Goal: Task Accomplishment & Management: Use online tool/utility

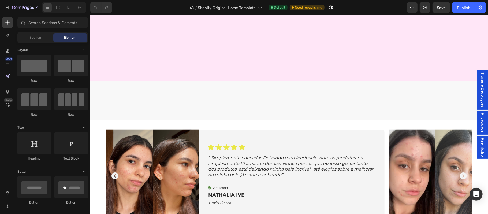
scroll to position [322, 0]
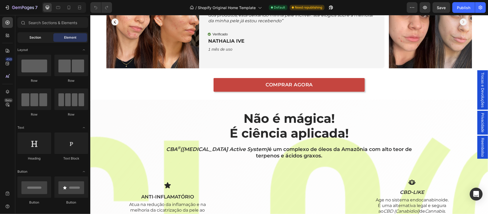
click at [34, 39] on span "Section" at bounding box center [36, 37] width 12 height 5
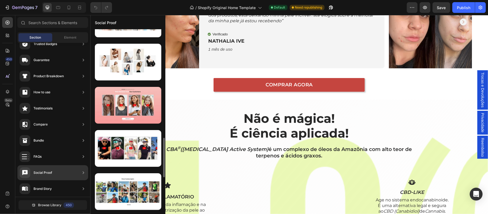
scroll to position [576, 0]
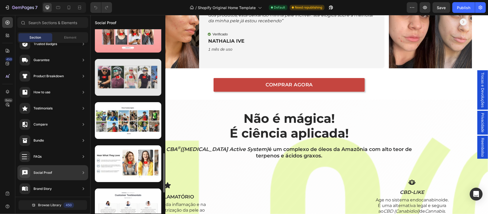
click at [129, 90] on div at bounding box center [128, 77] width 66 height 37
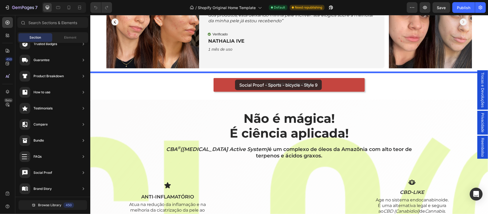
drag, startPoint x: 216, startPoint y: 104, endPoint x: 235, endPoint y: 79, distance: 31.4
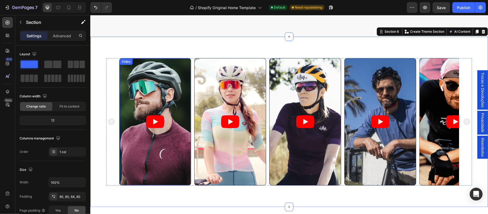
scroll to position [381, 0]
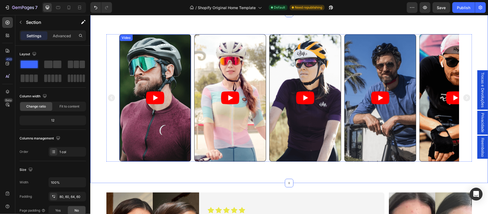
click at [139, 112] on article at bounding box center [154, 97] width 71 height 127
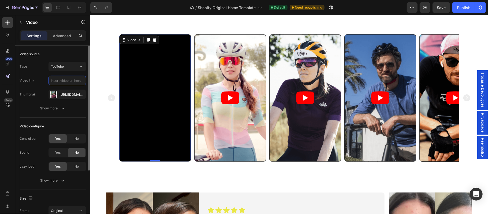
scroll to position [0, 0]
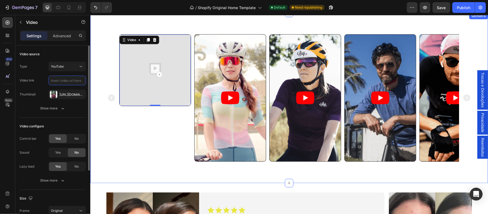
paste input "https://www.youtube.com/shorts/fEY_CjYPVxA"
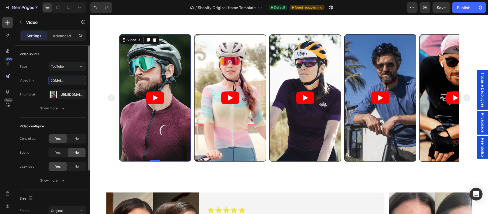
type input "https://www.youtube.com/shorts/fEY_CjYPVxA"
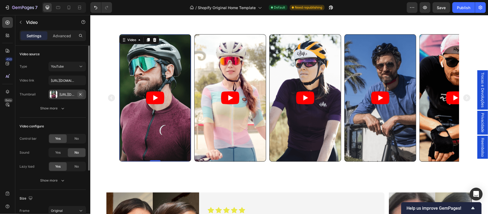
click at [80, 94] on icon "button" at bounding box center [80, 94] width 2 height 2
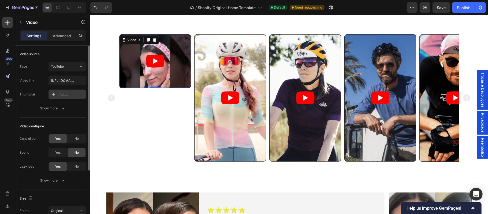
click at [127, 74] on article at bounding box center [154, 61] width 71 height 54
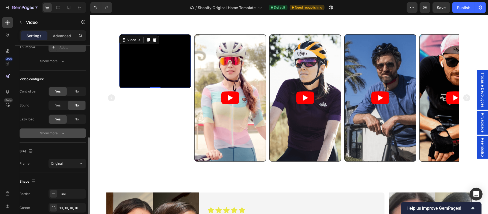
scroll to position [83, 0]
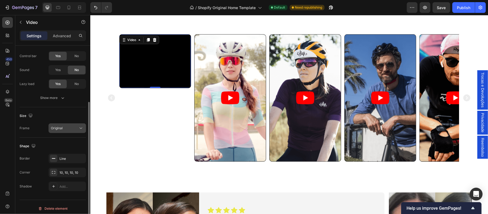
click at [71, 128] on div "Original" at bounding box center [64, 128] width 27 height 5
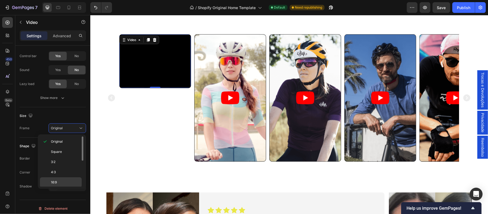
click at [62, 180] on div "16:9" at bounding box center [61, 182] width 42 height 10
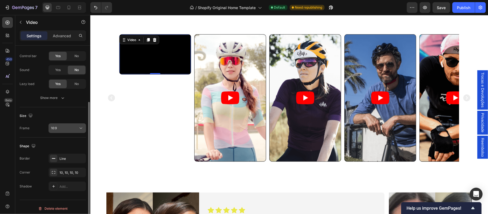
click at [65, 130] on div "16:9" at bounding box center [64, 128] width 27 height 5
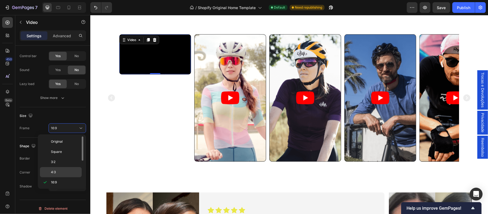
click at [62, 172] on p "4:3" at bounding box center [65, 172] width 28 height 5
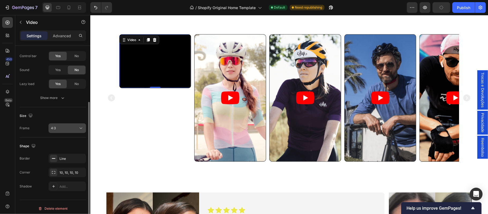
click at [70, 127] on div "4:3" at bounding box center [64, 128] width 27 height 5
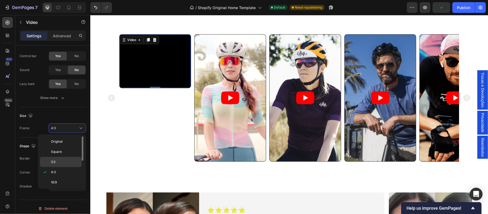
click at [60, 160] on p "3:2" at bounding box center [65, 162] width 28 height 5
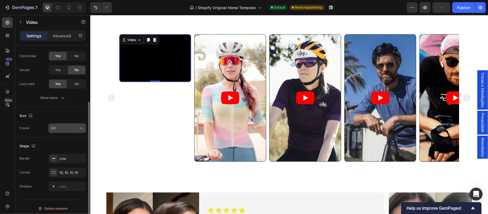
click at [70, 132] on button "3:2" at bounding box center [68, 128] width 38 height 10
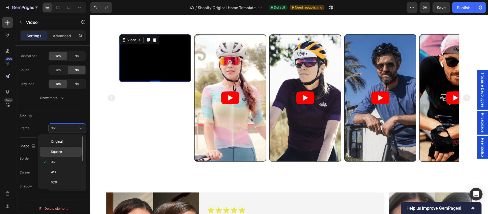
click at [64, 151] on p "Square" at bounding box center [65, 151] width 28 height 5
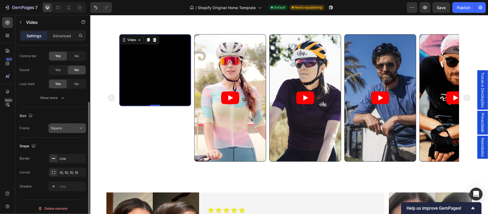
click at [70, 131] on div "Square" at bounding box center [64, 128] width 27 height 5
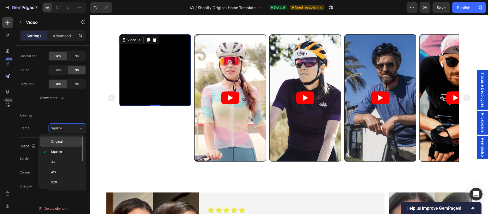
click at [65, 145] on div "Original" at bounding box center [61, 141] width 42 height 10
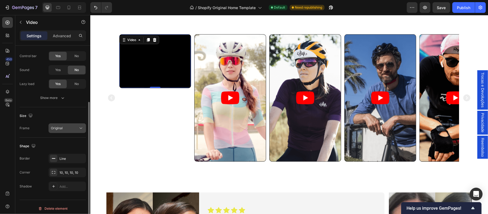
click at [65, 132] on button "Original" at bounding box center [68, 128] width 38 height 10
click at [37, 199] on div "Video source Type YouTube Video link https://www.youtube.com/shorts/fEY_CjYPVxA…" at bounding box center [52, 97] width 75 height 269
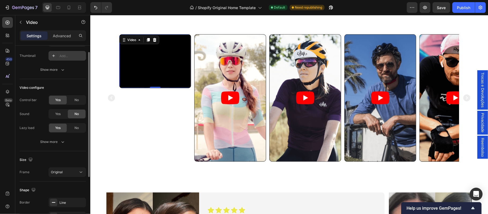
scroll to position [0, 0]
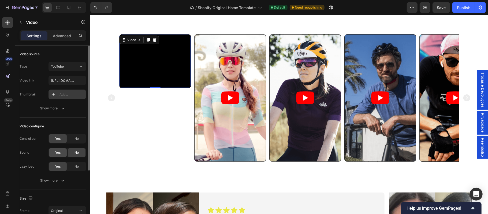
click at [59, 152] on span "Yes" at bounding box center [57, 152] width 5 height 5
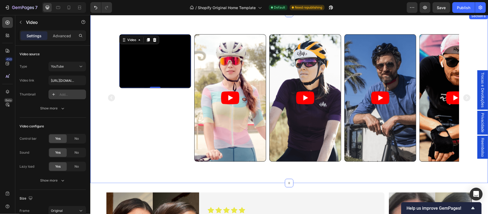
click at [99, 150] on div "Video 0 Video Video Video Video Carousel Section 6" at bounding box center [289, 98] width 398 height 170
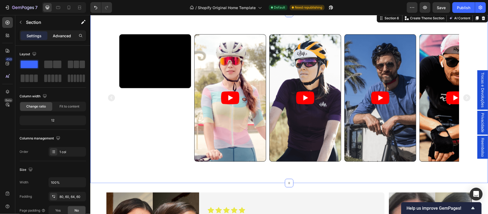
click at [57, 34] on p "Advanced" at bounding box center [62, 36] width 18 height 6
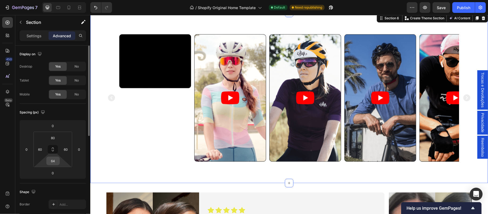
click at [56, 162] on input "64" at bounding box center [53, 161] width 11 height 8
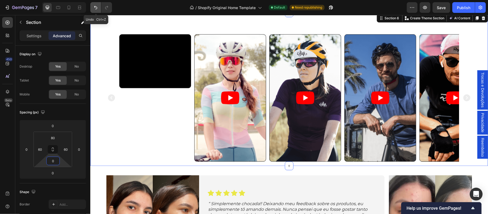
click at [97, 5] on icon "Undo/Redo" at bounding box center [95, 7] width 5 height 5
click at [94, 7] on icon "Undo/Redo" at bounding box center [95, 7] width 5 height 5
type input "64"
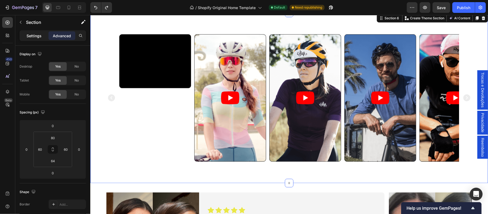
click at [39, 36] on p "Settings" at bounding box center [34, 36] width 15 height 6
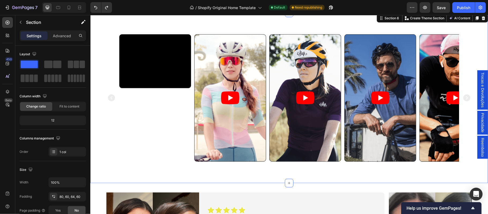
click at [56, 117] on div "12" at bounding box center [53, 121] width 64 height 8
click at [53, 119] on div "12" at bounding box center [53, 121] width 64 height 8
click at [52, 119] on div "12" at bounding box center [53, 121] width 64 height 8
drag, startPoint x: 52, startPoint y: 119, endPoint x: 57, endPoint y: 117, distance: 5.6
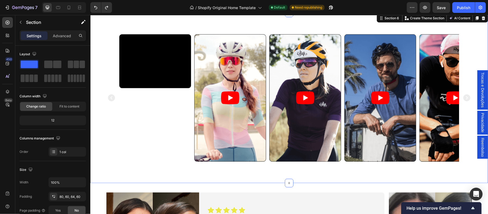
click at [54, 119] on div "12" at bounding box center [53, 121] width 64 height 8
click at [72, 106] on span "Fit to content" at bounding box center [70, 106] width 20 height 5
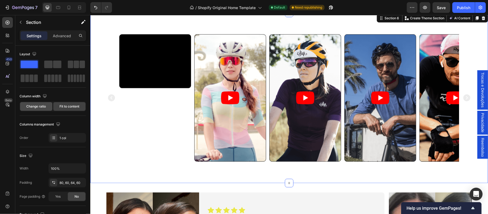
click at [36, 108] on span "Change ratio" at bounding box center [37, 106] width 20 height 5
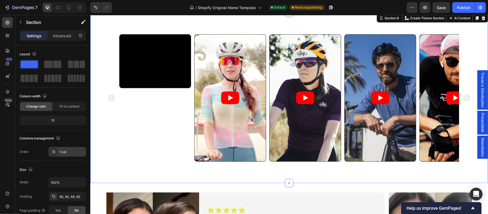
click at [69, 154] on div "1 col" at bounding box center [72, 152] width 25 height 5
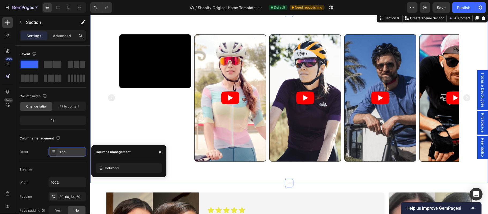
click at [69, 154] on div "1 col" at bounding box center [72, 152] width 25 height 5
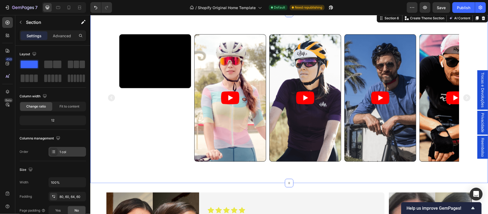
scroll to position [35, 0]
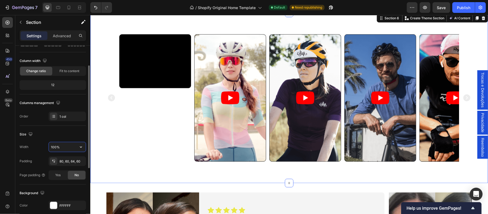
click at [67, 149] on input "100%" at bounding box center [67, 147] width 37 height 10
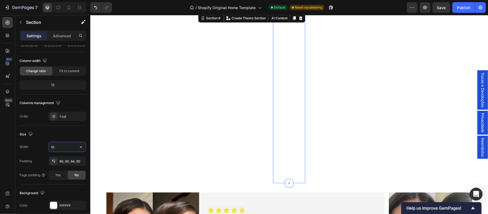
type input "1"
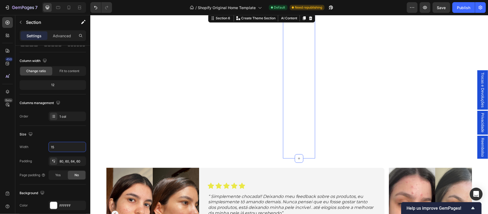
type input "1"
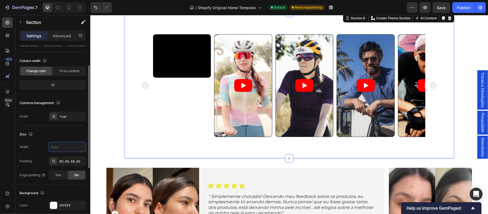
click at [79, 135] on div "Size" at bounding box center [53, 134] width 66 height 9
click at [80, 147] on icon "button" at bounding box center [80, 146] width 5 height 5
click at [77, 162] on span "100%" at bounding box center [76, 161] width 9 height 5
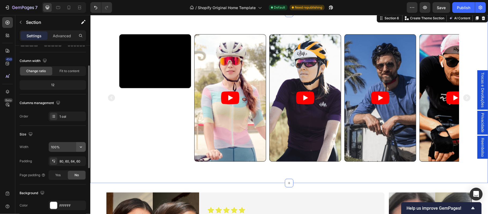
click at [79, 148] on icon "button" at bounding box center [80, 146] width 5 height 5
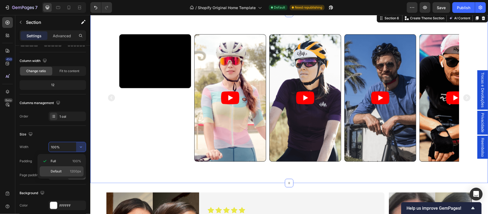
click at [68, 172] on p "Default 1200px" at bounding box center [66, 171] width 31 height 5
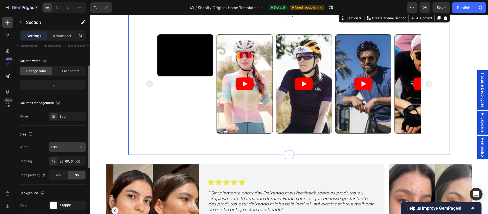
click at [81, 150] on icon "button" at bounding box center [80, 146] width 5 height 5
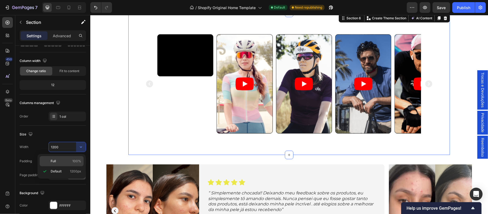
click at [67, 162] on p "Full 100%" at bounding box center [66, 161] width 31 height 5
type input "100%"
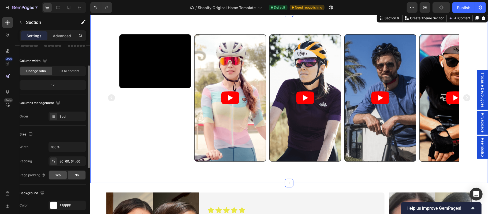
click at [58, 177] on span "Yes" at bounding box center [57, 175] width 5 height 5
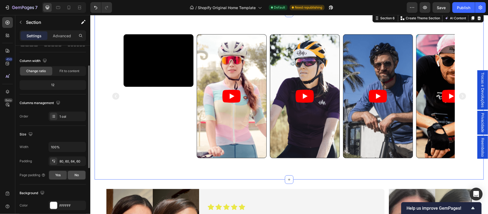
click at [75, 176] on span "No" at bounding box center [77, 175] width 4 height 5
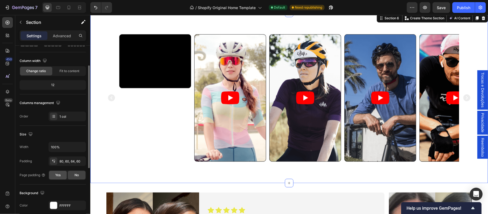
click at [60, 177] on span "Yes" at bounding box center [57, 175] width 5 height 5
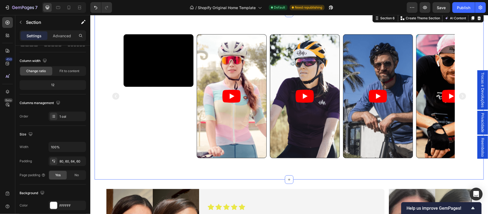
scroll to position [405, 0]
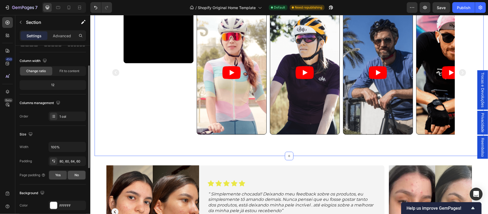
click at [77, 176] on span "No" at bounding box center [77, 175] width 4 height 5
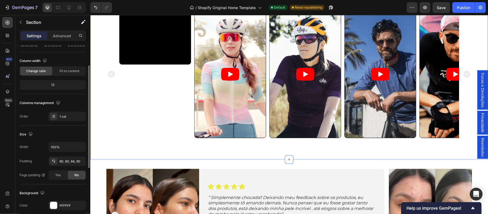
scroll to position [406, 0]
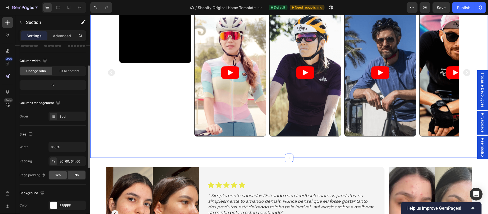
click at [56, 177] on span "Yes" at bounding box center [57, 175] width 5 height 5
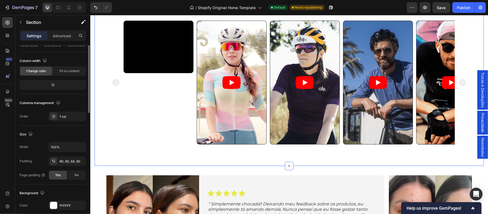
scroll to position [0, 0]
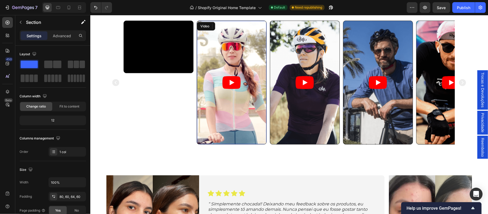
click at [199, 133] on article at bounding box center [231, 82] width 69 height 123
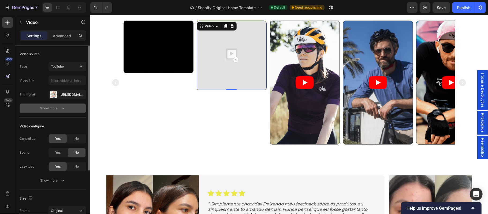
click at [77, 105] on button "Show more" at bounding box center [53, 108] width 66 height 10
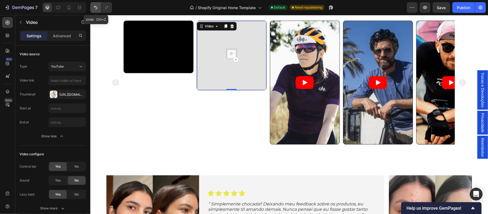
click at [97, 3] on button "Undo/Redo" at bounding box center [95, 7] width 11 height 11
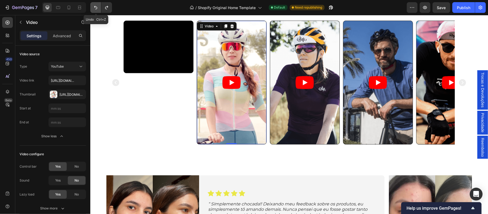
click at [96, 9] on icon "Undo/Redo" at bounding box center [95, 7] width 5 height 5
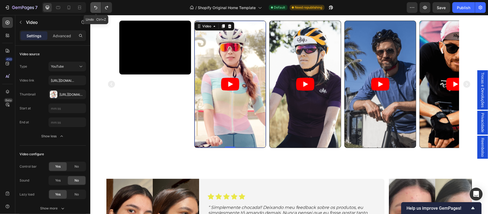
click at [96, 9] on icon "Undo/Redo" at bounding box center [95, 7] width 5 height 5
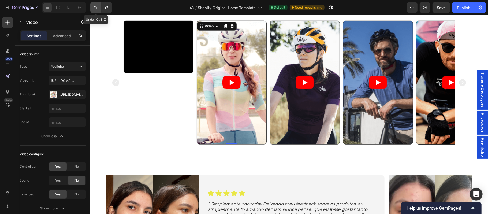
click at [96, 9] on icon "Undo/Redo" at bounding box center [95, 7] width 5 height 5
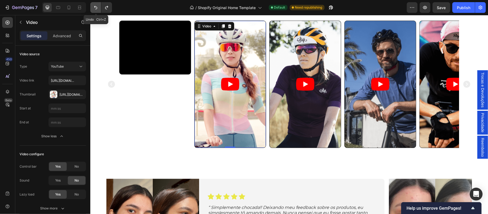
click at [96, 9] on icon "Undo/Redo" at bounding box center [95, 7] width 5 height 5
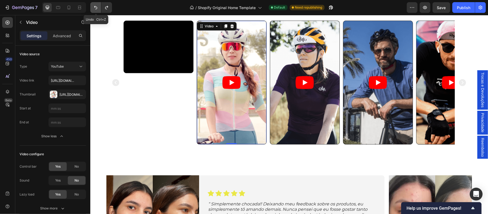
click at [96, 9] on icon "Undo/Redo" at bounding box center [95, 7] width 5 height 5
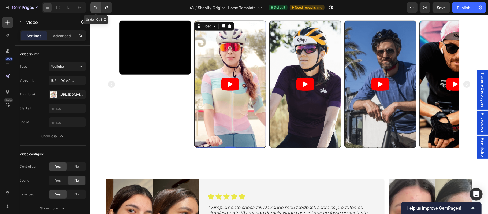
click at [96, 9] on icon "Undo/Redo" at bounding box center [95, 7] width 5 height 5
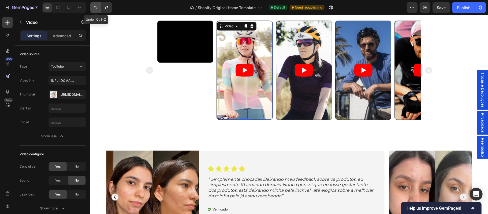
click at [96, 9] on icon "Undo/Redo" at bounding box center [95, 7] width 5 height 5
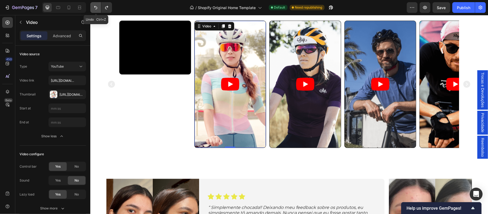
click at [96, 9] on icon "Undo/Redo" at bounding box center [95, 7] width 5 height 5
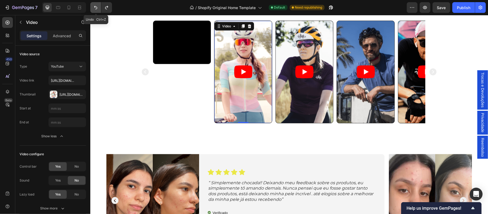
click at [96, 9] on icon "Undo/Redo" at bounding box center [95, 7] width 5 height 5
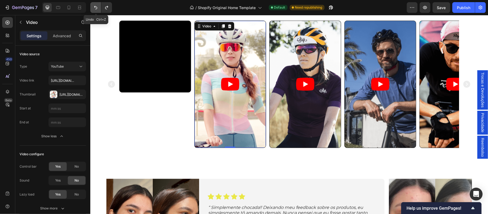
click at [96, 9] on icon "Undo/Redo" at bounding box center [95, 7] width 5 height 5
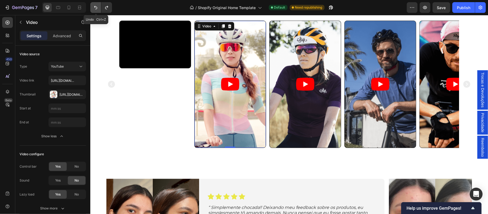
click at [96, 9] on icon "Undo/Redo" at bounding box center [95, 7] width 5 height 5
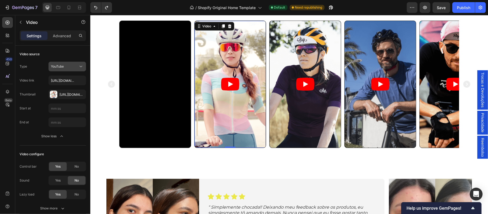
click at [81, 70] on button "YouTube" at bounding box center [68, 67] width 38 height 10
click at [69, 100] on span "Video hosting" at bounding box center [61, 100] width 20 height 5
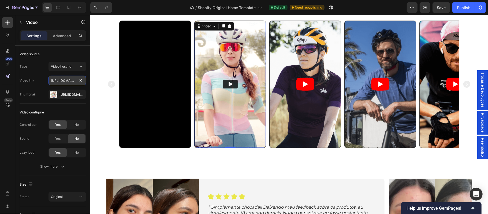
click at [73, 81] on input "https://media.w3.org/2010/05/sintel/trailer.mp4" at bounding box center [68, 81] width 38 height 10
click at [70, 80] on input "https://media.w3.org/2010/05/sintel/trailer.mp4" at bounding box center [68, 81] width 38 height 10
click at [69, 67] on span "Video hosting" at bounding box center [61, 66] width 20 height 4
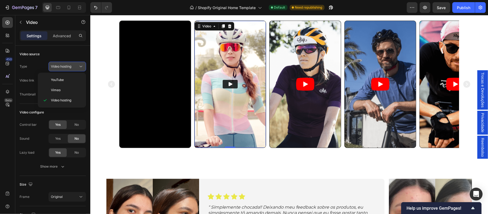
click at [69, 67] on span "Video hosting" at bounding box center [61, 66] width 20 height 4
click at [67, 80] on p "YouTube" at bounding box center [66, 79] width 31 height 5
type input "https://www.youtube.com/watch?v=cyzh48XRS4M"
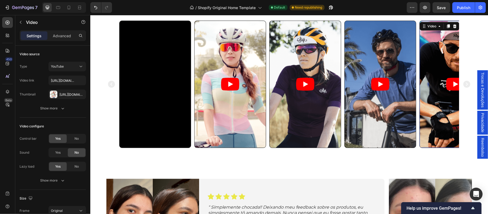
click at [432, 147] on article at bounding box center [455, 84] width 71 height 127
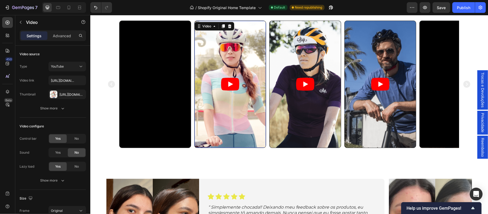
click at [231, 147] on article at bounding box center [229, 84] width 71 height 127
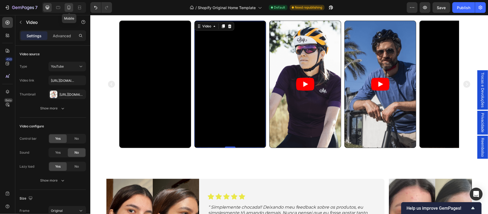
click at [69, 8] on icon at bounding box center [68, 7] width 5 height 5
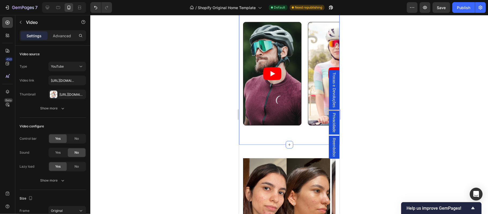
scroll to position [354, 0]
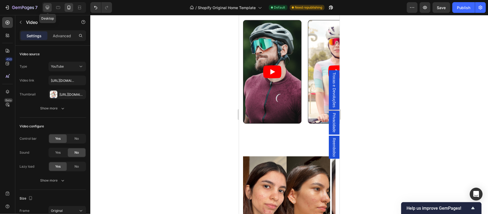
click at [47, 8] on icon at bounding box center [47, 7] width 3 height 3
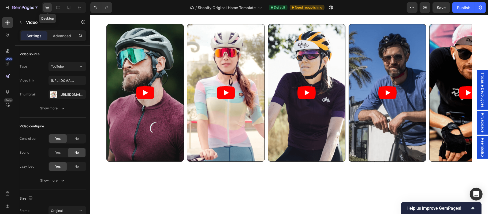
scroll to position [382, 0]
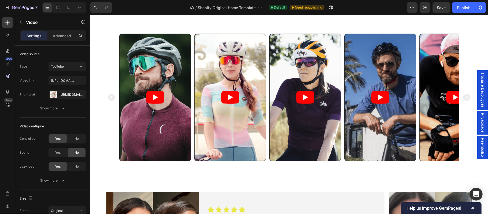
click at [239, 75] on article at bounding box center [229, 97] width 71 height 127
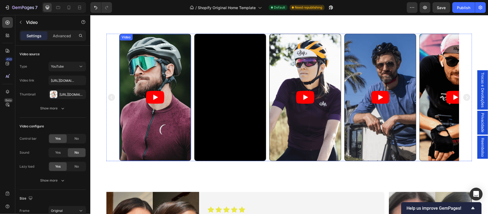
click at [158, 67] on article at bounding box center [154, 97] width 71 height 127
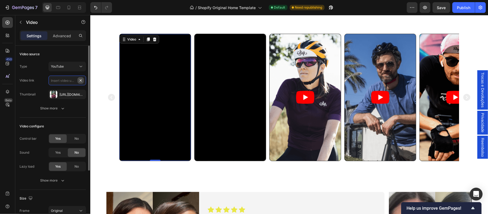
scroll to position [0, 0]
paste input "https://www.youtube.com/shorts/_mUJlujOlhw"
type input "https://www.youtube.com/shorts/_mUJlujOlhw"
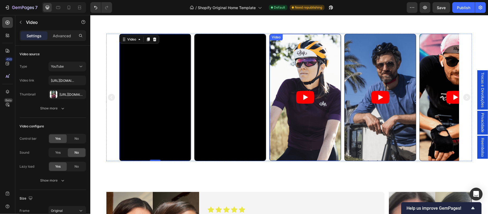
click at [293, 72] on article at bounding box center [304, 97] width 71 height 127
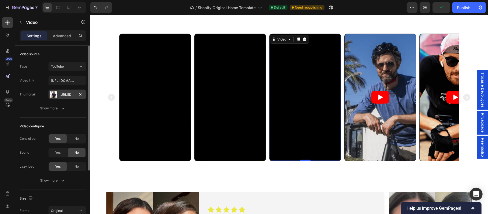
click at [67, 95] on div "Https://cdn.Shopify.Com/s/files/1/0697/0838/2374/files/gempages_585818588426797…" at bounding box center [68, 94] width 16 height 5
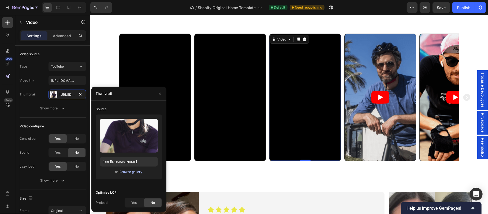
click at [130, 173] on div "Browse gallery" at bounding box center [131, 171] width 23 height 5
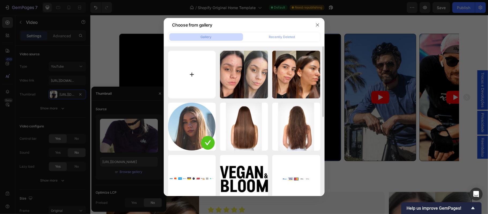
click at [183, 78] on input "file" at bounding box center [192, 75] width 48 height 48
type input "C:\fakepath\IMG_5761.jpg"
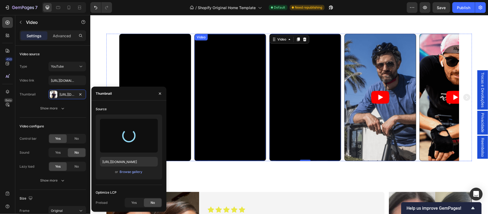
type input "https://cdn.shopify.com/s/files/1/0697/0838/2374/files/gempages_585818588426797…"
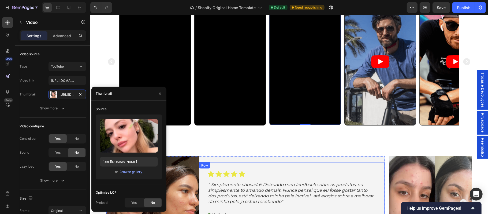
scroll to position [394, 0]
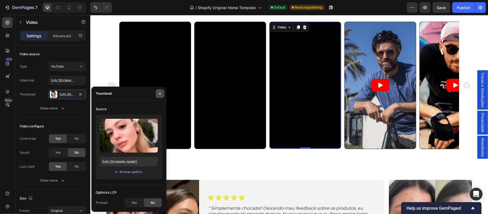
click at [158, 95] on icon "button" at bounding box center [160, 93] width 4 height 4
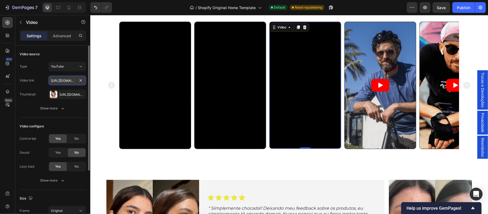
click at [60, 80] on input "https://www.youtube.com/watch?v=cyzh48XRS4M" at bounding box center [68, 81] width 38 height 10
paste input "https://www.youtube.com/shorts/wKs3l-pPQcY"
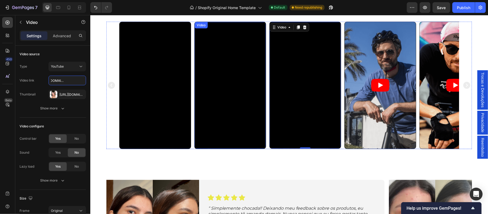
type input "https://www.youtube.com/shorts/wKs3l-pPQcY"
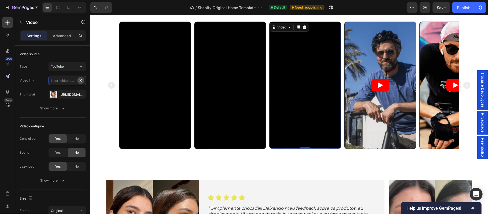
scroll to position [0, 0]
paste input "https://www.youtube.com/shorts/wKs3l-pPQcY"
type input "https://www.youtube.com/shorts/wKs3l-pPQcY"
click at [216, 162] on div "Video Video Video 0 Video Video Carousel Section 6" at bounding box center [289, 85] width 398 height 170
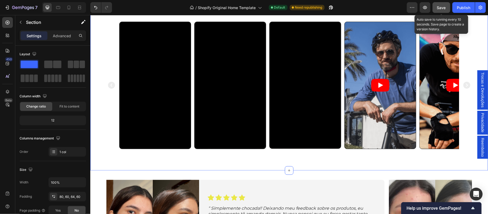
click at [441, 7] on span "Save" at bounding box center [441, 7] width 9 height 5
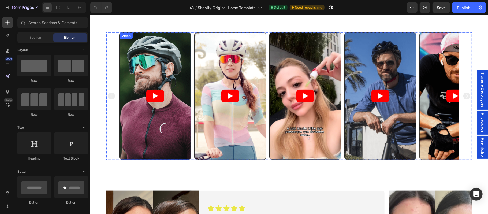
scroll to position [369, 0]
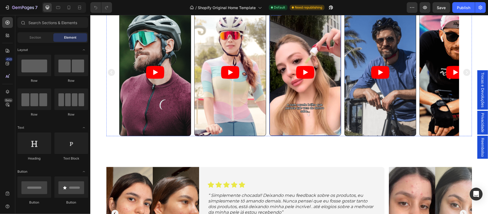
click at [285, 54] on article at bounding box center [304, 72] width 71 height 127
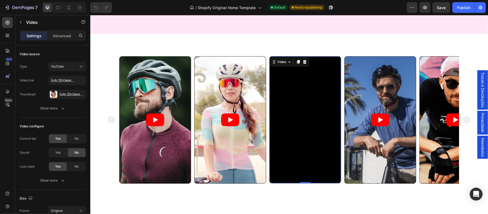
scroll to position [357, 0]
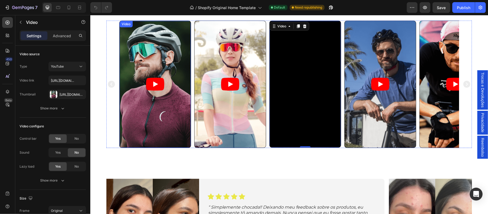
click at [133, 94] on article at bounding box center [154, 84] width 71 height 127
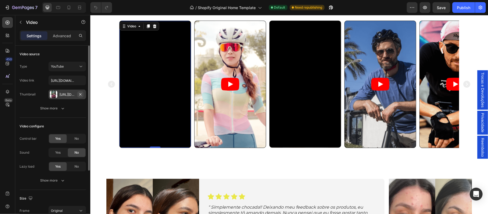
click at [80, 95] on icon "button" at bounding box center [80, 94] width 4 height 4
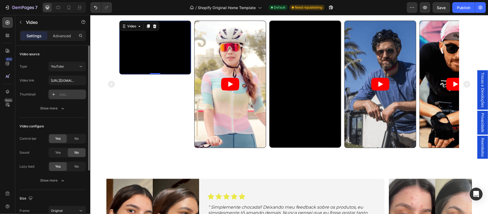
click at [63, 95] on div "Add..." at bounding box center [72, 94] width 25 height 5
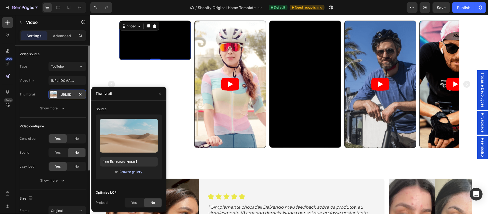
click at [127, 173] on div "Browse gallery" at bounding box center [131, 171] width 23 height 5
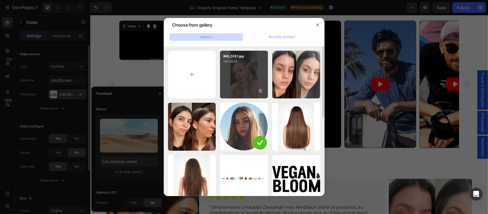
click at [235, 82] on div "IMG_5761.jpg 186.39 kb" at bounding box center [244, 75] width 48 height 48
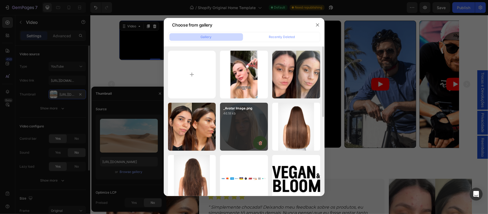
type input "[URL][DOMAIN_NAME]"
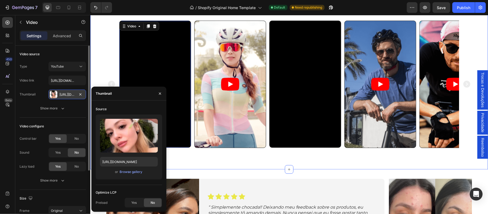
click at [195, 169] on div "Video 0 Video Video Video Video Carousel Section 6" at bounding box center [289, 84] width 398 height 170
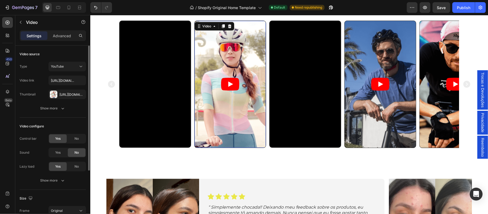
click at [203, 72] on article at bounding box center [229, 84] width 71 height 127
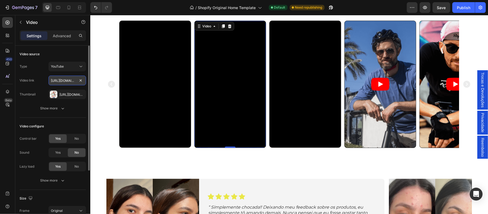
click at [73, 81] on input "https://www.youtube.com/watch?v=cyzh48XRS4M" at bounding box center [68, 81] width 38 height 10
paste input "shorts/wKs3l-pPQcY"
type input "https://www.youtube.com/shorts/wKs3l-pPQcY"
click at [71, 95] on div "Https://cdn.Shopify.Com/s/files/1/0697/0838/2374/files/gempages_585818588426797…" at bounding box center [68, 94] width 16 height 5
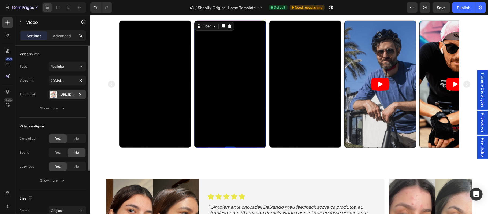
scroll to position [0, 0]
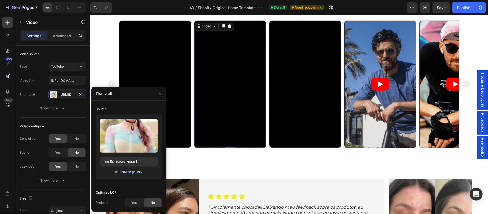
click at [127, 173] on div "Browse gallery" at bounding box center [131, 171] width 23 height 5
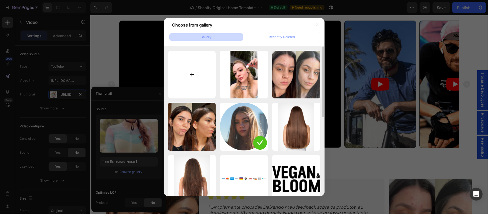
click at [190, 77] on input "file" at bounding box center [192, 75] width 48 height 48
type input "C:\fakepath\IMG_5758.jpg"
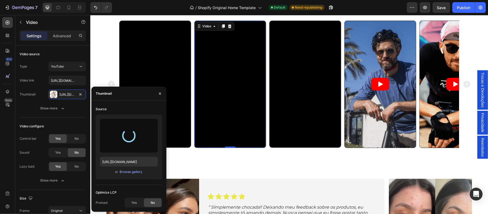
type input "https://cdn.shopify.com/s/files/1/0697/0838/2374/files/gempages_585818588426797…"
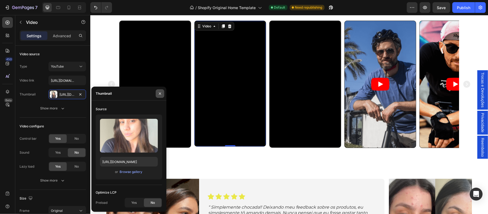
click at [159, 94] on icon "button" at bounding box center [160, 93] width 2 height 2
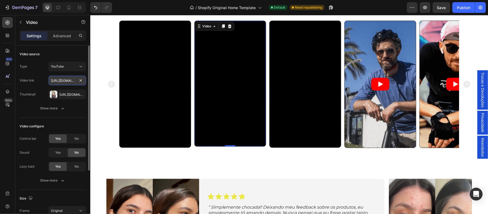
click at [74, 80] on input "[URL][DOMAIN_NAME]" at bounding box center [68, 81] width 38 height 10
paste input "fEY_CjYPVxA"
type input "[URL][DOMAIN_NAME]"
click at [75, 95] on div "[URL][DOMAIN_NAME]" at bounding box center [68, 94] width 16 height 5
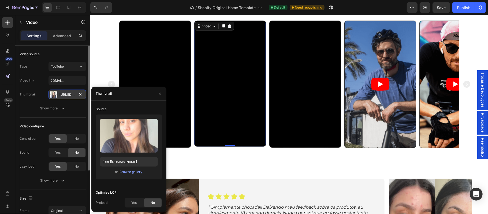
scroll to position [0, 0]
click at [81, 95] on icon "button" at bounding box center [80, 94] width 4 height 4
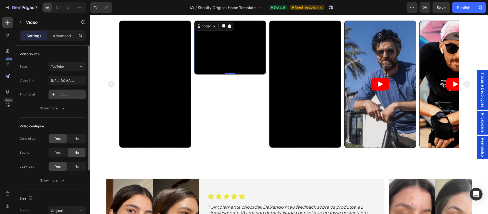
click at [68, 95] on div "Add..." at bounding box center [72, 94] width 25 height 5
type input "https://ucarecdn.com/06075225-af9e-460c-8e3c-6be63c0b773a/-/format/auto/"
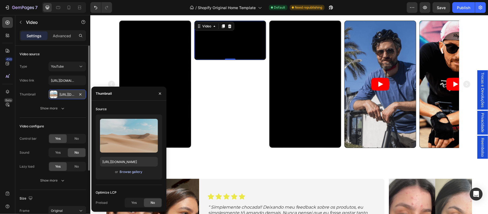
click at [128, 170] on div "Browse gallery" at bounding box center [131, 171] width 23 height 5
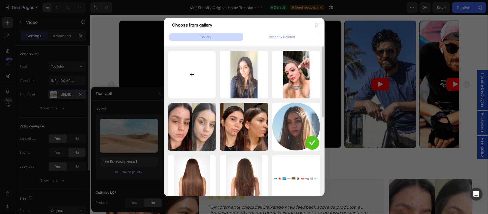
click at [188, 86] on input "file" at bounding box center [192, 75] width 48 height 48
type input "C:\fakepath\IMG_5769.jpg"
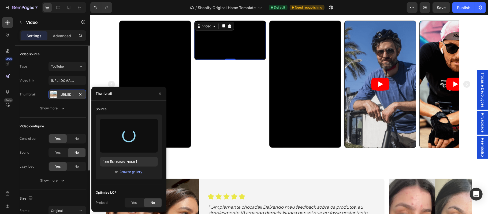
type input "https://cdn.shopify.com/s/files/1/0697/0838/2374/files/gempages_585818588426797…"
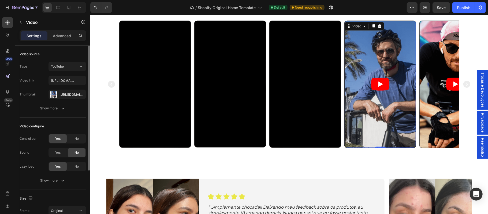
click at [359, 139] on article at bounding box center [379, 84] width 71 height 127
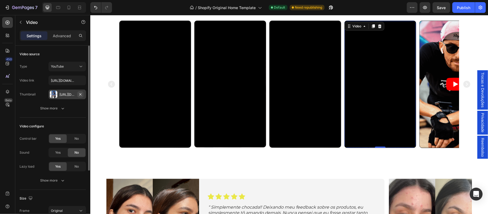
click at [82, 94] on icon "button" at bounding box center [80, 94] width 4 height 4
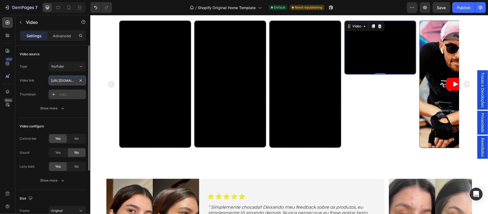
click at [64, 83] on input "https://www.youtube.com/watch?v=cyzh48XRS4M" at bounding box center [68, 81] width 38 height 10
paste input "shorts/g9XGegUP6Fg"
type input "[URL][DOMAIN_NAME]"
click at [74, 97] on div "Add..." at bounding box center [72, 94] width 25 height 5
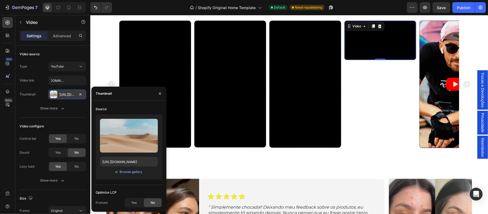
scroll to position [0, 0]
click at [130, 171] on div "Browse gallery" at bounding box center [131, 171] width 23 height 5
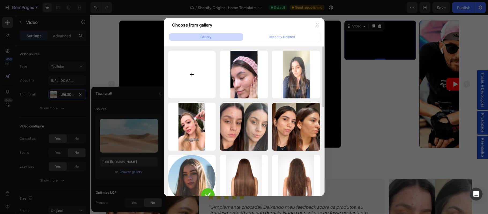
click at [187, 83] on input "file" at bounding box center [192, 75] width 48 height 48
type input "C:\fakepath\IMG_5763.jpg"
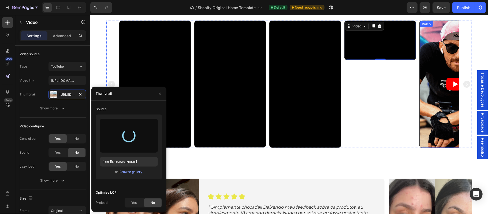
type input "https://cdn.shopify.com/s/files/1/0697/0838/2374/files/gempages_585818588426797…"
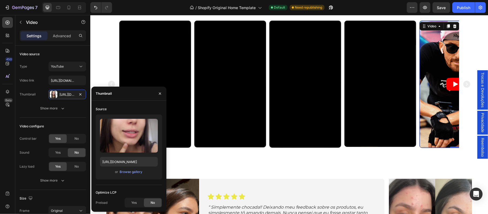
click at [428, 114] on article at bounding box center [455, 84] width 71 height 127
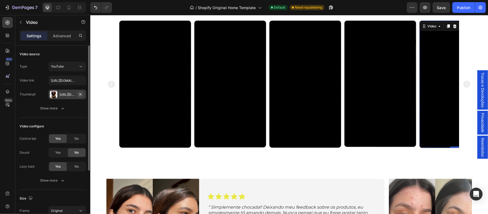
click at [80, 94] on icon "button" at bounding box center [80, 94] width 2 height 2
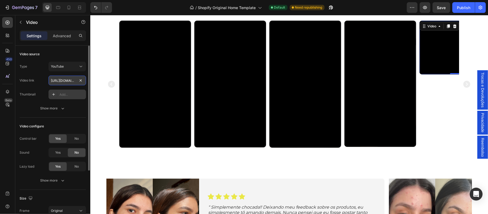
click at [68, 79] on input "https://www.youtube.com/watch?v=cyzh48XRS4M" at bounding box center [68, 81] width 38 height 10
paste input "shorts/Sl07A4HmrP"
type input "[URL][DOMAIN_NAME]"
click at [70, 93] on div "Add..." at bounding box center [72, 94] width 25 height 5
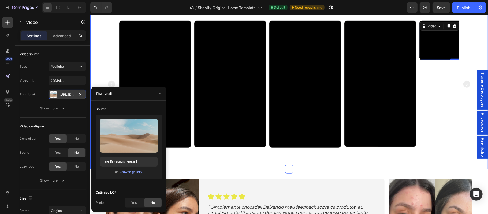
scroll to position [0, 0]
click at [130, 173] on div "Browse gallery" at bounding box center [131, 171] width 23 height 5
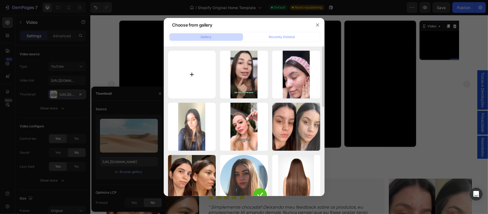
click at [201, 87] on input "file" at bounding box center [192, 75] width 48 height 48
type input "C:\fakepath\IMG_5756.jpg"
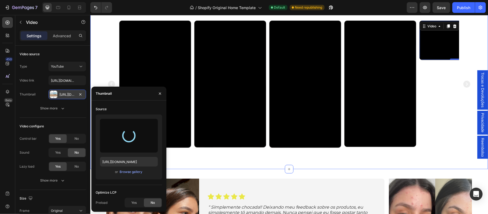
type input "https://cdn.shopify.com/s/files/1/0697/0838/2374/files/gempages_585818588426797…"
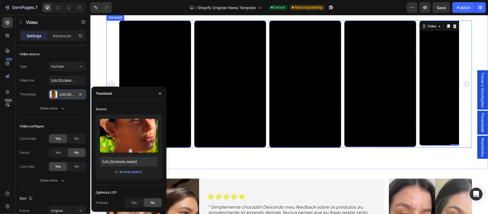
click at [112, 20] on div "Carousel" at bounding box center [115, 17] width 18 height 6
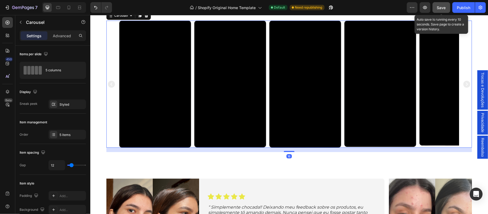
click at [442, 8] on span "Save" at bounding box center [441, 7] width 9 height 5
click at [55, 36] on p "Advanced" at bounding box center [62, 36] width 18 height 6
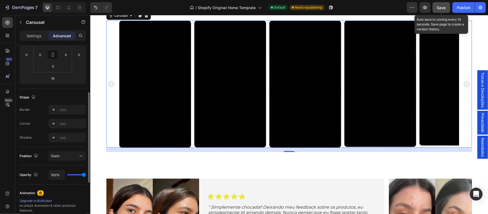
scroll to position [36, 0]
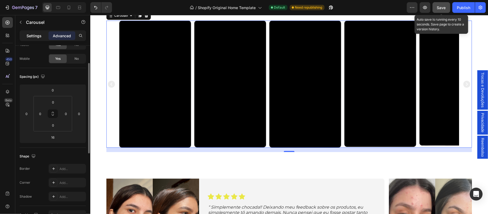
click at [34, 36] on p "Settings" at bounding box center [34, 36] width 15 height 6
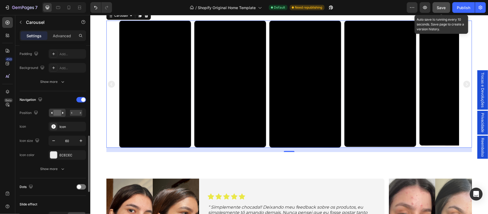
scroll to position [177, 0]
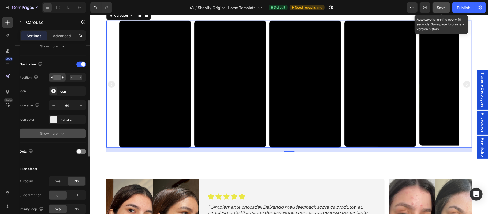
click at [56, 134] on div "Show more" at bounding box center [52, 133] width 25 height 5
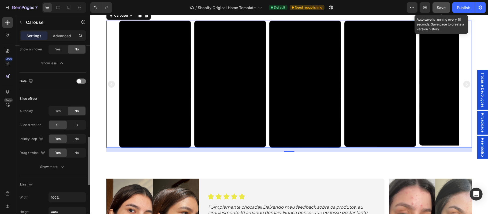
scroll to position [286, 0]
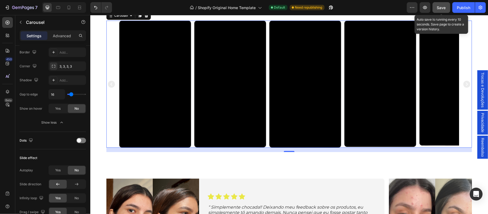
click at [445, 6] on span "Save" at bounding box center [441, 7] width 9 height 5
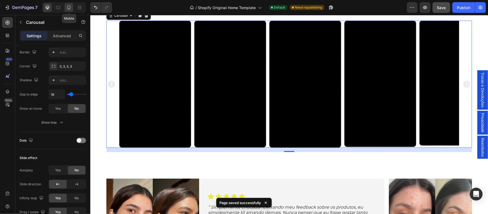
click at [68, 8] on icon at bounding box center [69, 8] width 3 height 4
type input "24"
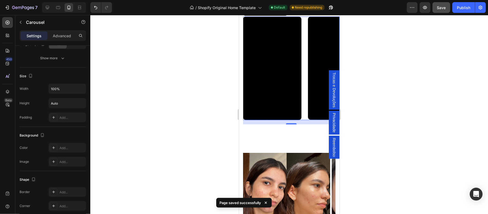
scroll to position [378, 0]
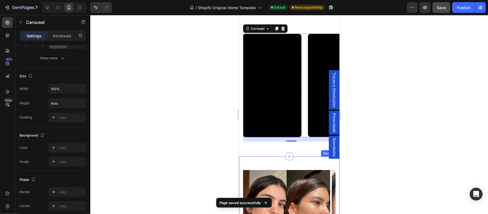
click at [275, 153] on div "Video Video Video Video Video Carousel 16 Section 6" at bounding box center [289, 86] width 101 height 142
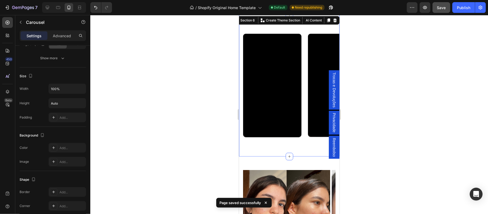
scroll to position [0, 0]
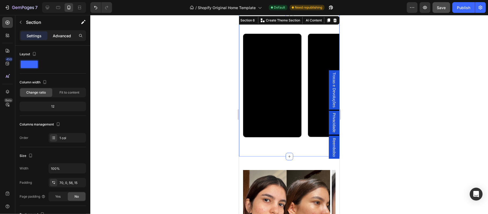
click at [57, 35] on p "Advanced" at bounding box center [62, 36] width 18 height 6
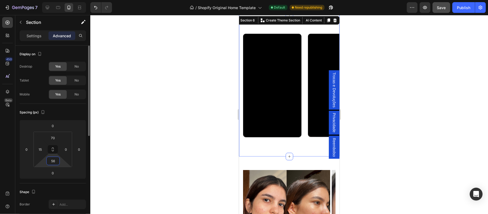
click at [56, 163] on input "56" at bounding box center [53, 161] width 11 height 8
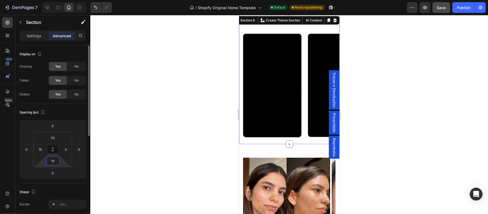
type input "1"
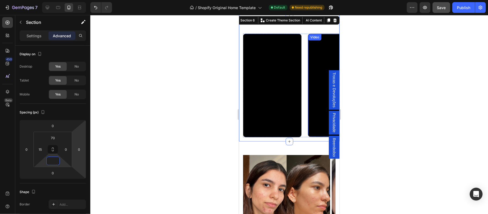
scroll to position [342, 0]
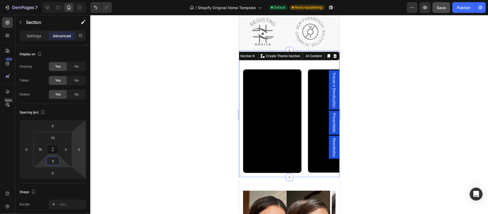
click at [387, 152] on div at bounding box center [289, 114] width 398 height 199
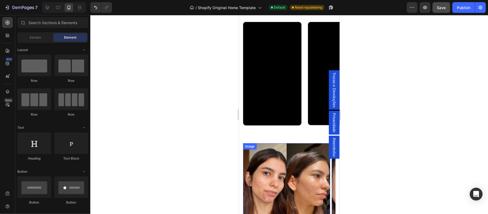
scroll to position [330, 0]
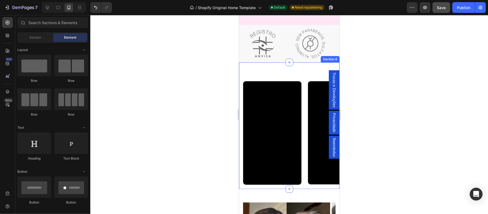
click at [268, 73] on div "Video Video Video Video Video Carousel Section 6" at bounding box center [289, 125] width 101 height 127
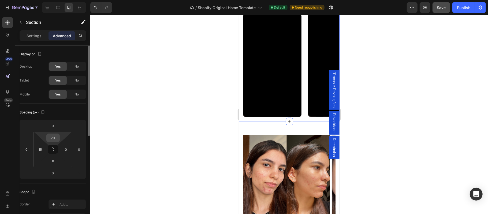
click at [54, 139] on input "70" at bounding box center [53, 138] width 11 height 8
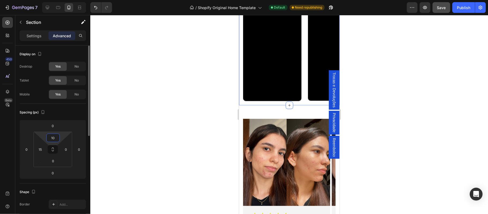
click at [54, 139] on input "10" at bounding box center [53, 138] width 11 height 8
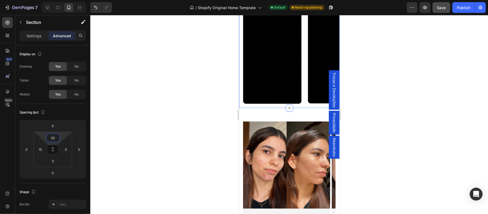
type input "2"
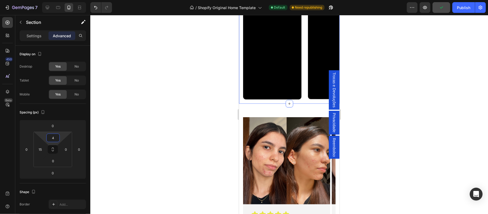
type input "40"
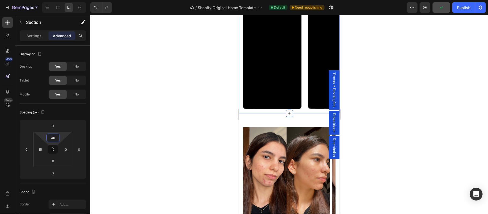
click at [413, 152] on div at bounding box center [289, 114] width 398 height 199
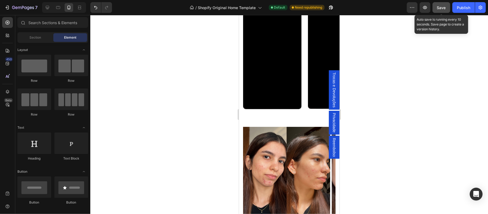
click at [440, 9] on span "Save" at bounding box center [441, 7] width 9 height 5
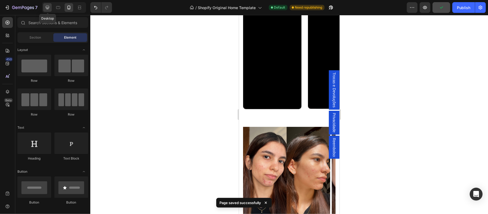
click at [48, 8] on icon at bounding box center [47, 7] width 5 height 5
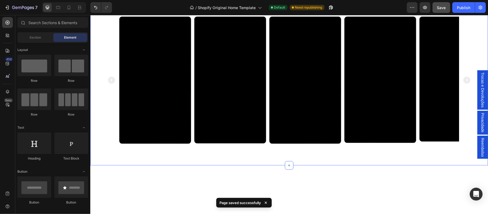
click at [129, 75] on div "Video Video Video Video Video Carousel Section 6" at bounding box center [289, 80] width 398 height 170
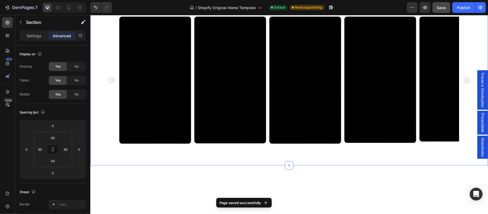
click at [58, 37] on p "Advanced" at bounding box center [62, 36] width 18 height 6
click at [63, 36] on p "Advanced" at bounding box center [62, 36] width 18 height 6
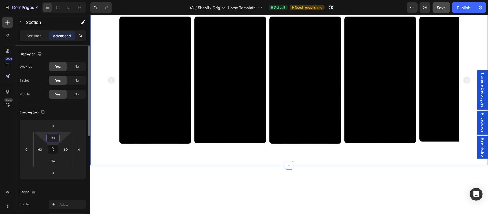
click at [56, 139] on input "80" at bounding box center [53, 138] width 11 height 8
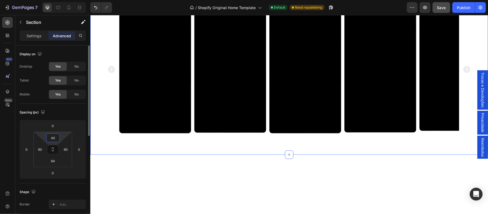
type input "4"
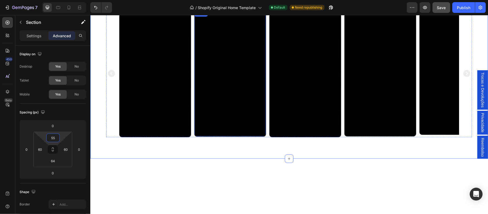
scroll to position [390, 0]
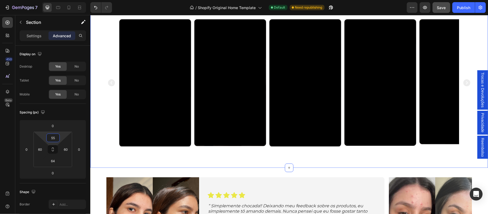
type input "55"
click at [230, 161] on div "Video Video Video Video Video Carousel Section 6 You can create reusable sectio…" at bounding box center [289, 85] width 398 height 163
click at [56, 162] on input "64" at bounding box center [53, 161] width 11 height 8
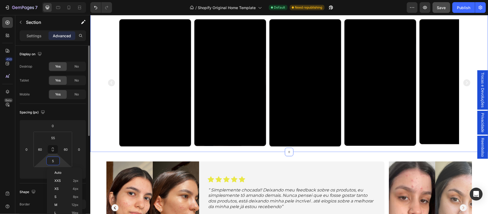
type input "55"
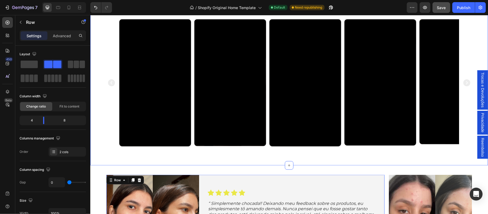
click at [112, 158] on div "Video Video Video Video Video Carousel Section 6" at bounding box center [289, 84] width 398 height 161
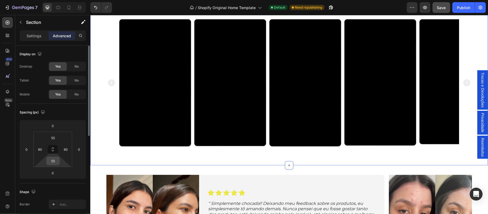
click at [57, 162] on input "55" at bounding box center [53, 161] width 11 height 8
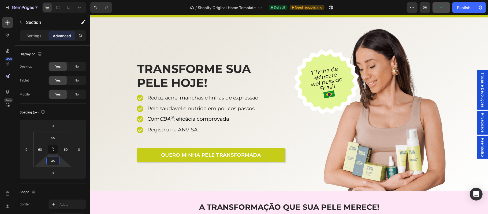
scroll to position [0, 0]
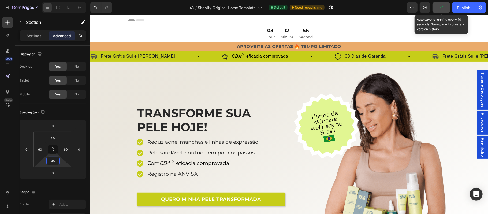
type input "45"
click at [442, 8] on icon "button" at bounding box center [441, 7] width 5 height 5
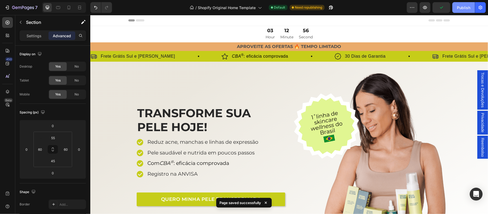
click at [462, 10] on div "Publish" at bounding box center [463, 8] width 13 height 6
click at [426, 7] on icon "button" at bounding box center [425, 8] width 2 height 2
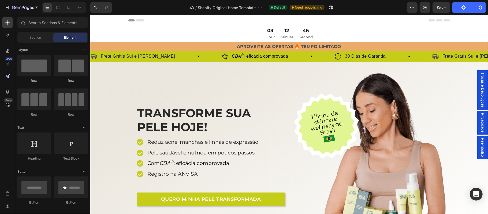
drag, startPoint x: 137, startPoint y: 21, endPoint x: 123, endPoint y: 29, distance: 16.1
click at [123, 18] on div at bounding box center [289, 20] width 398 height 11
click at [150, 19] on div at bounding box center [289, 20] width 322 height 11
click at [161, 21] on div at bounding box center [289, 20] width 322 height 11
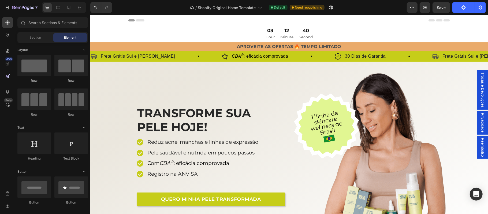
click at [162, 21] on div at bounding box center [289, 20] width 322 height 11
click at [189, 22] on div at bounding box center [289, 20] width 322 height 11
click at [159, 23] on div at bounding box center [289, 20] width 322 height 11
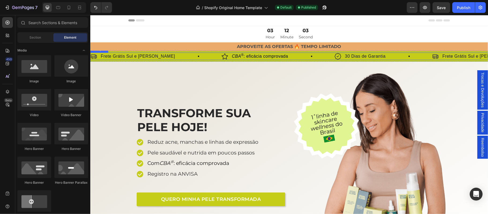
click at [167, 57] on div "Icon Frete Grátis Sul e Sudeste Text Block Row" at bounding box center [155, 56] width 131 height 8
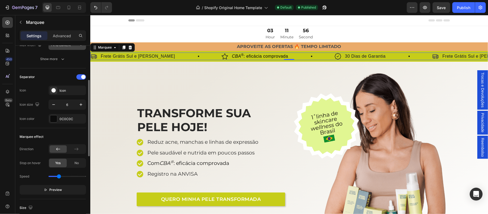
scroll to position [118, 0]
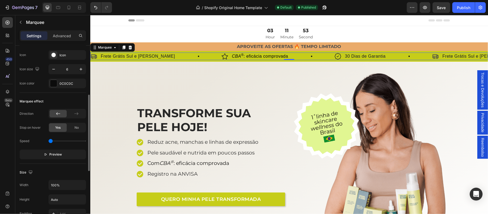
drag, startPoint x: 59, startPoint y: 141, endPoint x: 50, endPoint y: 141, distance: 9.4
click at [50, 141] on input "range" at bounding box center [68, 140] width 38 height 1
drag, startPoint x: 50, startPoint y: 140, endPoint x: 36, endPoint y: 158, distance: 22.1
type input "0.3"
click at [53, 140] on input "range" at bounding box center [68, 140] width 38 height 1
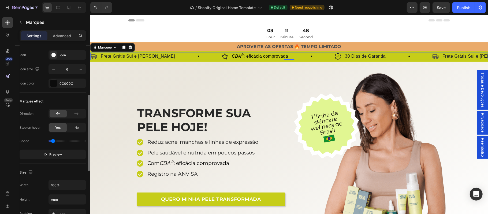
click at [53, 141] on input "range" at bounding box center [68, 140] width 38 height 1
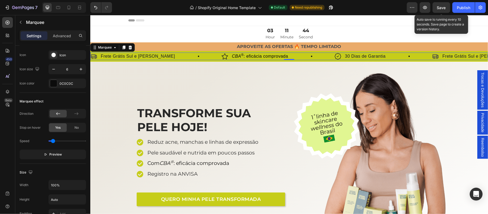
click at [443, 8] on span "Save" at bounding box center [441, 7] width 9 height 5
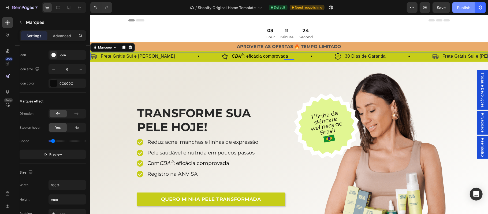
click at [459, 9] on div "Publish" at bounding box center [463, 8] width 13 height 6
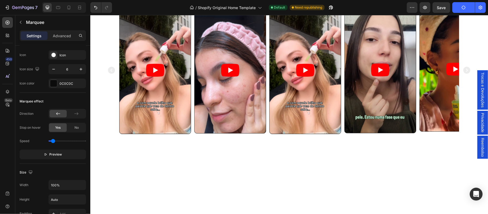
scroll to position [381, 0]
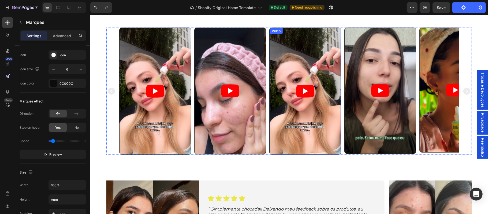
click at [304, 118] on article at bounding box center [304, 91] width 71 height 127
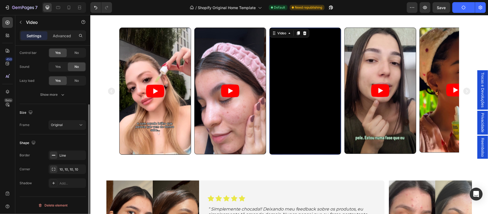
scroll to position [0, 0]
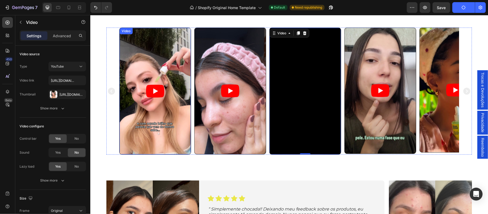
click at [153, 93] on icon "Play" at bounding box center [155, 90] width 18 height 13
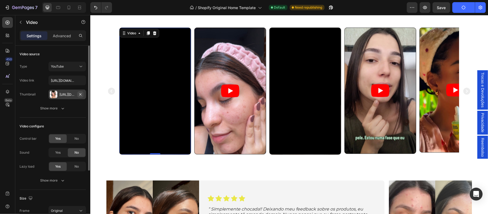
click at [81, 94] on icon "button" at bounding box center [80, 94] width 4 height 4
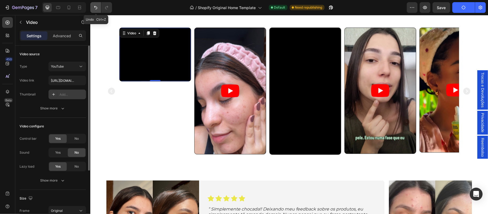
click at [96, 4] on button "Undo/Redo" at bounding box center [95, 7] width 11 height 11
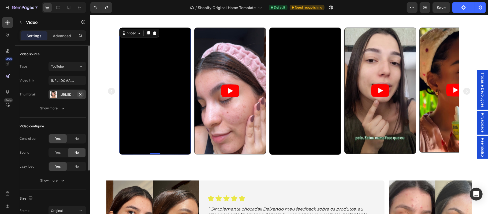
click at [81, 95] on icon "button" at bounding box center [80, 94] width 2 height 2
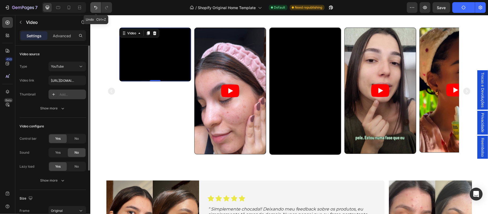
click at [96, 6] on icon "Undo/Redo" at bounding box center [95, 7] width 5 height 5
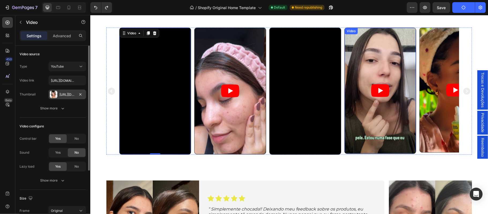
click at [358, 51] on article at bounding box center [379, 91] width 71 height 126
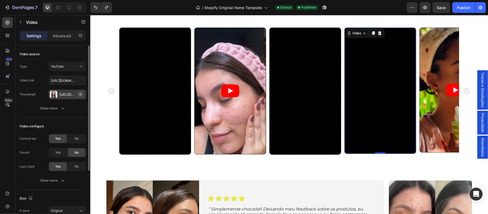
click at [80, 94] on icon "button" at bounding box center [80, 94] width 4 height 4
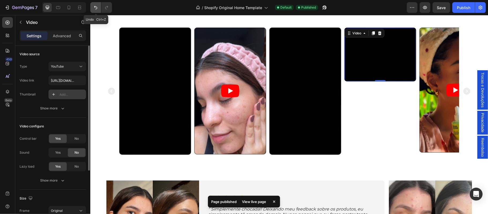
click at [96, 8] on icon "Undo/Redo" at bounding box center [95, 7] width 5 height 5
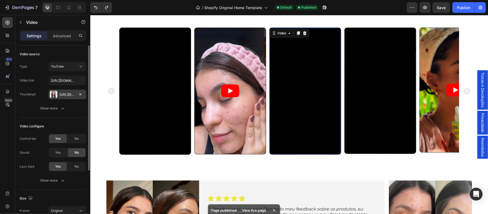
click at [269, 65] on iframe at bounding box center [304, 91] width 71 height 127
click at [81, 95] on icon "button" at bounding box center [80, 94] width 4 height 4
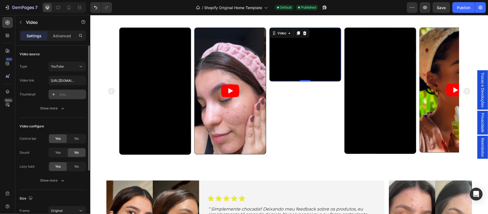
click at [63, 96] on div "Add..." at bounding box center [72, 94] width 25 height 5
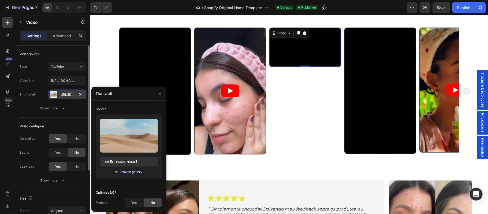
click at [131, 173] on div "Browse gallery" at bounding box center [131, 171] width 23 height 5
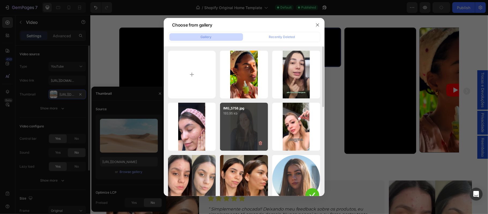
click at [240, 126] on div "IMG_5758.jpg 193.95 kb" at bounding box center [244, 127] width 48 height 48
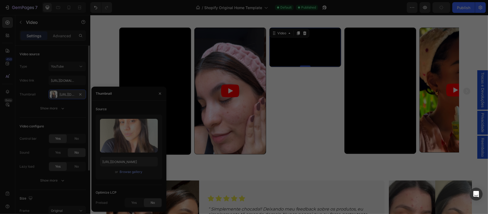
type input "https://cdn.shopify.com/s/files/1/0697/0838/2374/files/gempages_585818588426797…"
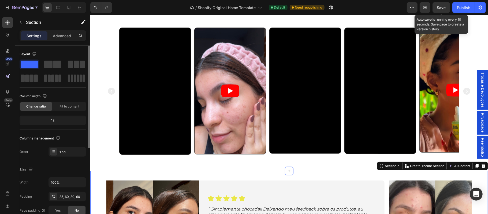
click at [440, 10] on div "Save" at bounding box center [441, 8] width 9 height 6
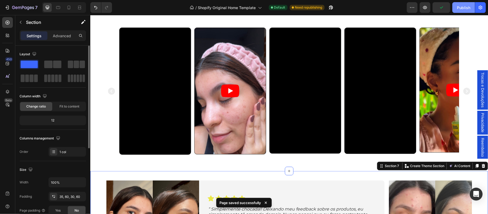
click at [465, 10] on div "Publish" at bounding box center [463, 8] width 13 height 6
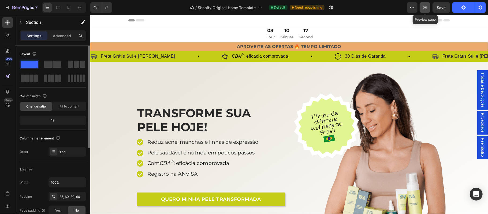
click at [425, 8] on icon "button" at bounding box center [425, 8] width 2 height 2
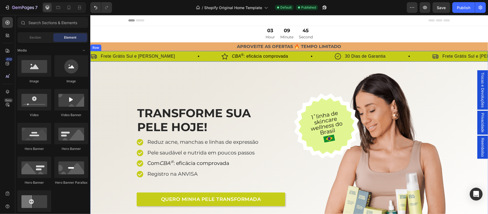
drag, startPoint x: 140, startPoint y: 19, endPoint x: 140, endPoint y: 61, distance: 41.8
click at [143, 24] on div at bounding box center [289, 20] width 322 height 11
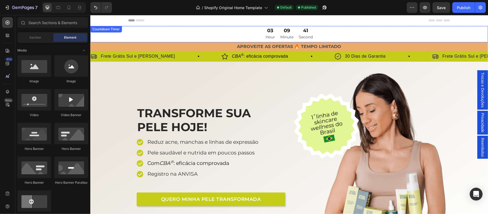
drag, startPoint x: 184, startPoint y: 21, endPoint x: 150, endPoint y: 38, distance: 38.1
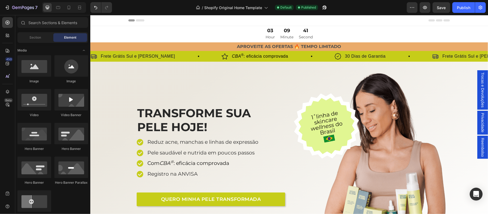
click at [154, 21] on div at bounding box center [289, 20] width 322 height 11
drag, startPoint x: 154, startPoint y: 21, endPoint x: 143, endPoint y: 21, distance: 11.3
click at [146, 20] on div at bounding box center [289, 20] width 322 height 11
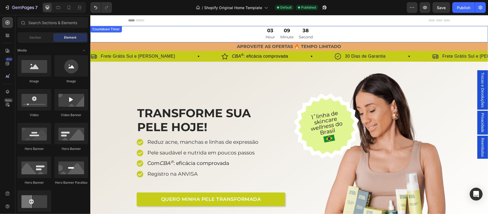
drag, startPoint x: 131, startPoint y: 21, endPoint x: 174, endPoint y: 35, distance: 45.3
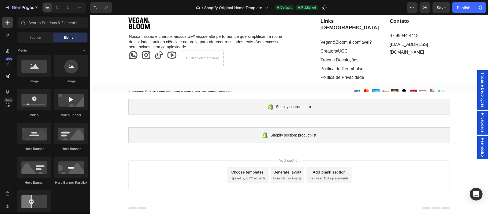
scroll to position [1449, 0]
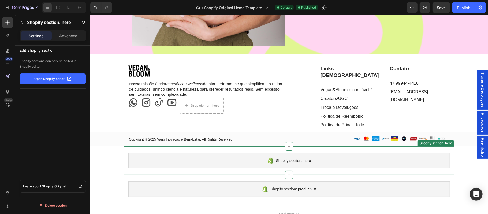
click at [293, 157] on span "Shopify section: hero" at bounding box center [293, 160] width 35 height 6
click at [295, 157] on span "Shopify section: hero" at bounding box center [293, 160] width 35 height 6
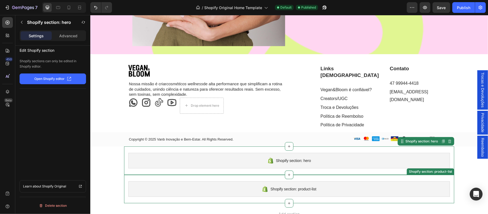
scroll to position [1485, 0]
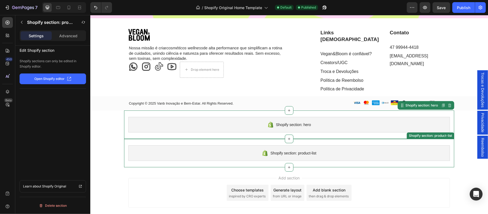
click at [431, 145] on div "Shopify section: product-list" at bounding box center [289, 153] width 322 height 16
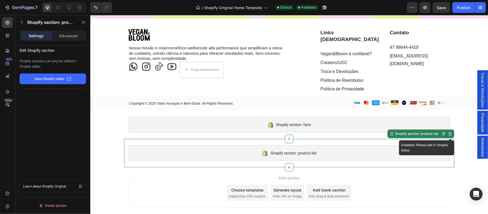
click at [448, 132] on icon at bounding box center [449, 134] width 3 height 4
click at [66, 35] on p "Advanced" at bounding box center [68, 36] width 18 height 6
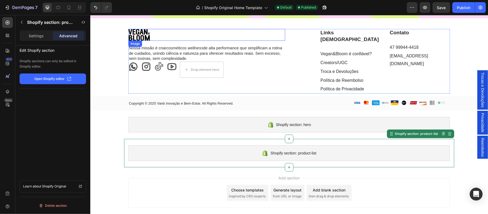
scroll to position [1437, 0]
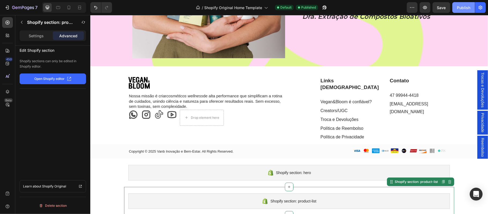
click at [465, 9] on div "Publish" at bounding box center [463, 8] width 13 height 6
click at [425, 7] on icon "button" at bounding box center [424, 7] width 5 height 5
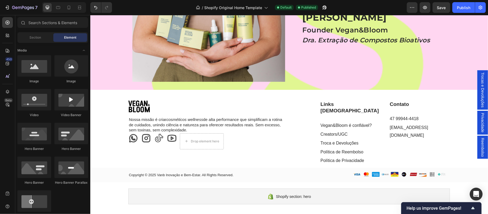
scroll to position [1497, 0]
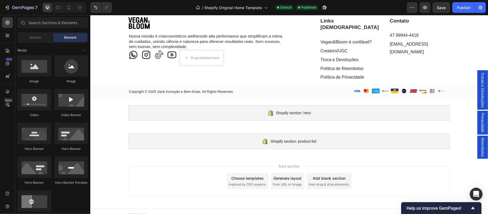
click at [154, 212] on div at bounding box center [289, 214] width 322 height 11
click at [134, 209] on div at bounding box center [289, 214] width 322 height 11
click at [120, 209] on div at bounding box center [289, 213] width 398 height 11
click at [7, 35] on icon at bounding box center [7, 35] width 2 height 2
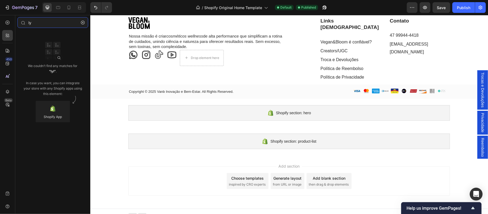
type input "l"
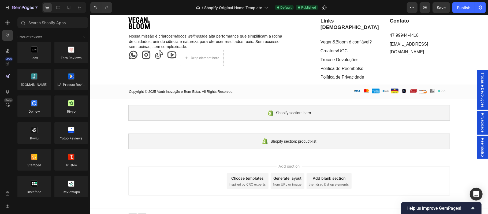
click at [145, 209] on div at bounding box center [289, 214] width 322 height 11
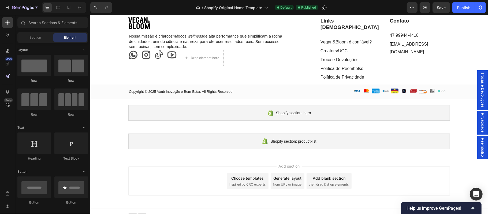
click at [143, 213] on icon at bounding box center [142, 214] width 9 height 2
click at [135, 213] on icon at bounding box center [137, 214] width 18 height 2
drag, startPoint x: 135, startPoint y: 209, endPoint x: 124, endPoint y: 189, distance: 22.9
click at [124, 189] on div "Add section Choose templates inspired by CRO experts Generate layout from URL o…" at bounding box center [289, 181] width 398 height 53
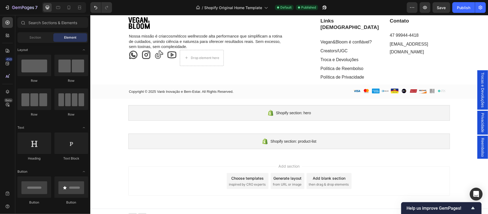
click at [129, 210] on div at bounding box center [289, 214] width 322 height 11
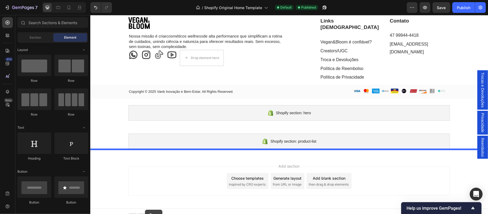
drag, startPoint x: 129, startPoint y: 85, endPoint x: 145, endPoint y: 209, distance: 125.7
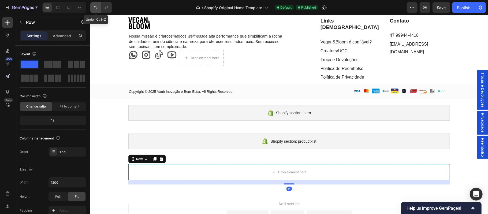
click at [96, 7] on icon "Undo/Redo" at bounding box center [95, 7] width 3 height 3
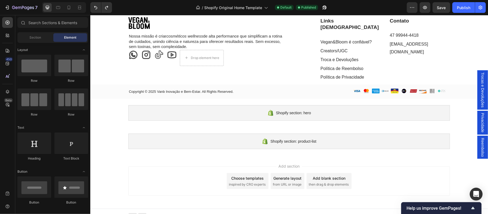
click at [170, 210] on div at bounding box center [289, 214] width 322 height 11
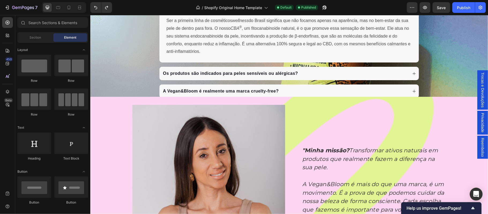
scroll to position [1149, 0]
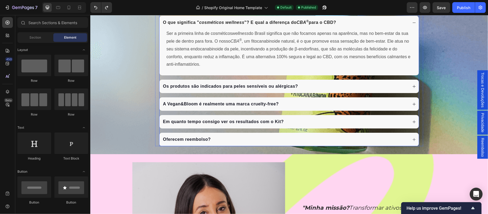
click at [254, 138] on div "Oferecem reembolso?" at bounding box center [285, 139] width 246 height 8
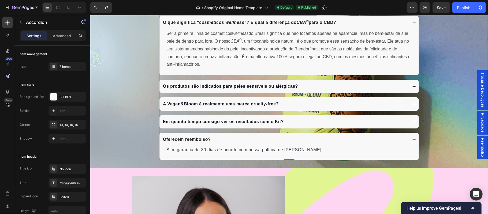
click at [412, 141] on icon at bounding box center [414, 139] width 4 height 4
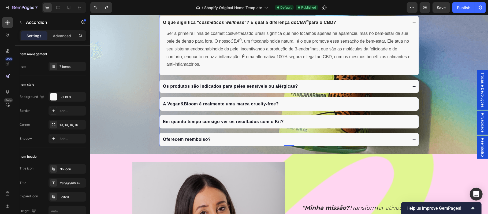
click at [222, 103] on strong "A Vegan&Bloom é realmente uma marca cruelty-free?" at bounding box center [221, 103] width 116 height 5
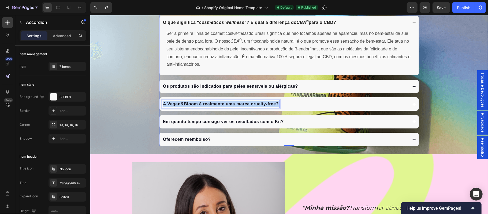
click at [222, 103] on strong "A Vegan&Bloom é realmente uma marca cruelty-free?" at bounding box center [221, 103] width 116 height 5
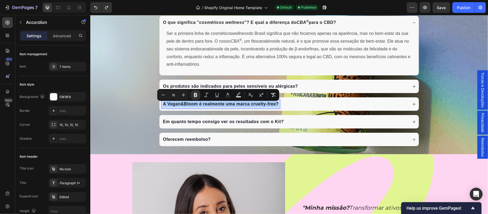
click at [29, 34] on p "Settings" at bounding box center [34, 36] width 15 height 6
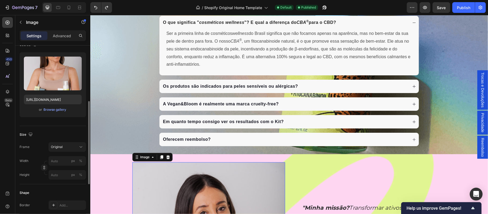
scroll to position [83, 0]
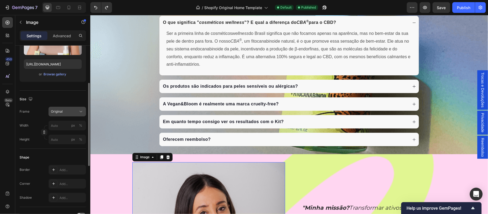
click at [68, 113] on div "Original" at bounding box center [64, 111] width 26 height 5
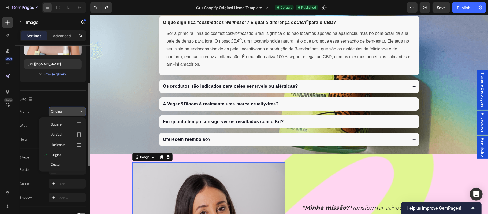
click at [68, 113] on div "Original" at bounding box center [64, 111] width 26 height 5
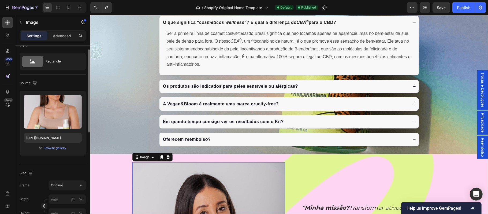
scroll to position [0, 0]
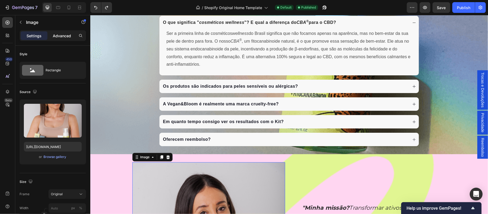
click at [59, 35] on p "Advanced" at bounding box center [62, 36] width 18 height 6
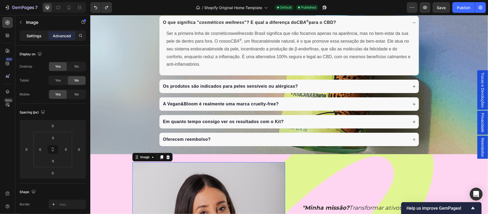
click at [29, 35] on p "Settings" at bounding box center [34, 36] width 15 height 6
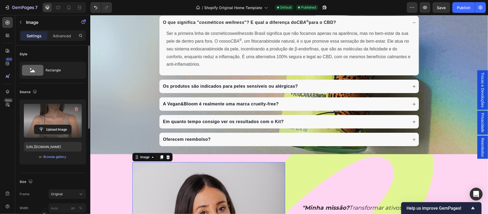
scroll to position [47, 0]
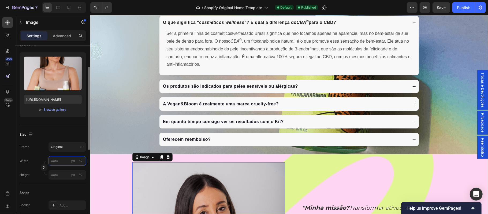
click at [62, 166] on input "px %" at bounding box center [68, 161] width 38 height 10
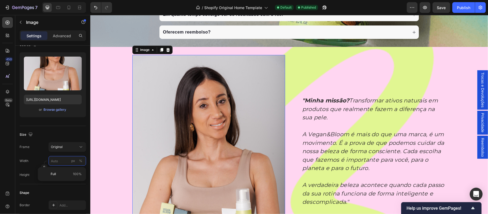
scroll to position [1292, 0]
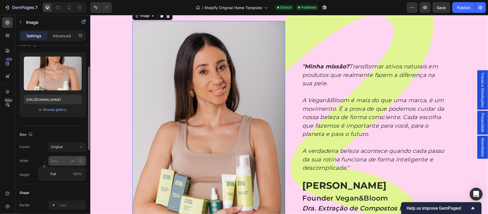
click at [81, 162] on div "%" at bounding box center [80, 160] width 3 height 5
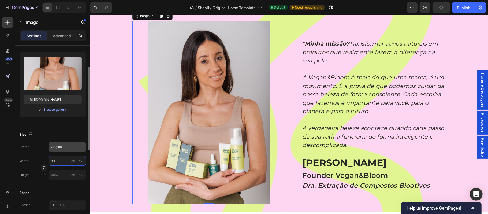
type input "8"
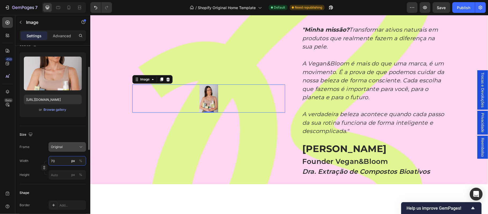
type input "7"
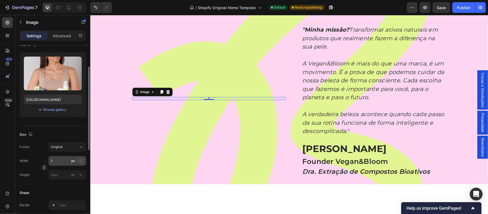
click at [80, 162] on div "%" at bounding box center [80, 160] width 3 height 5
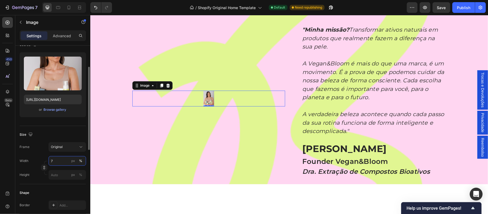
click at [62, 162] on input "7" at bounding box center [68, 161] width 38 height 10
type input "70"
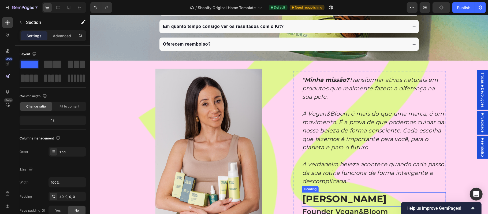
scroll to position [1281, 0]
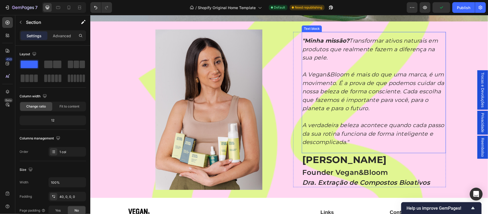
click at [317, 101] on p "A Vegan&Bloom é mais do que uma marca, é um movimento. É a prova de que podemos…" at bounding box center [373, 91] width 143 height 42
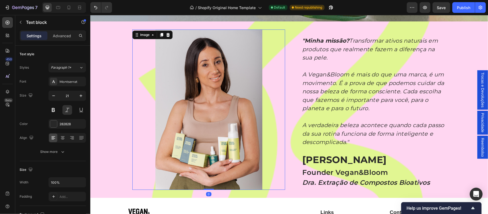
click at [265, 98] on div at bounding box center [208, 109] width 153 height 160
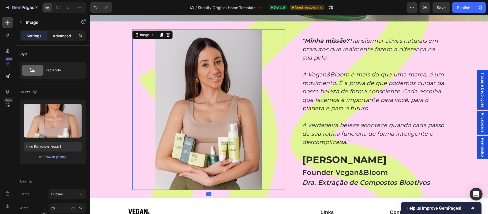
click at [57, 38] on p "Advanced" at bounding box center [62, 36] width 18 height 6
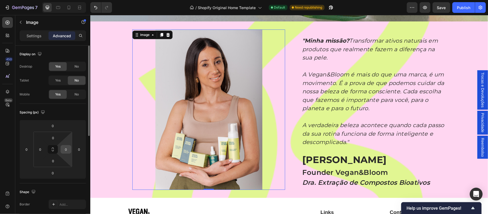
click at [68, 151] on input "0" at bounding box center [66, 149] width 8 height 8
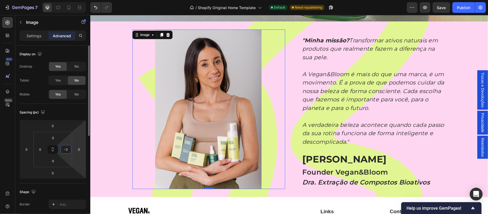
type input "-"
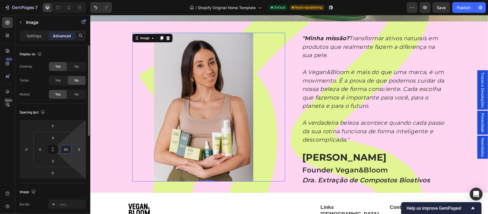
type input "4"
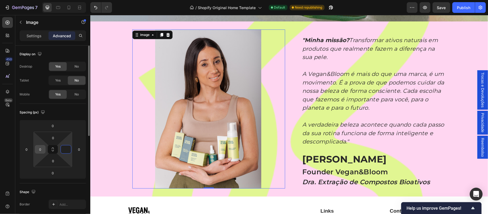
click at [42, 149] on input "0" at bounding box center [40, 149] width 8 height 8
type input "0"
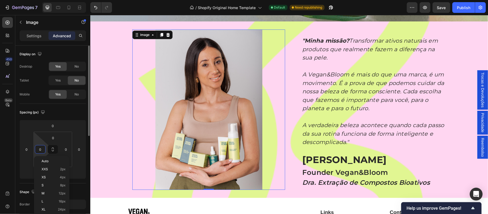
click at [42, 149] on input "0" at bounding box center [40, 149] width 8 height 8
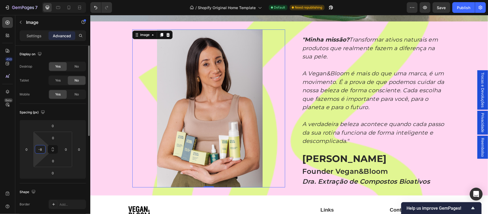
type input "-"
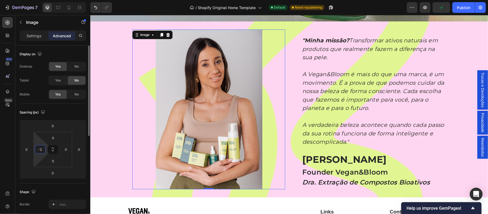
type input "-"
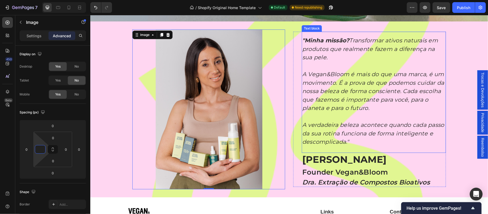
click at [338, 110] on p "A Vegan&Bloom é mais do que uma marca, é um movimento. É a prova de que podemos…" at bounding box center [373, 91] width 143 height 42
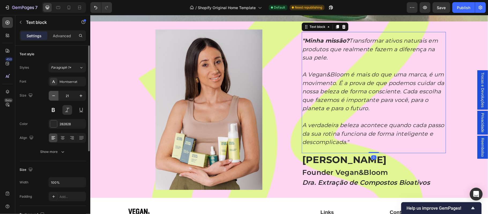
click at [53, 97] on icon "button" at bounding box center [53, 95] width 5 height 5
type input "20"
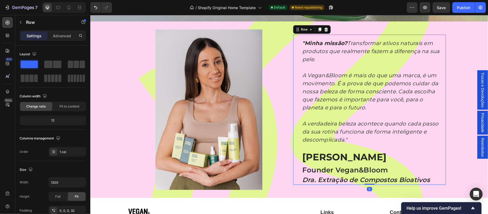
click at [293, 102] on div ""Minha missão? Transformar ativos naturais em produtos que realmente fazem a di…" at bounding box center [369, 109] width 153 height 150
click at [277, 102] on div at bounding box center [208, 109] width 153 height 160
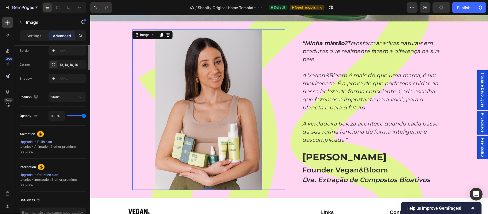
scroll to position [59, 0]
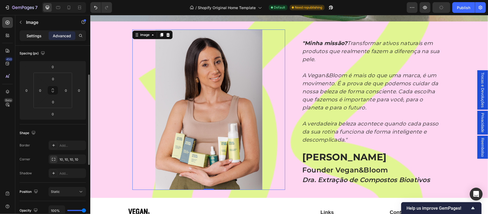
click at [38, 37] on p "Settings" at bounding box center [34, 36] width 15 height 6
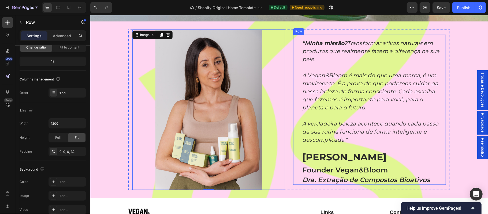
click at [293, 105] on div ""Minha missão? Transformar ativos naturais em produtos que realmente fazem a di…" at bounding box center [369, 109] width 153 height 150
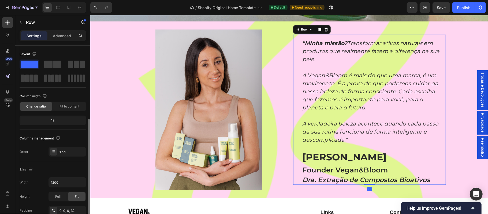
scroll to position [47, 0]
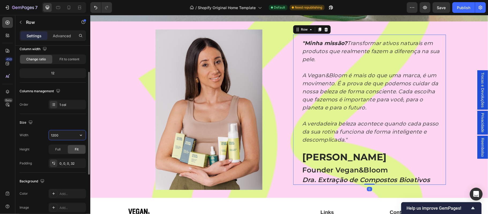
click at [72, 134] on input "1200" at bounding box center [67, 135] width 37 height 10
click at [83, 134] on icon "button" at bounding box center [80, 134] width 5 height 5
click at [54, 152] on div "Full" at bounding box center [58, 149] width 18 height 9
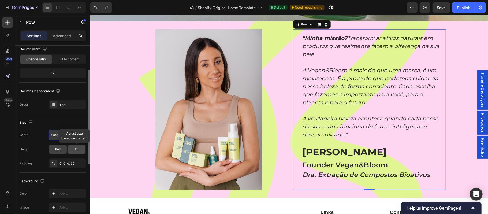
click at [74, 152] on div "Fit" at bounding box center [77, 149] width 18 height 9
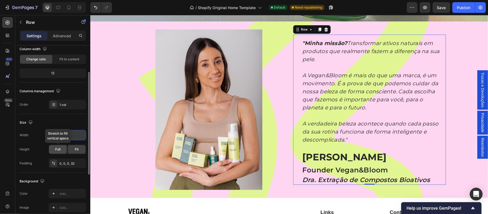
click at [61, 152] on div "Full" at bounding box center [58, 149] width 18 height 9
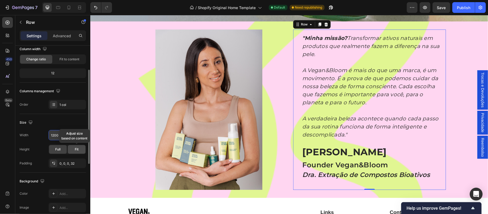
click at [75, 152] on span "Fit" at bounding box center [77, 149] width 4 height 5
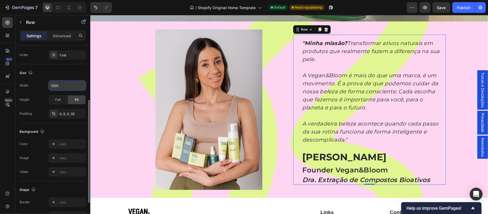
scroll to position [38, 0]
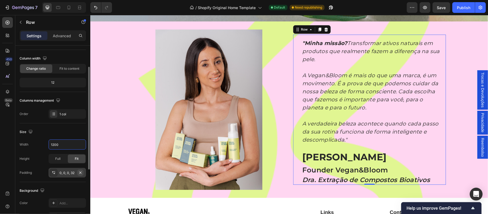
click at [77, 174] on button "button" at bounding box center [80, 172] width 6 height 6
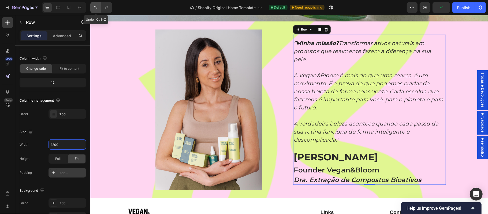
click at [96, 8] on icon "Undo/Redo" at bounding box center [95, 7] width 5 height 5
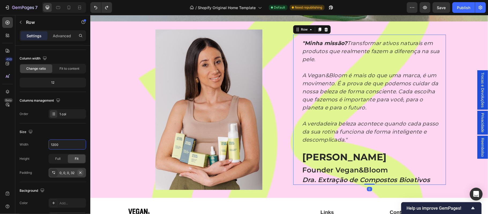
click at [80, 173] on icon "button" at bounding box center [80, 172] width 2 height 2
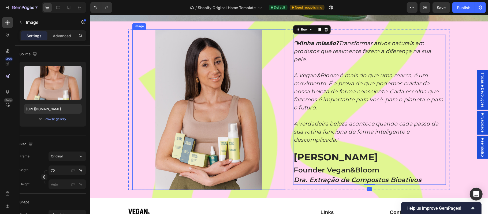
click at [272, 133] on div at bounding box center [208, 109] width 153 height 160
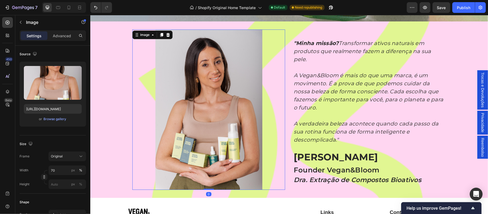
scroll to position [0, 0]
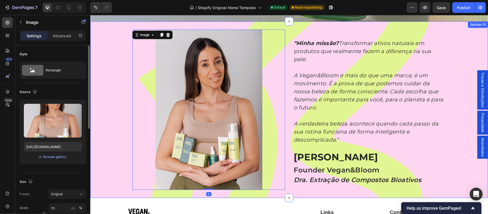
click at [462, 149] on div "Image 0 Image "Minha missão? Transformar ativos naturais em produtos que realme…" at bounding box center [289, 109] width 398 height 160
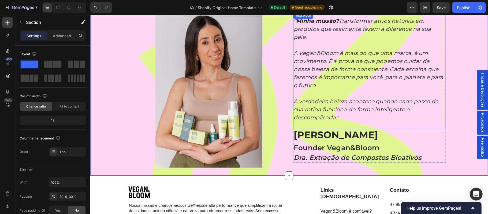
scroll to position [1293, 0]
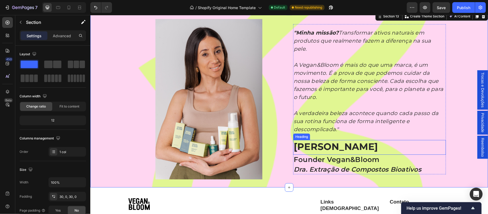
click at [324, 143] on h2 "Sara Albino" at bounding box center [369, 146] width 153 height 13
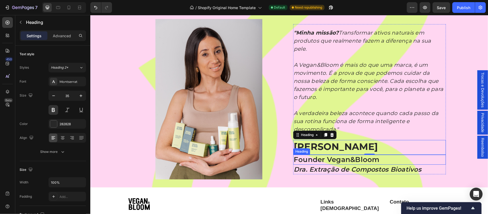
click at [320, 155] on h2 "Founder Vegan&Bloom" at bounding box center [369, 159] width 153 height 10
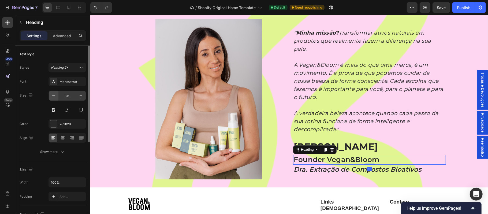
click at [53, 94] on icon "button" at bounding box center [53, 95] width 5 height 5
type input "25"
click at [314, 165] on h2 "Dra. Extração de Compostos Bioativos" at bounding box center [369, 168] width 153 height 9
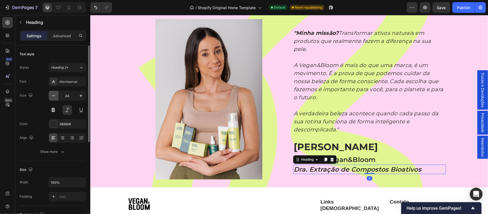
click at [50, 97] on button "button" at bounding box center [54, 96] width 10 height 10
click at [53, 97] on icon "button" at bounding box center [53, 95] width 5 height 5
type input "22"
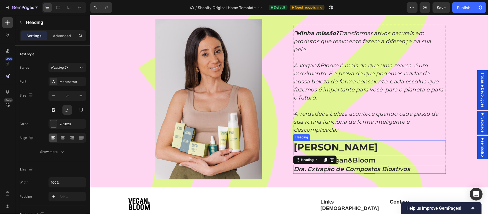
click at [335, 141] on h2 "Sara Albino" at bounding box center [369, 146] width 153 height 13
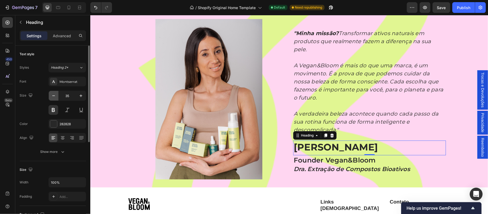
click at [51, 96] on icon "button" at bounding box center [53, 95] width 5 height 5
type input "34"
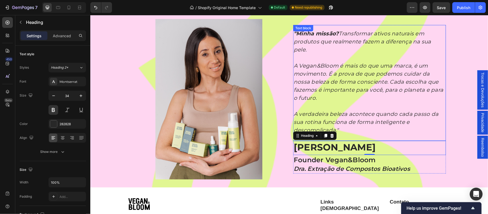
click at [334, 73] on p "A Vegan&Bloom é mais do que uma marca, é um movimento. É a prova de que podemos…" at bounding box center [370, 81] width 152 height 40
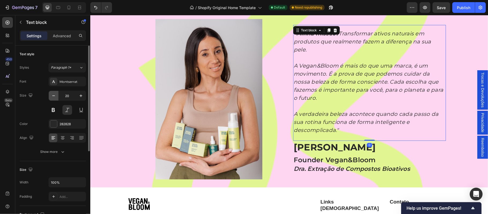
click at [54, 95] on icon "button" at bounding box center [53, 95] width 5 height 5
type input "19"
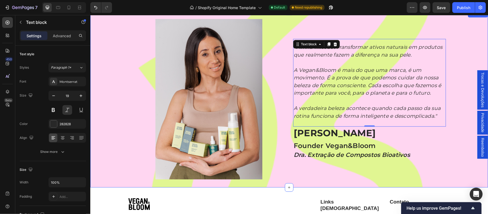
click at [452, 69] on div "Image Image "Minha missão? Transformar ativos naturais em produtos que realment…" at bounding box center [289, 99] width 398 height 160
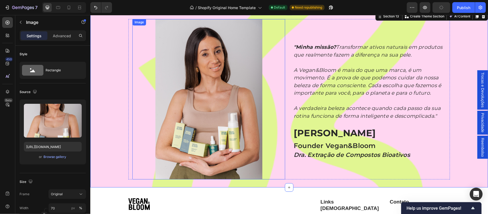
click at [234, 70] on img at bounding box center [208, 99] width 107 height 160
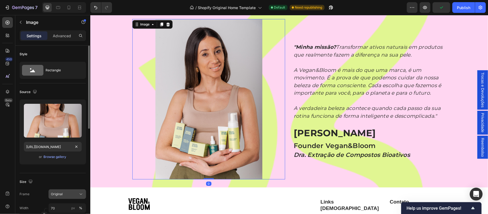
scroll to position [35, 0]
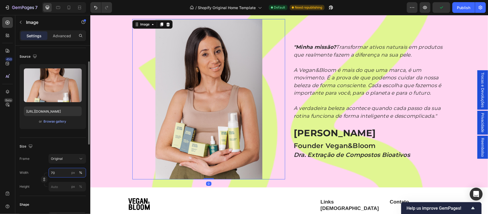
click at [57, 175] on input "70" at bounding box center [68, 173] width 38 height 10
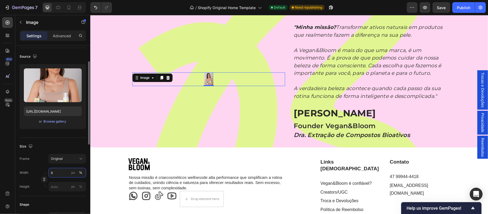
type input "65"
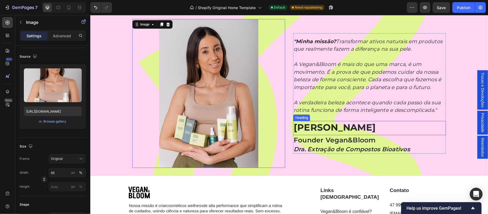
click at [416, 131] on h2 "Sara Albino" at bounding box center [369, 127] width 153 height 13
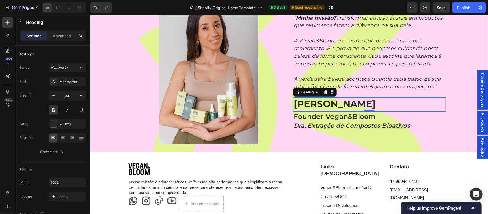
scroll to position [1258, 0]
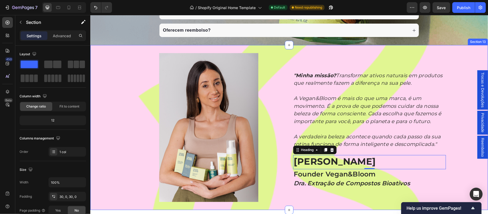
click at [459, 65] on div "Image Image "Minha missão? Transformar ativos naturais em produtos que realment…" at bounding box center [289, 127] width 398 height 149
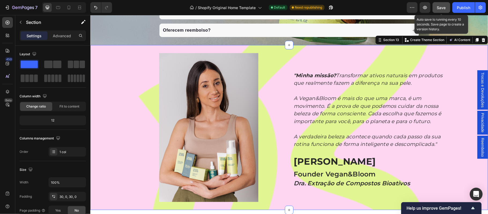
click at [444, 7] on span "Save" at bounding box center [441, 7] width 9 height 5
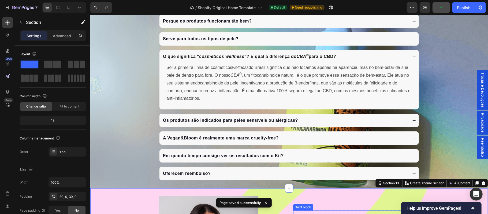
scroll to position [1079, 0]
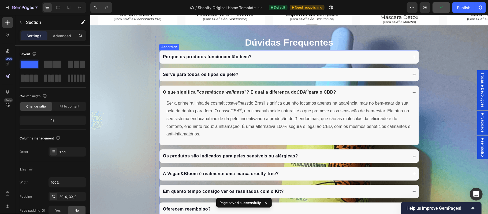
click at [412, 93] on icon at bounding box center [414, 92] width 4 height 4
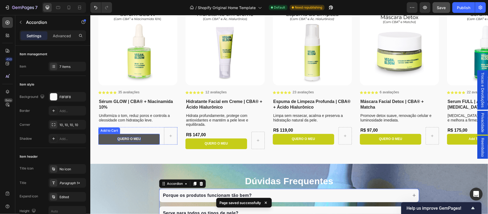
click at [137, 138] on div "QUERO O MEU" at bounding box center [128, 139] width 23 height 4
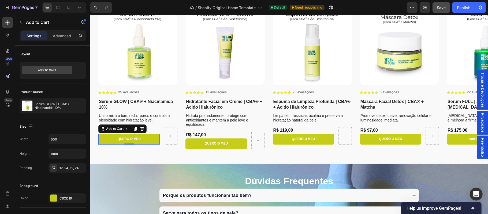
click at [27, 35] on p "Settings" at bounding box center [34, 36] width 15 height 6
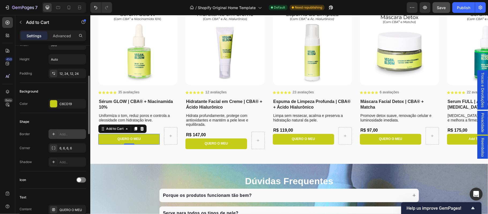
scroll to position [59, 0]
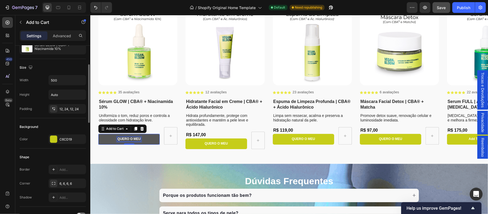
click at [125, 138] on div "QUERO O MEU" at bounding box center [128, 139] width 23 height 4
click at [125, 138] on p "QUERO O MEU" at bounding box center [128, 139] width 23 height 4
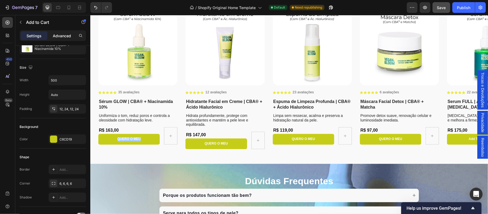
click at [66, 33] on p "Advanced" at bounding box center [62, 36] width 18 height 6
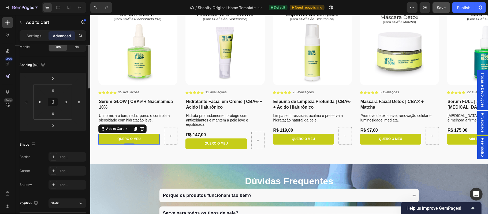
scroll to position [0, 0]
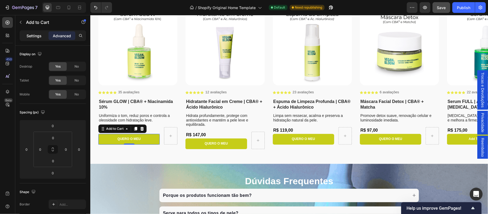
click at [40, 34] on p "Settings" at bounding box center [34, 36] width 15 height 6
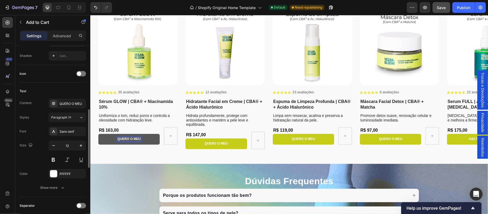
scroll to position [259, 0]
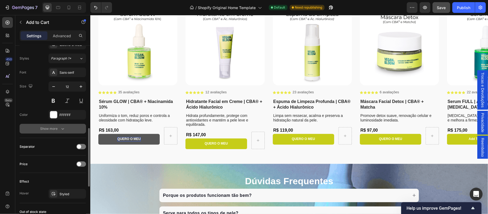
click at [58, 131] on div "Show more" at bounding box center [52, 128] width 25 height 5
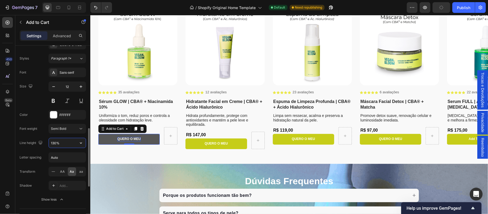
click at [66, 146] on input "130%" at bounding box center [67, 143] width 37 height 10
click at [80, 145] on icon "button" at bounding box center [80, 142] width 5 height 5
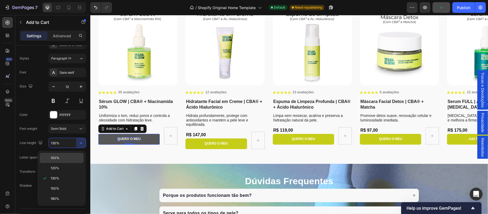
click at [66, 155] on p "100%" at bounding box center [66, 157] width 31 height 5
type input "100%"
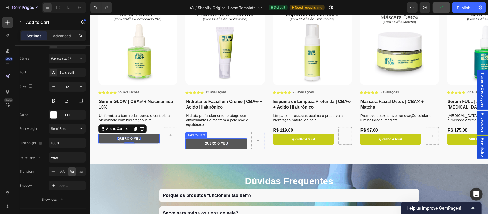
click at [223, 143] on div "QUERO O MEU" at bounding box center [216, 143] width 23 height 4
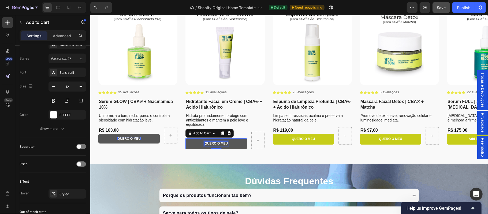
click at [219, 142] on div "QUERO O MEU" at bounding box center [216, 143] width 23 height 4
click at [219, 142] on p "QUERO O MEU" at bounding box center [216, 143] width 23 height 4
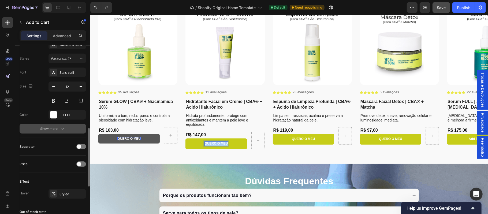
click at [56, 131] on div "Show more" at bounding box center [52, 128] width 25 height 5
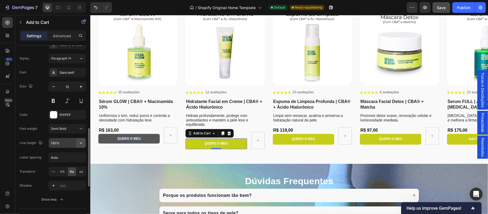
click at [81, 144] on icon "button" at bounding box center [80, 142] width 5 height 5
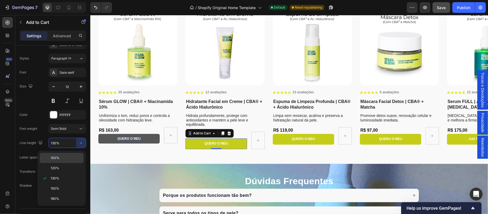
click at [57, 158] on span "100%" at bounding box center [55, 157] width 9 height 5
type input "100%"
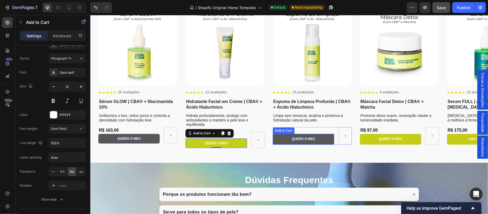
click at [308, 137] on div "QUERO O MEU" at bounding box center [303, 139] width 23 height 4
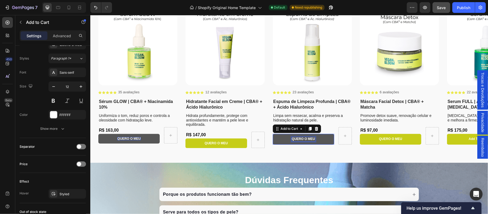
click at [308, 137] on div "QUERO O MEU" at bounding box center [303, 139] width 23 height 4
click at [308, 137] on p "QUERO O MEU" at bounding box center [303, 139] width 23 height 4
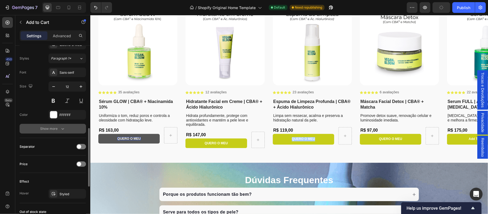
click at [58, 129] on div "Show more" at bounding box center [52, 128] width 25 height 5
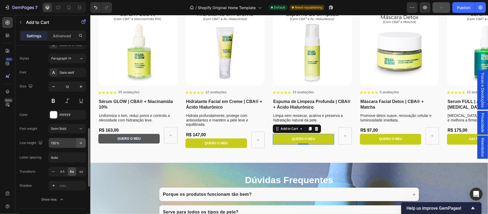
click at [83, 143] on icon "button" at bounding box center [80, 142] width 5 height 5
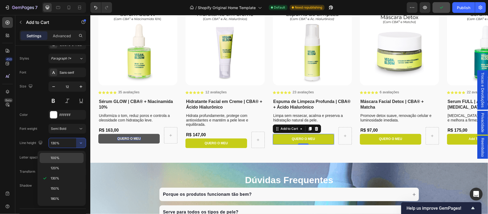
click at [58, 157] on span "100%" at bounding box center [55, 157] width 9 height 5
type input "100%"
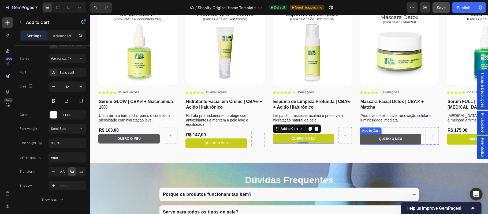
click at [392, 139] on div "QUERO O MEU" at bounding box center [390, 139] width 23 height 4
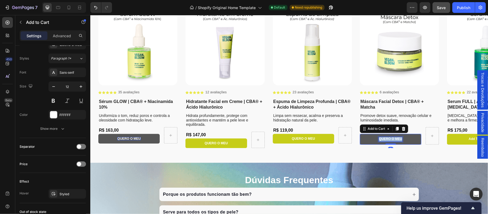
click at [392, 139] on p "QUERO O MEU" at bounding box center [390, 139] width 23 height 4
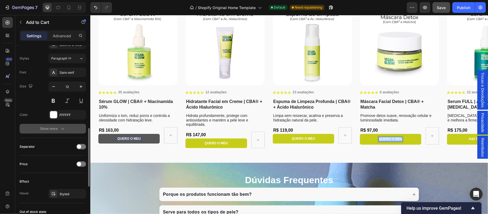
click at [51, 133] on button "Show more" at bounding box center [53, 129] width 66 height 10
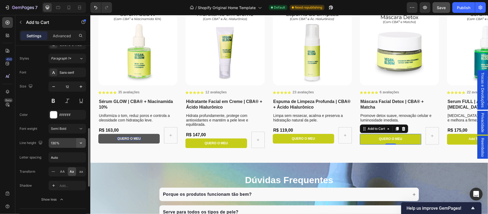
click at [81, 145] on icon "button" at bounding box center [80, 142] width 5 height 5
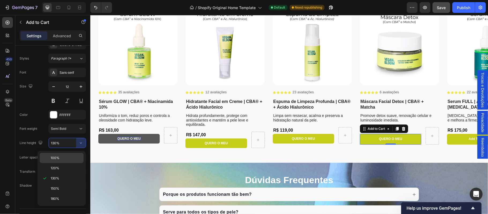
click at [55, 159] on span "100%" at bounding box center [55, 157] width 9 height 5
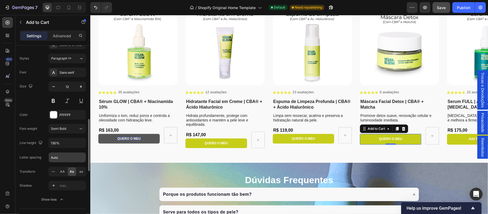
type input "100%"
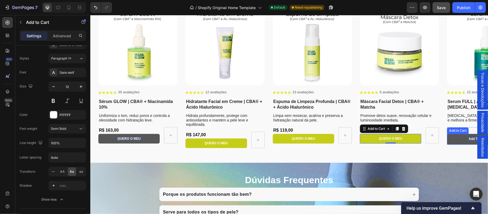
click at [470, 138] on div "Add to cart" at bounding box center [478, 139] width 18 height 4
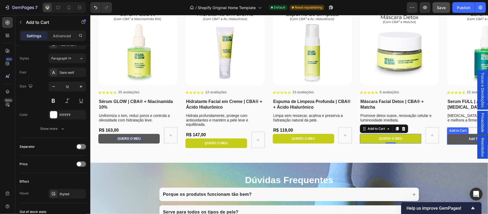
click at [470, 138] on div "Add to cart" at bounding box center [478, 139] width 18 height 4
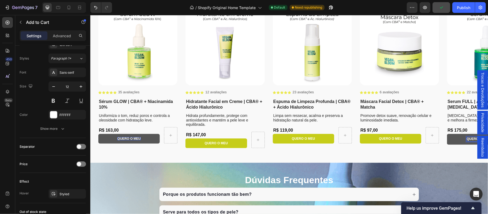
click at [447, 134] on button "QUEROto cart" at bounding box center [477, 139] width 61 height 11
click at [447, 134] on button "QUERO O to cart" at bounding box center [477, 139] width 61 height 11
click at [133, 136] on button "QUERO O MEU" at bounding box center [128, 139] width 61 height 10
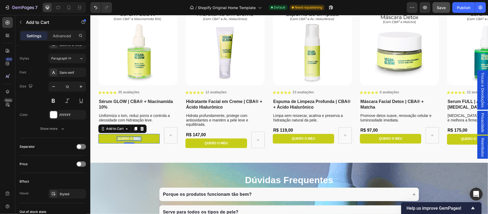
click at [134, 139] on p "QUERO O MEU" at bounding box center [128, 138] width 23 height 3
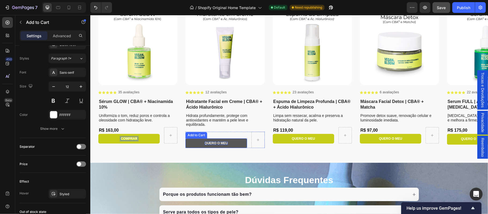
click at [214, 143] on p "QUERO O MEU" at bounding box center [216, 142] width 23 height 3
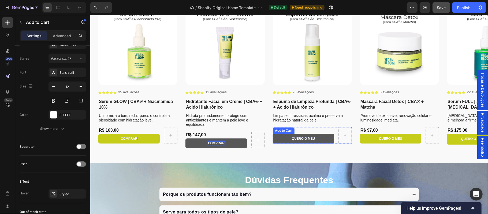
click at [306, 137] on p "QUERO O MEU" at bounding box center [303, 138] width 23 height 3
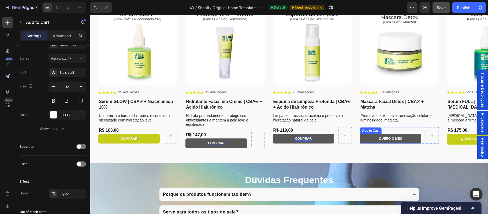
click at [387, 136] on button "QUERO O MEU" at bounding box center [390, 139] width 61 height 10
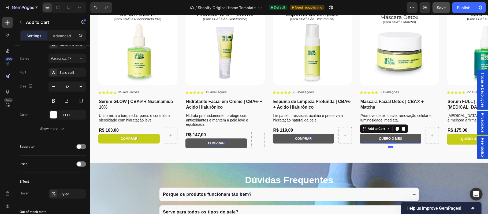
click at [387, 136] on button "QUERO O MEU" at bounding box center [390, 139] width 61 height 10
click at [395, 137] on p "QUERO O MEU" at bounding box center [390, 138] width 23 height 3
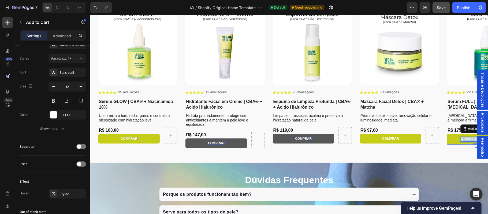
click at [464, 138] on p "QUERO O MEUto cart" at bounding box center [478, 139] width 34 height 4
click at [439, 147] on div "Product Images Icon Icon Icon Icon Icon Icon List 35 avaliações Text Block Row …" at bounding box center [293, 77] width 390 height 142
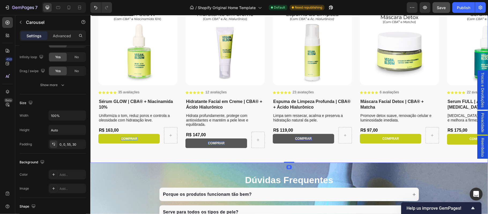
scroll to position [0, 0]
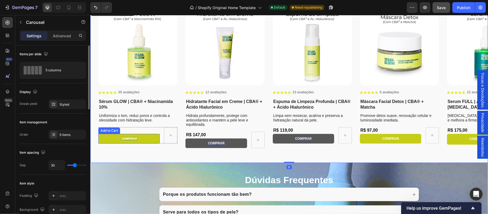
click at [127, 138] on p "COMPRAR" at bounding box center [129, 138] width 17 height 3
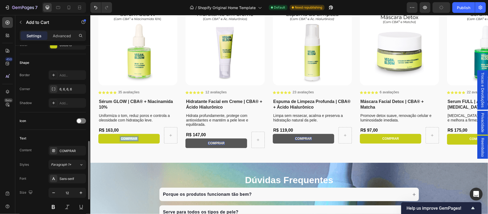
scroll to position [189, 0]
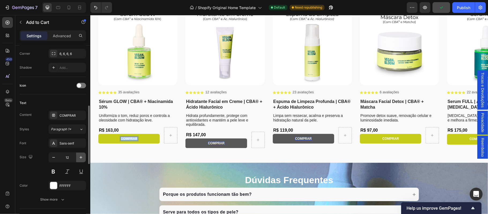
click at [81, 159] on icon "button" at bounding box center [81, 157] width 3 height 3
click at [81, 160] on icon "button" at bounding box center [80, 157] width 5 height 5
type input "14"
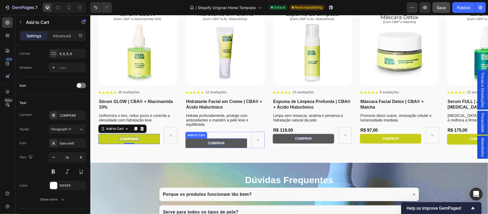
click at [213, 143] on p "COMPRAR" at bounding box center [216, 142] width 17 height 3
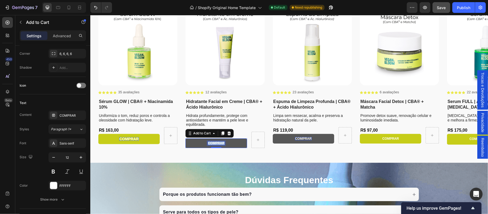
click at [213, 143] on p "COMPRAR" at bounding box center [216, 142] width 17 height 3
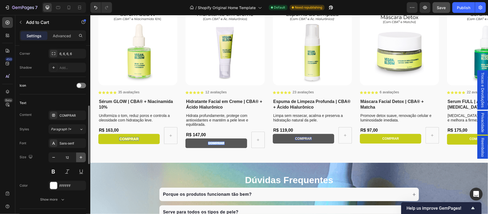
click at [82, 160] on icon "button" at bounding box center [80, 157] width 5 height 5
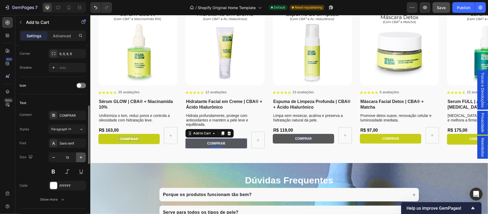
click at [82, 160] on icon "button" at bounding box center [80, 157] width 5 height 5
type input "14"
click at [302, 139] on p "COMPRAR" at bounding box center [303, 138] width 17 height 3
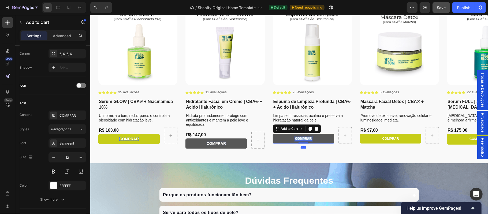
click at [302, 139] on p "COMPRAR" at bounding box center [303, 138] width 17 height 3
click at [82, 160] on icon "button" at bounding box center [80, 157] width 5 height 5
click at [81, 160] on icon "button" at bounding box center [80, 157] width 5 height 5
type input "14"
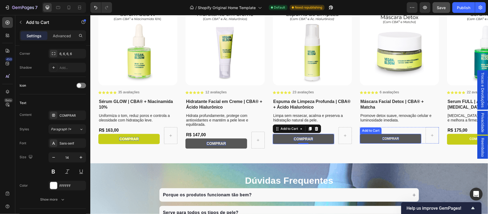
click at [391, 138] on p "COMPRAR" at bounding box center [390, 138] width 17 height 3
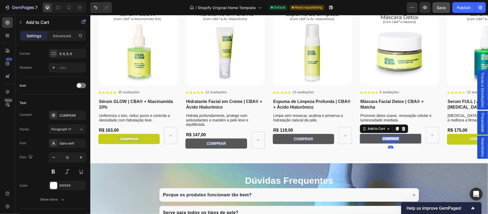
click at [391, 138] on p "COMPRAR" at bounding box center [390, 138] width 17 height 3
click at [79, 160] on icon "button" at bounding box center [80, 157] width 5 height 5
type input "14"
click at [469, 139] on p "COMPRAR" at bounding box center [477, 139] width 17 height 4
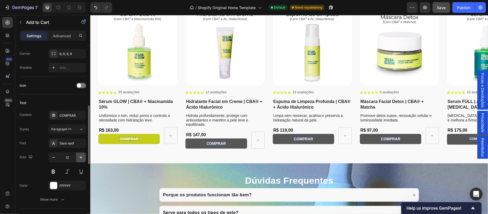
click at [80, 159] on icon "button" at bounding box center [80, 157] width 5 height 5
type input "13"
click at [80, 159] on icon "button" at bounding box center [80, 157] width 5 height 5
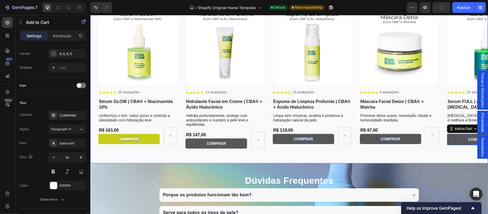
click at [127, 158] on div "Product Images Icon Icon Icon Icon Icon Icon List 35 avaliações Text Block Row …" at bounding box center [289, 84] width 398 height 157
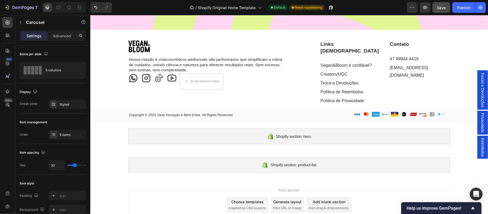
scroll to position [1555, 0]
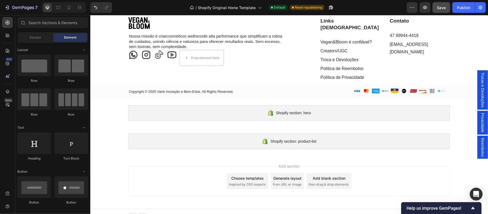
drag, startPoint x: 152, startPoint y: 203, endPoint x: 152, endPoint y: 188, distance: 15.0
click at [141, 210] on div at bounding box center [289, 214] width 322 height 11
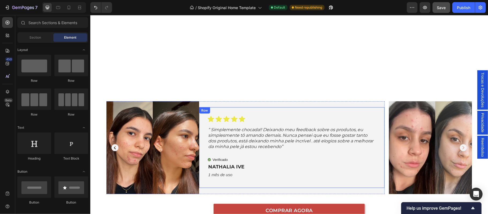
scroll to position [544, 0]
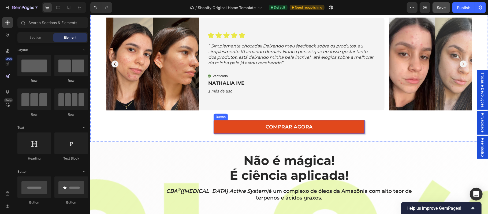
click at [336, 129] on link "COMPRAR AGORA" at bounding box center [288, 127] width 151 height 14
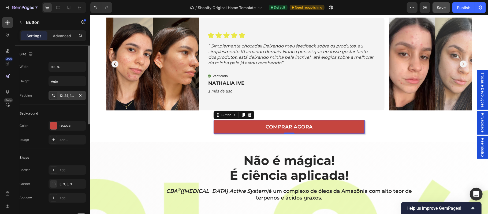
click at [70, 97] on div "12, 24, 12, 24" at bounding box center [68, 95] width 16 height 5
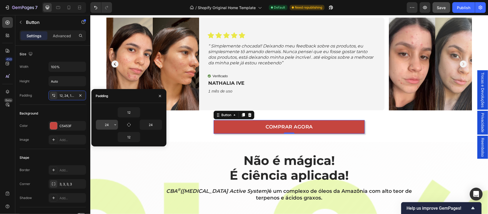
click at [110, 122] on input "24" at bounding box center [107, 125] width 22 height 10
type input "5"
type input "24"
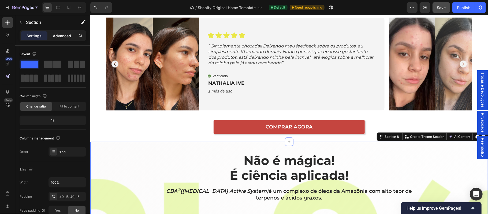
click at [64, 37] on p "Advanced" at bounding box center [62, 36] width 18 height 6
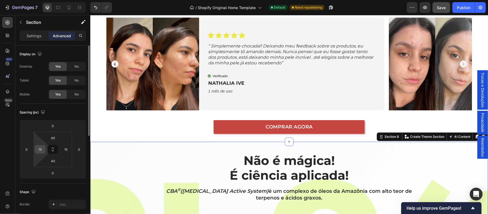
click at [42, 150] on input "15" at bounding box center [40, 149] width 8 height 8
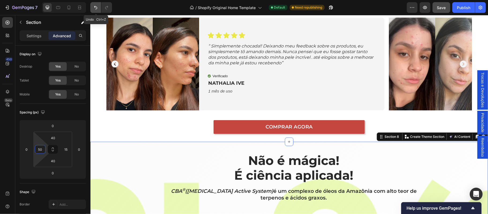
type input "50"
click at [98, 8] on icon "Undo/Redo" at bounding box center [95, 7] width 5 height 5
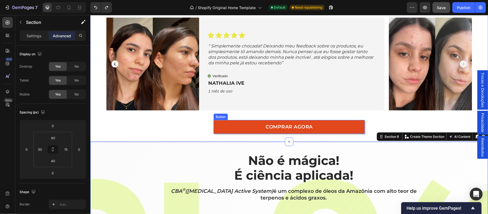
click at [248, 129] on link "COMPRAR AGORA" at bounding box center [288, 127] width 151 height 14
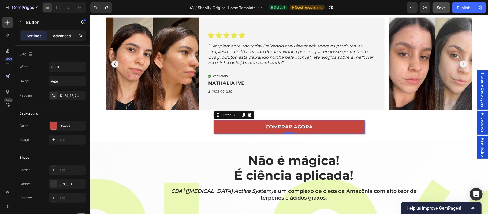
click at [66, 35] on p "Advanced" at bounding box center [62, 36] width 18 height 6
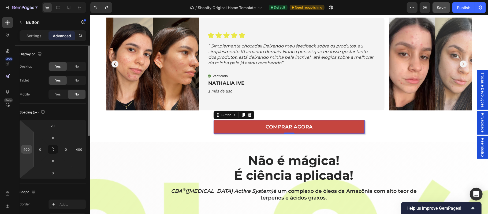
click at [30, 150] on input "400" at bounding box center [27, 149] width 8 height 8
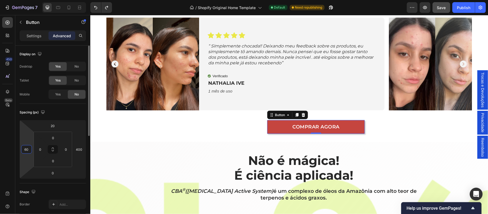
type input "6"
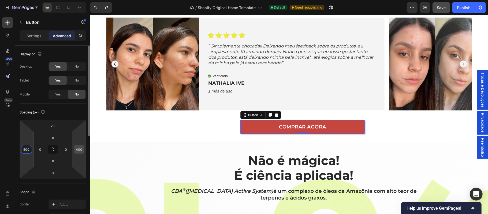
type input "500"
click at [79, 150] on input "400" at bounding box center [79, 149] width 8 height 8
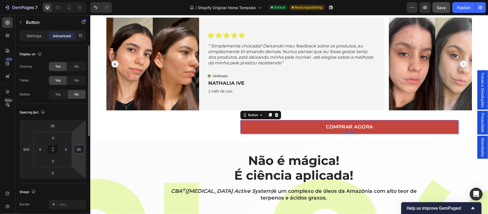
type input "500"
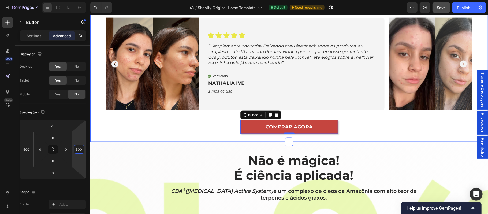
click at [398, 129] on div "COMPRAR AGORA Button 0" at bounding box center [289, 123] width 366 height 19
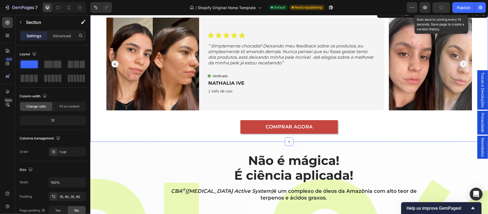
click at [438, 8] on button "button" at bounding box center [442, 7] width 18 height 11
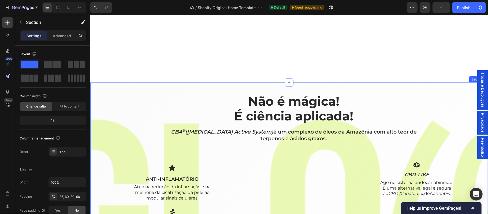
scroll to position [675, 0]
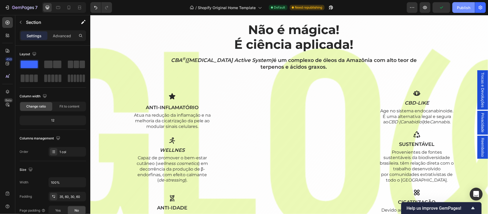
click at [467, 6] on div "Publish" at bounding box center [463, 8] width 13 height 6
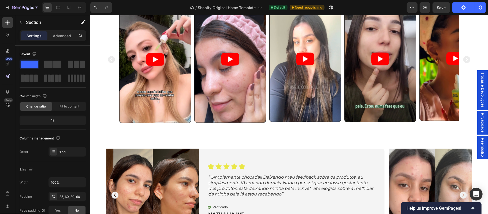
scroll to position [353, 0]
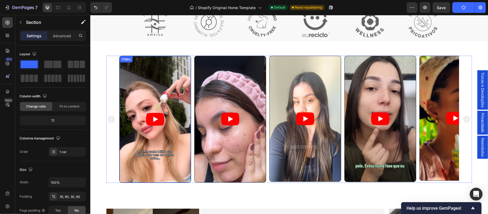
click at [121, 74] on article at bounding box center [154, 119] width 71 height 127
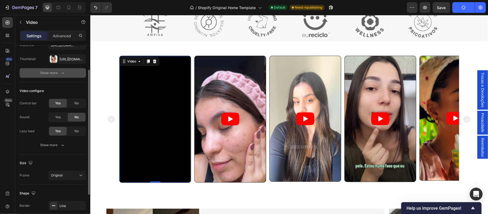
scroll to position [71, 0]
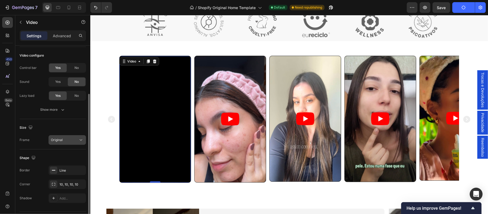
click at [79, 141] on icon at bounding box center [80, 139] width 5 height 5
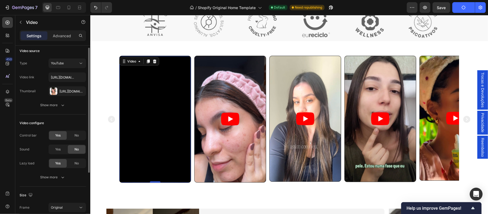
scroll to position [0, 0]
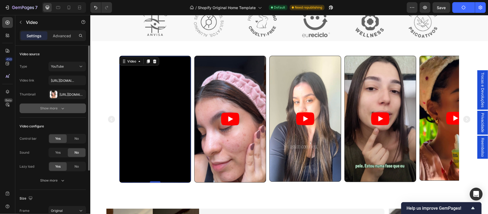
click at [57, 107] on div "Show more" at bounding box center [52, 108] width 25 height 5
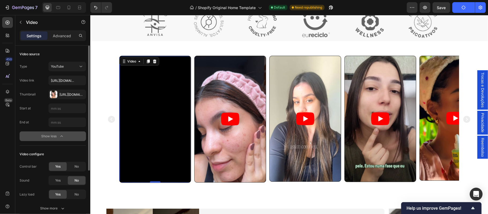
click at [57, 138] on div "Show less" at bounding box center [53, 136] width 23 height 5
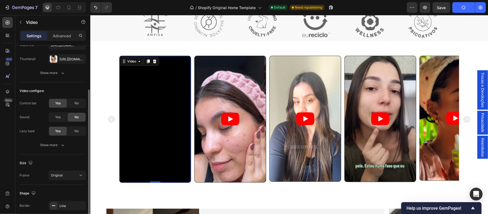
scroll to position [86, 0]
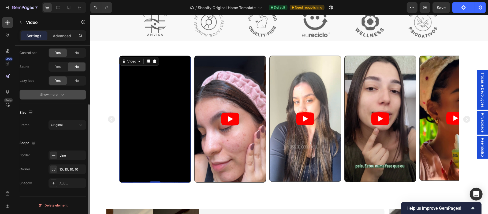
click at [61, 95] on icon "button" at bounding box center [62, 94] width 5 height 5
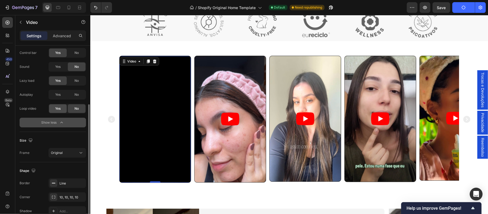
click at [59, 108] on span "Yes" at bounding box center [57, 108] width 5 height 5
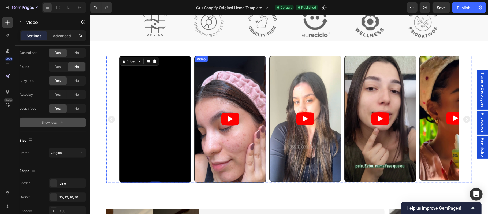
click at [200, 86] on article at bounding box center [229, 119] width 71 height 126
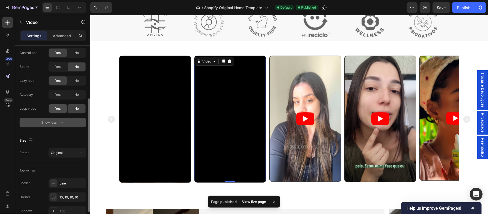
click at [56, 110] on span "Yes" at bounding box center [57, 108] width 5 height 5
click at [281, 90] on article at bounding box center [304, 119] width 71 height 126
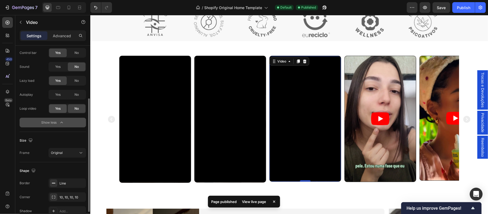
click at [58, 109] on span "Yes" at bounding box center [57, 108] width 5 height 5
click at [359, 88] on article at bounding box center [379, 119] width 71 height 126
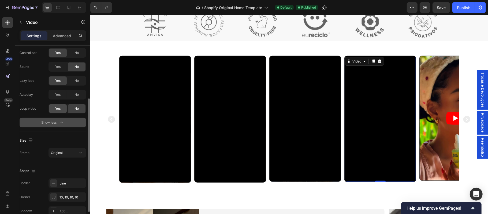
click at [55, 111] on div "Yes" at bounding box center [58, 108] width 18 height 9
click at [431, 90] on article at bounding box center [455, 118] width 71 height 124
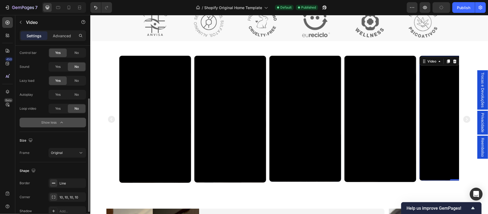
drag, startPoint x: 57, startPoint y: 109, endPoint x: 62, endPoint y: 134, distance: 25.5
click at [57, 108] on span "Yes" at bounding box center [57, 108] width 5 height 5
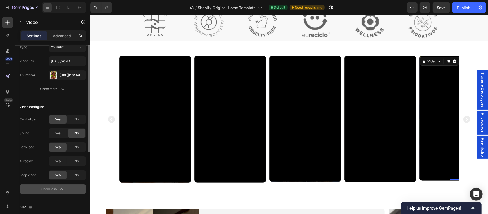
scroll to position [0, 0]
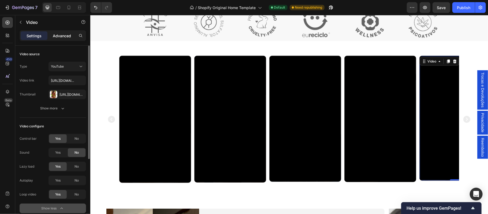
click at [59, 35] on p "Advanced" at bounding box center [62, 36] width 18 height 6
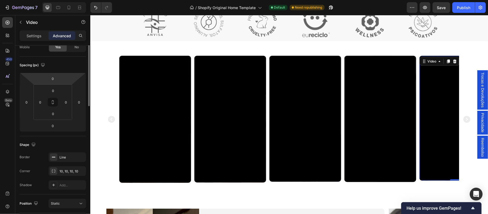
scroll to position [12, 0]
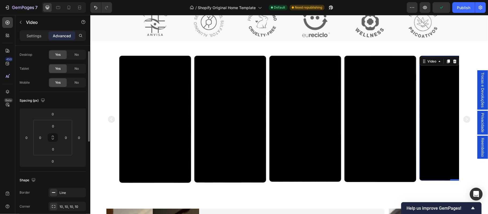
click at [34, 35] on p "Settings" at bounding box center [34, 36] width 15 height 6
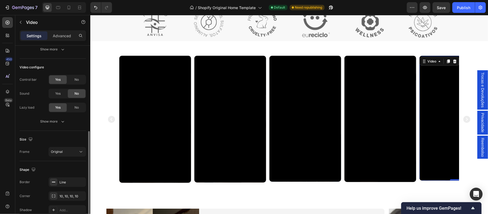
scroll to position [86, 0]
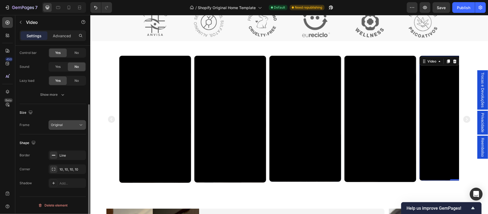
click at [81, 128] on button "Original" at bounding box center [68, 125] width 38 height 10
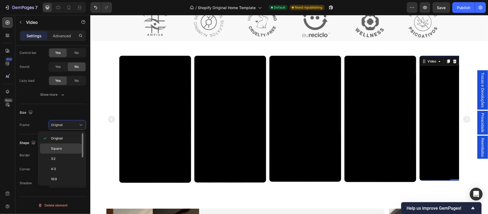
click at [67, 149] on p "Square" at bounding box center [65, 148] width 28 height 5
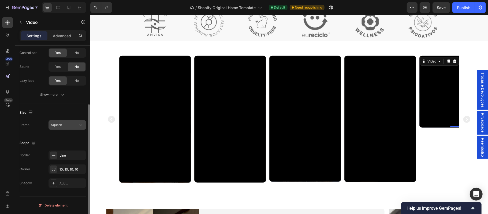
click at [75, 123] on div "Square" at bounding box center [64, 125] width 27 height 5
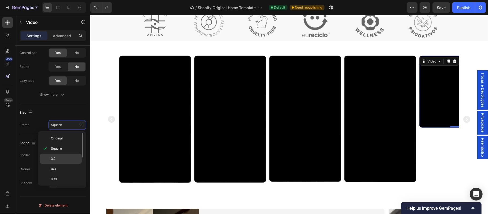
click at [57, 159] on p "3:2" at bounding box center [65, 158] width 28 height 5
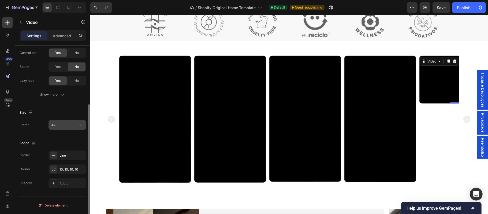
click at [82, 123] on icon at bounding box center [80, 124] width 5 height 5
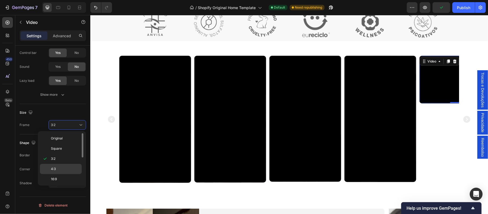
click at [58, 170] on p "4:3" at bounding box center [65, 168] width 28 height 5
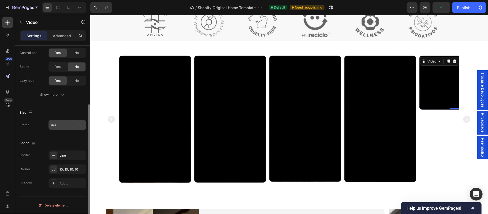
click at [79, 128] on button "4:3" at bounding box center [68, 125] width 38 height 10
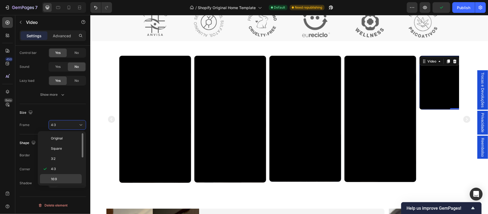
click at [66, 181] on p "16:9" at bounding box center [65, 179] width 28 height 5
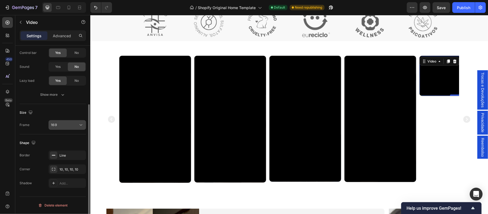
click at [84, 126] on button "16:9" at bounding box center [68, 125] width 38 height 10
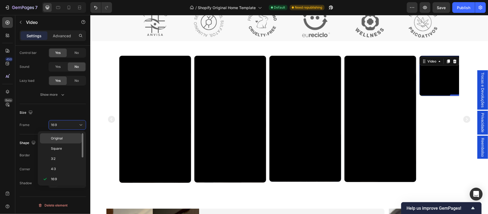
click at [74, 139] on p "Original" at bounding box center [65, 138] width 28 height 5
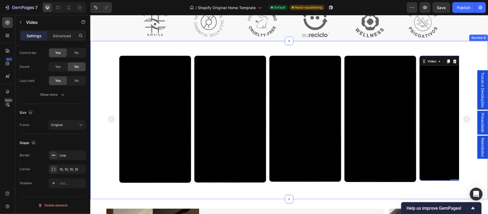
click at [104, 114] on div "Video Video Video Video Video 0 Carousel Section 6" at bounding box center [289, 120] width 398 height 158
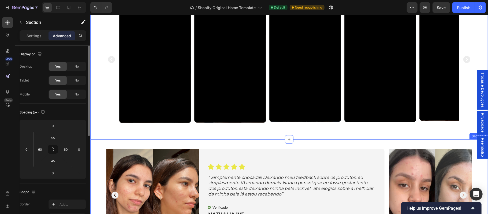
scroll to position [460, 0]
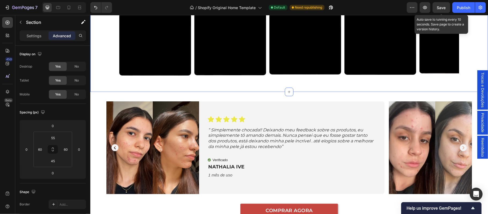
click at [439, 8] on span "Save" at bounding box center [441, 7] width 9 height 5
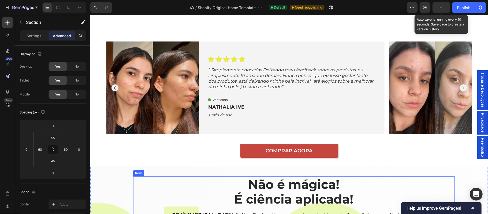
scroll to position [591, 0]
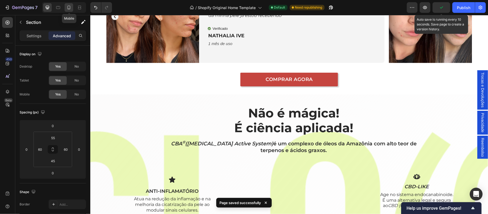
click at [67, 8] on icon at bounding box center [68, 7] width 5 height 5
type input "40"
type input "15"
type input "0"
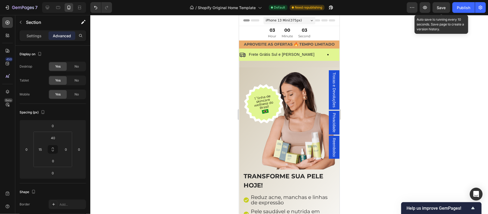
click at [310, 20] on icon at bounding box center [311, 20] width 2 height 1
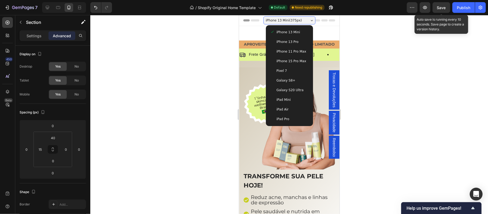
click at [294, 39] on div "iPhone 13 Pro" at bounding box center [289, 41] width 39 height 5
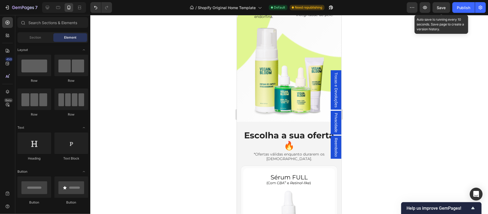
scroll to position [1130, 0]
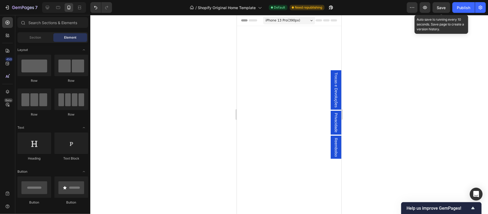
scroll to position [1166, 0]
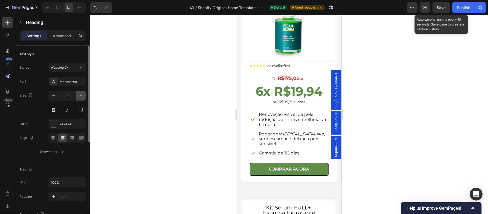
click at [81, 97] on icon "button" at bounding box center [81, 95] width 3 height 3
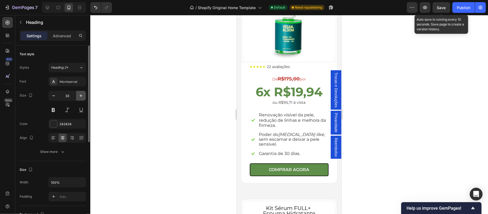
click at [81, 97] on icon "button" at bounding box center [81, 95] width 3 height 3
type input "34"
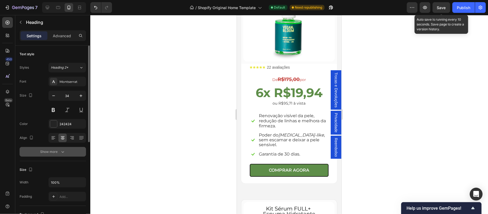
click at [57, 153] on div "Show more" at bounding box center [52, 151] width 25 height 5
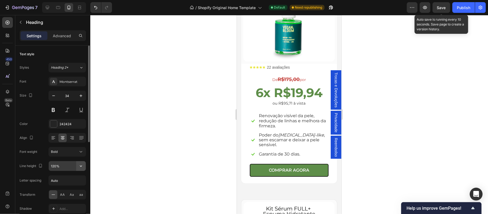
click at [81, 168] on icon "button" at bounding box center [80, 165] width 5 height 5
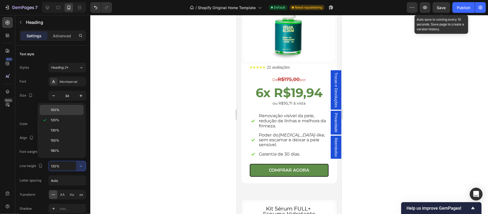
click at [59, 110] on p "100%" at bounding box center [66, 109] width 31 height 5
type input "100%"
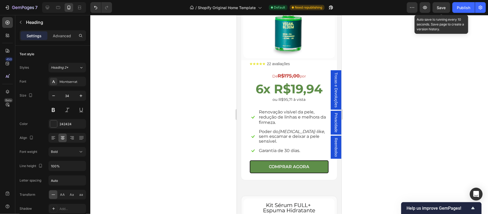
click at [420, 81] on div at bounding box center [289, 114] width 398 height 199
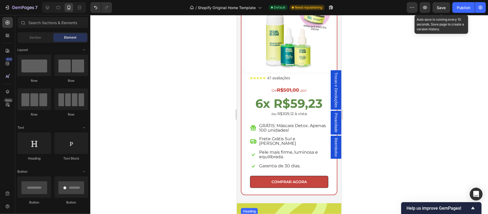
scroll to position [1797, 0]
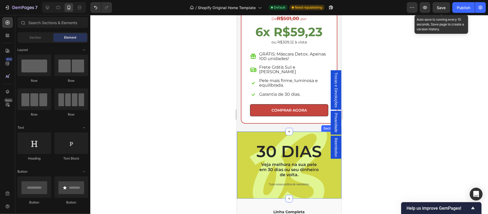
click at [301, 171] on div "30 DIAS Heading Veja melhora na sua pele em 30 dias ou seu dinheiro de volta. T…" at bounding box center [289, 164] width 105 height 67
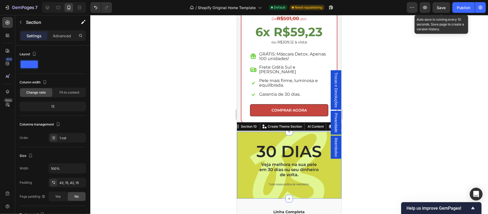
click at [172, 145] on div at bounding box center [289, 114] width 398 height 199
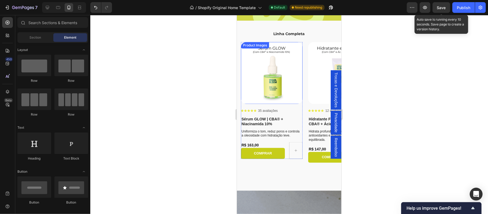
scroll to position [1928, 0]
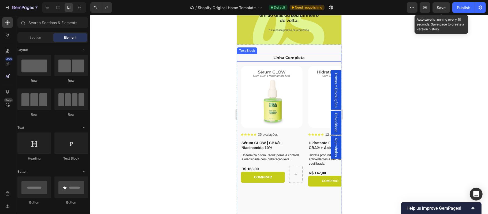
click at [288, 56] on p "Linha Completa" at bounding box center [288, 57] width 103 height 7
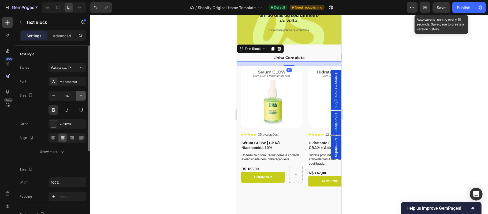
click at [80, 96] on icon "button" at bounding box center [81, 95] width 3 height 3
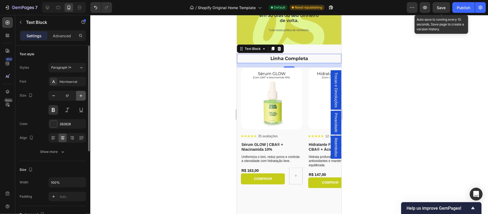
click at [80, 96] on icon "button" at bounding box center [81, 95] width 3 height 3
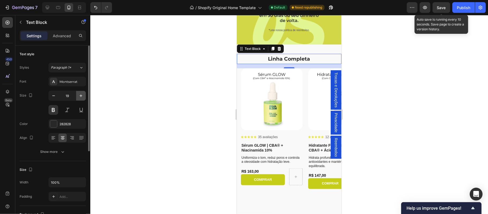
click at [80, 96] on icon "button" at bounding box center [81, 95] width 3 height 3
type input "21"
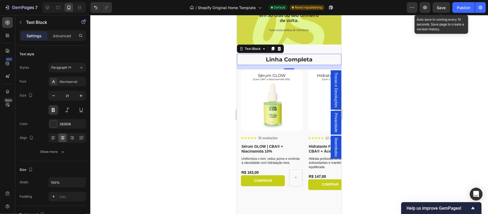
click at [366, 123] on div at bounding box center [289, 114] width 398 height 199
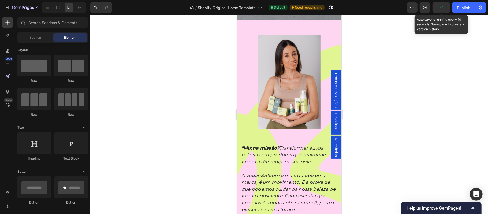
scroll to position [2476, 0]
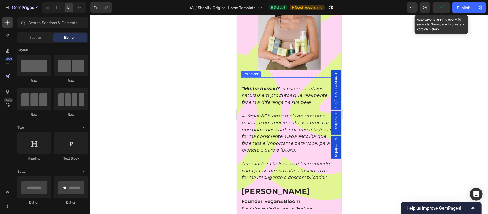
click at [271, 128] on p "A Vegan&Bloom é mais do que uma marca, é um movimento. É a prova de que podemos…" at bounding box center [288, 132] width 95 height 41
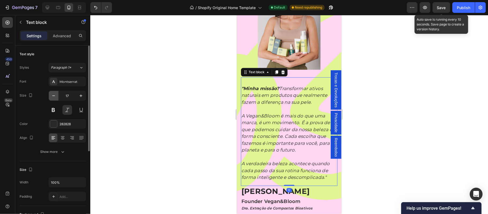
click at [53, 98] on icon "button" at bounding box center [53, 95] width 5 height 5
type input "16"
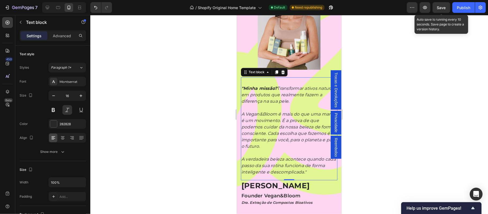
click at [368, 102] on div at bounding box center [289, 114] width 398 height 199
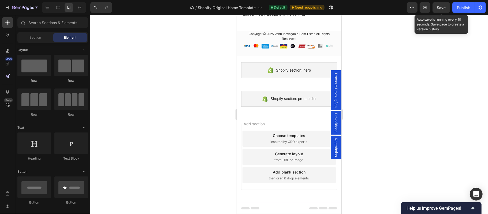
scroll to position [2824, 0]
click at [282, 207] on div at bounding box center [289, 208] width 96 height 11
click at [424, 8] on icon "button" at bounding box center [425, 7] width 4 height 3
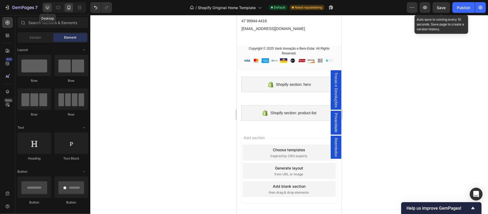
click at [46, 8] on icon at bounding box center [47, 7] width 3 height 3
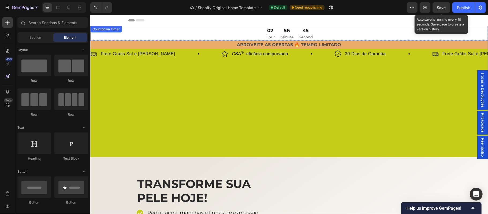
click at [232, 34] on div "02 Hour 56 Minute 45 Second" at bounding box center [289, 34] width 398 height 16
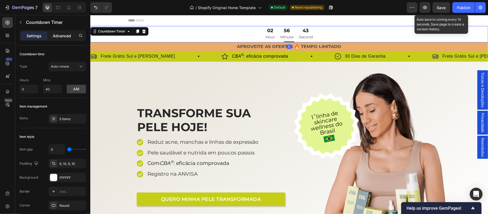
click at [60, 36] on p "Advanced" at bounding box center [62, 36] width 18 height 6
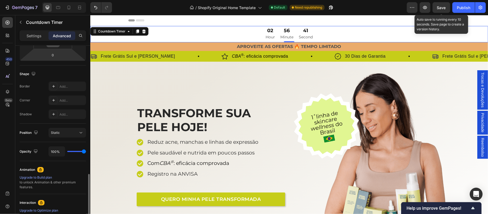
scroll to position [165, 0]
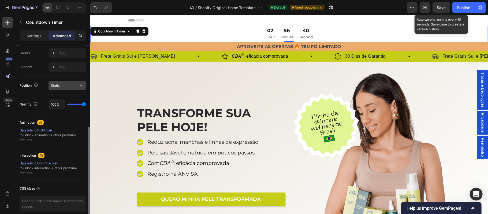
click at [78, 86] on icon at bounding box center [80, 85] width 5 height 5
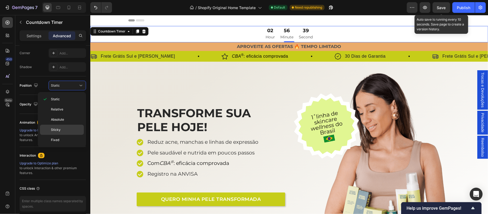
click at [57, 129] on span "Sticky" at bounding box center [56, 129] width 10 height 5
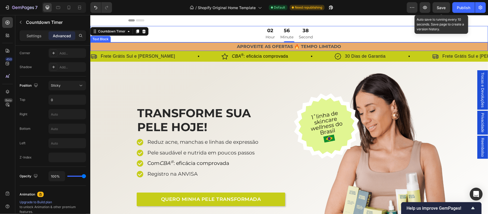
click at [183, 47] on p "APROVEITE AS OFERTAS 🔥 TEMPO LIMITADO" at bounding box center [289, 47] width 397 height 8
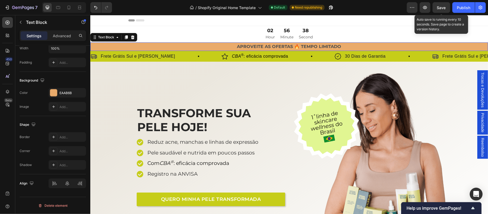
scroll to position [0, 0]
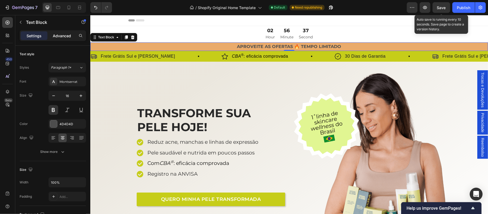
click at [64, 36] on p "Advanced" at bounding box center [62, 36] width 18 height 6
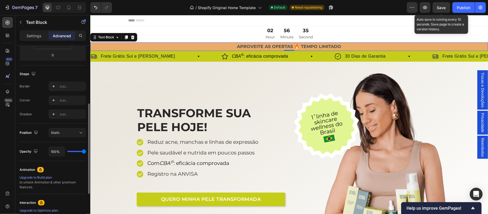
scroll to position [165, 0]
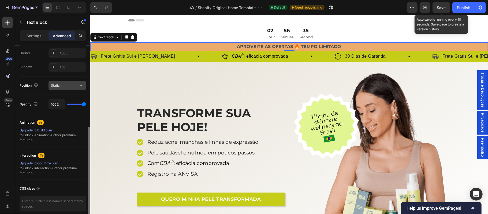
click at [76, 87] on div "Static" at bounding box center [64, 85] width 27 height 5
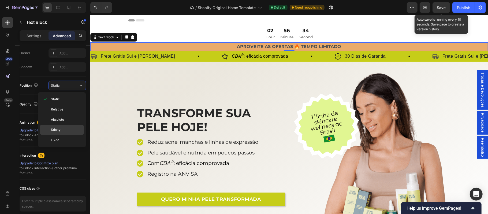
click at [62, 130] on p "Sticky" at bounding box center [66, 129] width 31 height 5
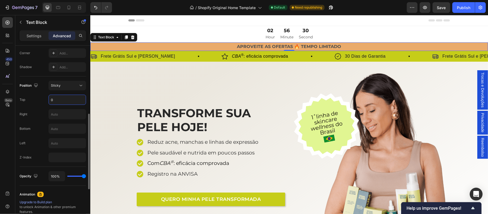
click at [62, 100] on input "0" at bounding box center [67, 100] width 37 height 10
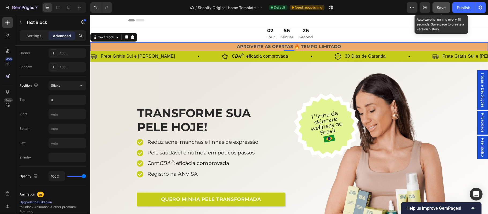
click at [436, 8] on button "Save" at bounding box center [442, 7] width 18 height 11
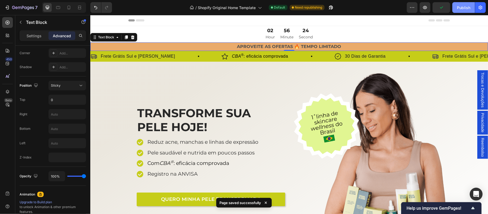
click at [462, 7] on div "Publish" at bounding box center [463, 8] width 13 height 6
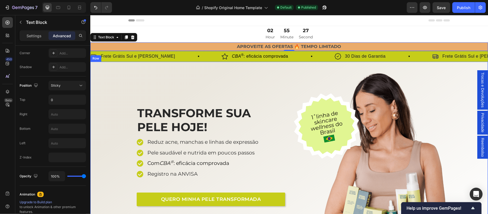
click at [115, 96] on div "TRANSFORME SUA PELE HOJE! Heading Reduz acne, manchas e linhas de expressão Pel…" at bounding box center [289, 153] width 398 height 163
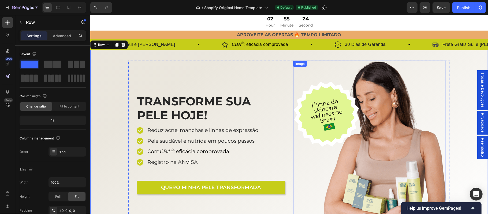
scroll to position [0, 0]
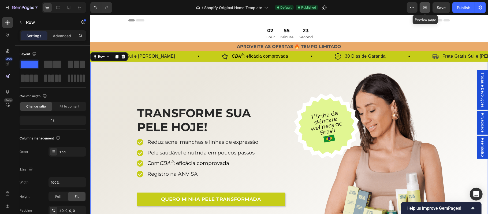
click at [424, 9] on icon "button" at bounding box center [424, 7] width 5 height 5
click at [412, 9] on icon "button" at bounding box center [412, 7] width 5 height 5
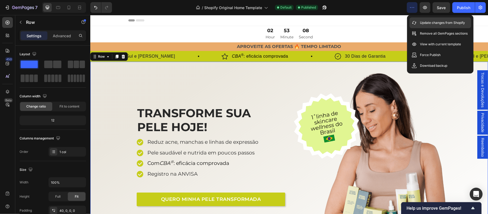
click at [420, 20] on p "Update changes from Shopify" at bounding box center [442, 22] width 45 height 5
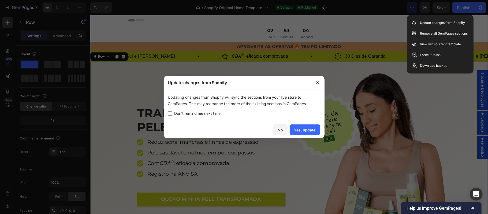
click at [198, 115] on span "Don’t remind me next time" at bounding box center [198, 113] width 46 height 6
checkbox input "true"
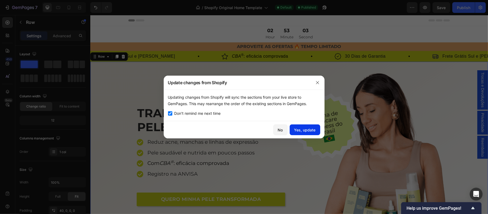
click at [306, 128] on div "Yes, update" at bounding box center [304, 130] width 21 height 6
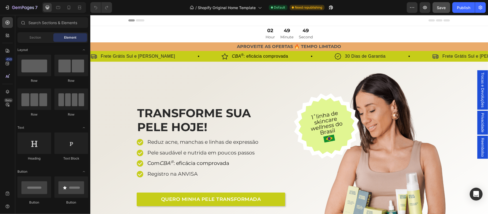
click at [444, 8] on span "Save" at bounding box center [441, 7] width 9 height 5
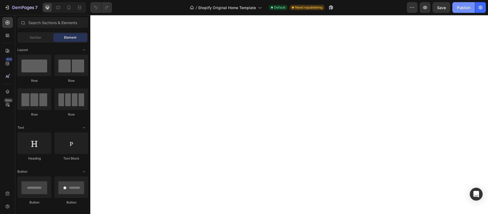
click at [463, 8] on div "Publish" at bounding box center [463, 8] width 13 height 6
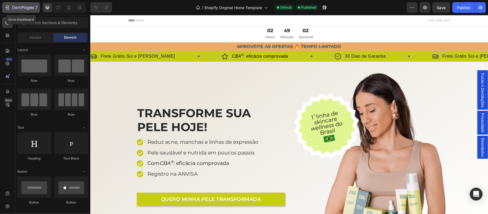
click at [9, 8] on icon "button" at bounding box center [8, 8] width 2 height 4
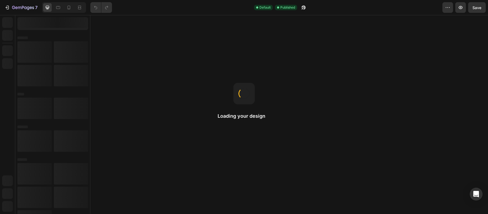
click at [6, 8] on icon "button" at bounding box center [7, 7] width 5 height 5
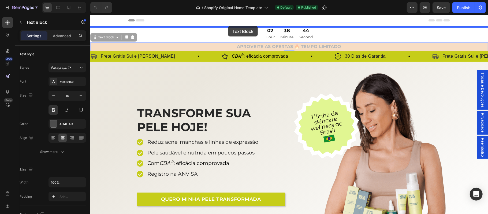
drag, startPoint x: 227, startPoint y: 31, endPoint x: 228, endPoint y: 26, distance: 5.8
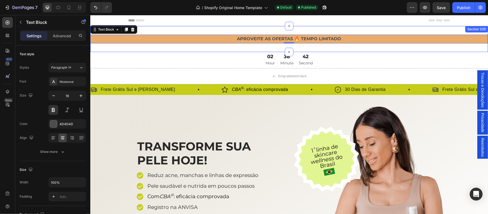
click at [270, 47] on div "APROVEITE AS OFERTAS 🔥 TEMPO LIMITADO Text Block 0 Section 1/25" at bounding box center [289, 39] width 398 height 26
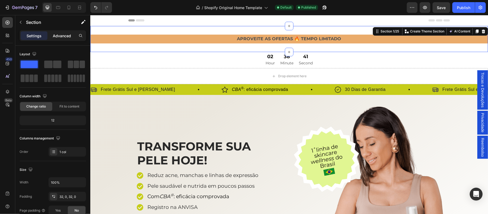
click at [60, 38] on p "Advanced" at bounding box center [62, 36] width 18 height 6
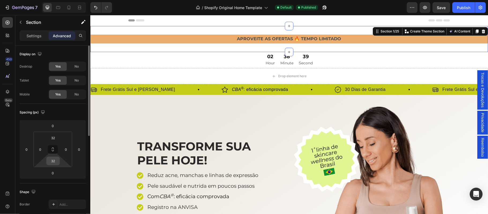
click at [56, 162] on input "32" at bounding box center [53, 161] width 11 height 8
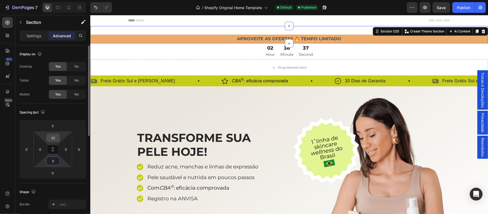
type input "0"
click at [56, 137] on input "32" at bounding box center [53, 138] width 11 height 8
type input "0"
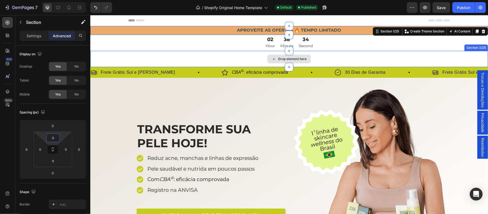
click at [151, 58] on div "Drop element here" at bounding box center [289, 59] width 398 height 16
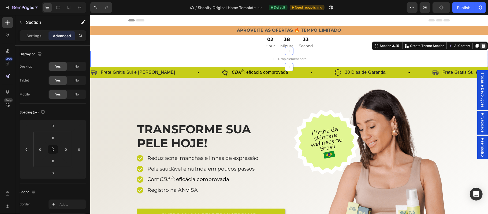
click at [482, 47] on icon at bounding box center [483, 46] width 3 height 4
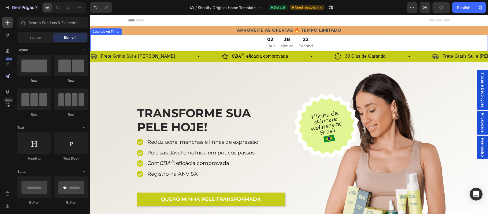
click at [207, 44] on div "02 Hour 38 Minute 22 Second" at bounding box center [289, 43] width 398 height 16
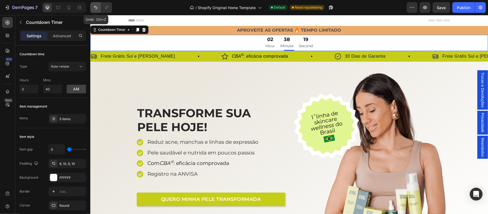
click at [97, 7] on icon "Undo/Redo" at bounding box center [95, 7] width 5 height 5
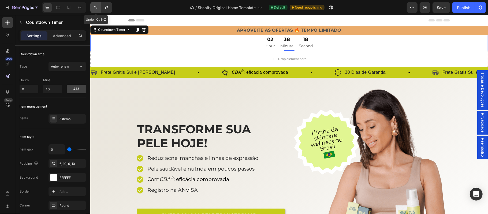
click at [97, 7] on icon "Undo/Redo" at bounding box center [95, 7] width 5 height 5
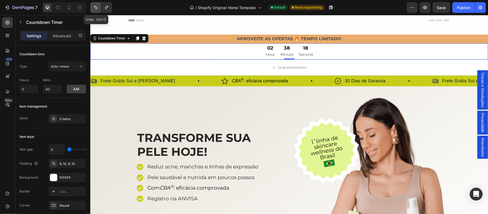
click at [97, 7] on icon "Undo/Redo" at bounding box center [95, 7] width 5 height 5
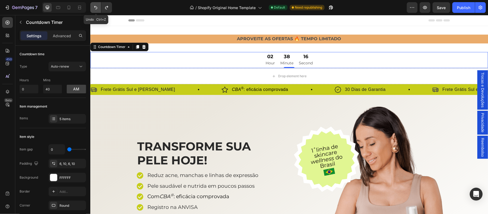
click at [97, 7] on icon "Undo/Redo" at bounding box center [95, 7] width 5 height 5
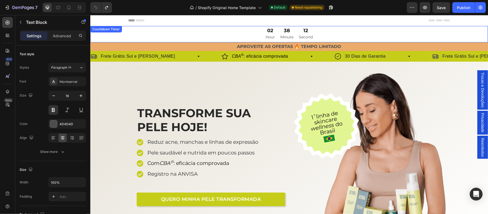
click at [219, 33] on div "02 Hour 38 Minute 12 Second" at bounding box center [289, 34] width 398 height 16
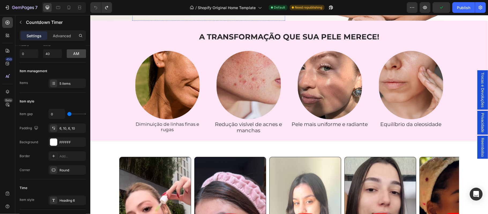
scroll to position [286, 0]
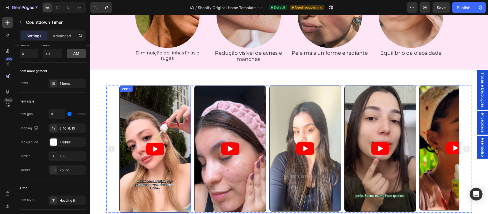
click at [121, 136] on article at bounding box center [154, 149] width 71 height 127
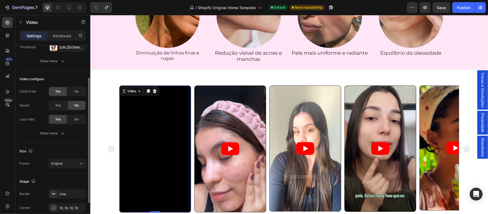
scroll to position [71, 0]
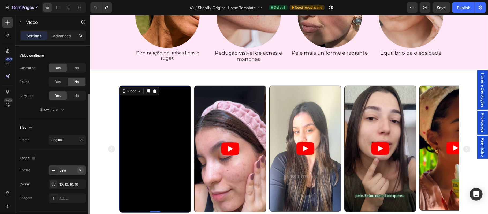
drag, startPoint x: 81, startPoint y: 171, endPoint x: 24, endPoint y: 148, distance: 61.5
click at [81, 171] on icon "button" at bounding box center [80, 170] width 2 height 2
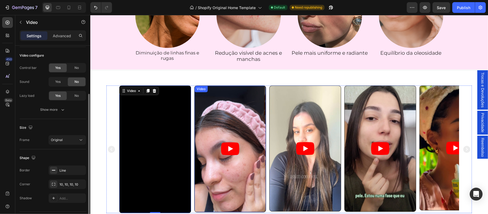
click at [195, 133] on article at bounding box center [229, 149] width 71 height 126
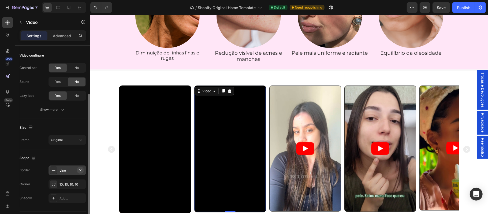
click at [80, 171] on icon "button" at bounding box center [80, 170] width 4 height 4
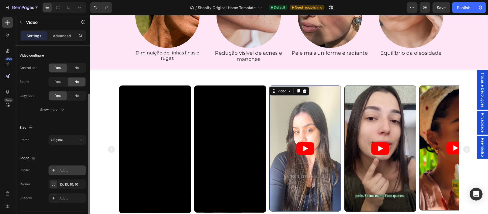
click at [275, 136] on article at bounding box center [304, 149] width 71 height 126
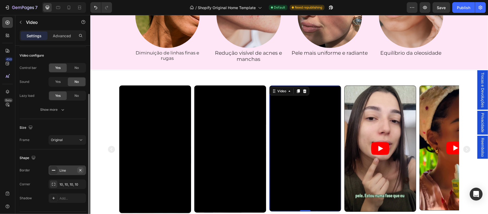
click at [81, 171] on icon "button" at bounding box center [80, 170] width 4 height 4
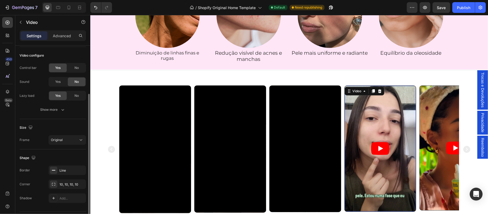
click at [352, 134] on article at bounding box center [379, 149] width 71 height 126
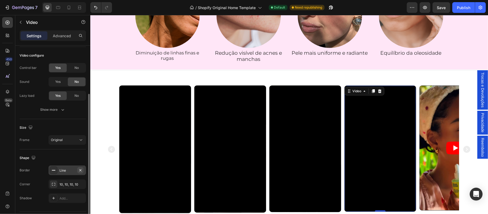
click at [81, 171] on icon "button" at bounding box center [80, 170] width 4 height 4
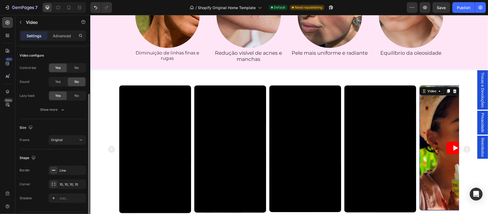
click at [426, 133] on article at bounding box center [455, 148] width 71 height 124
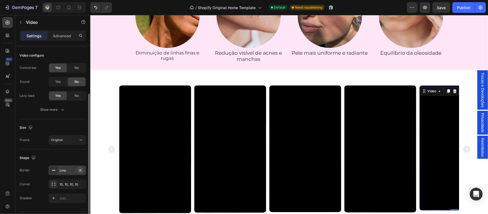
click at [80, 172] on icon "button" at bounding box center [80, 170] width 4 height 4
click at [121, 111] on div "Video Video Video Video Video 0 Carousel Section 6" at bounding box center [289, 150] width 398 height 159
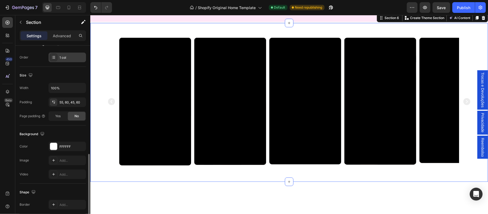
scroll to position [130, 0]
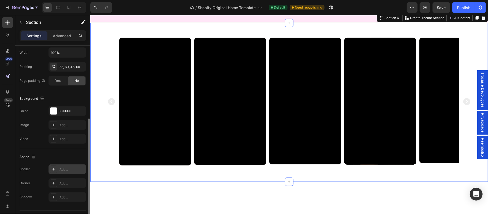
click at [80, 170] on div "Add..." at bounding box center [72, 169] width 25 height 5
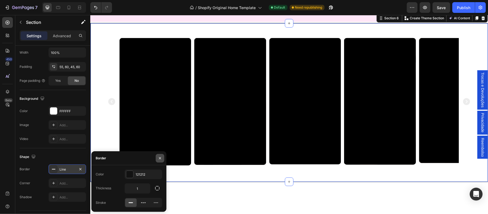
drag, startPoint x: 160, startPoint y: 157, endPoint x: 116, endPoint y: 142, distance: 46.5
click at [160, 157] on icon "button" at bounding box center [160, 158] width 4 height 4
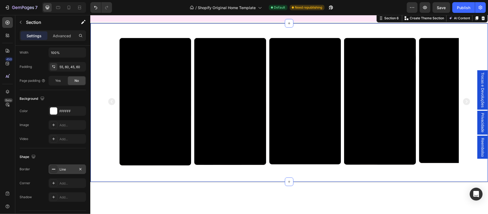
click at [337, 69] on div "Video Video Video Video Video Carousel Section 6 You can create reusable sectio…" at bounding box center [289, 102] width 398 height 159
click at [99, 122] on div "Video Video Video Video Video Carousel Section 6 You can create reusable sectio…" at bounding box center [289, 102] width 398 height 159
click at [81, 170] on icon "button" at bounding box center [80, 169] width 2 height 2
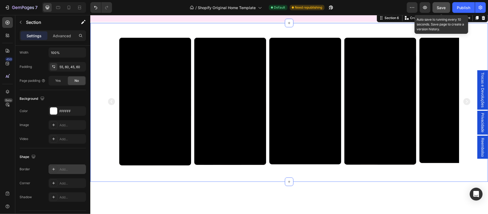
click at [442, 8] on span "Save" at bounding box center [441, 7] width 9 height 5
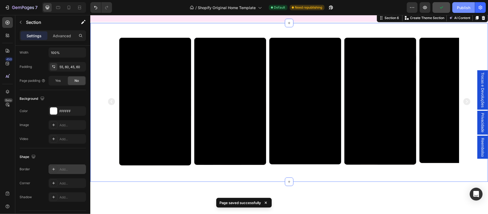
click at [462, 11] on button "Publish" at bounding box center [464, 7] width 23 height 11
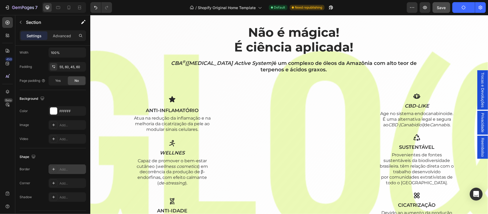
scroll to position [607, 0]
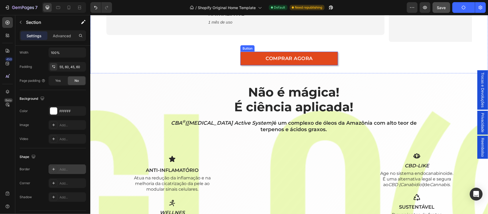
click at [328, 65] on link "COMPRAR AGORA" at bounding box center [289, 58] width 98 height 14
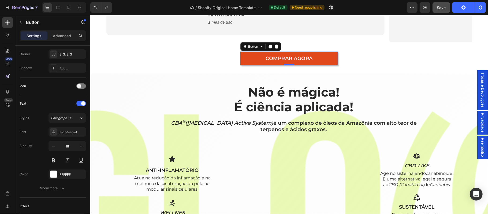
scroll to position [0, 0]
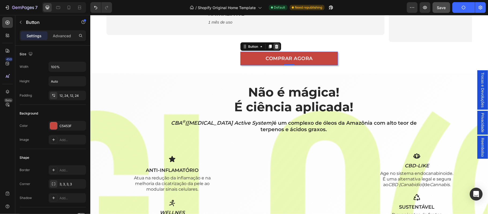
click at [277, 48] on icon at bounding box center [276, 47] width 3 height 4
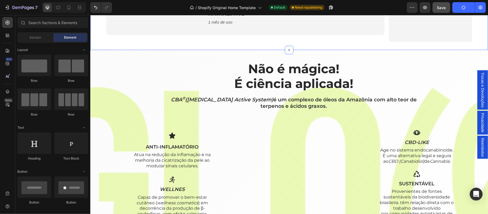
click at [293, 55] on div "Não é mágica! É ciência aplicada! Heading CBA ® (Cannabinoid Active System) é u…" at bounding box center [289, 173] width 398 height 246
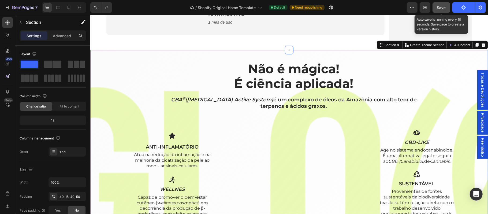
click at [449, 6] on button "Save" at bounding box center [442, 7] width 18 height 11
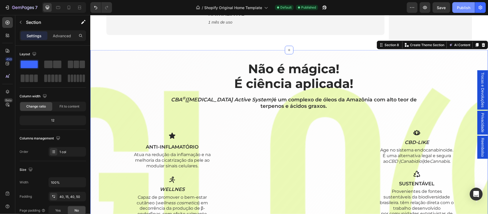
click at [465, 5] on div "Publish" at bounding box center [463, 8] width 13 height 6
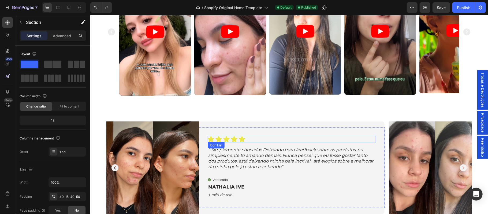
scroll to position [381, 0]
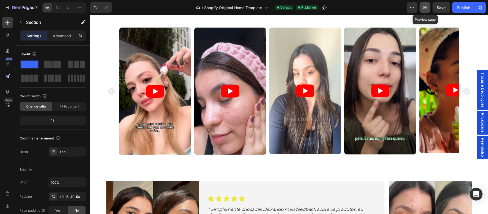
click at [425, 7] on icon "button" at bounding box center [425, 8] width 2 height 2
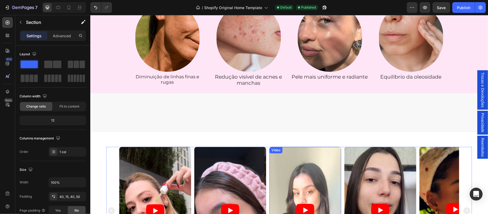
scroll to position [0, 0]
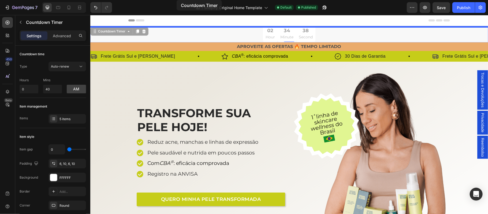
drag, startPoint x: 227, startPoint y: 35, endPoint x: 268, endPoint y: 16, distance: 45.8
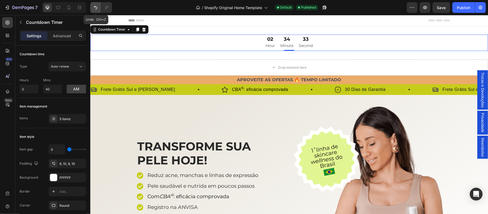
click at [97, 7] on icon "Undo/Redo" at bounding box center [95, 7] width 5 height 5
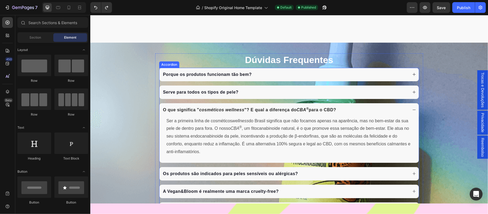
scroll to position [1432, 0]
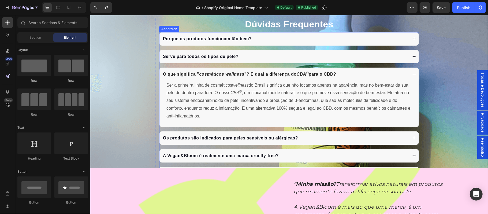
click at [208, 39] on p "Porque os produtos funcionam tão bem?" at bounding box center [207, 38] width 89 height 6
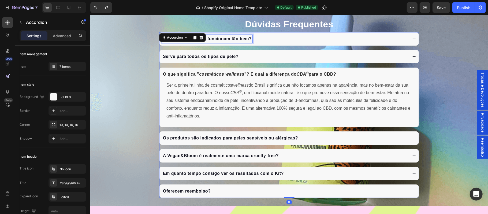
click at [208, 39] on p "Porque os produtos funcionam tão bem?" at bounding box center [207, 38] width 89 height 6
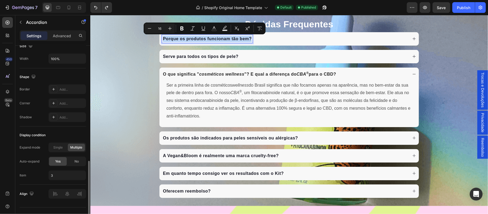
scroll to position [342, 0]
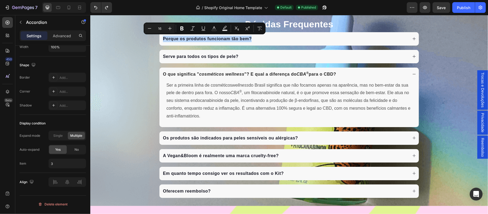
click at [193, 79] on div "O que significa " cosméticos wellness "? E qual a diferença do CBA ® para o CBD?" at bounding box center [288, 73] width 259 height 13
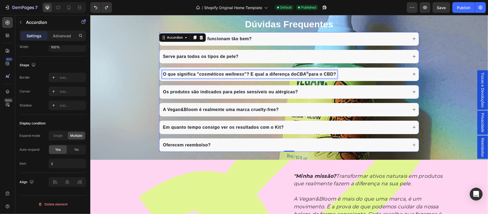
click at [190, 76] on strong "O que significa "" at bounding box center [181, 74] width 36 height 5
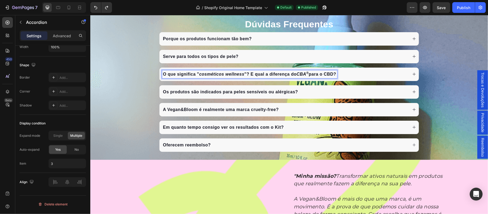
click at [190, 76] on strong "O que significa "" at bounding box center [181, 74] width 36 height 5
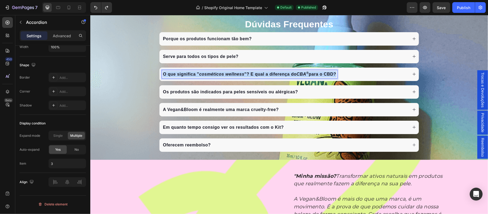
click at [190, 76] on strong "O que significa "" at bounding box center [181, 74] width 36 height 5
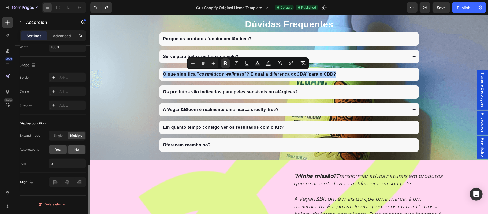
click at [79, 149] on span "No" at bounding box center [77, 149] width 4 height 5
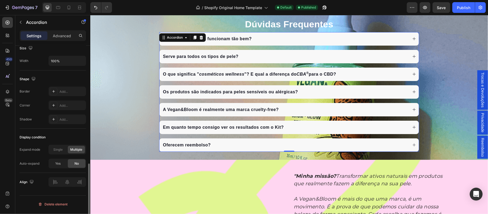
scroll to position [328, 0]
click at [205, 56] on p "Serve para todos os tipos de pele?" at bounding box center [201, 56] width 76 height 6
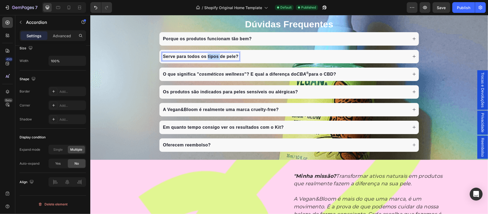
click at [205, 56] on p "Serve para todos os tipos de pele?" at bounding box center [201, 56] width 76 height 6
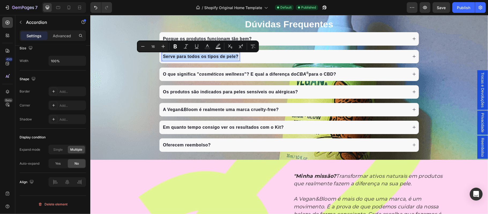
click at [301, 59] on div "Serve para todos os tipos de pele?" at bounding box center [285, 56] width 246 height 8
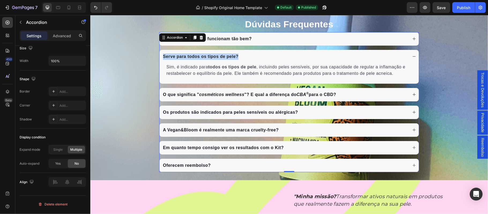
click at [342, 98] on div "O que significa " cosméticos wellness "? E qual a diferença do CBA ® para o CBD?" at bounding box center [285, 94] width 246 height 8
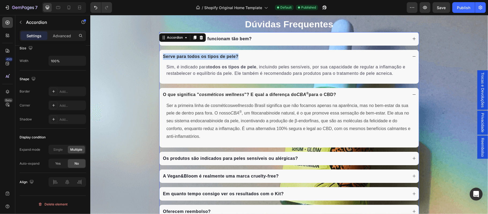
click at [346, 160] on div "Os produtos são indicados para peles sensíveis ou alérgicas?" at bounding box center [285, 158] width 246 height 8
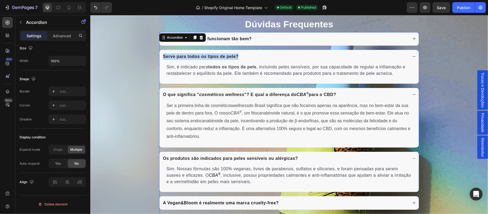
scroll to position [1492, 0]
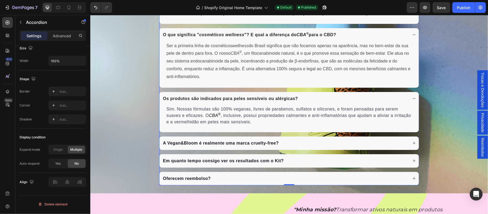
click at [327, 144] on div "A Vegan&Bloom é realmente uma marca cruelty-free?" at bounding box center [285, 143] width 246 height 8
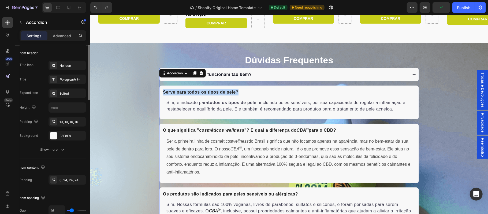
scroll to position [68, 0]
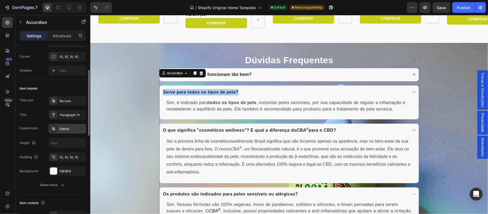
click at [72, 130] on div "Edited" at bounding box center [72, 129] width 25 height 5
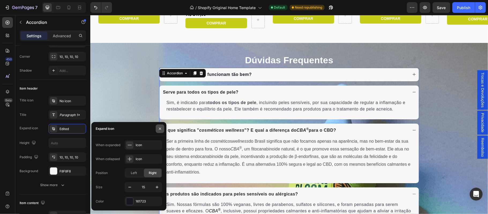
click at [159, 129] on icon "button" at bounding box center [160, 129] width 4 height 4
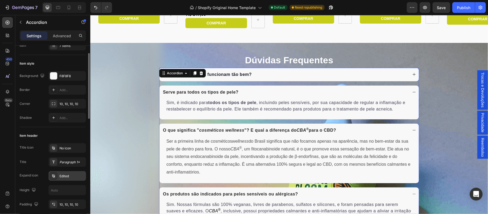
scroll to position [0, 0]
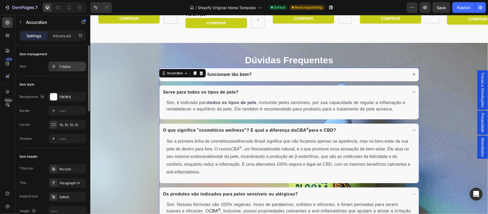
click at [72, 64] on div "7 items" at bounding box center [68, 67] width 38 height 10
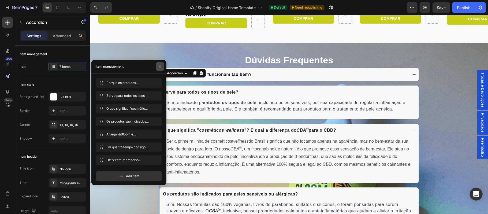
click at [161, 65] on icon "button" at bounding box center [160, 66] width 4 height 4
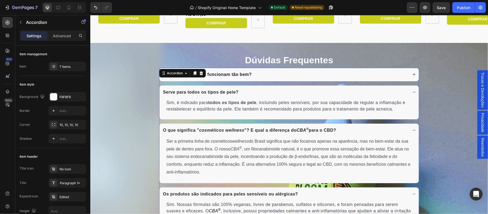
click at [244, 79] on div "Porque os produtos funcionam tão bem?" at bounding box center [288, 74] width 259 height 13
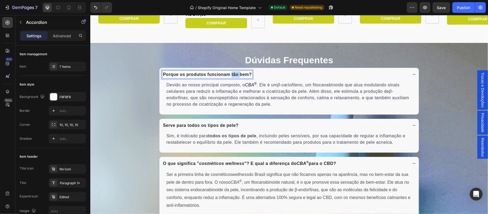
click at [233, 74] on p "Porque os produtos funcionam tão bem?" at bounding box center [207, 74] width 89 height 6
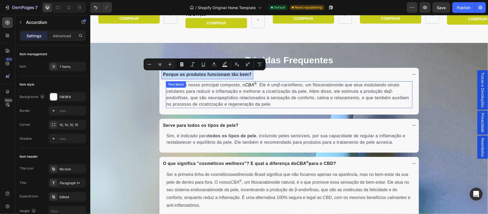
click at [262, 92] on p "Devido ao nosso principal composto, o CBA ® . Ele é um β-cariofileno , um fitoc…" at bounding box center [289, 94] width 246 height 26
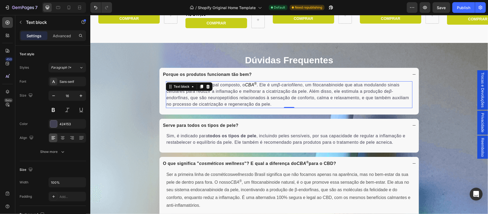
click at [262, 92] on p "Devido ao nosso principal composto, o CBA ® . Ele é um β-cariofileno , um fitoc…" at bounding box center [289, 94] width 246 height 26
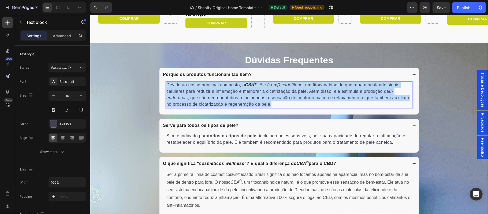
click at [262, 92] on p "Devido ao nosso principal composto, o CBA ® . Ele é um β-cariofileno , um fitoc…" at bounding box center [289, 94] width 246 height 26
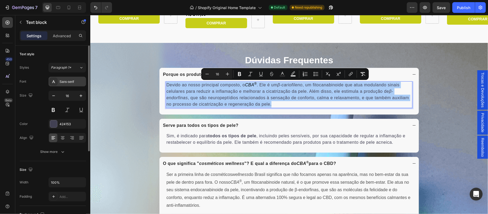
click at [70, 81] on div "Sans-serif" at bounding box center [72, 81] width 25 height 5
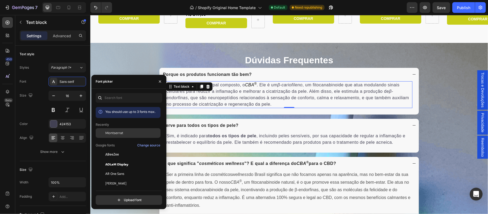
click at [115, 132] on span "Montserrat" at bounding box center [114, 133] width 18 height 5
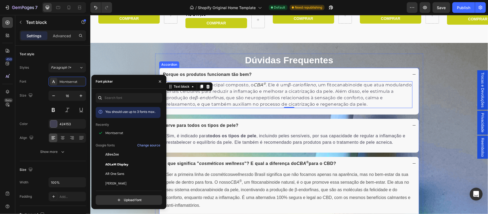
click at [209, 76] on p "Porque os produtos funcionam tão bem?" at bounding box center [207, 74] width 89 height 6
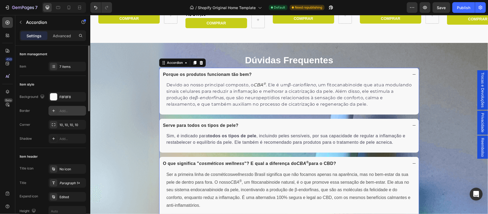
scroll to position [59, 0]
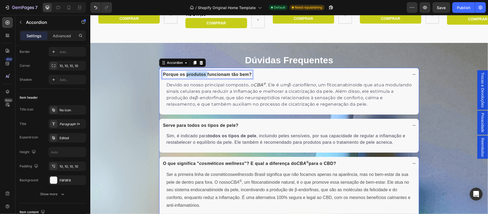
click at [197, 73] on p "Porque os produtos funcionam tão bem?" at bounding box center [207, 74] width 89 height 6
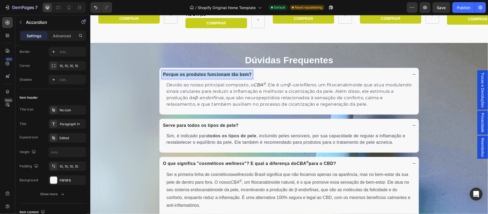
click at [197, 73] on p "Porque os produtos funcionam tão bem?" at bounding box center [207, 74] width 89 height 6
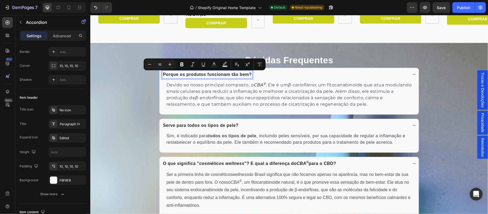
click at [181, 125] on p "Serve para todos os tipos de pele?" at bounding box center [201, 125] width 76 height 6
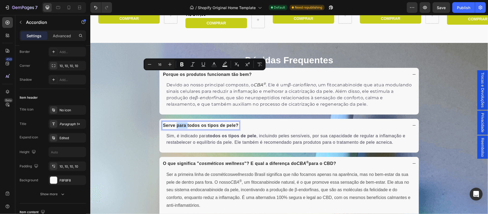
click at [181, 125] on p "Serve para todos os tipos de pele?" at bounding box center [201, 125] width 76 height 6
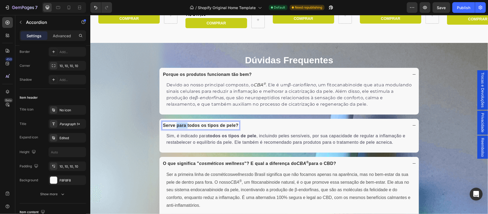
click at [181, 125] on p "Serve para todos os tipos de pele?" at bounding box center [201, 125] width 76 height 6
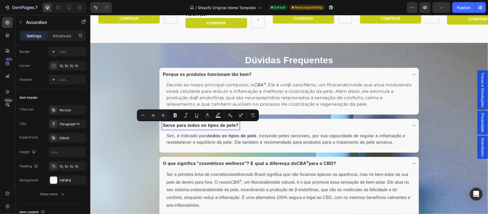
click at [199, 165] on strong "cosméticos wellness" at bounding box center [221, 163] width 45 height 5
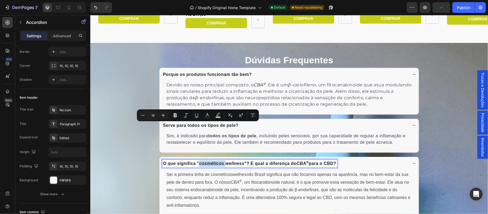
click at [199, 165] on strong "cosméticos wellness" at bounding box center [221, 163] width 45 height 5
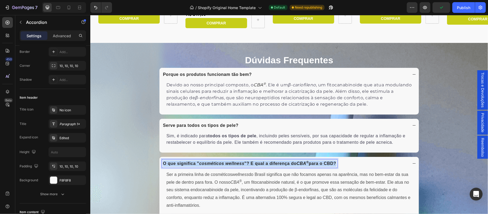
click at [199, 165] on strong "cosméticos wellness" at bounding box center [221, 163] width 45 height 5
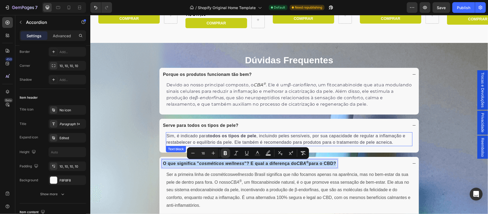
click at [175, 141] on p "Sim, é indicado para todos os tipos de pele , incluindo peles sensíveis, por su…" at bounding box center [289, 138] width 246 height 13
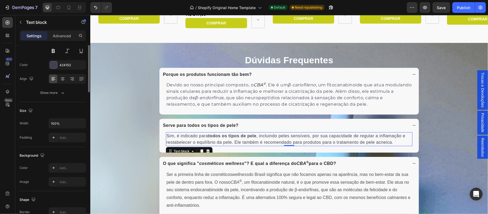
scroll to position [0, 0]
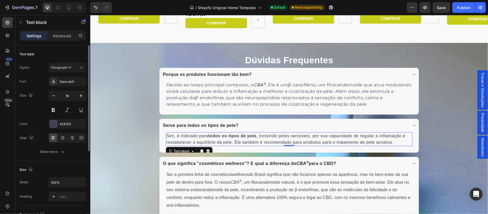
click at [257, 136] on p "Sim, é indicado para todos os tipos de pele , incluindo peles sensíveis, por su…" at bounding box center [289, 138] width 246 height 13
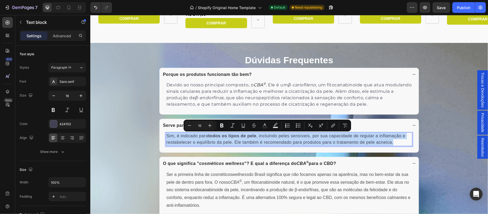
click at [257, 136] on p "Sim, é indicado para todos os tipos de pele , incluindo peles sensíveis, por su…" at bounding box center [289, 138] width 246 height 13
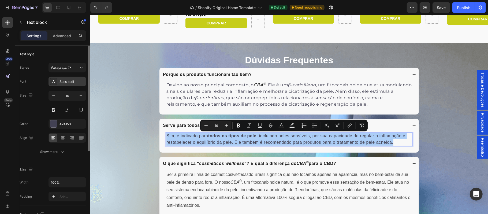
click at [73, 84] on div "Sans-serif" at bounding box center [72, 81] width 25 height 5
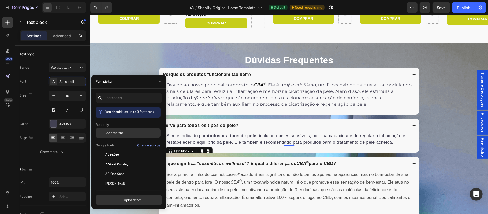
click at [114, 133] on span "Montserrat" at bounding box center [114, 133] width 18 height 5
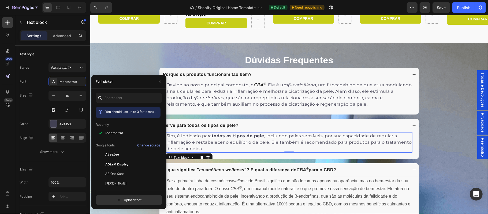
click at [422, 140] on div "Dúvidas Frequentes Heading Porque os produtos funcionam tão bem? Devido ao noss…" at bounding box center [289, 202] width 398 height 298
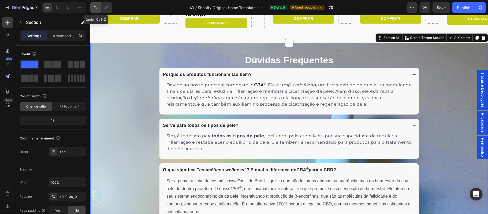
click at [95, 8] on icon "Undo/Redo" at bounding box center [95, 7] width 5 height 5
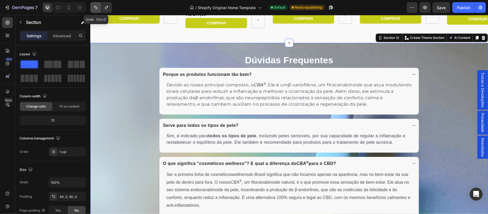
click at [95, 8] on icon "Undo/Redo" at bounding box center [95, 7] width 5 height 5
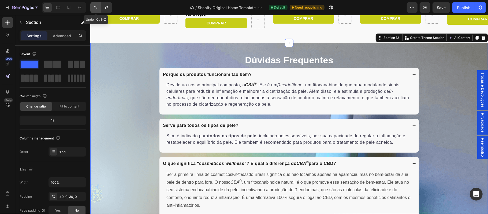
click at [95, 8] on icon "Undo/Redo" at bounding box center [95, 7] width 5 height 5
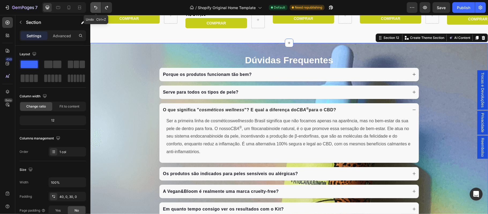
click at [95, 8] on icon "Undo/Redo" at bounding box center [95, 7] width 5 height 5
click at [105, 7] on icon "Undo/Redo" at bounding box center [106, 7] width 5 height 5
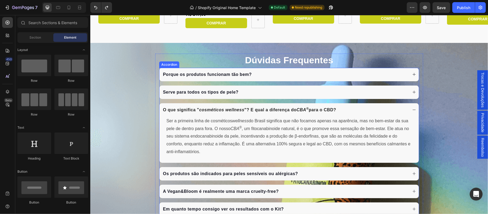
click at [412, 110] on icon at bounding box center [414, 109] width 4 height 4
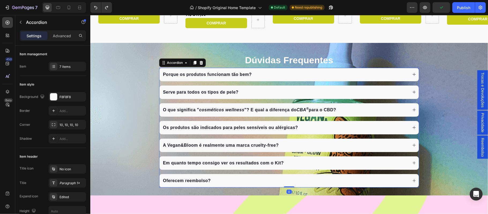
click at [357, 108] on div "O que significa " cosméticos wellness "? E qual a diferença do CBA ® para o CBD?" at bounding box center [285, 110] width 246 height 8
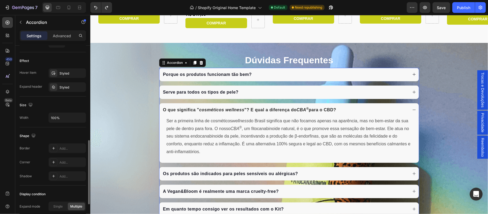
scroll to position [318, 0]
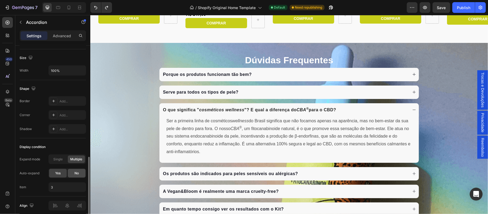
click at [76, 176] on span "No" at bounding box center [77, 173] width 4 height 5
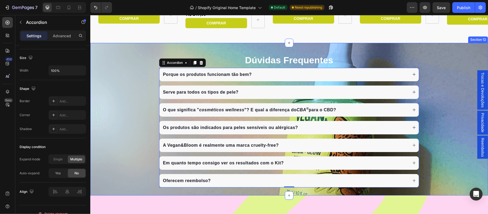
click at [440, 137] on div "Dúvidas Frequentes Heading Porque os produtos funcionam tão bem? Serve para tod…" at bounding box center [289, 120] width 398 height 134
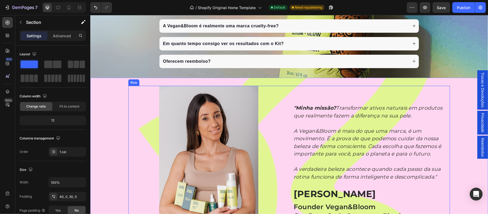
scroll to position [1456, 0]
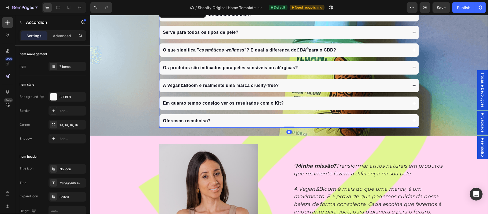
click at [159, 60] on div "Porque os produtos funcionam tão bem? Serve para todos os tipos de pele? O que …" at bounding box center [289, 68] width 260 height 120
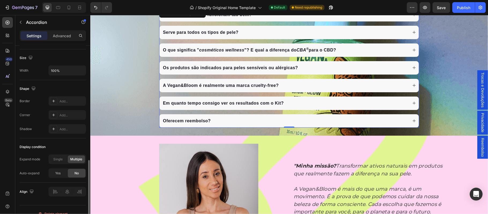
scroll to position [271, 0]
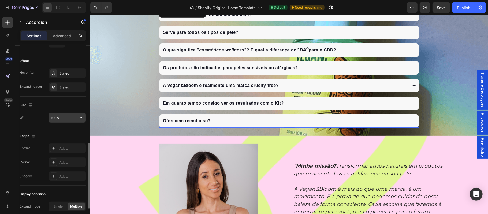
click at [61, 121] on input "100%" at bounding box center [67, 118] width 37 height 10
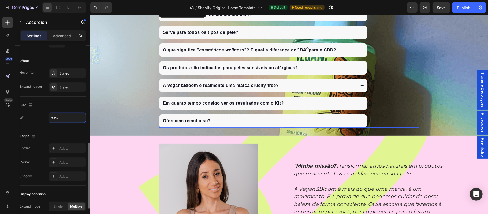
scroll to position [328, 0]
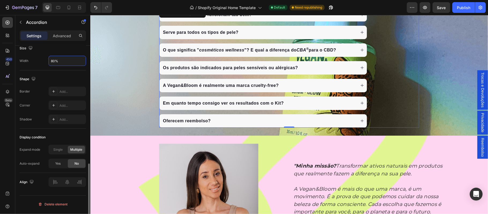
type input "80%"
click at [76, 77] on div "Shape" at bounding box center [53, 79] width 66 height 9
click at [68, 183] on icon at bounding box center [67, 181] width 5 height 5
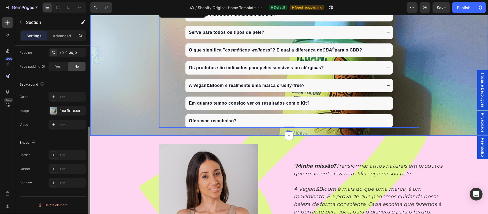
click at [144, 89] on div "Dúvidas Frequentes Heading Porque os produtos funcionam tão bem? Serve para tod…" at bounding box center [289, 60] width 398 height 134
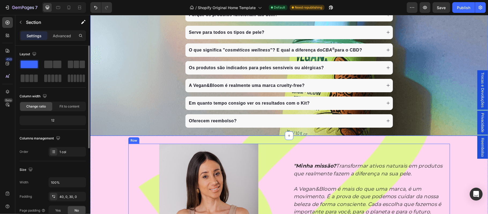
scroll to position [1385, 0]
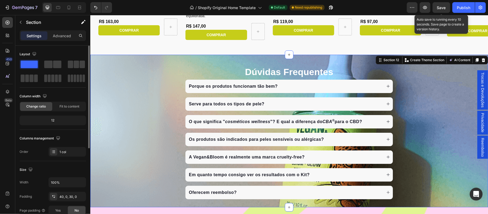
click at [441, 7] on span "Save" at bounding box center [441, 7] width 9 height 5
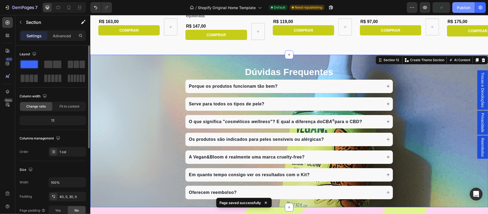
click at [462, 10] on div "Publish" at bounding box center [463, 8] width 13 height 6
click at [69, 7] on icon at bounding box center [68, 7] width 5 height 5
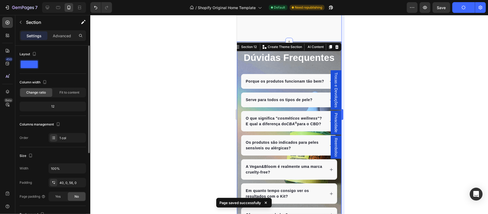
scroll to position [1392, 0]
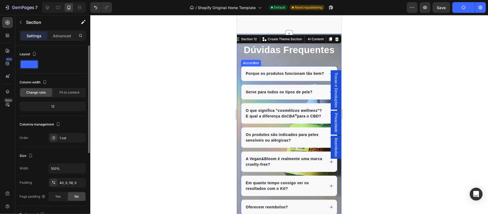
click at [298, 119] on p "O que significa " cosméticos wellness "? E qual a diferença do CBA ® para o CBD?" at bounding box center [285, 112] width 79 height 11
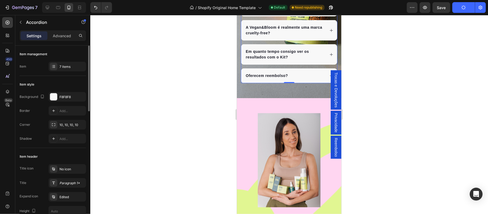
scroll to position [1571, 0]
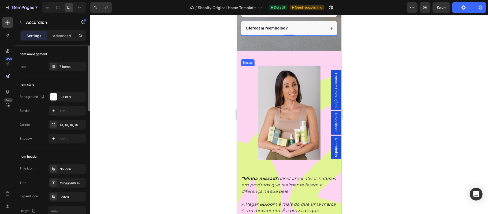
click at [292, 121] on img at bounding box center [289, 112] width 63 height 94
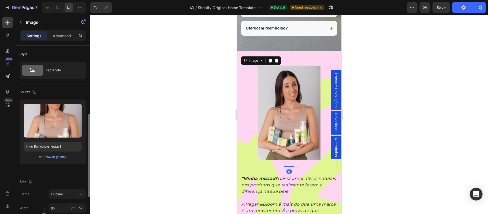
scroll to position [47, 0]
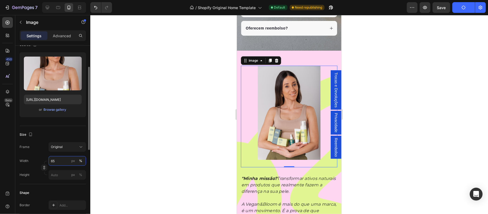
click at [59, 161] on input "65" at bounding box center [68, 161] width 38 height 10
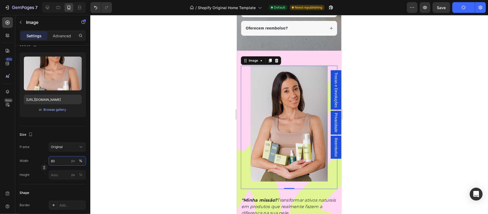
type input "80"
click at [145, 164] on div at bounding box center [289, 114] width 398 height 199
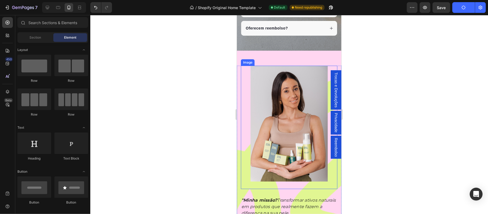
scroll to position [1607, 0]
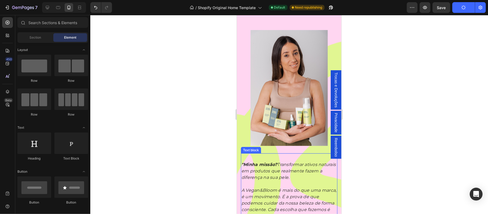
click at [275, 174] on div ""Minha missão? Transformar ativos naturais em produtos que realmente fazem a di…" at bounding box center [289, 204] width 97 height 103
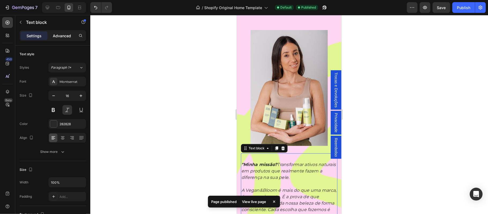
click at [54, 35] on p "Advanced" at bounding box center [62, 36] width 18 height 6
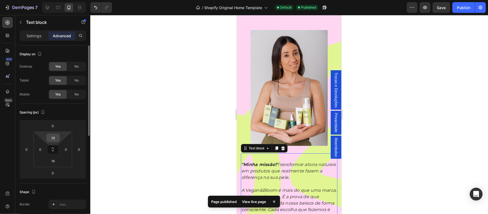
click at [56, 140] on input "28" at bounding box center [53, 138] width 11 height 8
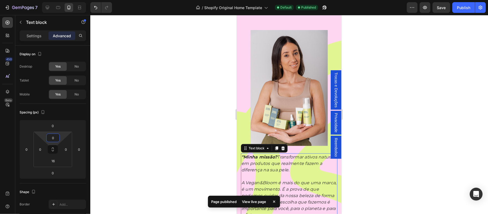
click at [160, 143] on div at bounding box center [289, 114] width 398 height 199
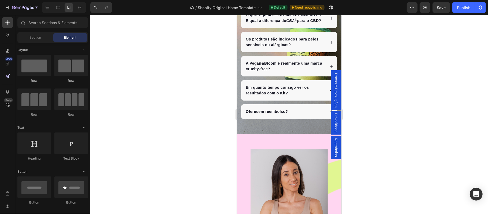
scroll to position [1440, 0]
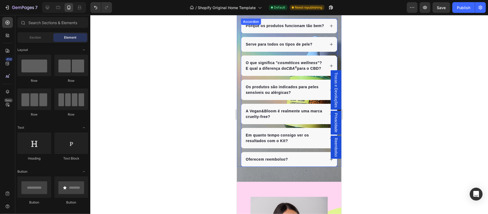
click at [280, 33] on div "Porque os produtos funcionam tão bem?" at bounding box center [289, 25] width 96 height 15
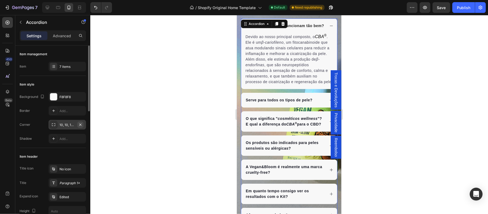
click at [80, 126] on icon "button" at bounding box center [80, 125] width 4 height 4
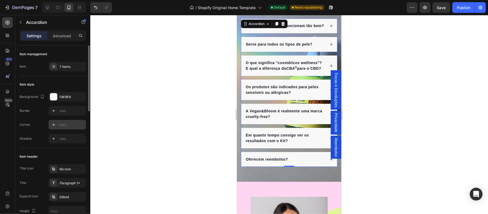
click at [80, 126] on div "Add..." at bounding box center [72, 125] width 25 height 5
click at [62, 156] on div "Item header" at bounding box center [53, 156] width 66 height 9
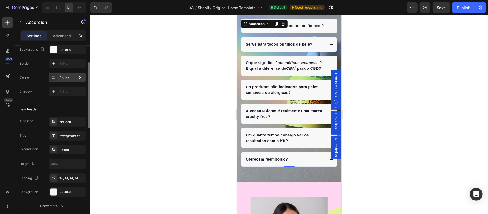
scroll to position [106, 0]
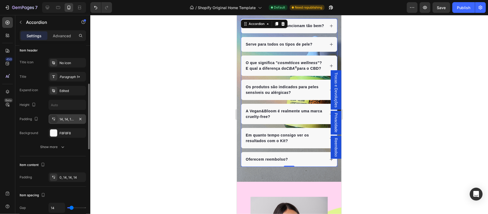
click at [69, 119] on div "14, 14, 14, 14" at bounding box center [68, 119] width 16 height 5
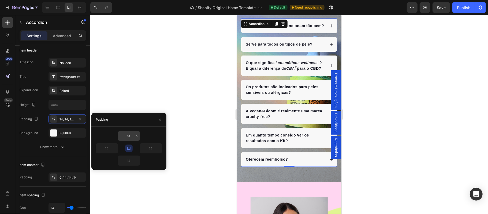
click at [134, 137] on input "14" at bounding box center [129, 136] width 22 height 10
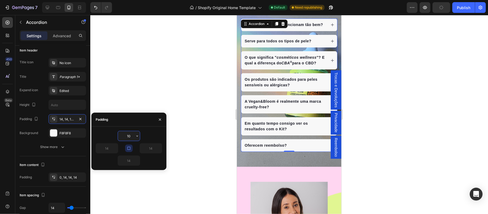
type input "1"
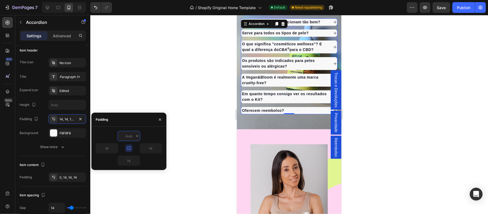
type input "3"
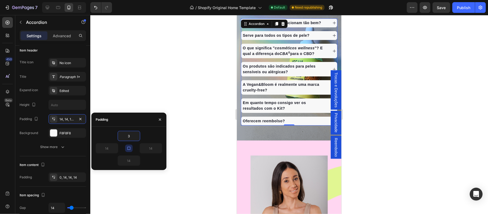
click at [180, 88] on div at bounding box center [289, 114] width 398 height 199
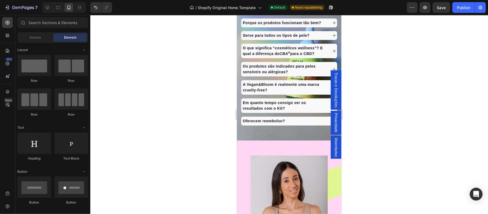
click at [394, 101] on div at bounding box center [289, 114] width 398 height 199
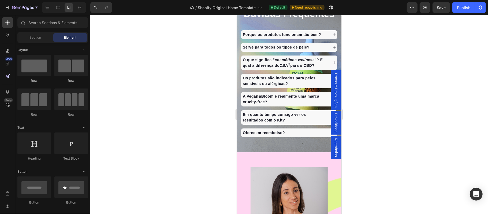
scroll to position [1404, 0]
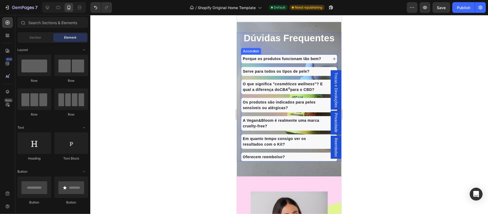
click at [280, 61] on p "Porque os produtos funcionam tão bem?" at bounding box center [282, 59] width 78 height 6
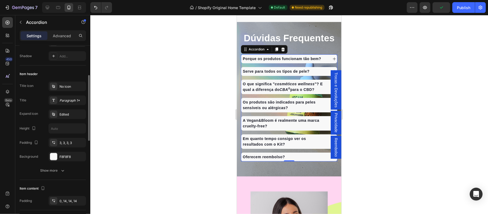
scroll to position [118, 0]
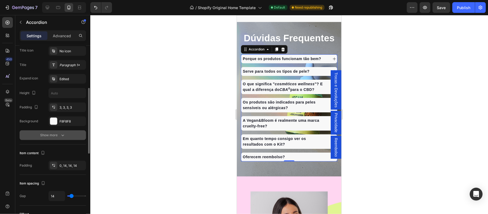
click at [52, 135] on div "Show more" at bounding box center [52, 134] width 25 height 5
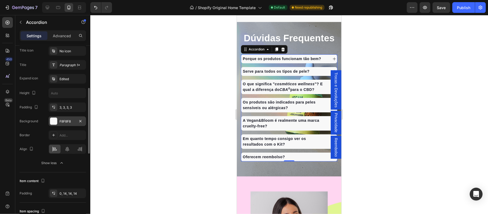
scroll to position [94, 0]
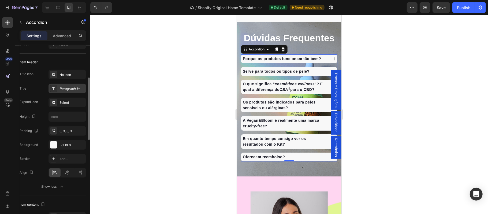
click at [68, 88] on div "Paragraph 1*" at bounding box center [72, 88] width 25 height 5
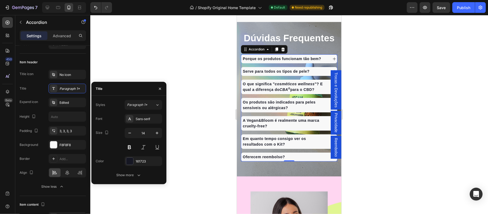
click at [280, 61] on p "Porque os produtos funcionam tão bem?" at bounding box center [282, 59] width 78 height 6
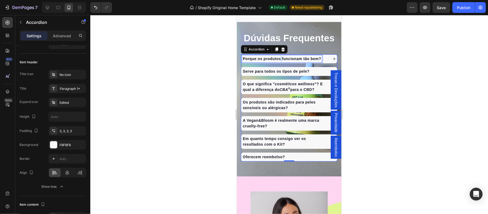
click at [280, 61] on p "Porque os produtos funcionam tão bem?" at bounding box center [282, 59] width 78 height 6
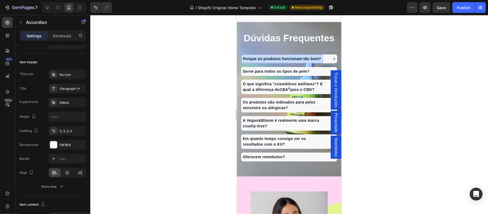
click at [280, 61] on p "Porque os produtos funcionam tão bem?" at bounding box center [282, 59] width 78 height 6
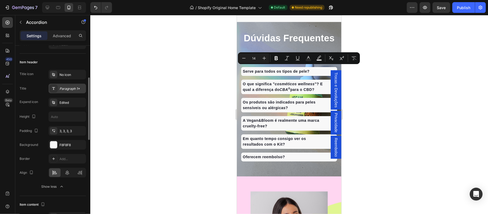
click at [74, 90] on div "Paragraph 1*" at bounding box center [72, 88] width 25 height 5
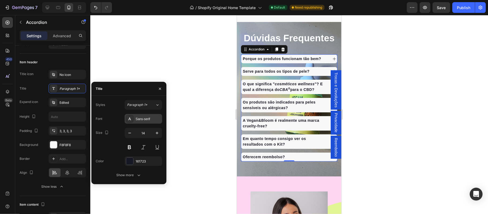
click at [150, 120] on div "Sans-serif" at bounding box center [148, 119] width 25 height 5
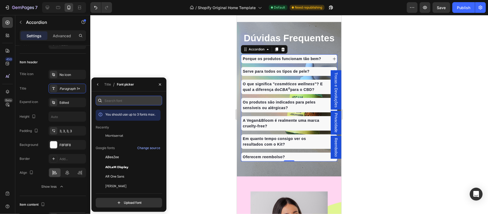
click at [123, 101] on input "text" at bounding box center [129, 101] width 66 height 10
type input "sans"
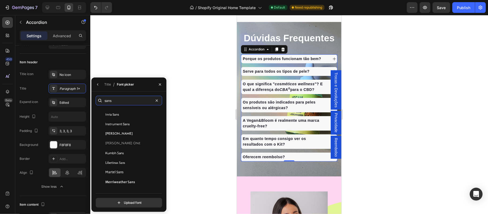
scroll to position [524, 0]
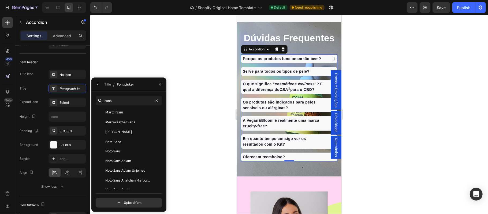
click at [195, 136] on div at bounding box center [289, 114] width 398 height 199
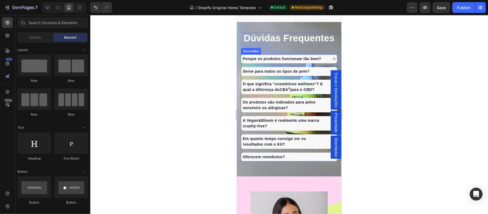
click at [270, 61] on p "Porque os produtos funcionam tão bem?" at bounding box center [282, 59] width 78 height 6
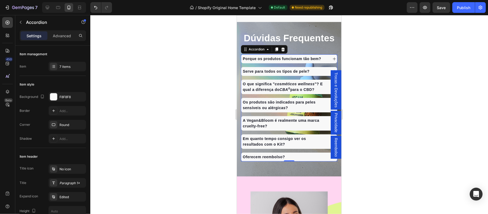
click at [245, 62] on div "Porque os produtos funcionam tão bem?" at bounding box center [282, 58] width 80 height 7
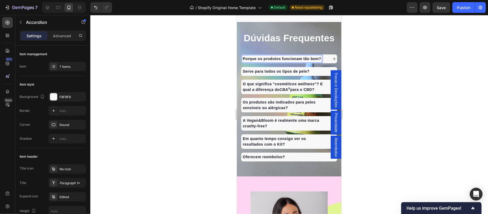
click at [327, 63] on div "Porque os produtos funcionam tão bem?" at bounding box center [289, 58] width 96 height 9
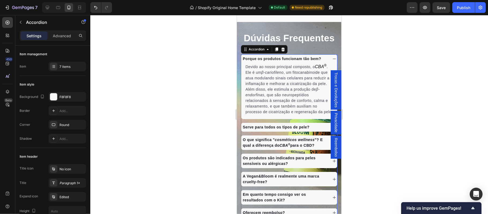
click at [332, 61] on icon at bounding box center [334, 59] width 4 height 4
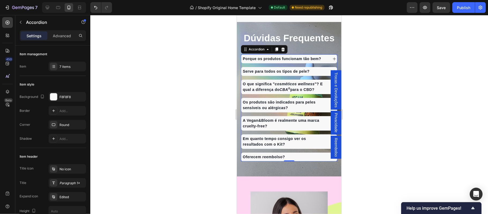
click at [246, 74] on p "Serve para todos os tipos de pele?" at bounding box center [276, 71] width 67 height 6
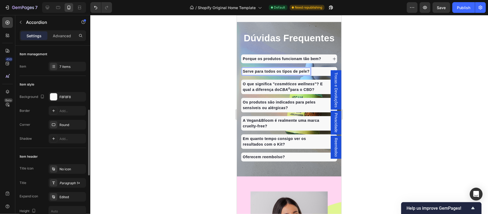
scroll to position [47, 0]
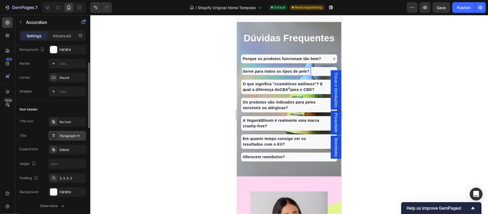
click at [69, 135] on div "Paragraph 1*" at bounding box center [72, 136] width 25 height 5
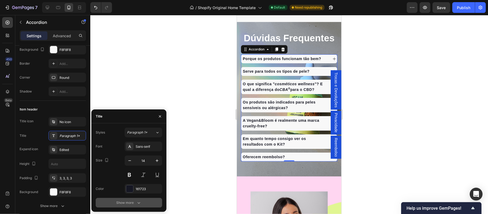
click at [132, 203] on div "Show more" at bounding box center [129, 202] width 25 height 5
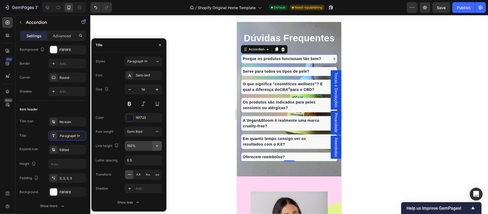
click at [156, 147] on icon "button" at bounding box center [156, 145] width 5 height 5
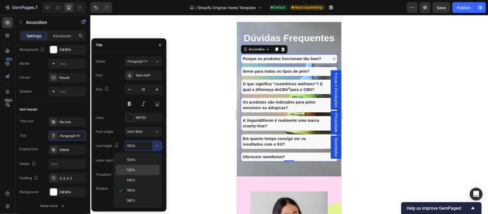
click at [138, 171] on p "120%" at bounding box center [142, 170] width 31 height 5
type input "120%"
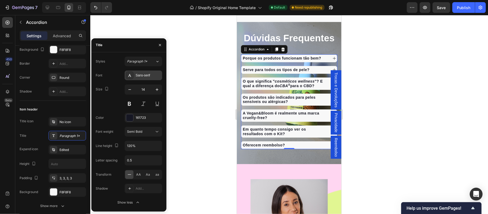
click at [146, 77] on div "Sans-serif" at bounding box center [148, 75] width 25 height 5
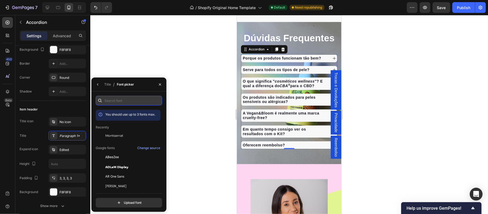
click at [131, 101] on input "text" at bounding box center [129, 101] width 66 height 10
type input "s"
click at [159, 86] on icon "button" at bounding box center [160, 84] width 4 height 4
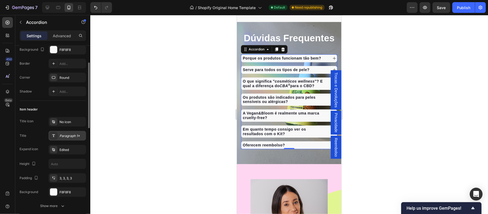
click at [68, 134] on div "Paragraph 1*" at bounding box center [72, 136] width 25 height 5
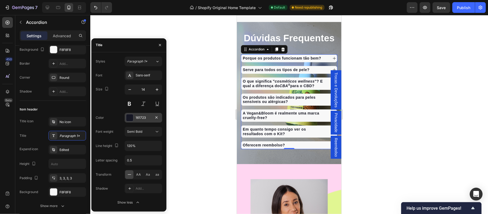
click at [147, 117] on div "161723" at bounding box center [144, 117] width 16 height 5
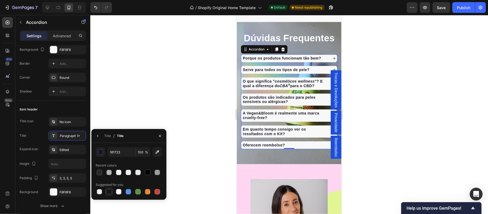
click at [110, 192] on div at bounding box center [108, 191] width 5 height 5
type input "151515"
click at [107, 193] on div at bounding box center [108, 191] width 5 height 5
click at [160, 137] on icon "button" at bounding box center [160, 136] width 4 height 4
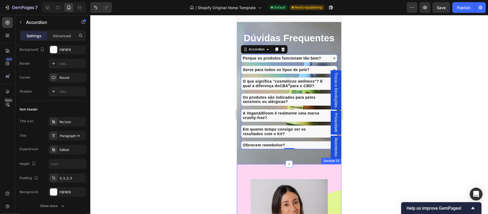
click at [205, 158] on div at bounding box center [289, 114] width 398 height 199
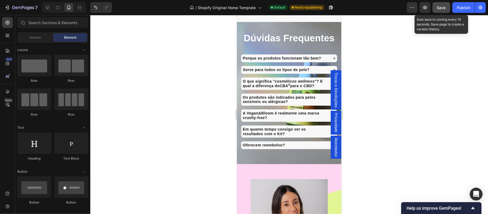
click at [443, 11] on button "Save" at bounding box center [442, 7] width 18 height 11
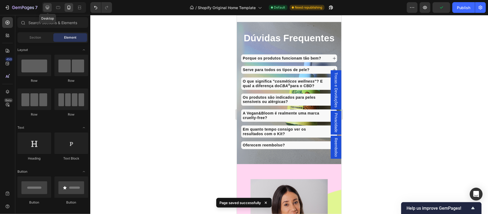
click at [49, 9] on icon at bounding box center [47, 7] width 5 height 5
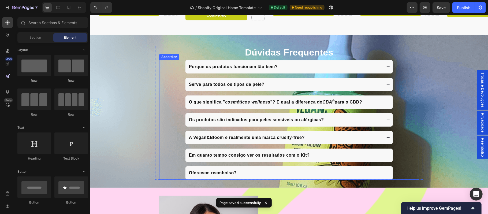
click at [306, 69] on div "Porque os produtos funcionam tão bem?" at bounding box center [285, 66] width 194 height 8
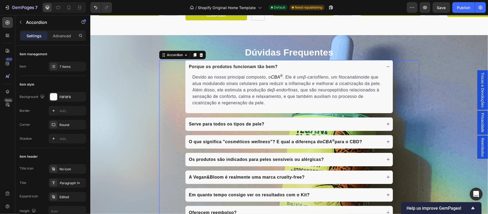
click at [175, 74] on div "Porque os produtos funcionam tão bem? Devido ao nosso principal composto, o CBA…" at bounding box center [288, 86] width 259 height 53
click at [387, 67] on icon at bounding box center [388, 66] width 4 height 4
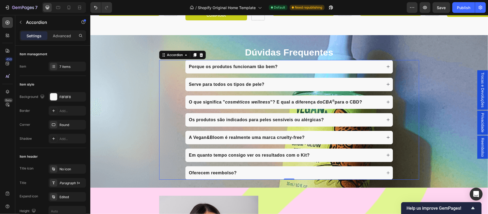
click at [181, 75] on div "Porque os produtos funcionam tão bem? Serve para todos os tipos de pele? O que …" at bounding box center [289, 120] width 260 height 120
click at [66, 181] on div "Paragraph 1*" at bounding box center [72, 183] width 25 height 5
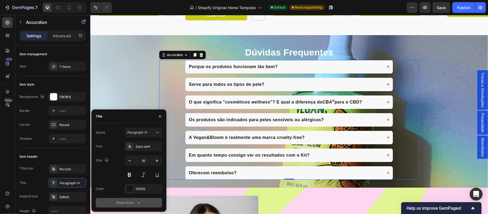
click at [125, 204] on div "Show more" at bounding box center [129, 202] width 25 height 5
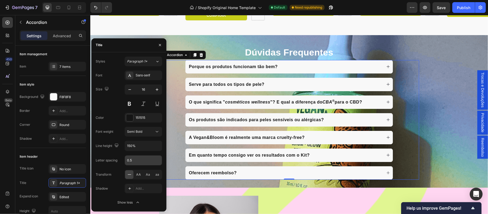
scroll to position [1428, 0]
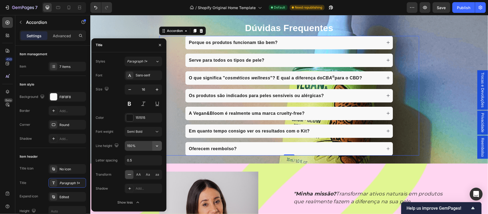
click at [154, 147] on icon "button" at bounding box center [156, 145] width 5 height 5
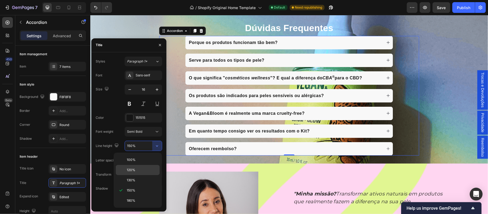
click at [136, 172] on p "120%" at bounding box center [142, 170] width 31 height 5
type input "120%"
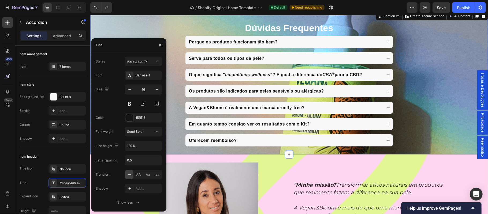
click at [454, 90] on div "Dúvidas Frequentes Heading Porque os produtos funcionam tão bem? Serve para tod…" at bounding box center [289, 83] width 398 height 125
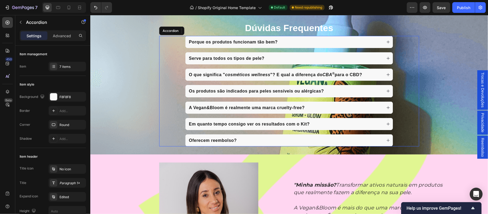
click at [167, 88] on div "Os produtos são indicados para peles sensíveis ou alérgicas?" at bounding box center [288, 91] width 259 height 12
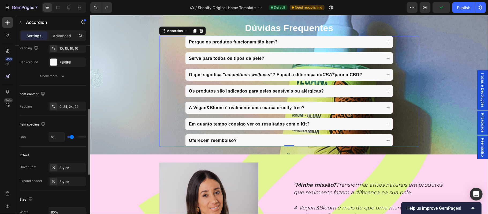
scroll to position [224, 0]
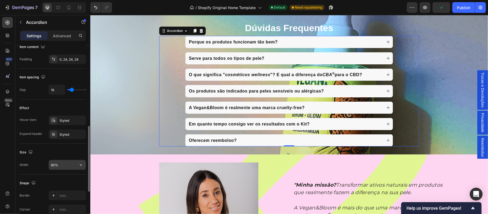
click at [62, 164] on input "80%" at bounding box center [67, 165] width 37 height 10
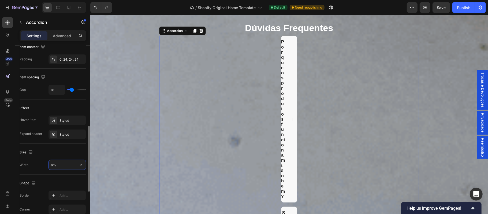
type input "60%"
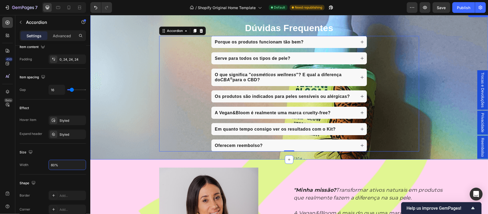
click at [425, 104] on div "Dúvidas Frequentes Heading Porque os produtos funcionam tão bem? Serve para tod…" at bounding box center [289, 86] width 398 height 130
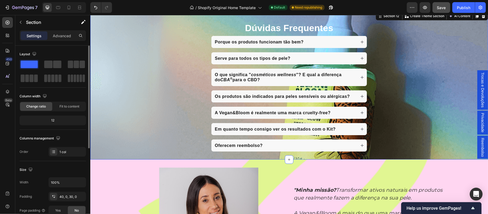
scroll to position [1392, 0]
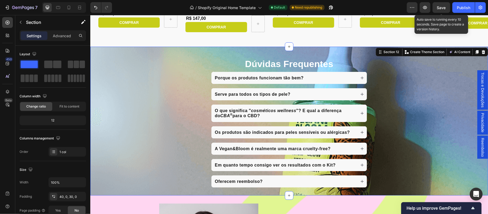
click at [443, 9] on span "Save" at bounding box center [441, 7] width 9 height 5
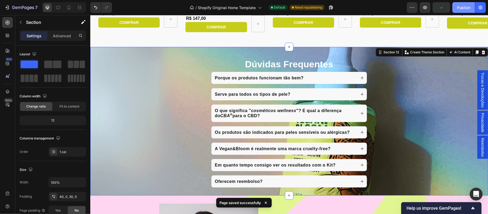
click at [465, 7] on div "Publish" at bounding box center [463, 8] width 13 height 6
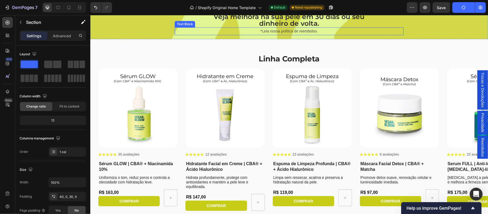
scroll to position [1226, 0]
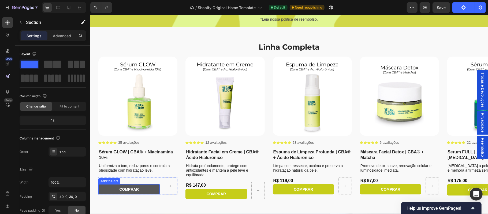
click at [155, 192] on button "COMPRAR" at bounding box center [128, 189] width 61 height 10
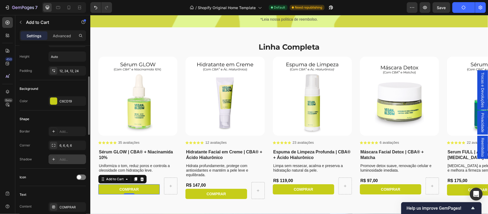
scroll to position [132, 0]
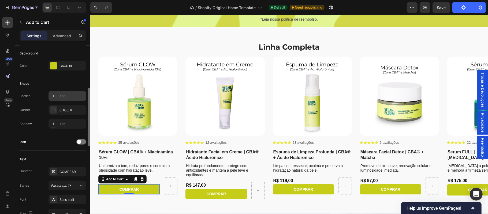
click at [69, 97] on div "Add..." at bounding box center [72, 96] width 25 height 5
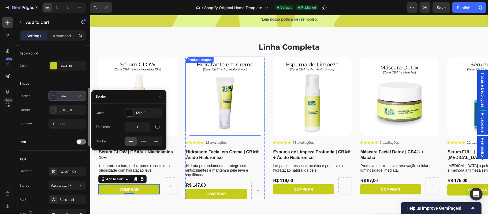
click at [187, 112] on img at bounding box center [224, 95] width 79 height 79
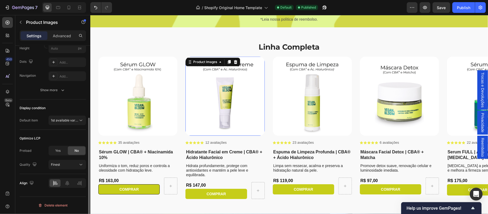
scroll to position [0, 0]
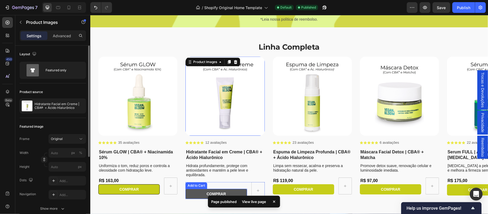
click at [190, 194] on button "COMPRAR" at bounding box center [215, 193] width 61 height 10
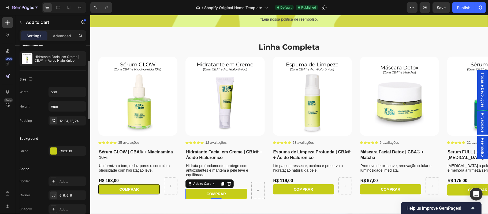
scroll to position [106, 0]
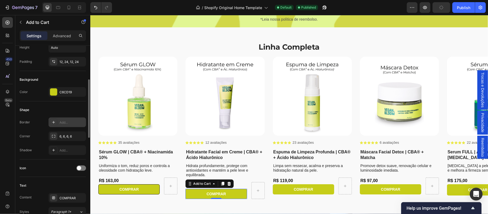
click at [69, 124] on div "Add..." at bounding box center [72, 122] width 25 height 5
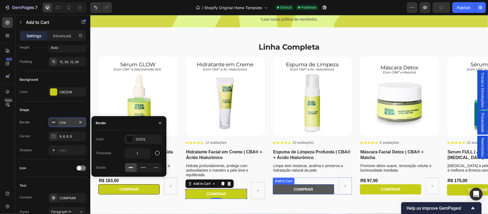
click at [280, 188] on button "COMPRAR" at bounding box center [303, 189] width 61 height 10
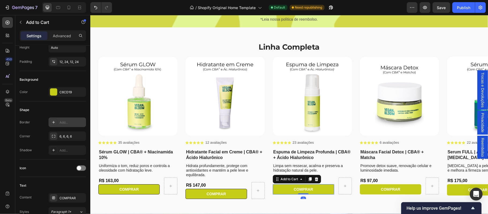
click at [72, 122] on div "Add..." at bounding box center [72, 122] width 25 height 5
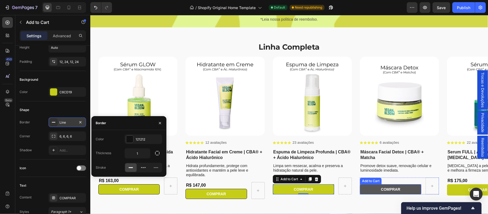
click at [371, 190] on button "COMPRAR" at bounding box center [390, 189] width 61 height 10
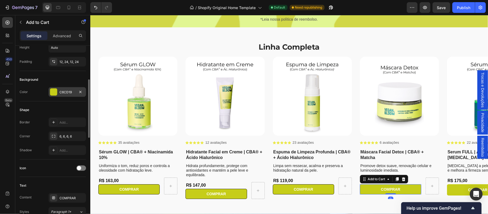
click at [64, 91] on div "C6CD19" at bounding box center [68, 92] width 16 height 5
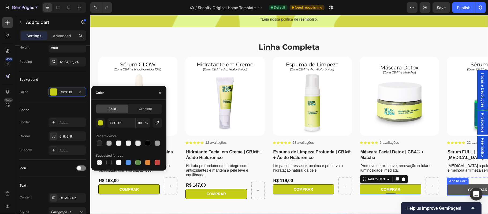
click at [455, 188] on button "COMPRAR" at bounding box center [477, 189] width 61 height 11
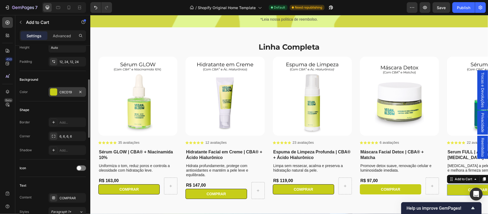
click at [62, 92] on div "C6CD19" at bounding box center [68, 92] width 16 height 5
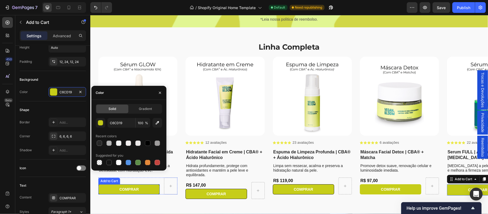
click at [113, 178] on div "Add to Cart" at bounding box center [109, 180] width 20 height 5
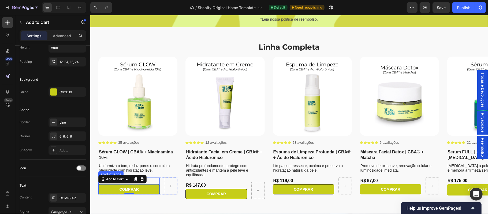
click at [153, 179] on div "R$ 163,00" at bounding box center [128, 180] width 61 height 7
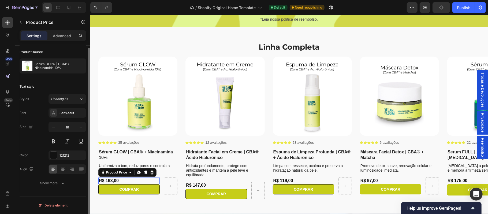
scroll to position [0, 0]
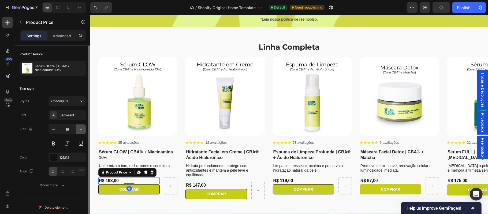
click at [83, 129] on icon "button" at bounding box center [80, 129] width 5 height 5
click at [81, 129] on icon "button" at bounding box center [81, 129] width 3 height 3
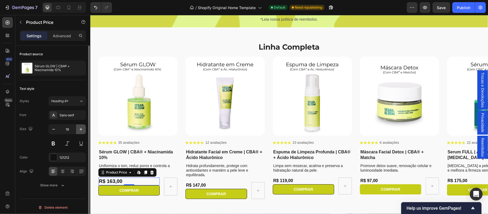
click at [81, 129] on icon "button" at bounding box center [81, 129] width 3 height 3
type input "21"
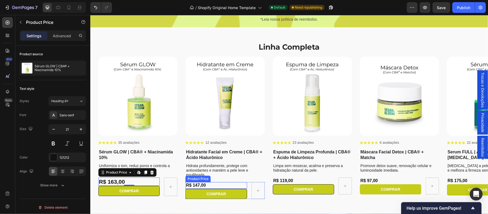
click at [211, 183] on div "R$ 147,00" at bounding box center [215, 185] width 61 height 7
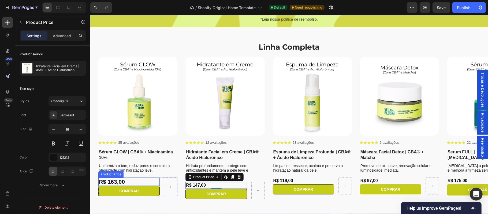
click at [121, 180] on div "R$ 163,00" at bounding box center [128, 181] width 61 height 8
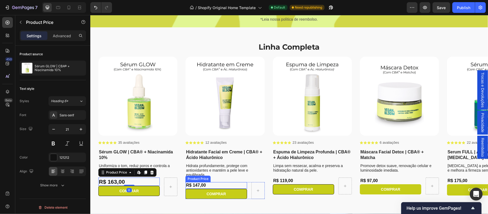
click at [202, 184] on div "R$ 147,00" at bounding box center [215, 185] width 61 height 7
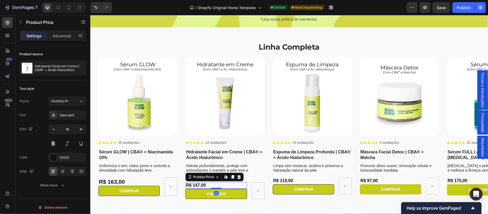
click at [202, 184] on div "R$ 147,00" at bounding box center [215, 185] width 61 height 7
click at [196, 184] on div "R$ 147,00" at bounding box center [215, 185] width 61 height 7
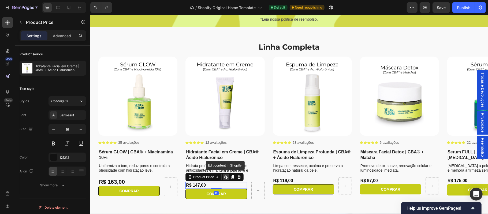
click at [196, 184] on div "R$ 147,00" at bounding box center [215, 185] width 61 height 7
click at [70, 129] on input "16" at bounding box center [67, 129] width 18 height 10
type input "21"
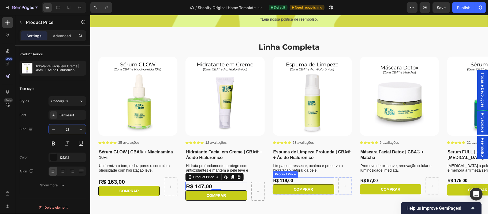
click at [292, 179] on div "R$ 119,00" at bounding box center [303, 180] width 61 height 7
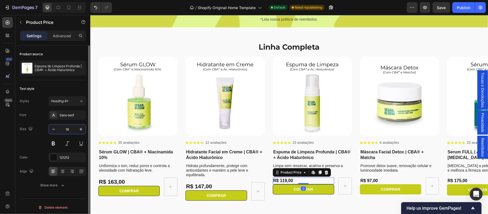
click at [68, 131] on input "16" at bounding box center [67, 129] width 18 height 10
type input "21"
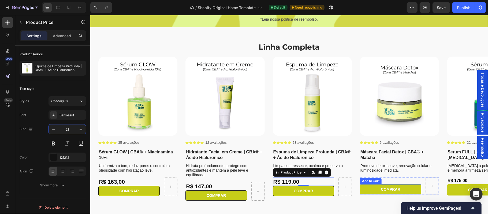
click at [375, 180] on div "Add to Cart" at bounding box center [371, 180] width 20 height 5
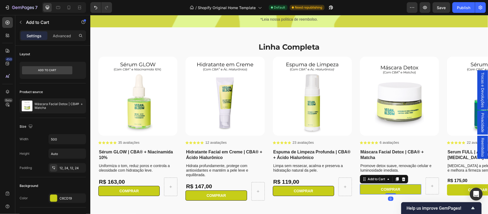
click at [396, 183] on div "Add to Cart" at bounding box center [384, 179] width 48 height 9
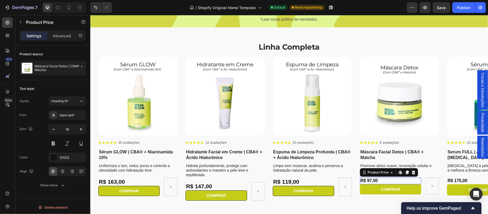
click at [415, 180] on div "R$ 97,00" at bounding box center [390, 180] width 61 height 7
click at [70, 130] on input "16" at bounding box center [67, 129] width 18 height 10
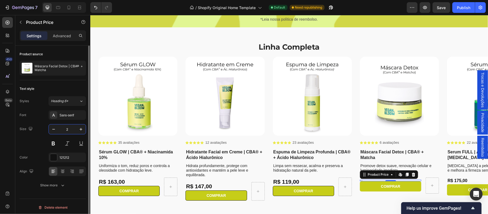
type input "21"
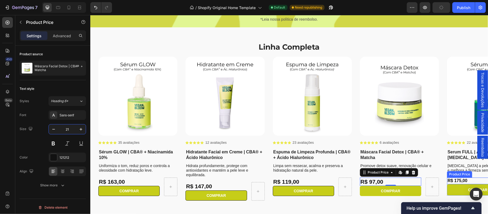
click at [467, 179] on div "R$ 175,00" at bounding box center [477, 180] width 61 height 7
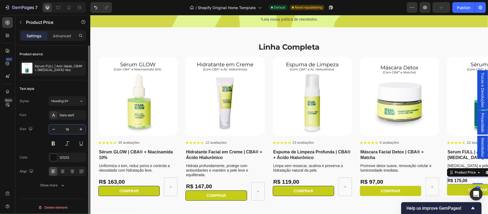
click at [69, 129] on input "16" at bounding box center [67, 129] width 18 height 10
type input "21"
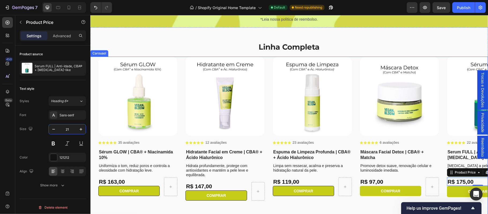
click at [335, 209] on div "Product Images Icon Icon Icon Icon Icon Icon List 35 avaliações Text Block Row …" at bounding box center [289, 135] width 398 height 159
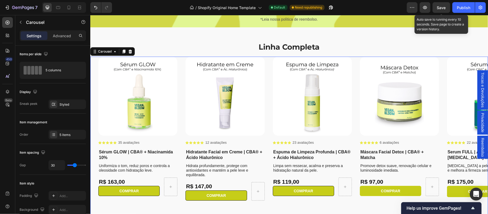
click at [441, 9] on span "Save" at bounding box center [441, 7] width 9 height 5
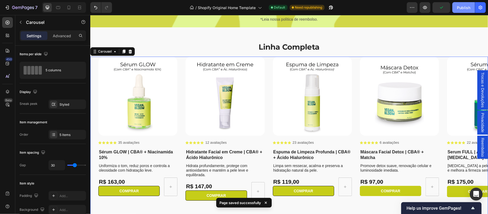
click at [463, 8] on div "Publish" at bounding box center [463, 8] width 13 height 6
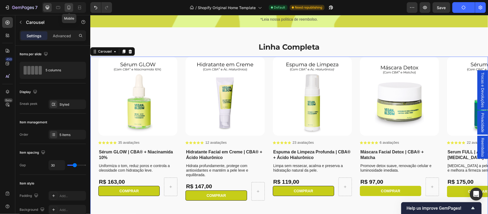
click at [70, 10] on icon at bounding box center [68, 7] width 5 height 5
type input "21"
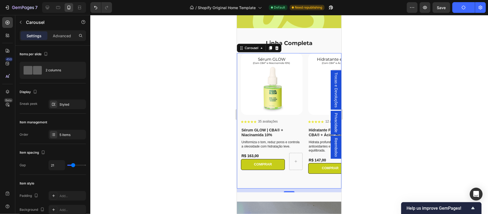
scroll to position [1255, 0]
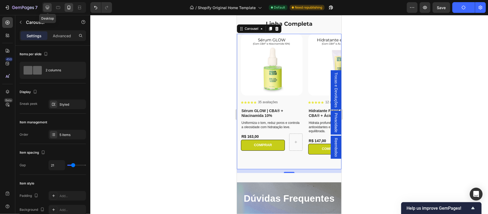
click at [46, 9] on icon at bounding box center [47, 7] width 5 height 5
type input "30"
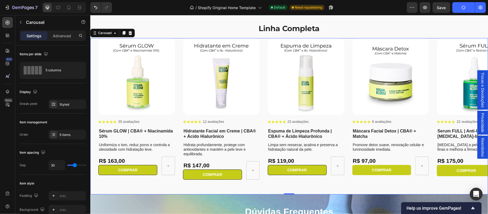
scroll to position [1259, 0]
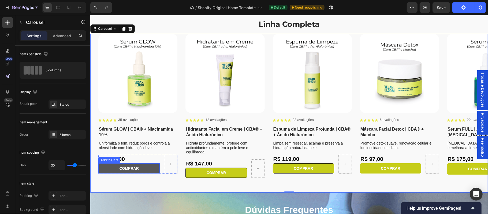
click at [150, 167] on button "COMPRAR" at bounding box center [128, 168] width 61 height 10
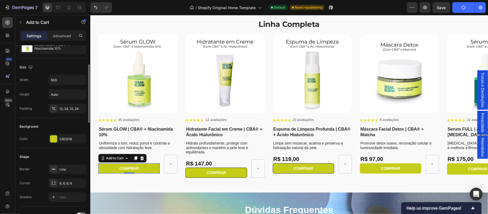
scroll to position [95, 0]
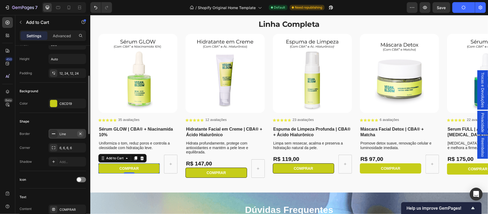
drag, startPoint x: 81, startPoint y: 135, endPoint x: 102, endPoint y: 157, distance: 30.5
click at [81, 135] on icon "button" at bounding box center [80, 133] width 2 height 2
click at [193, 172] on button "COMPRAR" at bounding box center [215, 172] width 61 height 10
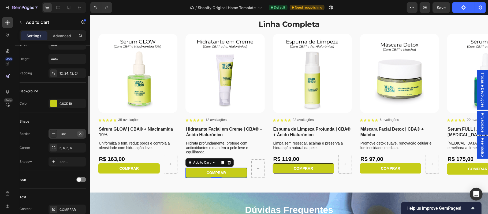
click at [80, 134] on icon "button" at bounding box center [80, 133] width 2 height 2
click at [277, 169] on button "COMPRAR" at bounding box center [303, 168] width 61 height 10
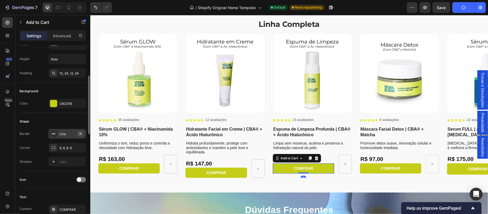
click at [81, 135] on icon "button" at bounding box center [80, 133] width 2 height 2
click at [135, 145] on p "Uniformiza o tom, reduz poros e controla a oleosidade com hidratação leve." at bounding box center [138, 145] width 78 height 9
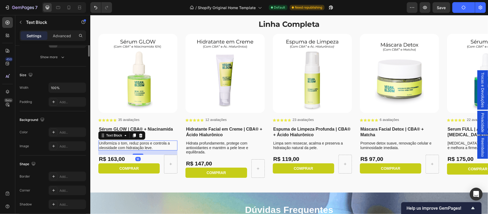
scroll to position [0, 0]
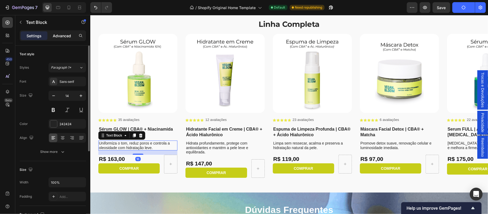
click at [68, 32] on div "Advanced" at bounding box center [62, 35] width 27 height 9
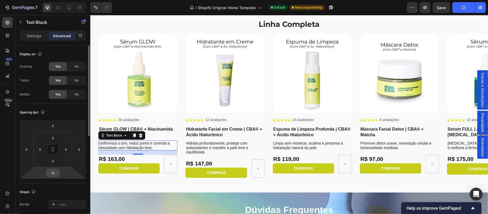
click at [55, 174] on input "16" at bounding box center [52, 173] width 11 height 8
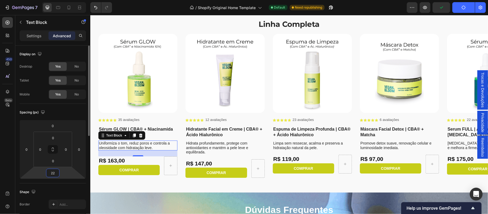
type input "2"
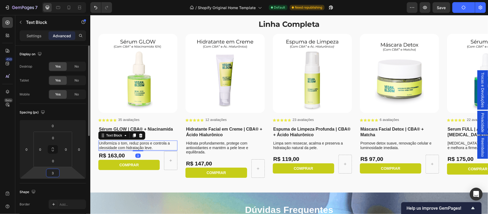
type input "30"
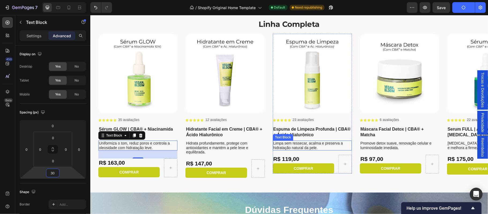
click at [313, 143] on p "Limpa sem ressecar, acalma e preserva a hidratação natural da pele." at bounding box center [312, 145] width 78 height 9
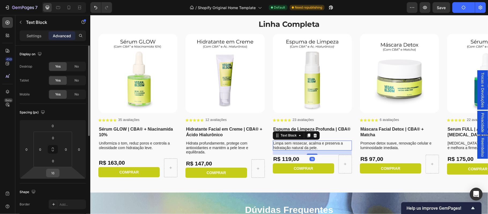
click at [55, 173] on input "16" at bounding box center [52, 173] width 11 height 8
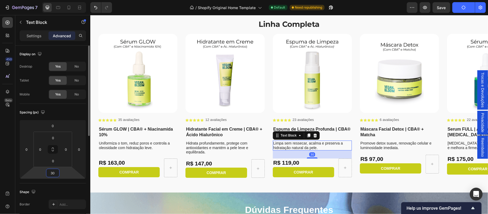
click at [55, 173] on input "30" at bounding box center [52, 173] width 11 height 8
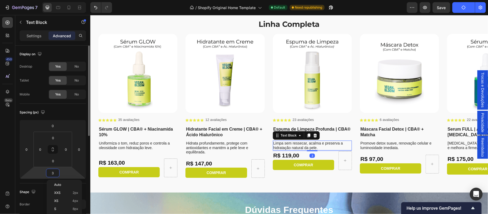
type input "32"
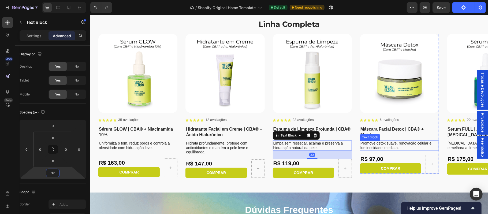
click at [384, 147] on p "Promove detox suave, renovação celular e luminosidade imediata." at bounding box center [399, 145] width 78 height 9
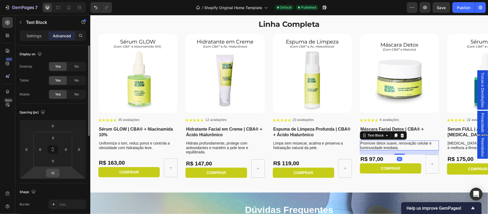
click at [55, 176] on input "16" at bounding box center [52, 173] width 11 height 8
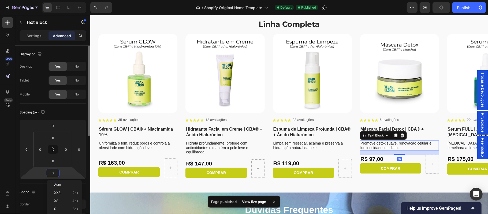
type input "32"
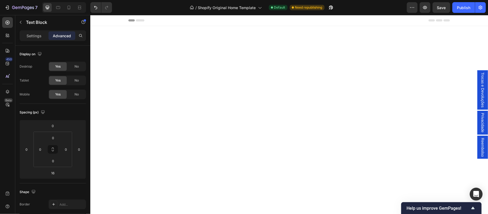
scroll to position [1259, 0]
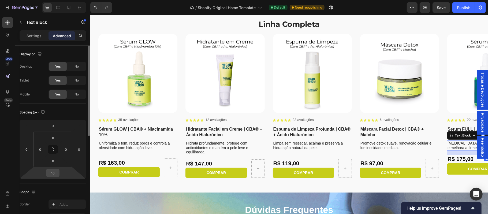
click at [56, 172] on input "16" at bounding box center [52, 173] width 11 height 8
type input "32"
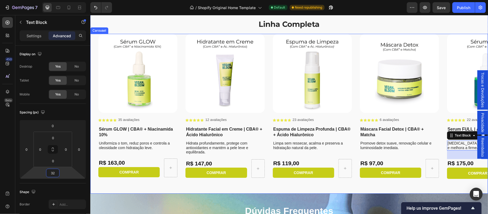
click at [204, 183] on div "Product Images Icon Icon Icon Icon Icon Icon List 35 avaliações Text Block Row …" at bounding box center [289, 114] width 398 height 160
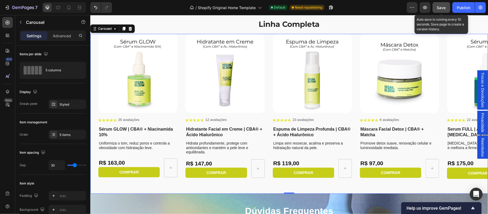
click at [439, 8] on span "Save" at bounding box center [441, 7] width 9 height 5
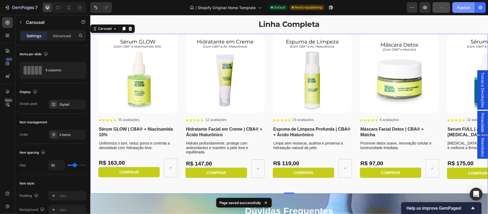
click at [468, 7] on div "Publish" at bounding box center [463, 8] width 13 height 6
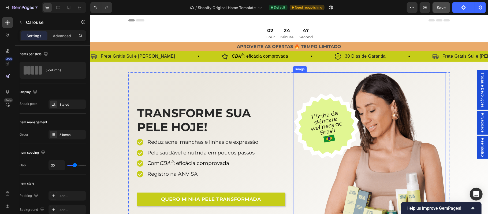
scroll to position [47, 0]
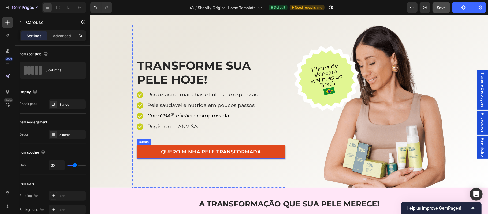
click at [278, 154] on link "QUERO MINHA PELE TRANSFORMADA" at bounding box center [210, 152] width 149 height 14
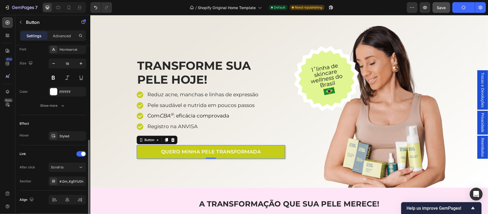
scroll to position [230, 0]
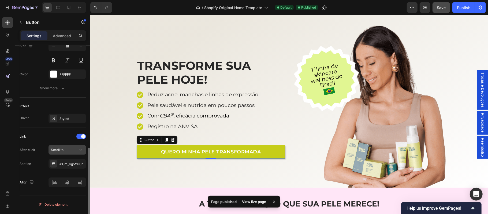
click at [82, 153] on icon at bounding box center [80, 149] width 5 height 5
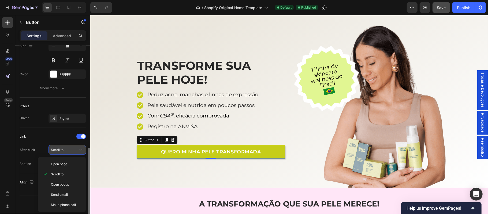
click at [82, 153] on icon at bounding box center [80, 149] width 5 height 5
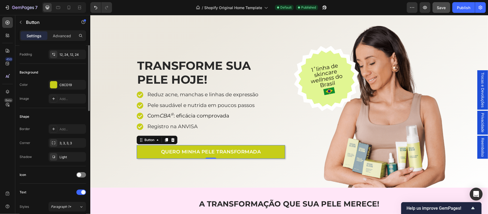
scroll to position [6, 0]
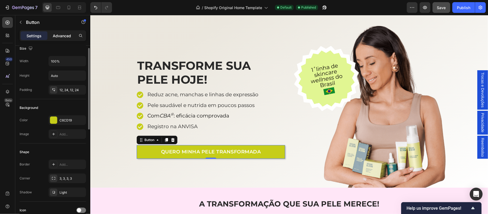
click at [61, 34] on p "Advanced" at bounding box center [62, 36] width 18 height 6
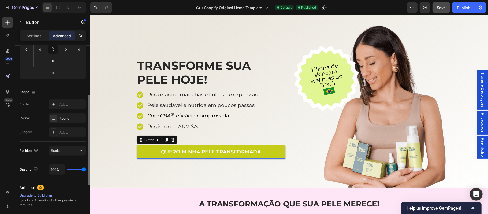
scroll to position [112, 0]
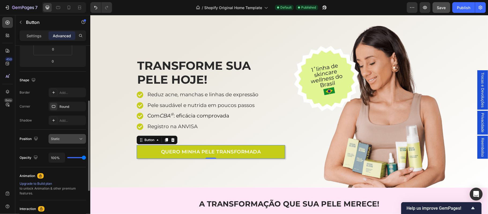
click at [80, 140] on icon at bounding box center [80, 138] width 5 height 5
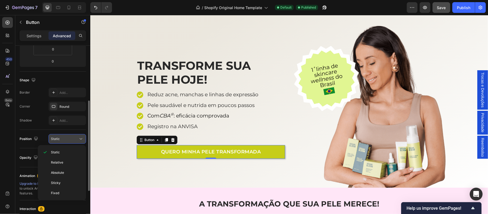
click at [80, 140] on icon at bounding box center [80, 138] width 5 height 5
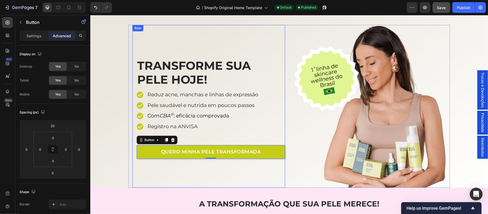
scroll to position [0, 0]
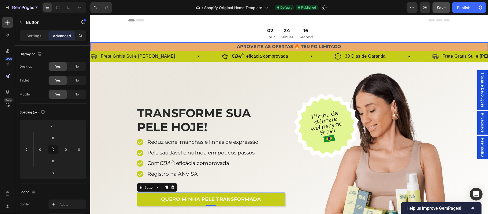
click at [153, 45] on p "APROVEITE AS OFERTAS 🔥 TEMPO LIMITADO" at bounding box center [289, 47] width 397 height 8
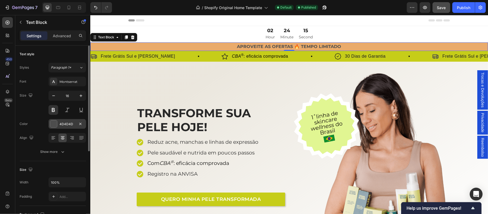
scroll to position [47, 0]
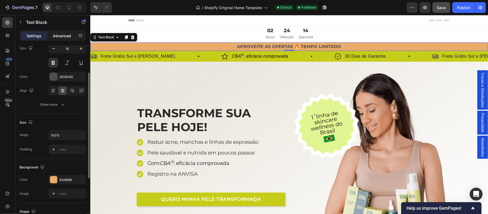
click at [64, 33] on p "Advanced" at bounding box center [62, 36] width 18 height 6
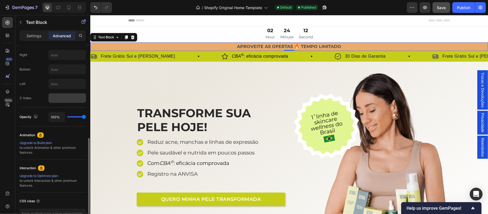
scroll to position [177, 0]
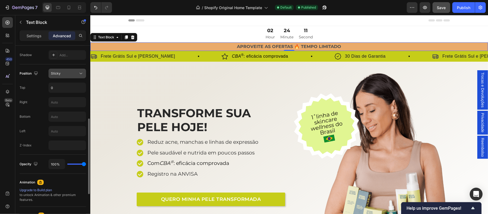
click at [77, 71] on div "Sticky" at bounding box center [64, 73] width 27 height 5
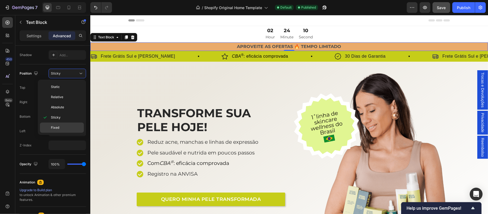
click at [58, 131] on div "Fixed" at bounding box center [62, 128] width 44 height 10
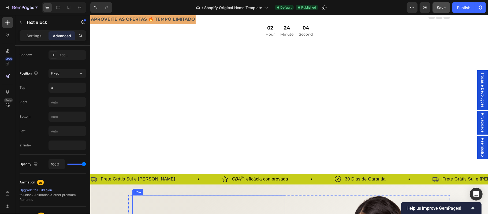
scroll to position [0, 0]
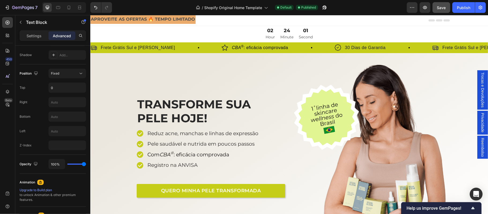
click at [169, 23] on p "APROVEITE AS OFERTAS 🔥 TEMPO LIMITADO" at bounding box center [143, 19] width 104 height 8
click at [156, 20] on p "APROVEITE AS OFERTAS 🔥 TEMPO LIMITADO" at bounding box center [143, 19] width 104 height 8
click at [65, 90] on input "0" at bounding box center [67, 88] width 37 height 10
click at [63, 103] on input "text" at bounding box center [67, 102] width 37 height 10
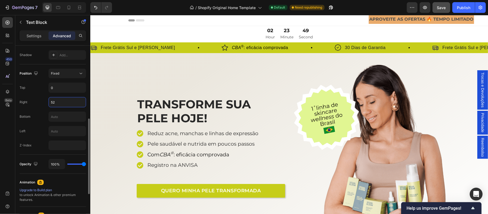
type input "5"
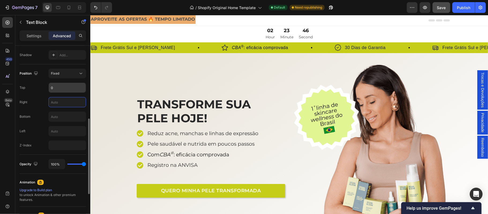
click at [60, 85] on input "0" at bounding box center [67, 88] width 37 height 10
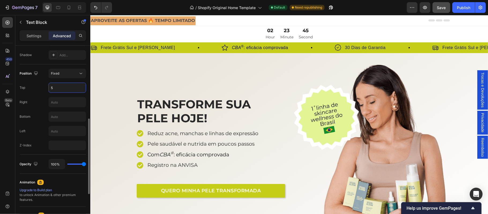
type input "52"
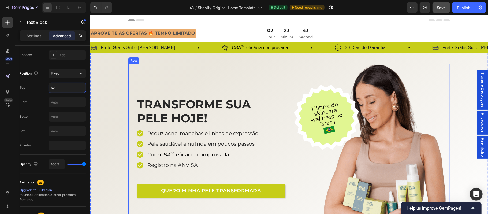
click at [113, 90] on div "TRANSFORME SUA PELE HOJE! Heading Reduz acne, manchas e linhas de expressão Pel…" at bounding box center [289, 145] width 398 height 163
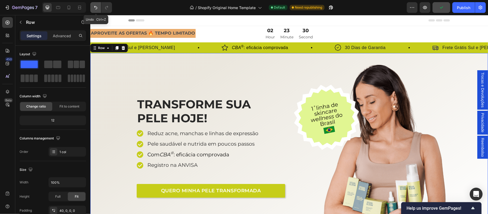
click at [95, 7] on icon "Undo/Redo" at bounding box center [95, 7] width 5 height 5
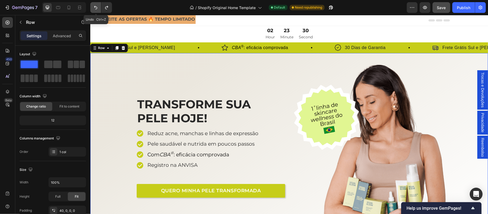
click at [95, 7] on icon "Undo/Redo" at bounding box center [95, 7] width 5 height 5
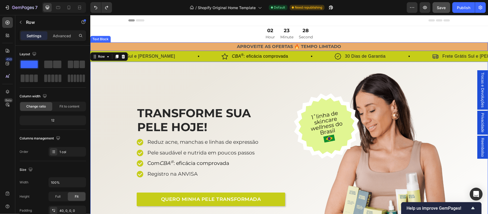
click at [167, 45] on p "APROVEITE AS OFERTAS 🔥 TEMPO LIMITADO" at bounding box center [289, 47] width 397 height 8
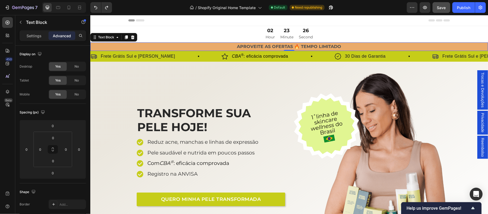
click at [58, 35] on p "Advanced" at bounding box center [62, 36] width 18 height 6
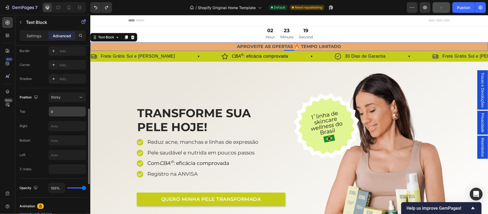
scroll to position [106, 0]
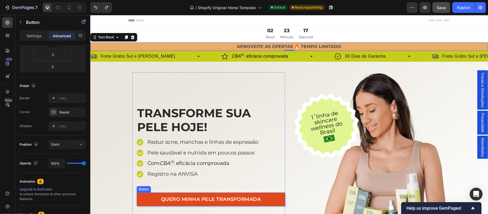
click at [144, 203] on link "QUERO MINHA PELE TRANSFORMADA" at bounding box center [210, 199] width 149 height 14
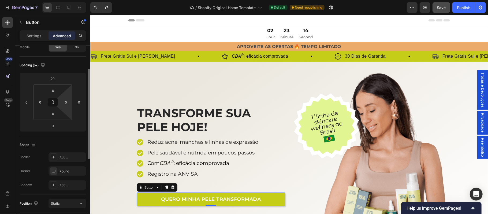
scroll to position [94, 0]
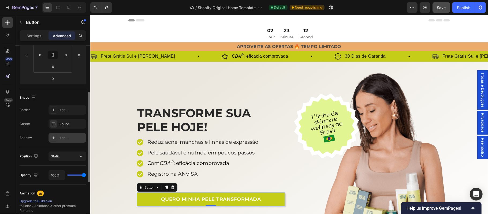
click at [70, 135] on div "Add..." at bounding box center [68, 138] width 38 height 10
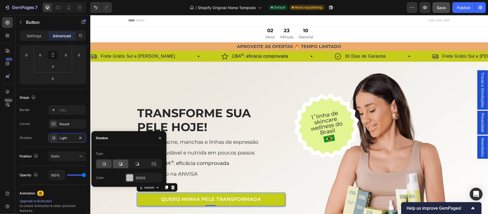
click at [120, 165] on icon at bounding box center [120, 163] width 3 height 3
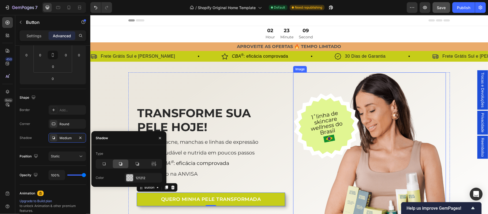
click at [316, 175] on img at bounding box center [369, 153] width 153 height 163
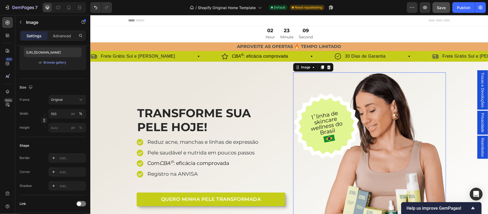
scroll to position [0, 0]
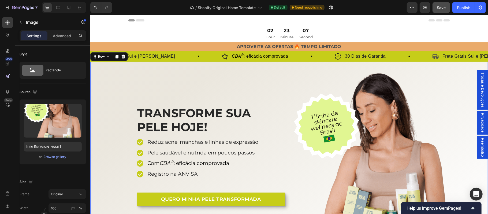
click at [116, 181] on div "TRANSFORME SUA PELE HOJE! Heading Reduz acne, manchas e linhas de expressão Pel…" at bounding box center [289, 153] width 398 height 163
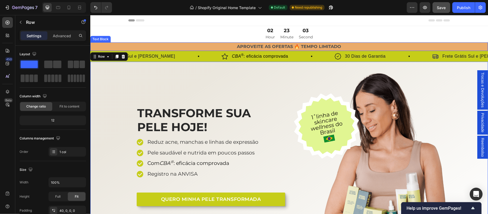
click at [227, 46] on p "APROVEITE AS OFERTAS 🔥 TEMPO LIMITADO" at bounding box center [289, 47] width 397 height 8
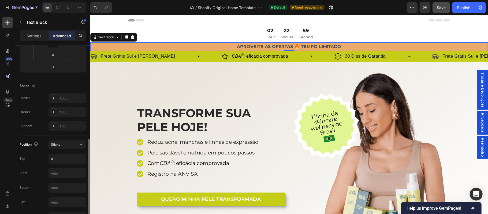
scroll to position [142, 0]
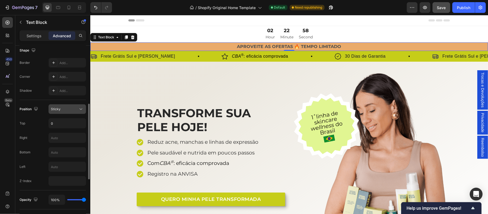
click at [77, 110] on div "Sticky" at bounding box center [64, 109] width 27 height 5
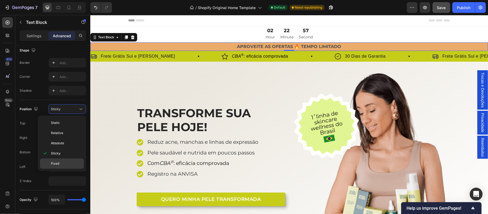
drag, startPoint x: 61, startPoint y: 162, endPoint x: 15, endPoint y: 121, distance: 62.2
click at [61, 162] on p "Fixed" at bounding box center [66, 163] width 31 height 5
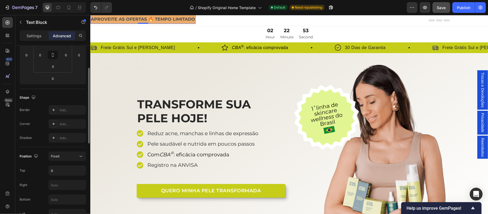
scroll to position [83, 0]
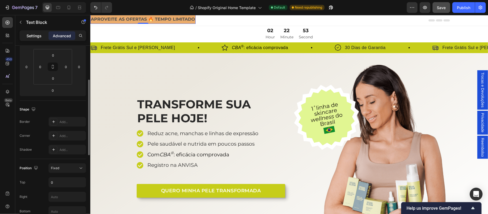
click at [37, 38] on p "Settings" at bounding box center [34, 36] width 15 height 6
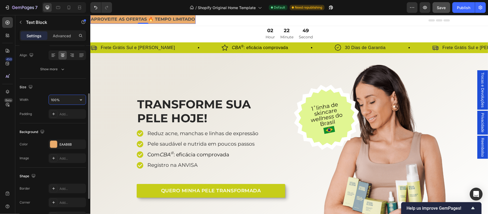
click at [60, 101] on input "100%" at bounding box center [67, 100] width 37 height 10
click at [95, 5] on icon "Undo/Redo" at bounding box center [95, 7] width 5 height 5
type input "100%"
click at [95, 5] on icon "Undo/Redo" at bounding box center [95, 7] width 5 height 5
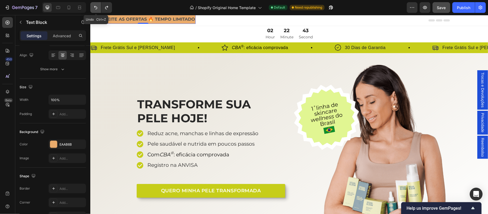
click at [95, 5] on icon "Undo/Redo" at bounding box center [95, 7] width 5 height 5
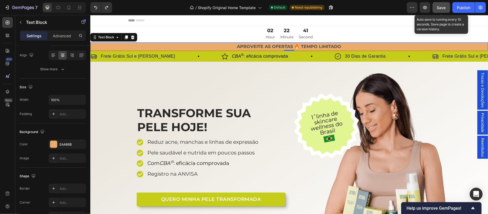
click at [445, 7] on span "Save" at bounding box center [441, 7] width 9 height 5
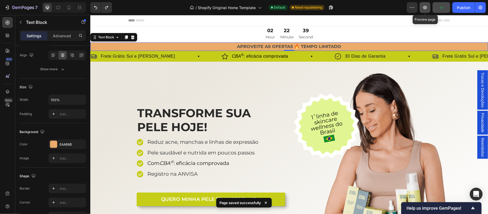
click at [423, 6] on icon "button" at bounding box center [424, 7] width 5 height 5
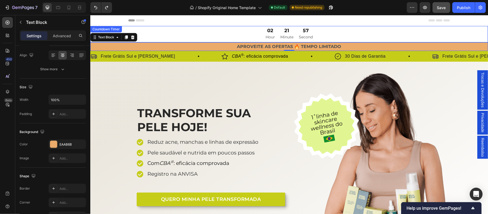
click at [197, 34] on div "02 Hour 21 Minute 57 Second" at bounding box center [289, 34] width 398 height 16
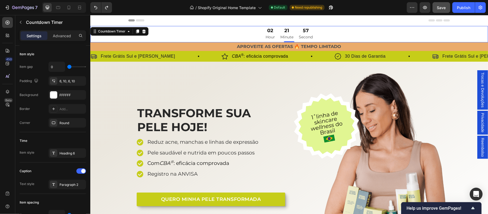
scroll to position [0, 0]
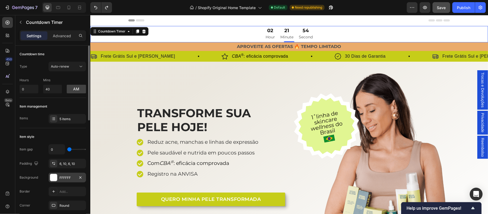
click at [62, 177] on div "FFFFFF" at bounding box center [68, 177] width 16 height 5
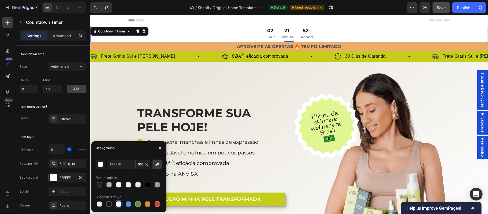
click at [156, 165] on icon "button" at bounding box center [157, 164] width 5 height 5
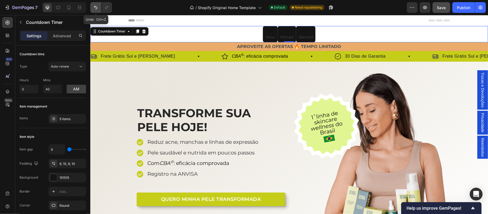
click at [97, 8] on icon "Undo/Redo" at bounding box center [95, 7] width 5 height 5
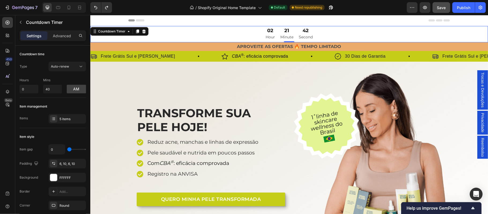
click at [192, 30] on div "02 Hour 21 Minute 42 Second" at bounding box center [289, 34] width 398 height 16
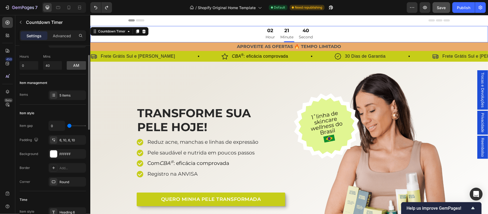
scroll to position [71, 0]
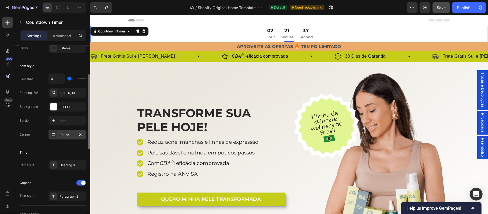
click at [67, 137] on div "Round" at bounding box center [68, 134] width 16 height 5
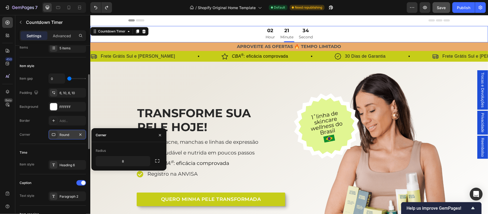
click at [74, 135] on div "Round" at bounding box center [68, 134] width 16 height 5
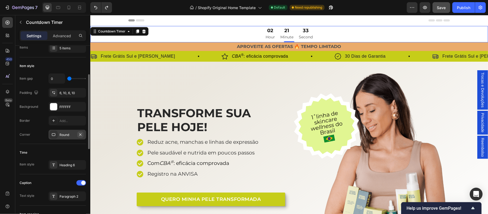
click at [80, 135] on icon "button" at bounding box center [80, 134] width 2 height 2
click at [60, 105] on div "FFFFFF" at bounding box center [68, 107] width 16 height 5
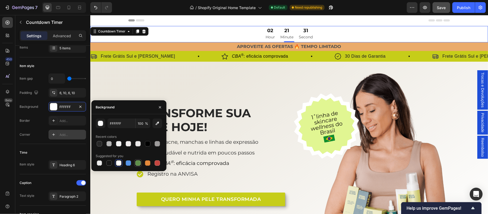
click at [137, 164] on div at bounding box center [137, 162] width 5 height 5
type input "5E8E49"
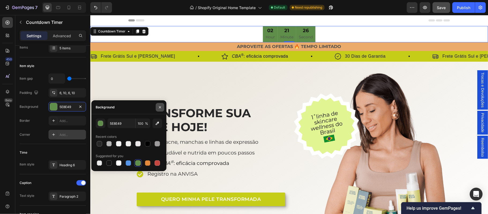
click at [160, 110] on button "button" at bounding box center [160, 107] width 9 height 9
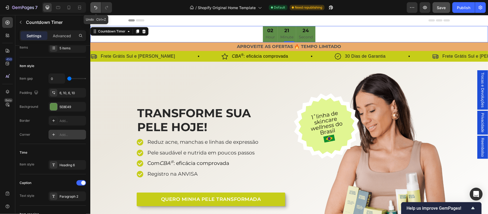
click at [96, 9] on icon "Undo/Redo" at bounding box center [95, 7] width 5 height 5
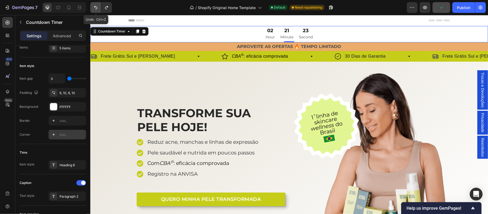
click at [96, 9] on icon "Undo/Redo" at bounding box center [95, 7] width 5 height 5
click at [170, 32] on div "02 Hour 21 Minute 20 Second" at bounding box center [289, 34] width 398 height 16
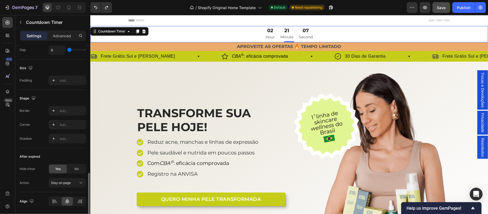
scroll to position [266, 0]
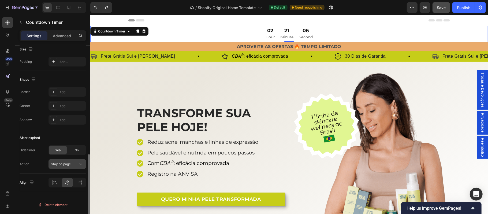
click at [80, 165] on icon at bounding box center [80, 163] width 5 height 5
click at [45, 171] on div "After expired Hide timer Yes No Action Stay on page" at bounding box center [53, 151] width 66 height 44
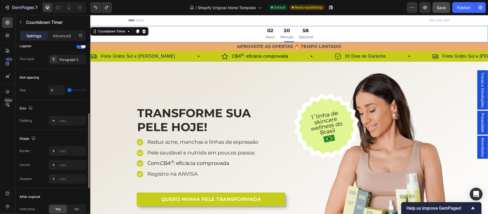
scroll to position [172, 0]
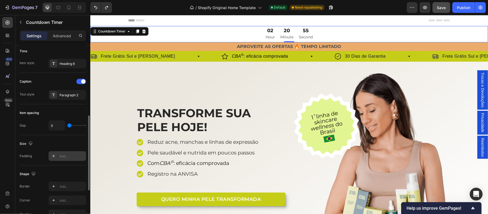
click at [76, 157] on div "Add..." at bounding box center [72, 156] width 25 height 5
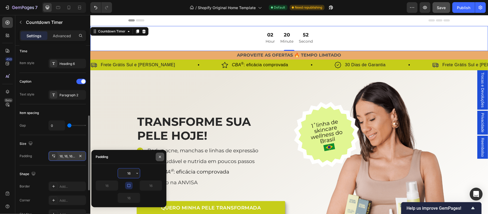
click at [160, 156] on icon "button" at bounding box center [160, 157] width 4 height 4
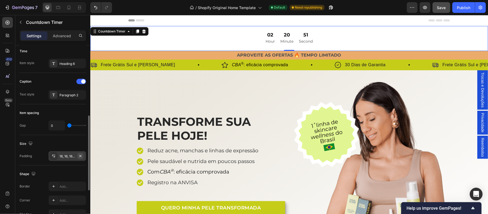
click at [80, 156] on icon "button" at bounding box center [80, 156] width 4 height 4
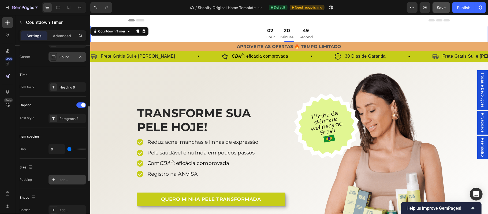
scroll to position [125, 0]
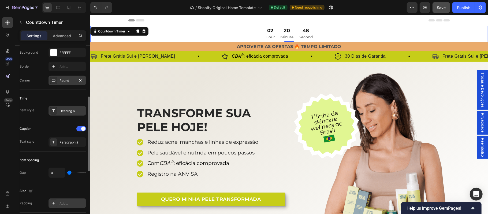
click at [77, 108] on div "Heading 6" at bounding box center [68, 111] width 38 height 10
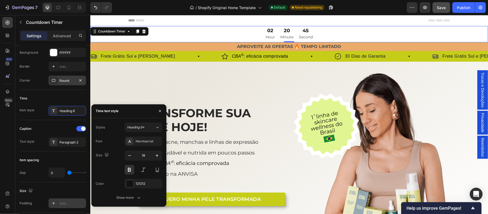
click at [162, 111] on button "button" at bounding box center [160, 111] width 9 height 9
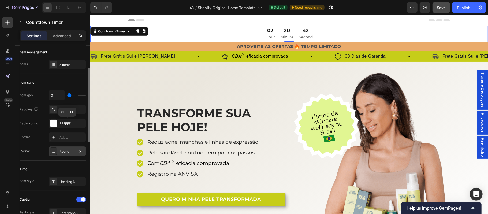
scroll to position [42, 0]
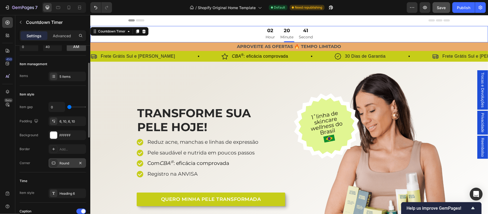
type input "44"
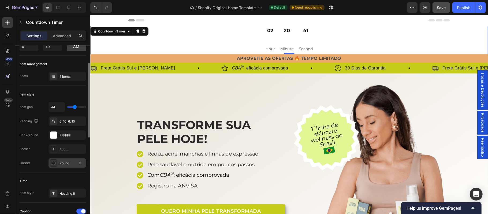
type input "47"
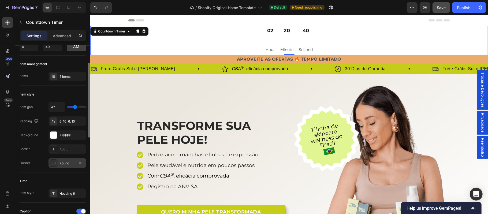
type input "23"
type input "0"
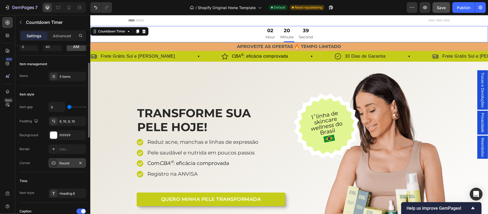
drag, startPoint x: 69, startPoint y: 107, endPoint x: 66, endPoint y: 108, distance: 3.0
click at [67, 107] on input "range" at bounding box center [76, 106] width 19 height 1
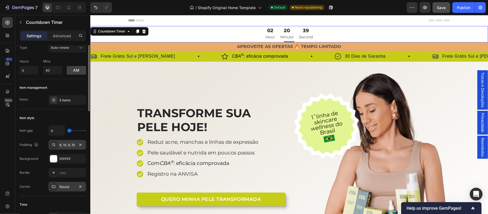
scroll to position [0, 0]
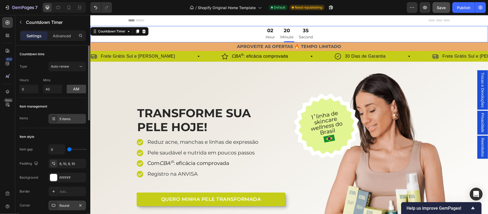
click at [67, 117] on div "5 items" at bounding box center [72, 119] width 25 height 5
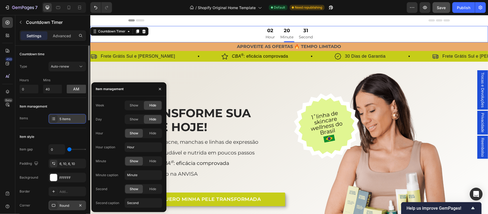
click at [67, 117] on div "5 items" at bounding box center [72, 119] width 25 height 5
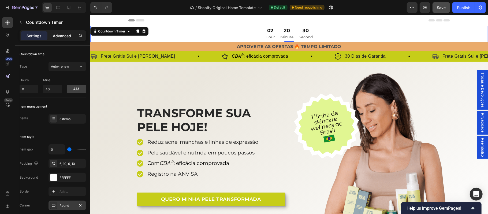
click at [65, 34] on p "Advanced" at bounding box center [62, 36] width 18 height 6
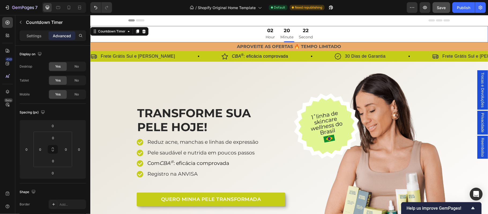
click at [161, 34] on div "02 Hour 20 Minute 22 Second" at bounding box center [289, 34] width 398 height 16
click at [33, 32] on div "Settings" at bounding box center [34, 35] width 27 height 9
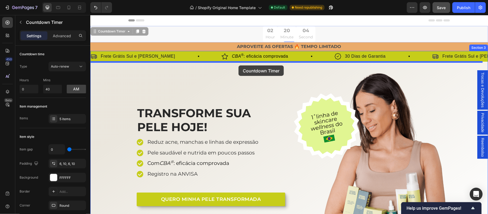
drag, startPoint x: 236, startPoint y: 34, endPoint x: 238, endPoint y: 65, distance: 31.7
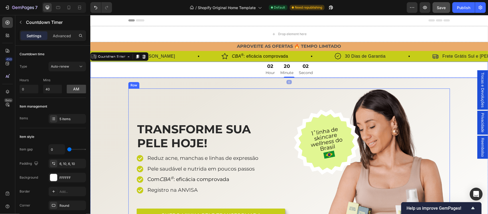
click at [255, 101] on div "TRANSFORME SUA PELE HOJE! Heading Reduz acne, manchas e linhas de expressão Pel…" at bounding box center [208, 169] width 153 height 163
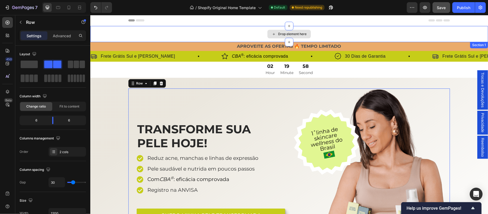
click at [235, 35] on div "Drop element here" at bounding box center [289, 34] width 398 height 16
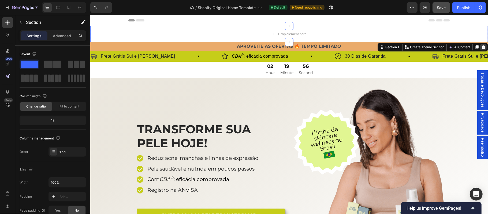
click at [480, 44] on div at bounding box center [483, 47] width 6 height 6
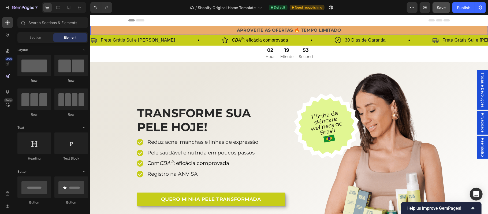
click at [228, 31] on p "APROVEITE AS OFERTAS 🔥 TEMPO LIMITADO" at bounding box center [289, 30] width 397 height 8
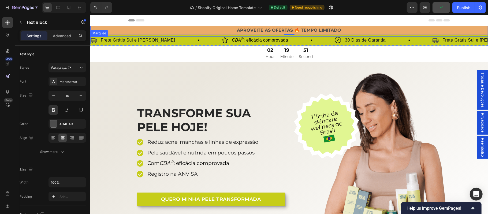
click at [189, 38] on div "Icon Frete Grátis Sul e Sudeste Text Block Row" at bounding box center [155, 40] width 131 height 8
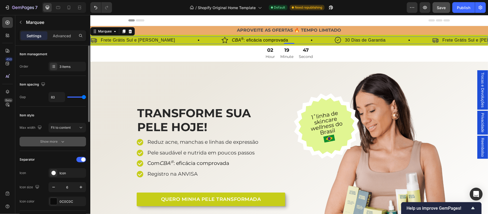
scroll to position [35, 0]
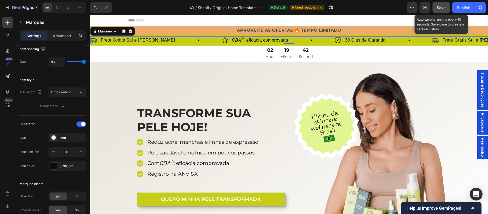
click at [442, 8] on span "Save" at bounding box center [441, 7] width 9 height 5
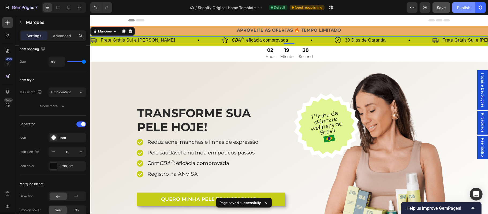
click at [464, 9] on div "Publish" at bounding box center [463, 8] width 13 height 6
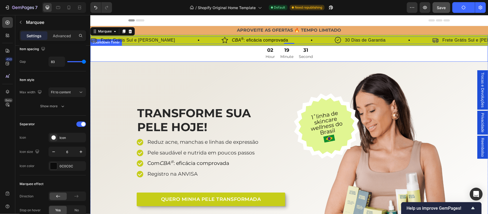
click at [347, 57] on div "02 Hour 19 Minute 31 Second" at bounding box center [289, 53] width 398 height 16
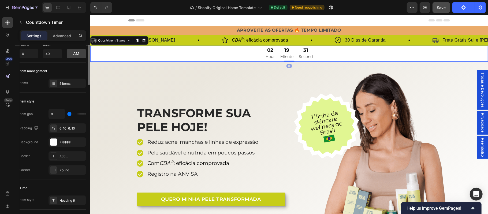
scroll to position [0, 0]
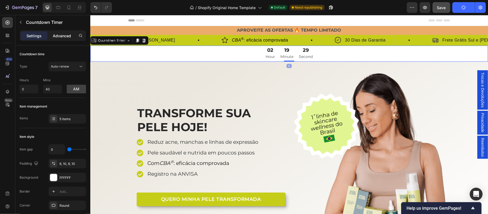
click at [60, 39] on div "Advanced" at bounding box center [62, 35] width 27 height 9
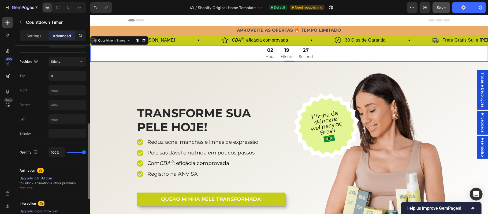
scroll to position [154, 0]
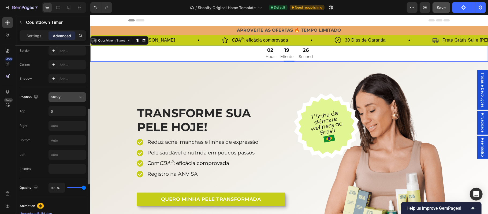
click at [78, 99] on icon at bounding box center [80, 96] width 5 height 5
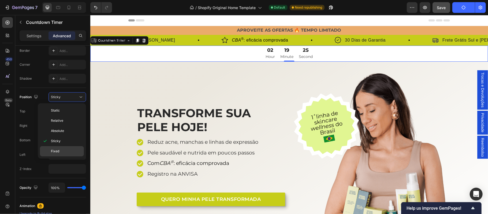
click at [64, 152] on p "Fixed" at bounding box center [66, 151] width 31 height 5
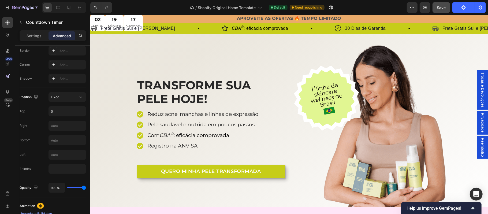
scroll to position [0, 0]
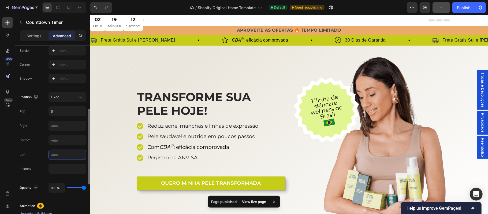
click at [64, 155] on input "text" at bounding box center [67, 155] width 37 height 10
type input "5"
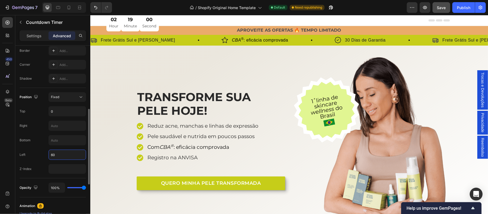
type input "6"
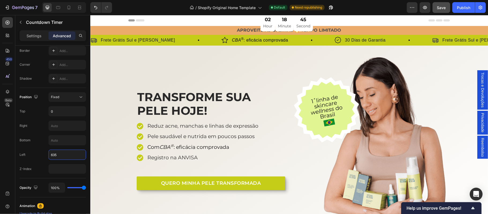
click at [276, 24] on div "18 Minute" at bounding box center [284, 23] width 18 height 16
click at [65, 158] on input "635" at bounding box center [67, 155] width 37 height 10
type input "640"
click at [263, 24] on div "02 Hour" at bounding box center [269, 23] width 15 height 16
click at [59, 114] on input "0" at bounding box center [67, 111] width 37 height 10
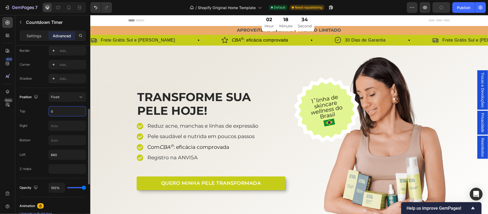
click at [59, 114] on input "0" at bounding box center [67, 111] width 37 height 10
type input "20"
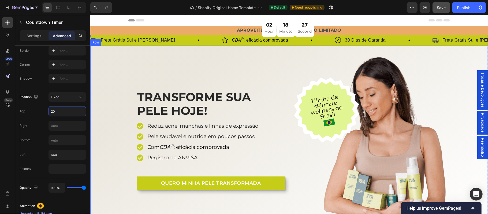
click at [104, 105] on div "TRANSFORME SUA PELE HOJE! Heading Reduz acne, manchas e linhas de expressão Pel…" at bounding box center [289, 137] width 398 height 163
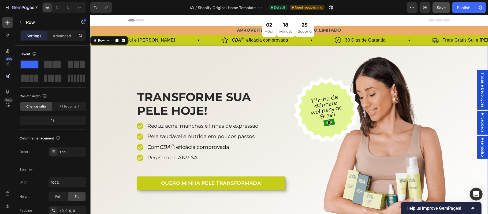
click at [107, 79] on div "TRANSFORME SUA PELE HOJE! Heading Reduz acne, manchas e linhas de expressão Pel…" at bounding box center [289, 137] width 398 height 163
click at [276, 29] on div "02 Hour 18 Minute 20 Second Countdown Timer" at bounding box center [288, 28] width 53 height 16
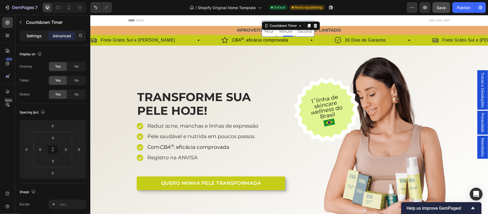
click at [37, 37] on p "Settings" at bounding box center [34, 36] width 15 height 6
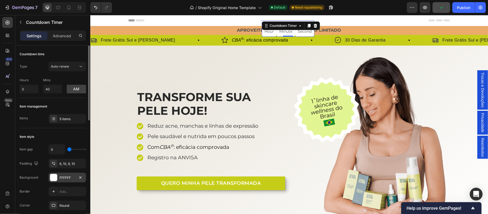
click at [64, 180] on div "FFFFFF" at bounding box center [68, 177] width 16 height 5
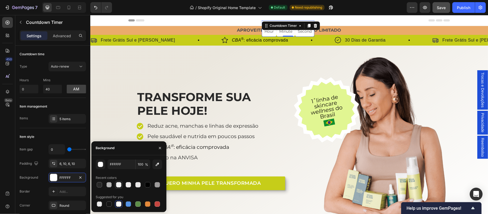
click at [117, 185] on div at bounding box center [118, 184] width 5 height 5
type input "F4F4F4"
click at [118, 186] on div at bounding box center [118, 184] width 5 height 5
click at [160, 147] on icon "button" at bounding box center [160, 148] width 4 height 4
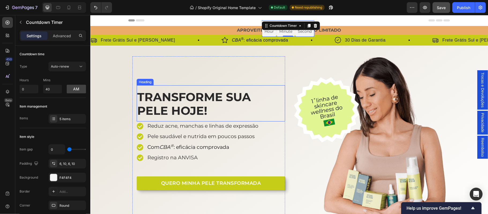
click at [276, 112] on h2 "TRANSFORME SUA PELE HOJE!" at bounding box center [210, 103] width 149 height 29
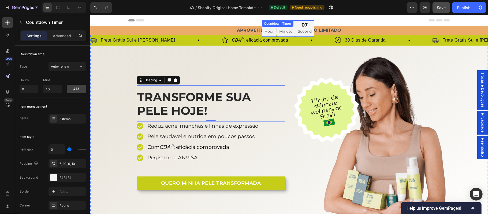
click at [263, 31] on div "02 Hour" at bounding box center [269, 28] width 15 height 16
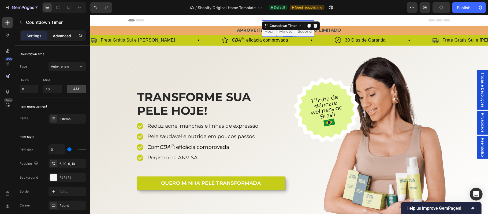
click at [65, 38] on p "Advanced" at bounding box center [62, 36] width 18 height 6
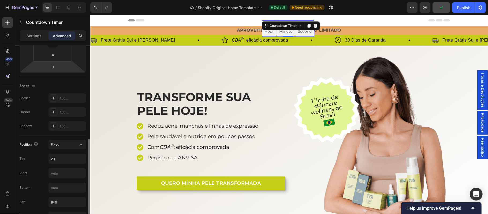
scroll to position [142, 0]
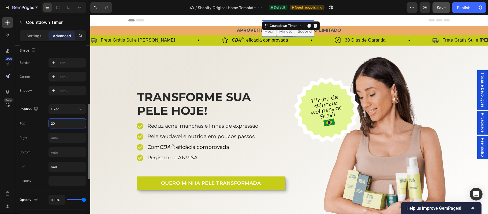
click at [59, 125] on input "20" at bounding box center [67, 123] width 37 height 10
type input "0"
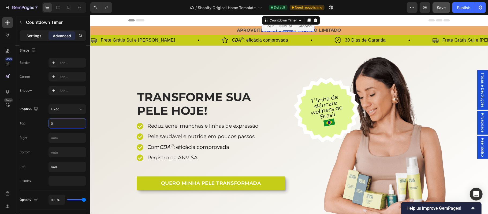
click at [34, 38] on p "Settings" at bounding box center [34, 36] width 15 height 6
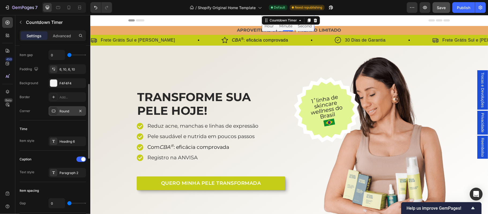
scroll to position [47, 0]
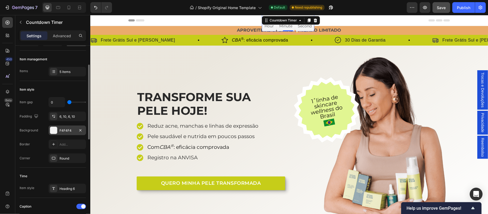
click at [60, 130] on div "F4F4F4" at bounding box center [68, 130] width 16 height 5
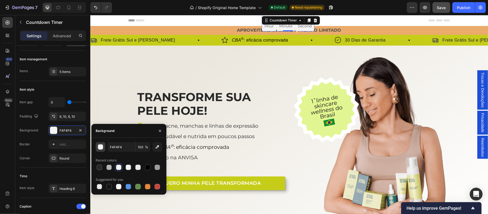
click at [98, 150] on button "button" at bounding box center [101, 147] width 10 height 10
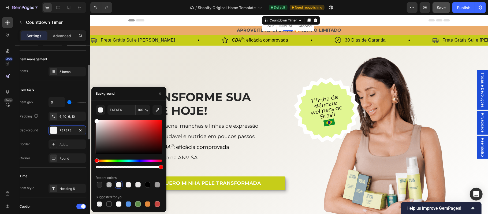
drag, startPoint x: 97, startPoint y: 123, endPoint x: 73, endPoint y: 94, distance: 37.7
click at [73, 94] on div "450 Beta Sections(18) Elements(83) Section Element Hero Section Product Detail …" at bounding box center [45, 114] width 90 height 199
type input "FFFFFF"
type input "2"
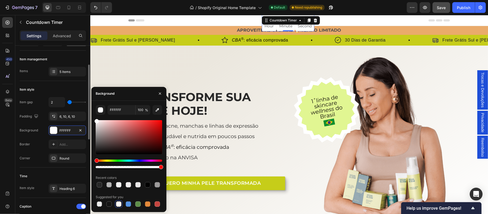
type input "14"
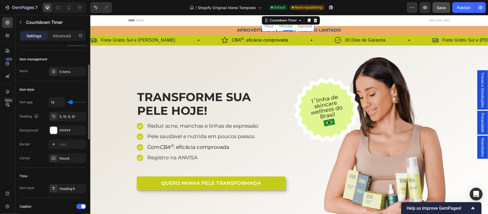
type input "20"
type input "23"
type input "14"
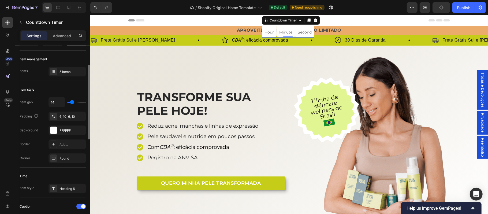
type input "14"
type input "2"
type input "0"
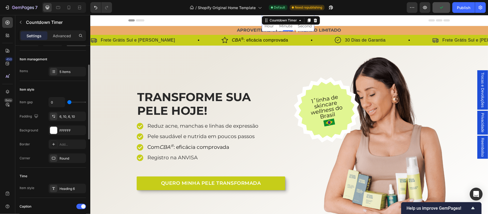
drag, startPoint x: 69, startPoint y: 102, endPoint x: 64, endPoint y: 101, distance: 5.5
click at [67, 102] on input "range" at bounding box center [76, 102] width 19 height 1
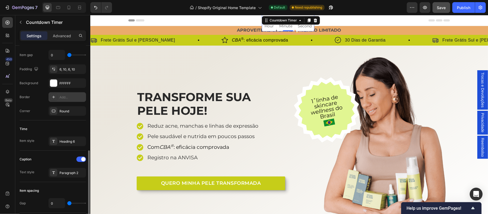
scroll to position [153, 0]
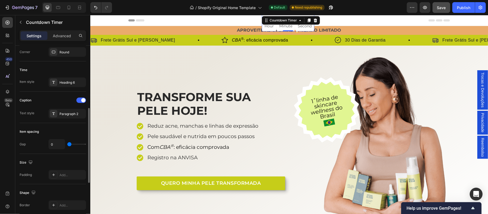
type input "11"
type input "14"
type input "17"
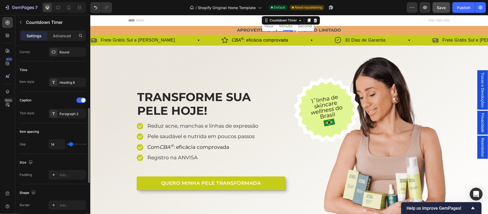
type input "17"
type input "20"
type input "26"
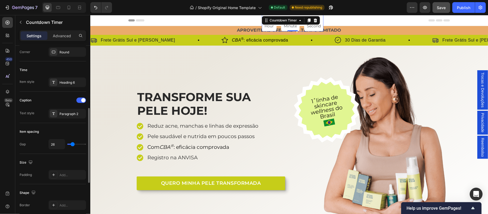
type input "29"
click at [73, 144] on input "range" at bounding box center [76, 144] width 19 height 1
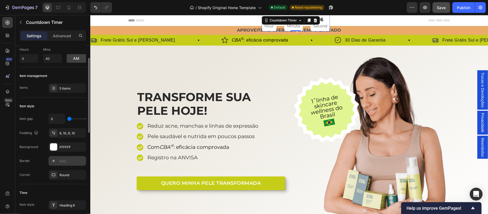
scroll to position [0, 0]
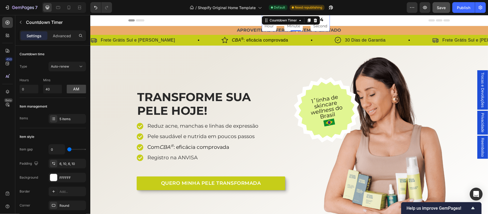
click at [267, 29] on p "Hour" at bounding box center [268, 26] width 9 height 7
click at [266, 61] on div "TRANSFORME SUA PELE HOJE! Heading Reduz acne, manchas e linhas de expressão Pel…" at bounding box center [208, 137] width 153 height 163
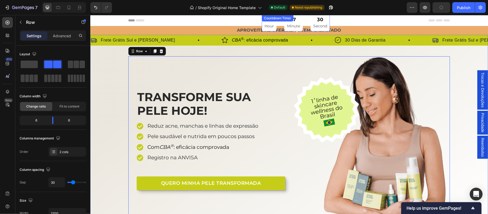
click at [273, 30] on div "02 Hour" at bounding box center [269, 23] width 15 height 16
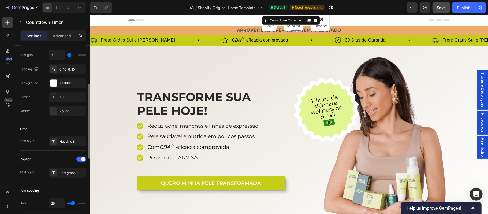
scroll to position [142, 0]
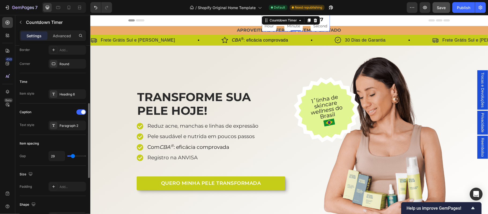
type input "23"
type input "20"
type input "17"
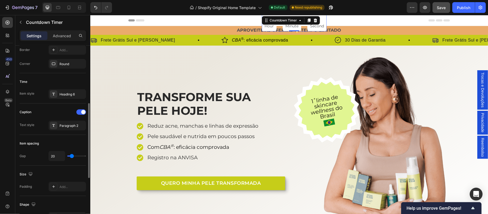
type input "17"
type input "14"
type input "11"
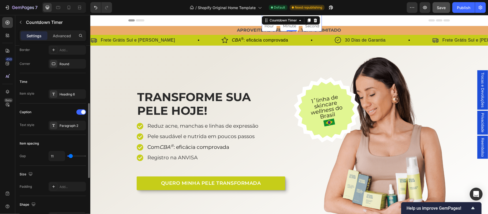
type input "8"
type input "5"
type input "8"
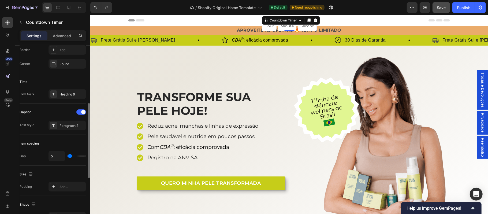
type input "8"
type input "11"
type input "14"
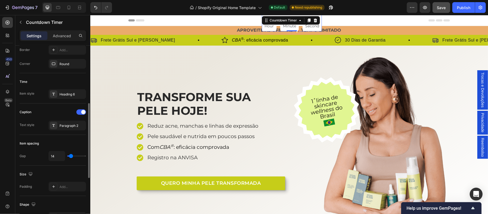
type input "11"
type input "8"
click at [70, 156] on input "range" at bounding box center [76, 155] width 19 height 1
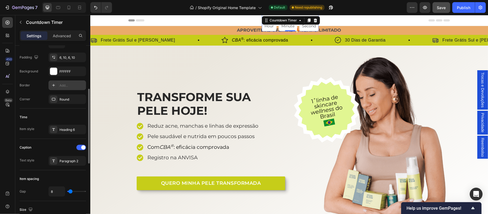
scroll to position [165, 0]
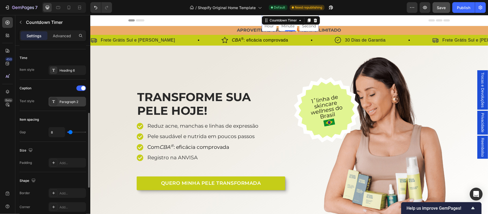
click at [66, 101] on div "Paragraph 2" at bounding box center [72, 101] width 25 height 5
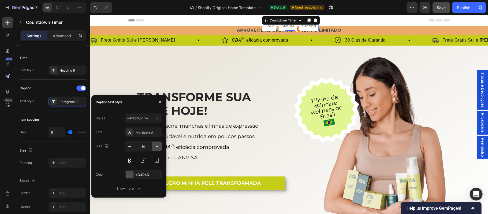
click at [157, 146] on icon "button" at bounding box center [156, 146] width 5 height 5
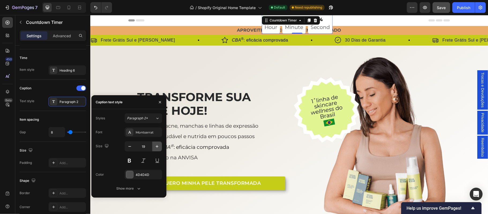
click at [157, 146] on icon "button" at bounding box center [156, 146] width 5 height 5
type input "21"
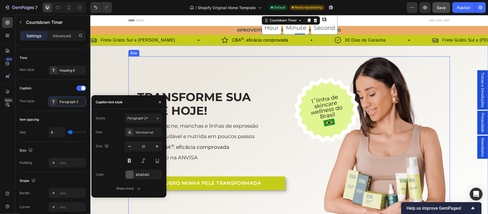
click at [289, 103] on div "TRANSFORME SUA PELE HOJE! Heading Reduz acne, manchas e linhas de expressão Pel…" at bounding box center [289, 137] width 322 height 163
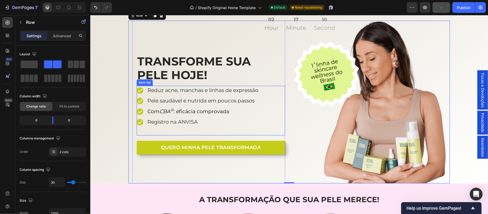
scroll to position [0, 0]
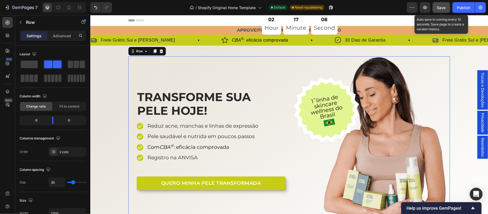
click at [442, 6] on span "Save" at bounding box center [441, 7] width 9 height 5
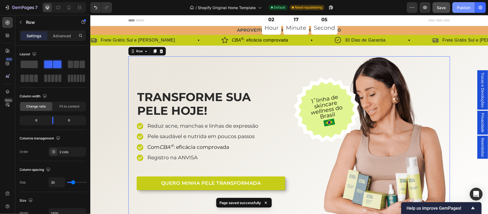
click at [462, 10] on div "Publish" at bounding box center [463, 8] width 13 height 6
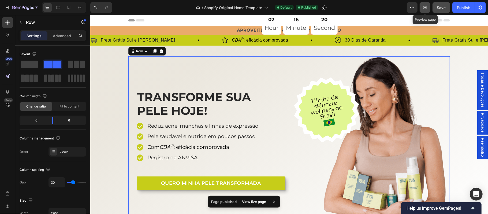
click at [426, 8] on icon "button" at bounding box center [425, 8] width 2 height 2
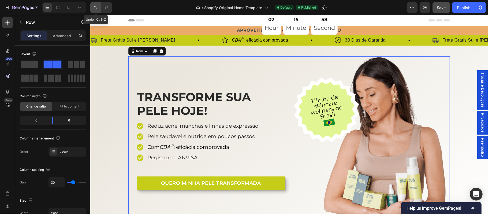
click at [96, 8] on icon "Undo/Redo" at bounding box center [95, 7] width 5 height 5
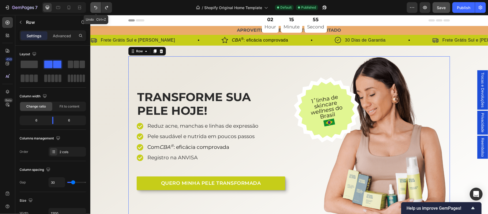
click at [96, 8] on icon "Undo/Redo" at bounding box center [95, 7] width 5 height 5
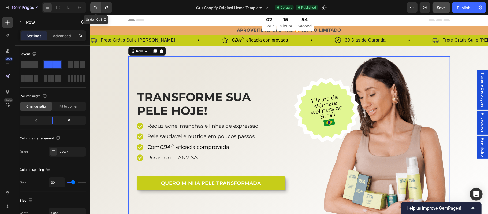
click at [96, 8] on icon "Undo/Redo" at bounding box center [95, 7] width 5 height 5
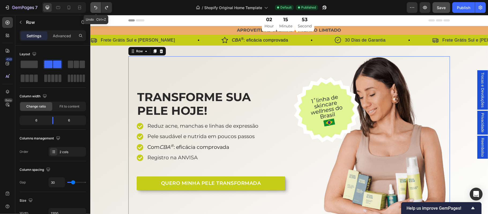
click at [96, 8] on icon "Undo/Redo" at bounding box center [95, 7] width 5 height 5
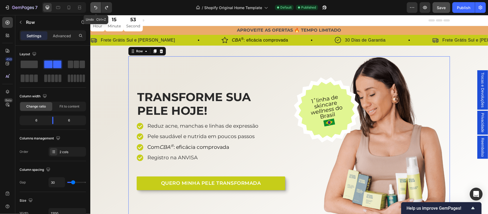
click at [96, 8] on icon "Undo/Redo" at bounding box center [95, 7] width 5 height 5
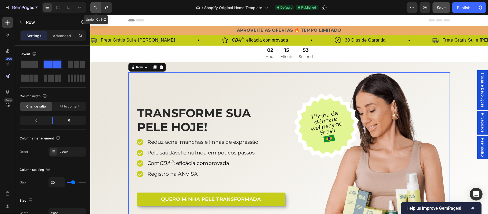
click at [96, 8] on icon "Undo/Redo" at bounding box center [95, 7] width 5 height 5
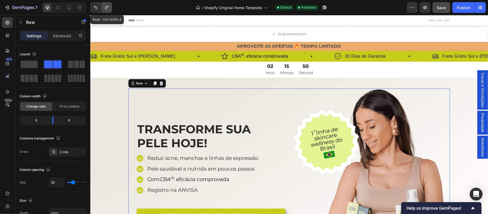
click at [106, 8] on icon "Undo/Redo" at bounding box center [106, 7] width 5 height 5
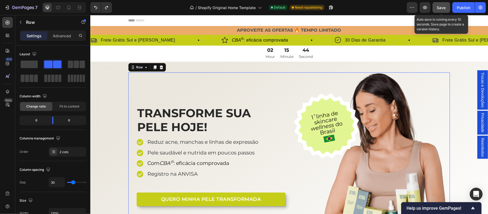
click at [440, 9] on span "Save" at bounding box center [441, 7] width 9 height 5
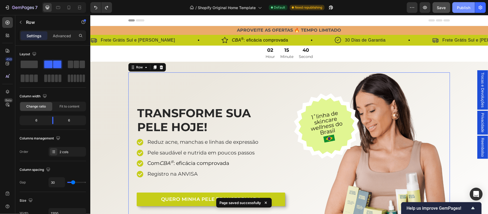
click at [462, 6] on div "Publish" at bounding box center [463, 8] width 13 height 6
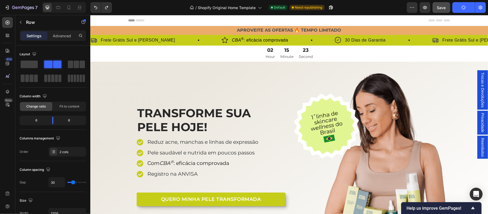
scroll to position [24, 0]
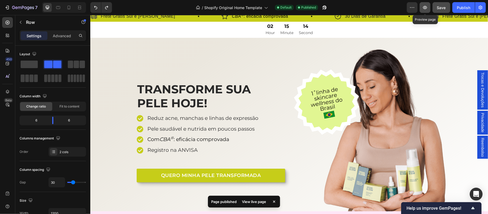
click at [426, 7] on icon "button" at bounding box center [425, 8] width 2 height 2
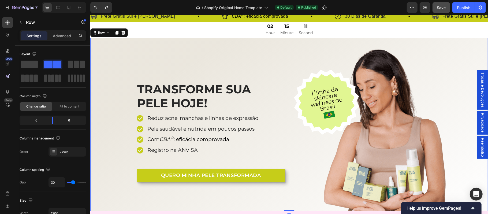
click at [114, 61] on div "TRANSFORME SUA PELE HOJE! Heading Reduz acne, manchas e linhas de expressão Pel…" at bounding box center [289, 129] width 398 height 163
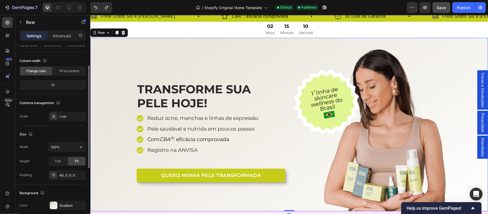
scroll to position [94, 0]
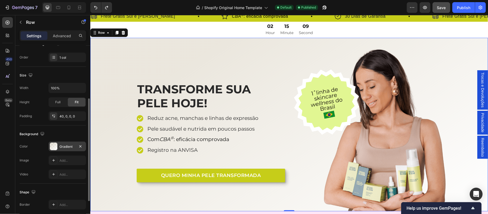
click at [61, 148] on div "Gradient" at bounding box center [68, 146] width 16 height 5
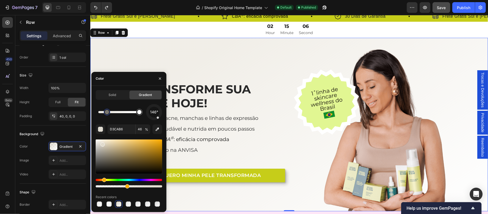
type input "E0DACC"
click at [295, 47] on div "TRANSFORME SUA PELE HOJE! Heading Reduz acne, manchas e linhas de expressão Pel…" at bounding box center [289, 124] width 398 height 173
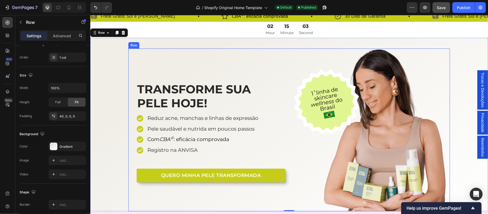
scroll to position [83, 0]
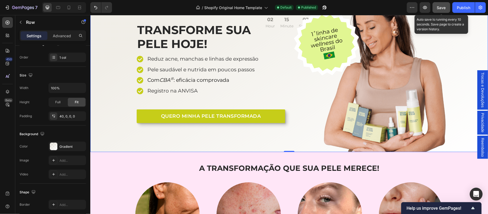
click at [442, 10] on div "Save" at bounding box center [441, 8] width 9 height 6
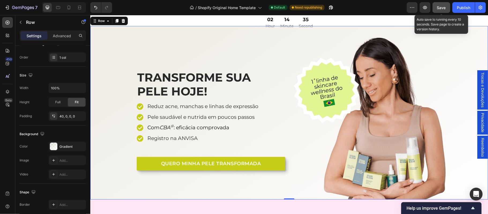
scroll to position [0, 0]
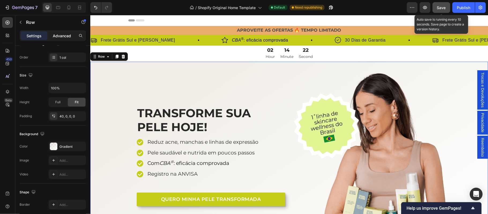
click at [62, 36] on p "Advanced" at bounding box center [62, 36] width 18 height 6
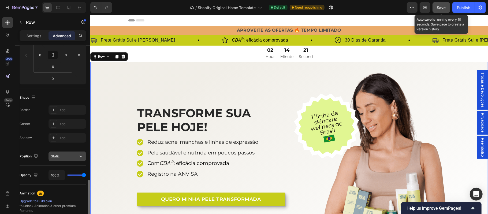
scroll to position [153, 0]
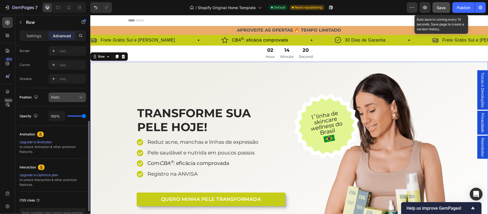
click at [82, 99] on icon at bounding box center [80, 97] width 5 height 5
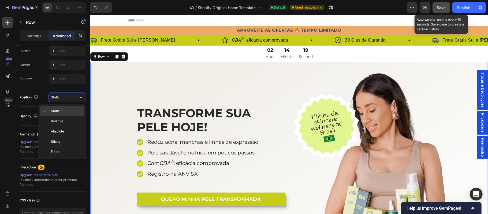
click at [70, 109] on p "Static" at bounding box center [66, 111] width 31 height 5
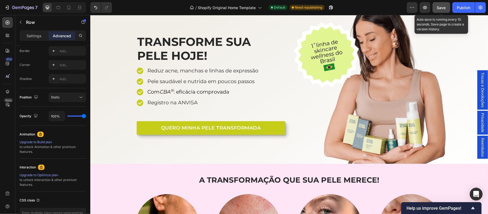
scroll to position [0, 0]
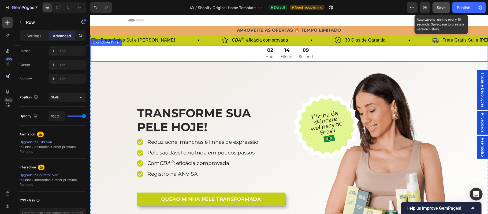
click at [255, 57] on div "02 Hour 14 Minute 09 Second" at bounding box center [289, 53] width 398 height 16
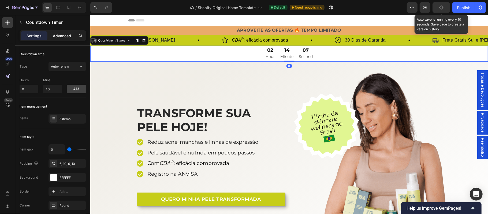
click at [68, 35] on p "Advanced" at bounding box center [62, 36] width 18 height 6
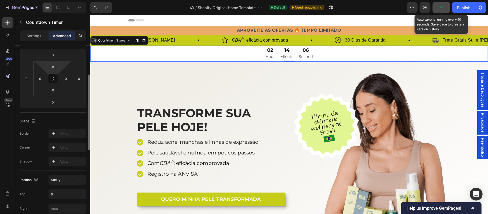
scroll to position [118, 0]
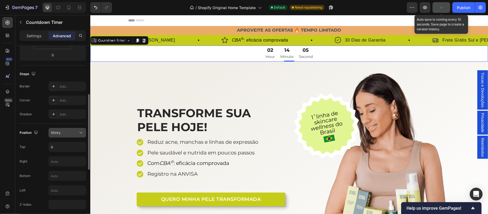
click at [76, 135] on div "Sticky" at bounding box center [64, 132] width 27 height 5
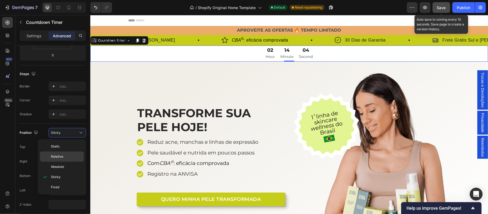
click at [64, 158] on p "Relative" at bounding box center [66, 156] width 31 height 5
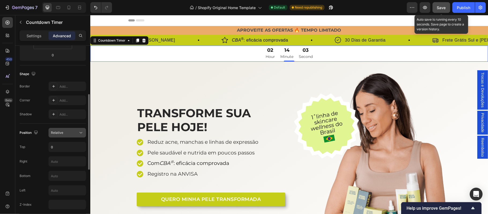
click at [69, 133] on div "Relative" at bounding box center [64, 132] width 27 height 5
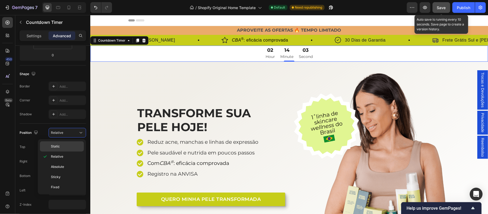
click at [60, 144] on p "Static" at bounding box center [66, 146] width 31 height 5
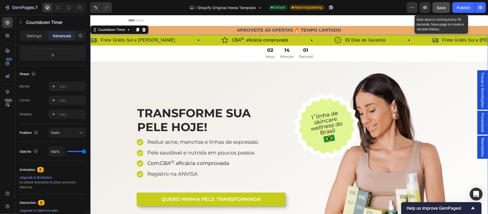
click at [440, 7] on span "Save" at bounding box center [441, 7] width 9 height 5
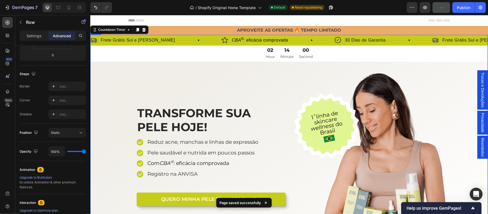
click at [107, 91] on div "TRANSFORME SUA PELE HOJE! Heading Reduz acne, manchas e linhas de expressão Pel…" at bounding box center [289, 153] width 398 height 163
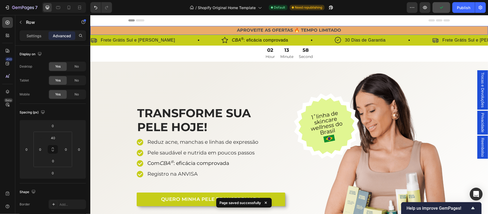
click at [237, 29] on p "APROVEITE AS OFERTAS 🔥 TEMPO LIMITADO" at bounding box center [289, 30] width 397 height 8
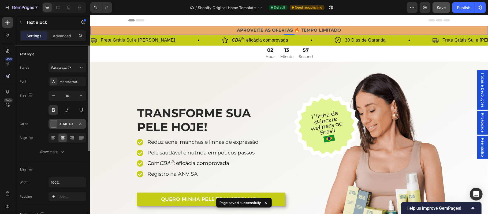
click at [75, 122] on div "4D4D4D" at bounding box center [68, 124] width 16 height 5
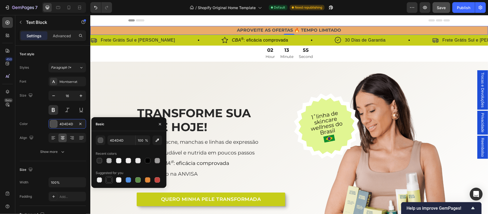
click at [109, 181] on div at bounding box center [108, 179] width 5 height 5
type input "151515"
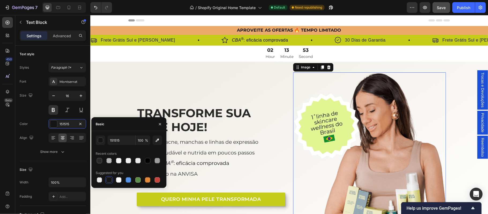
click at [293, 106] on img at bounding box center [369, 153] width 153 height 163
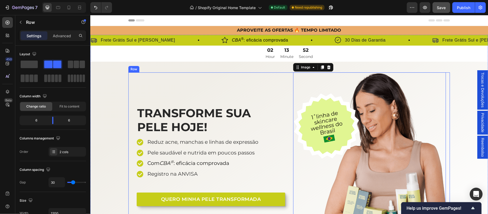
click at [238, 93] on div "TRANSFORME SUA PELE HOJE! Heading Reduz acne, manchas e linhas de expressão Pel…" at bounding box center [208, 153] width 153 height 163
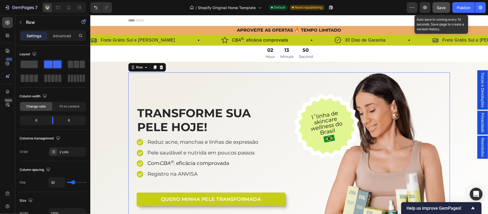
click at [440, 9] on span "Save" at bounding box center [441, 7] width 9 height 5
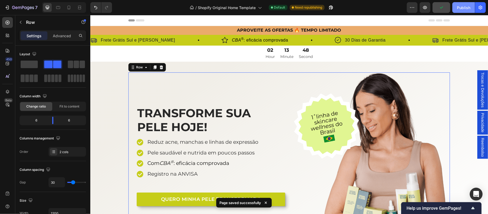
click at [462, 8] on div "Publish" at bounding box center [463, 8] width 13 height 6
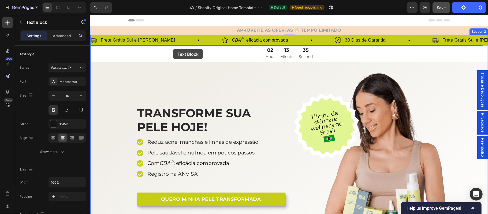
drag, startPoint x: 164, startPoint y: 32, endPoint x: 173, endPoint y: 49, distance: 18.5
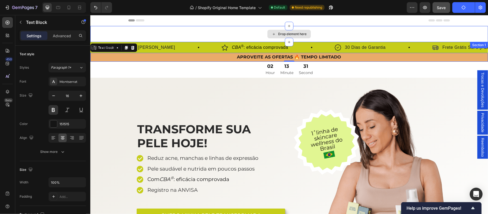
click at [232, 31] on div "Drop element here" at bounding box center [289, 34] width 398 height 16
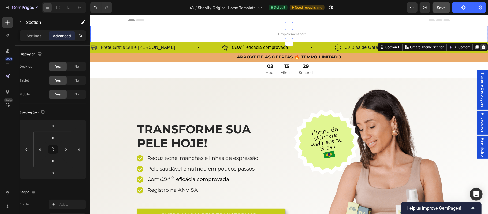
click at [482, 47] on icon at bounding box center [483, 47] width 3 height 4
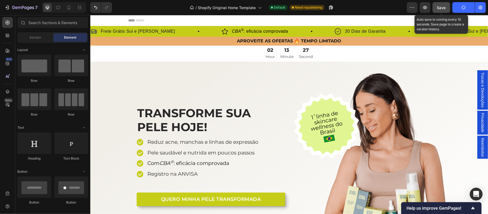
click at [442, 6] on span "Save" at bounding box center [441, 7] width 9 height 5
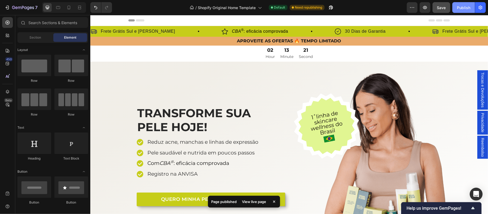
click at [463, 9] on div "Publish" at bounding box center [463, 8] width 13 height 6
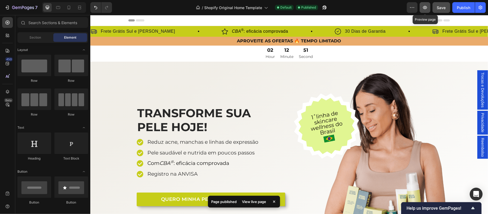
click at [426, 7] on icon "button" at bounding box center [425, 8] width 2 height 2
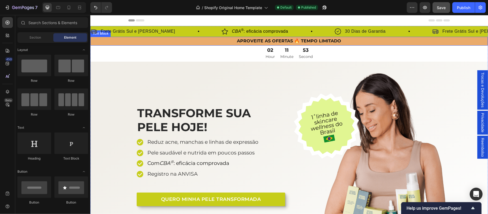
click at [159, 43] on p "APROVEITE AS OFERTAS 🔥 TEMPO LIMITADO" at bounding box center [289, 41] width 397 height 8
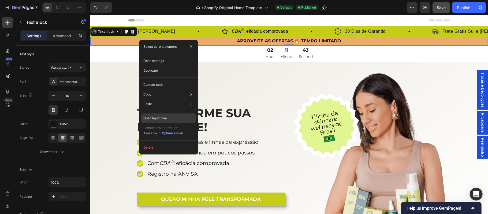
click at [152, 115] on div "Open layer tree" at bounding box center [168, 118] width 55 height 10
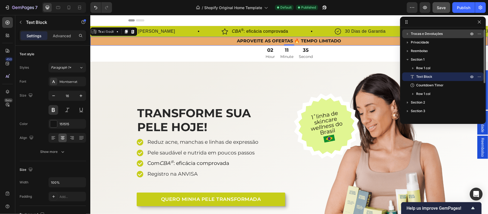
drag, startPoint x: 431, startPoint y: 75, endPoint x: 432, endPoint y: 30, distance: 45.0
click at [432, 30] on div "Trocas e Devoluções Privacidade Reembolso Section 1 Row 1 col Text Block Countd…" at bounding box center [443, 73] width 86 height 88
click at [481, 75] on icon "button" at bounding box center [479, 77] width 4 height 4
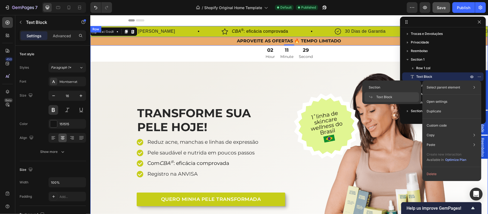
click at [355, 62] on div "TRANSFORME SUA PELE HOJE! Heading Reduz acne, manchas e linhas de expressão Pel…" at bounding box center [289, 147] width 398 height 173
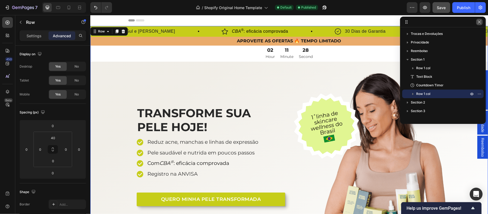
click at [481, 21] on icon "button" at bounding box center [479, 22] width 4 height 4
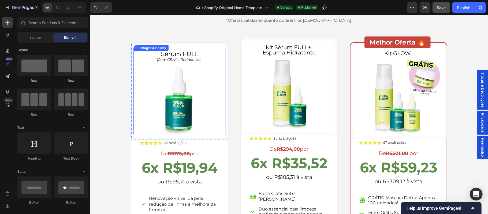
scroll to position [975, 0]
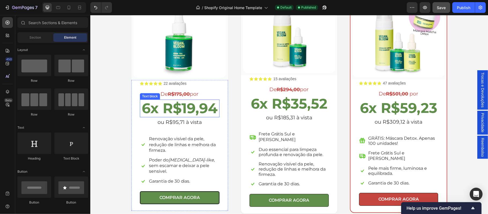
click at [153, 107] on strong "6x R$19,94" at bounding box center [180, 107] width 76 height 17
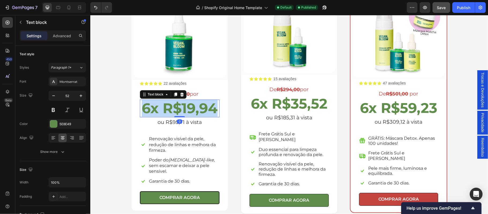
click at [153, 107] on strong "6x R$19,94" at bounding box center [180, 107] width 76 height 17
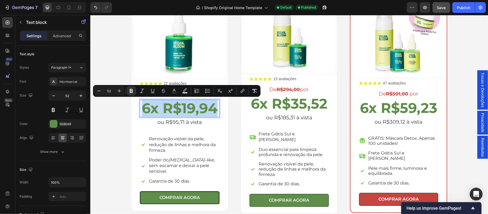
click at [153, 107] on strong "6x R$19,94" at bounding box center [180, 107] width 76 height 17
click at [148, 108] on strong "6x R$19,94" at bounding box center [180, 107] width 76 height 17
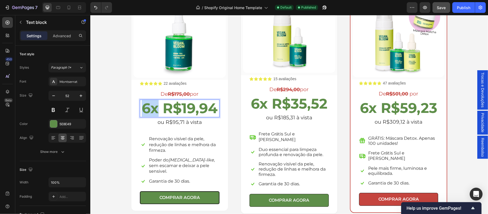
drag, startPoint x: 155, startPoint y: 109, endPoint x: 142, endPoint y: 108, distance: 12.9
click at [142, 108] on strong "6x R$19,94" at bounding box center [180, 107] width 76 height 17
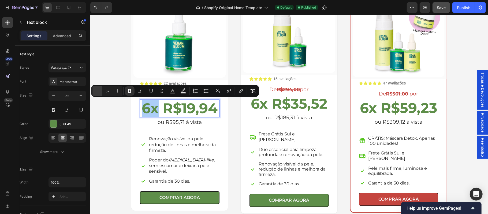
click at [98, 91] on icon "Editor contextual toolbar" at bounding box center [97, 90] width 5 height 5
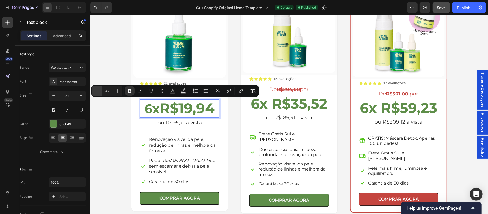
click at [98, 91] on icon "Editor contextual toolbar" at bounding box center [97, 90] width 5 height 5
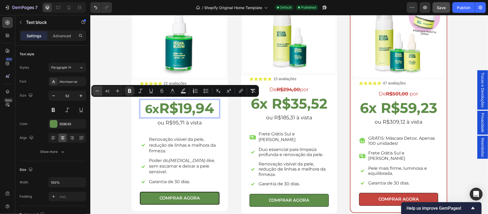
click at [98, 91] on icon "Editor contextual toolbar" at bounding box center [97, 90] width 5 height 5
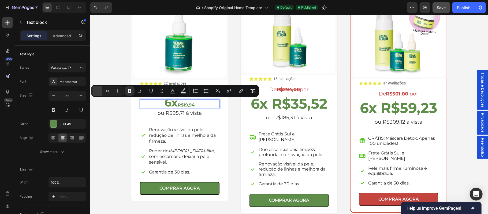
click at [98, 91] on icon "Editor contextual toolbar" at bounding box center [97, 90] width 5 height 5
type input "38"
click at [96, 8] on icon "Undo/Redo" at bounding box center [95, 7] width 5 height 5
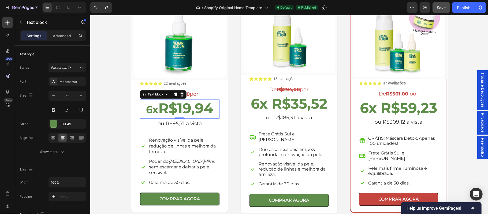
click at [149, 109] on strong "6x" at bounding box center [152, 109] width 12 height 13
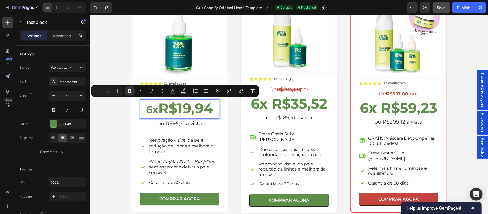
click at [107, 91] on input "38" at bounding box center [107, 91] width 11 height 6
click at [107, 90] on input "38" at bounding box center [107, 91] width 11 height 6
type input "2"
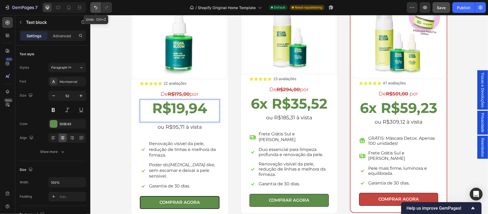
click at [97, 9] on icon "Undo/Redo" at bounding box center [95, 7] width 5 height 5
click at [96, 8] on icon "Undo/Redo" at bounding box center [95, 7] width 5 height 5
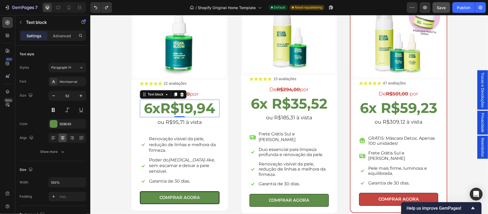
click at [150, 105] on strong "6x" at bounding box center [152, 108] width 16 height 17
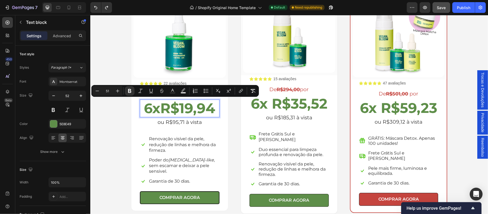
click at [107, 91] on input "51" at bounding box center [107, 91] width 11 height 6
drag, startPoint x: 111, startPoint y: 91, endPoint x: 106, endPoint y: 91, distance: 5.1
click at [106, 91] on input "51" at bounding box center [107, 91] width 11 height 6
type input "20"
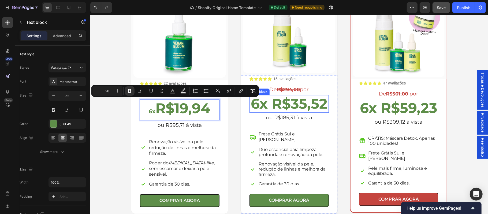
click at [280, 108] on strong "6x R$35,52" at bounding box center [289, 103] width 77 height 17
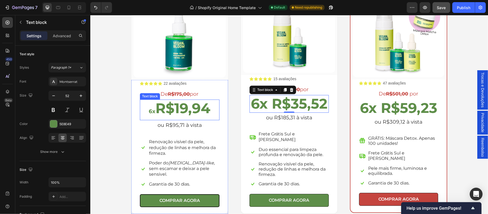
click at [149, 111] on strong "6x" at bounding box center [152, 111] width 7 height 6
click at [150, 111] on strong "6x" at bounding box center [152, 111] width 7 height 6
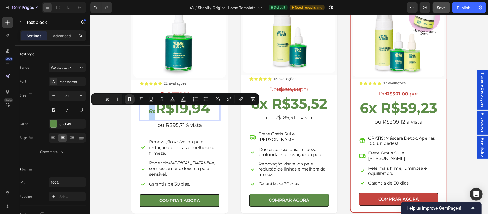
drag, startPoint x: 151, startPoint y: 111, endPoint x: 146, endPoint y: 111, distance: 5.4
click at [149, 111] on strong "6x" at bounding box center [152, 111] width 7 height 6
click at [117, 100] on icon "Editor contextual toolbar" at bounding box center [117, 99] width 5 height 5
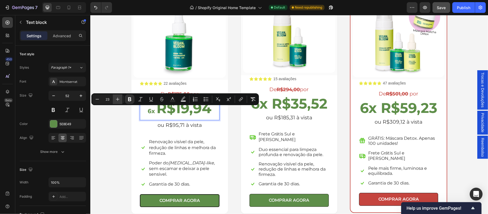
click at [117, 100] on icon "Editor contextual toolbar" at bounding box center [117, 99] width 5 height 5
click at [118, 100] on icon "Editor contextual toolbar" at bounding box center [117, 99] width 5 height 5
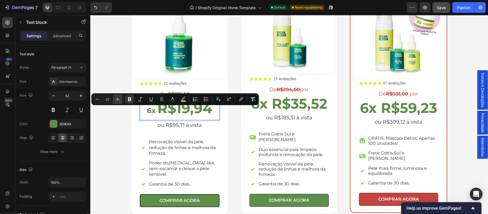
type input "28"
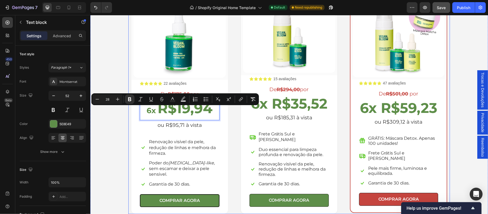
click at [238, 124] on div "(P) Images & Gallery Row Icon Icon Icon Icon Icon Icon List 15 avaliações Text …" at bounding box center [289, 96] width 103 height 236
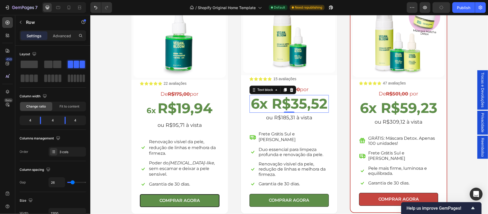
click at [278, 104] on strong "6x R$35,52" at bounding box center [289, 103] width 77 height 17
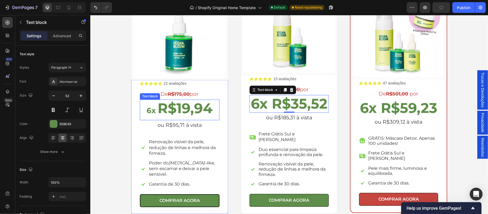
click at [149, 112] on strong "6x" at bounding box center [150, 110] width 9 height 9
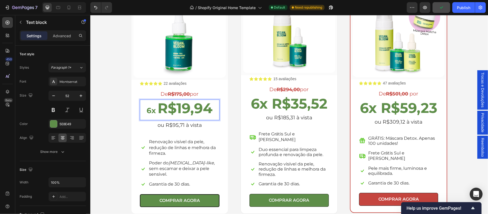
click at [149, 112] on strong "6x" at bounding box center [150, 110] width 9 height 9
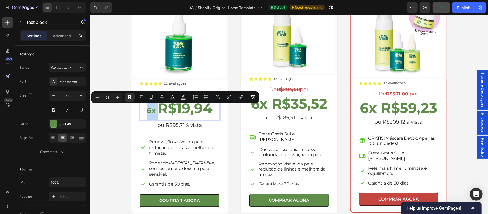
drag, startPoint x: 155, startPoint y: 112, endPoint x: 144, endPoint y: 111, distance: 10.8
click at [286, 103] on strong "6x R$35,52" at bounding box center [289, 103] width 77 height 17
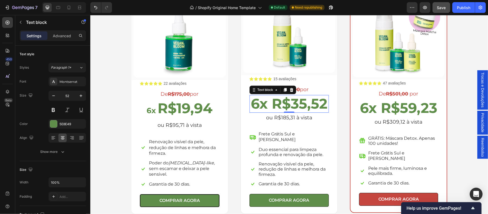
click at [251, 106] on strong "6x R$35,52" at bounding box center [289, 103] width 77 height 17
drag, startPoint x: 250, startPoint y: 106, endPoint x: 255, endPoint y: 106, distance: 5.1
click at [251, 106] on strong "6x R$35,52" at bounding box center [289, 103] width 77 height 17
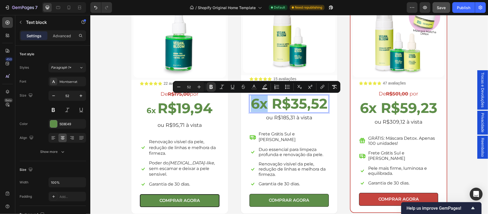
click at [189, 87] on input "52" at bounding box center [189, 87] width 11 height 6
click at [189, 86] on input "52" at bounding box center [189, 87] width 11 height 6
type input "28"
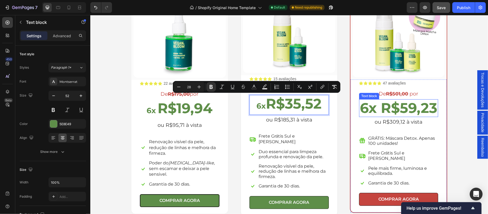
click at [371, 107] on strong "6x R$59,23" at bounding box center [398, 107] width 77 height 17
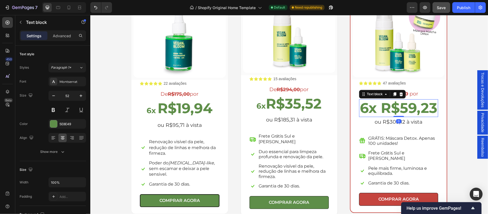
click at [368, 108] on strong "6x R$59,23" at bounding box center [398, 107] width 77 height 17
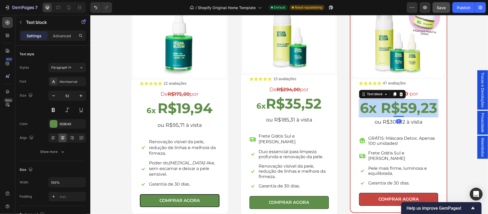
click at [368, 108] on strong "6x R$59,23" at bounding box center [398, 107] width 77 height 17
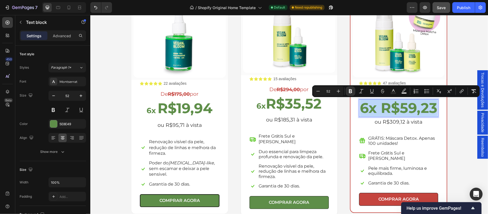
click at [368, 108] on strong "6x R$59,23" at bounding box center [398, 107] width 77 height 17
click at [370, 109] on strong "6x R$59,23" at bounding box center [398, 107] width 77 height 17
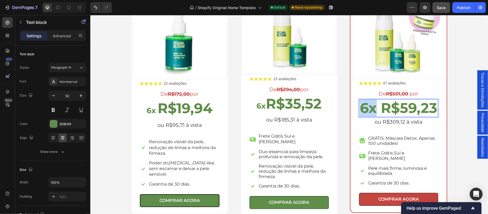
drag, startPoint x: 371, startPoint y: 112, endPoint x: 361, endPoint y: 109, distance: 10.7
click at [361, 109] on strong "6x R$59,23" at bounding box center [398, 107] width 77 height 17
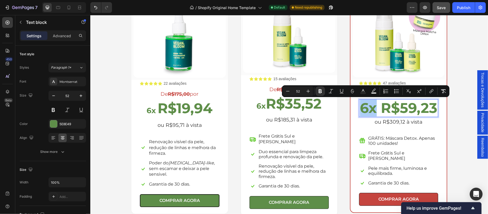
click at [299, 91] on input "52" at bounding box center [298, 91] width 11 height 6
type input "28"
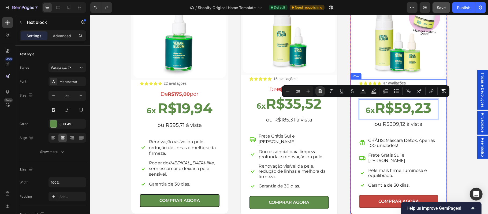
click at [352, 128] on div "Icon Icon Icon Icon Icon Icon List 47 avaliações Text Block Row De R$501,00 por…" at bounding box center [398, 146] width 97 height 135
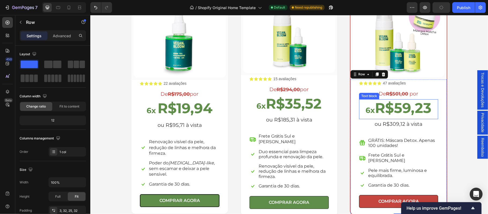
click at [375, 113] on strong "R$59,23" at bounding box center [403, 107] width 57 height 17
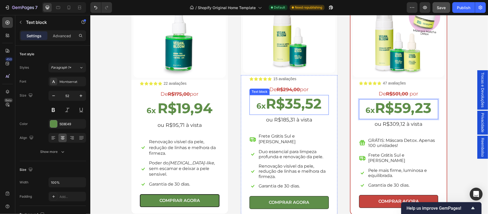
click at [266, 105] on strong "R$35,52" at bounding box center [294, 103] width 56 height 17
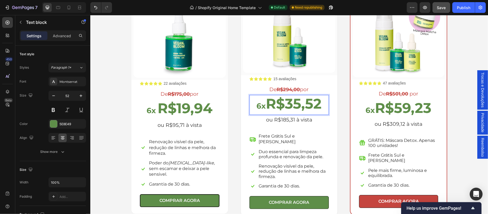
click at [266, 106] on strong "R$35,52" at bounding box center [294, 103] width 56 height 17
click at [157, 110] on strong "R$19,94" at bounding box center [184, 107] width 55 height 17
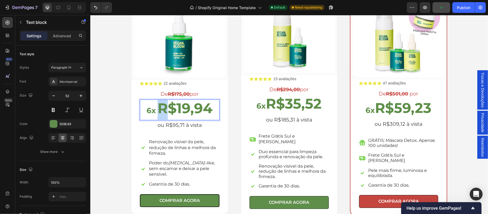
click at [157, 110] on strong "R$19,94" at bounding box center [184, 107] width 55 height 17
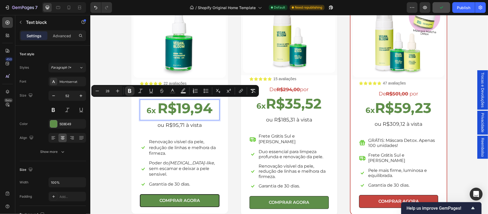
click at [152, 110] on strong "6x" at bounding box center [150, 110] width 9 height 9
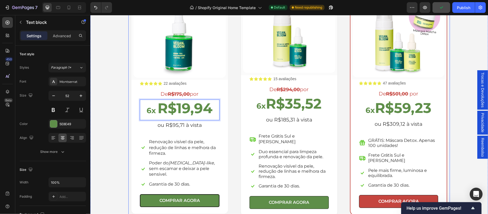
click at [231, 119] on div "(P) Images & Gallery Row Icon Icon Icon Icon Icon Icon List 22 avaliações Text …" at bounding box center [289, 97] width 322 height 238
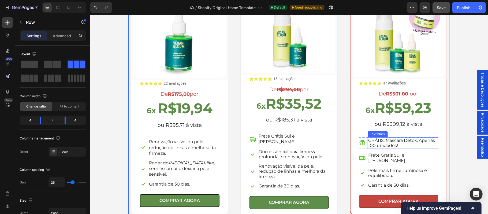
scroll to position [1023, 0]
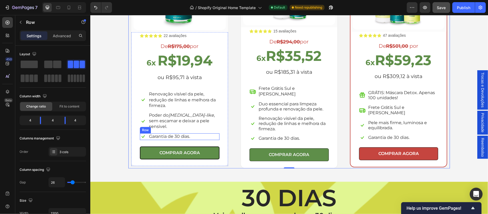
click at [189, 133] on div "Icon Garantia de 30 dias. Text block Row" at bounding box center [180, 136] width 80 height 7
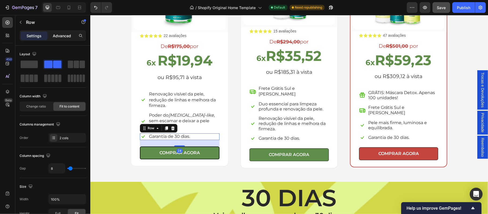
click at [60, 39] on div "Advanced" at bounding box center [62, 35] width 27 height 9
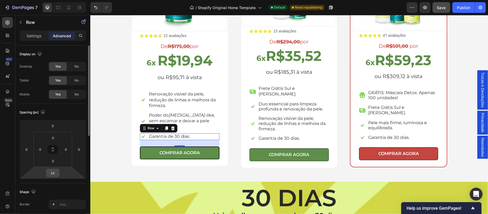
click at [56, 172] on input "24" at bounding box center [52, 173] width 11 height 8
type input "2"
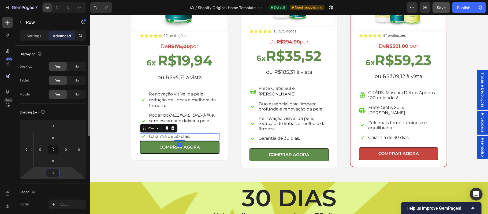
type input "34"
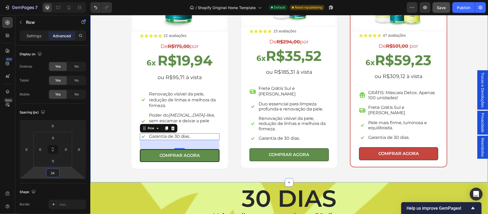
click at [105, 150] on div "Escolha a sua oferta 🔥 Heading *Ofertas válidas enquanto durarem os estoques. T…" at bounding box center [289, 31] width 390 height 275
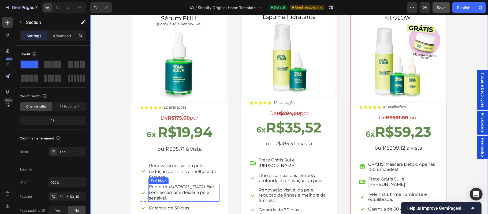
scroll to position [916, 0]
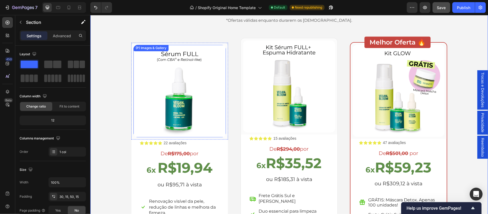
click at [217, 55] on img at bounding box center [179, 91] width 93 height 93
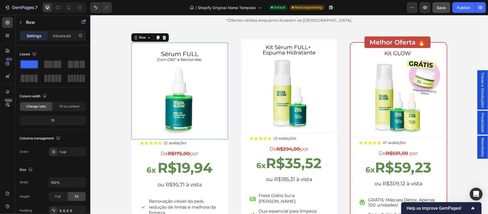
click at [199, 43] on div "(P) Images & Gallery Row 0" at bounding box center [179, 90] width 97 height 97
click at [65, 35] on p "Advanced" at bounding box center [62, 36] width 18 height 6
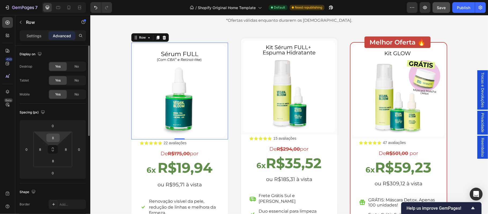
click at [54, 139] on input "8" at bounding box center [53, 138] width 11 height 8
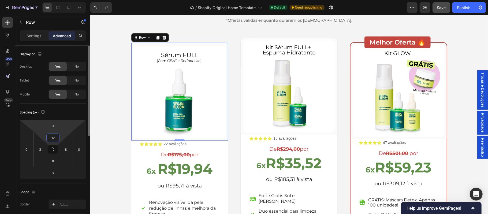
type input "1"
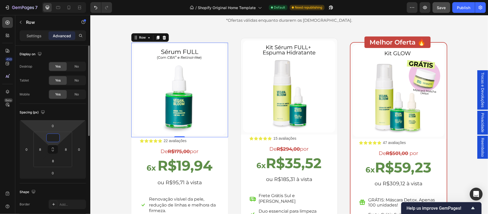
type input "8"
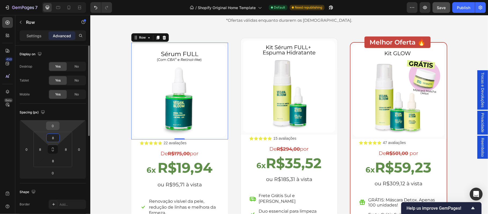
click at [54, 125] on input "0" at bounding box center [52, 126] width 11 height 8
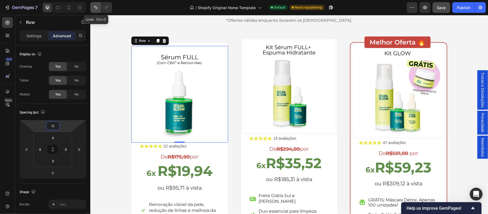
click at [97, 9] on icon "Undo/Redo" at bounding box center [95, 7] width 3 height 3
type input "0"
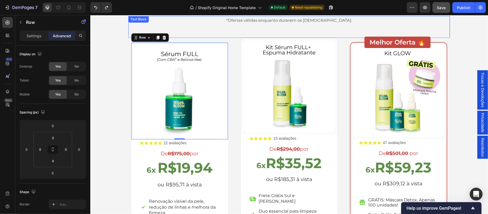
click at [243, 32] on div "*Ofertas válidas enquanto durarem os estoques. Text Block" at bounding box center [289, 27] width 322 height 22
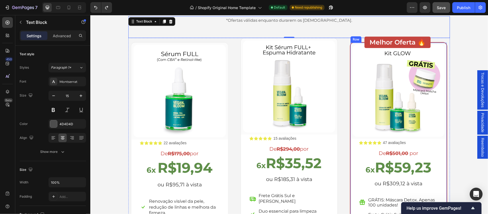
click at [350, 53] on div "(P) Images & Gallery Row Icon Icon Icon Icon Icon Icon List 47 avaliações Text …" at bounding box center [399, 158] width 98 height 233
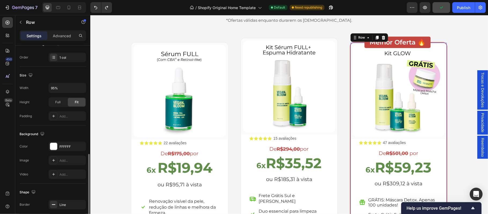
scroll to position [144, 0]
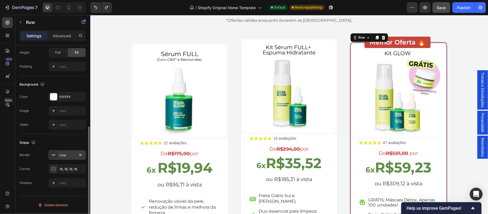
click at [70, 157] on div "Line" at bounding box center [68, 155] width 16 height 5
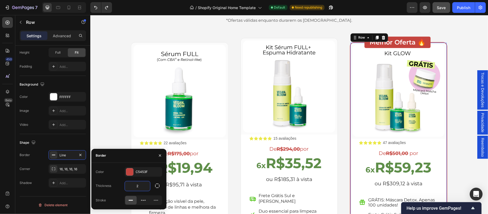
click at [139, 186] on input "2" at bounding box center [137, 186] width 25 height 10
type input "4"
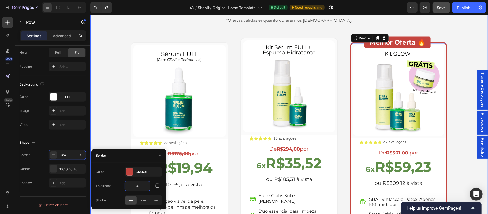
click at [468, 51] on div "Escolha a sua oferta 🔥 Heading *Ofertas válidas enquanto durarem os estoques. T…" at bounding box center [289, 138] width 390 height 275
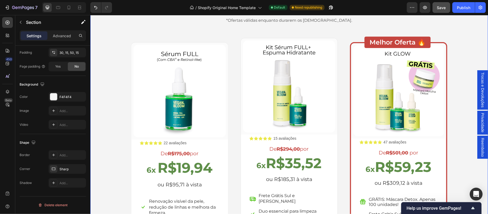
scroll to position [0, 0]
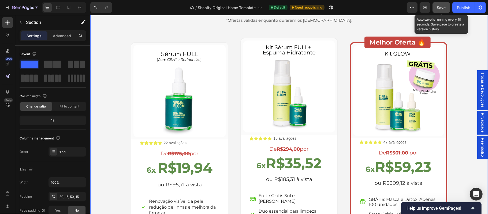
click at [444, 6] on span "Save" at bounding box center [441, 7] width 9 height 5
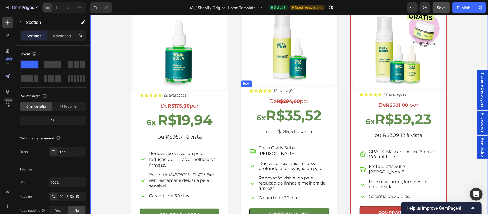
scroll to position [1023, 0]
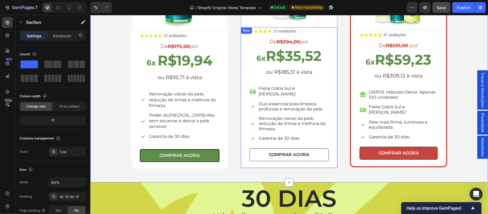
click at [256, 150] on button "COMPRAR AGORA" at bounding box center [288, 154] width 79 height 13
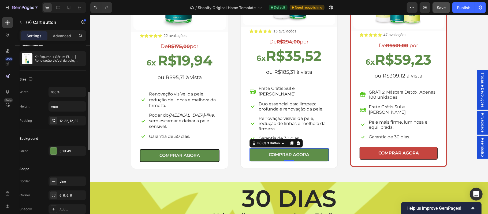
scroll to position [71, 0]
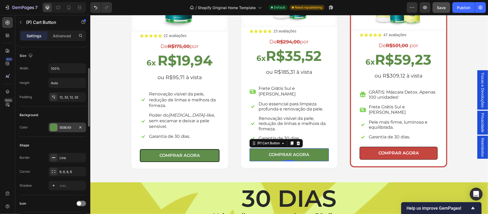
click at [67, 131] on div "5E8E49" at bounding box center [68, 128] width 38 height 10
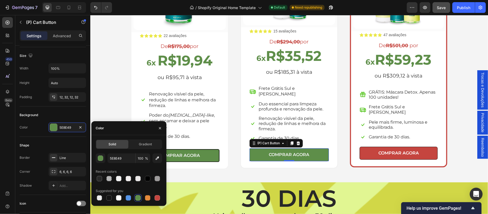
scroll to position [1047, 0]
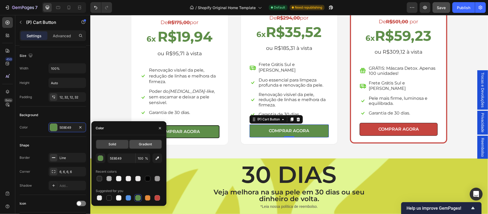
click at [148, 144] on span "Gradient" at bounding box center [145, 144] width 13 height 5
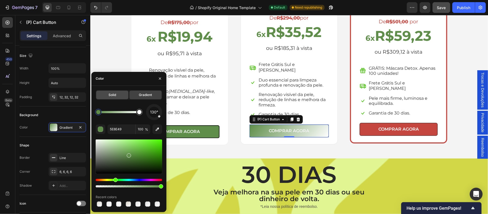
click at [106, 96] on div "Solid" at bounding box center [112, 95] width 32 height 9
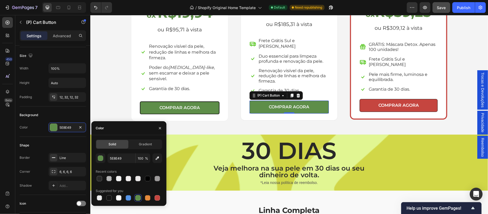
scroll to position [1059, 0]
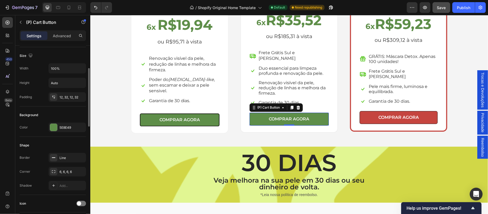
click at [73, 142] on div "Shape" at bounding box center [53, 145] width 66 height 9
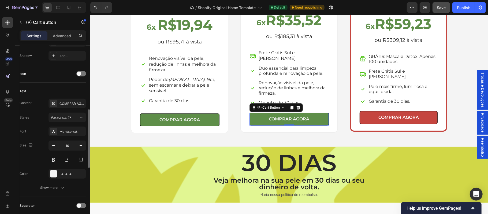
scroll to position [236, 0]
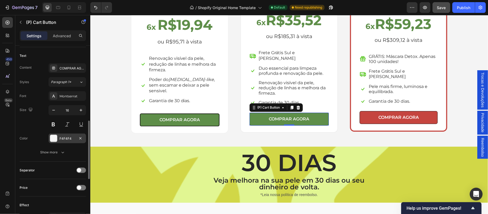
click at [58, 142] on div "F4F4F4" at bounding box center [68, 139] width 38 height 10
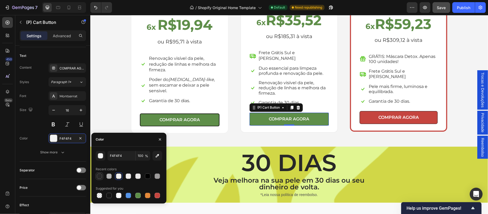
click at [98, 177] on div at bounding box center [99, 175] width 5 height 5
type input "282828"
click at [97, 9] on icon "Undo/Redo" at bounding box center [95, 7] width 5 height 5
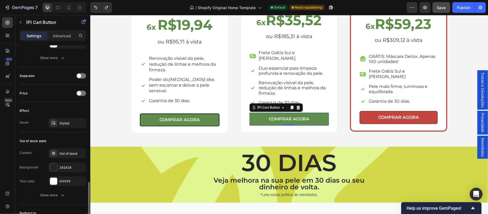
scroll to position [354, 0]
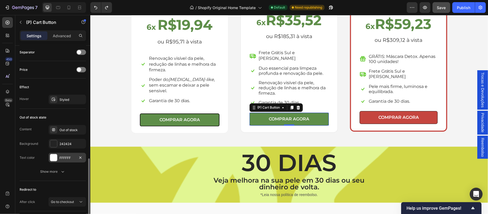
click at [75, 159] on div "FFFFFF" at bounding box center [68, 158] width 38 height 10
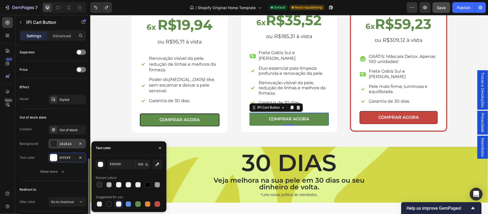
click at [72, 144] on div "242424" at bounding box center [68, 144] width 16 height 5
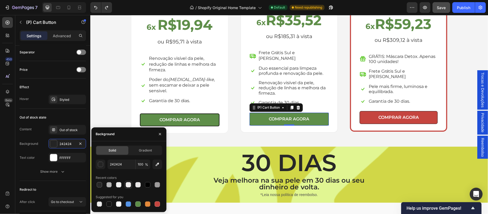
click at [127, 185] on div at bounding box center [128, 184] width 5 height 5
type input "F2EFEF"
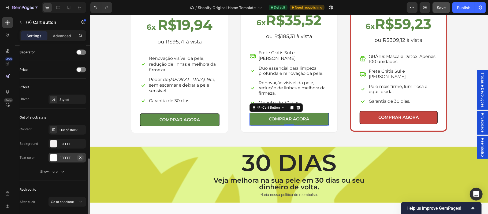
click at [77, 159] on button "button" at bounding box center [80, 157] width 6 height 6
click at [68, 160] on div "Add..." at bounding box center [72, 157] width 25 height 5
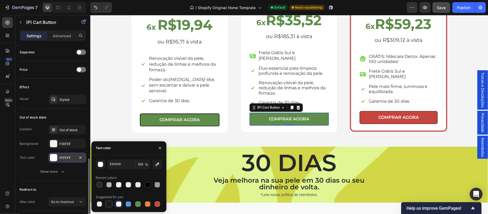
click at [107, 204] on div at bounding box center [108, 203] width 5 height 5
type input "151515"
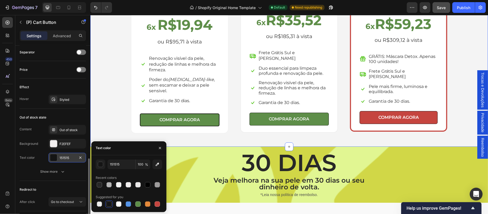
scroll to position [0, 0]
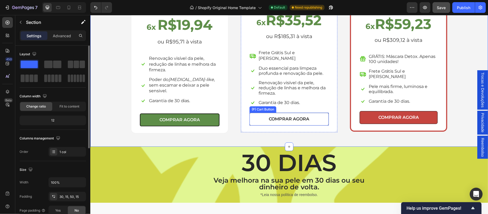
click at [252, 115] on button "COMPRAR AGORA" at bounding box center [288, 118] width 79 height 13
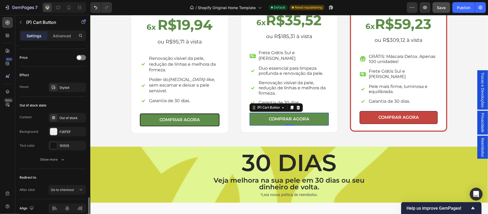
scroll to position [392, 0]
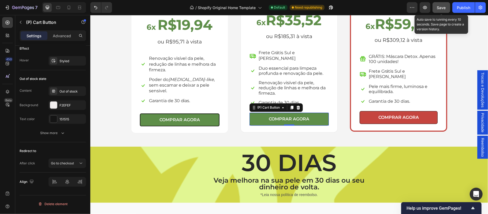
click at [440, 7] on span "Save" at bounding box center [441, 7] width 9 height 5
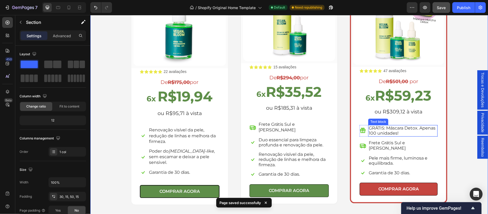
scroll to position [963, 0]
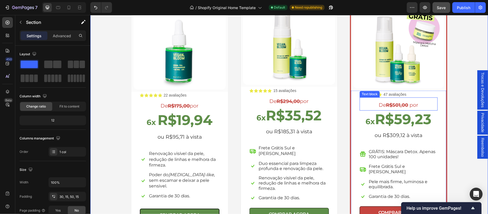
click at [402, 105] on strong "R$501,00" at bounding box center [397, 105] width 22 height 6
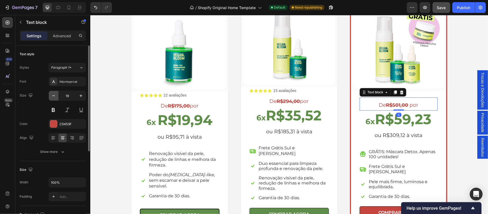
click at [53, 96] on icon "button" at bounding box center [53, 95] width 3 height 1
type input "18"
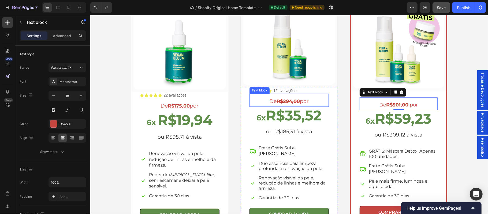
click at [284, 99] on strong "R$294,00" at bounding box center [287, 101] width 23 height 6
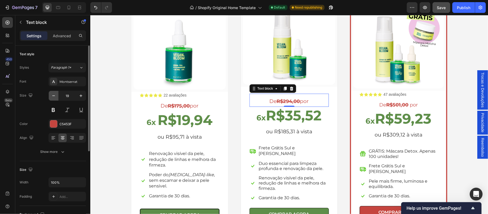
click at [54, 97] on icon "button" at bounding box center [53, 95] width 5 height 5
type input "18"
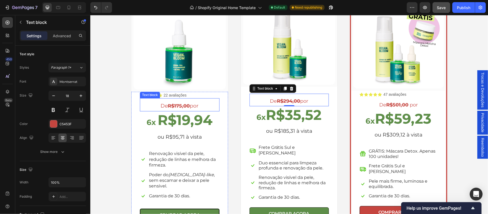
click at [170, 106] on strong "R$175,00" at bounding box center [179, 106] width 22 height 6
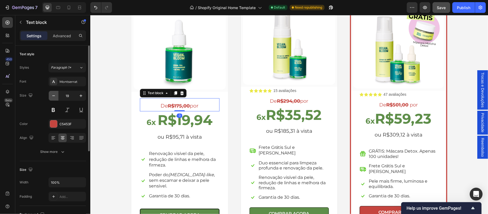
click at [55, 97] on icon "button" at bounding box center [53, 95] width 5 height 5
type input "17"
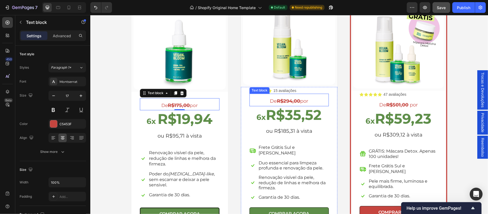
click at [296, 101] on strong "R$294,00" at bounding box center [288, 101] width 23 height 6
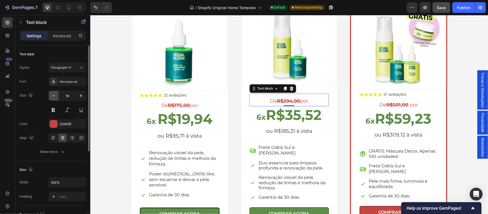
click at [52, 97] on icon "button" at bounding box center [53, 95] width 5 height 5
type input "17"
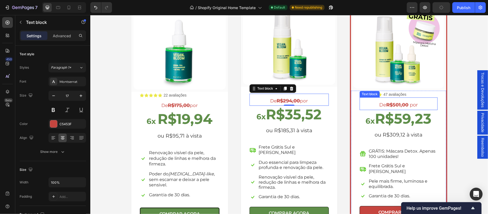
click at [394, 105] on strong "R$501,00" at bounding box center [397, 105] width 22 height 6
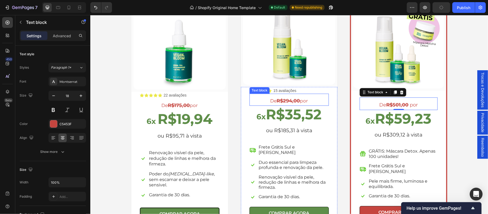
click at [283, 100] on strong "R$294,00" at bounding box center [287, 101] width 23 height 6
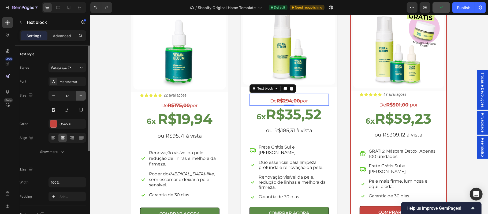
drag, startPoint x: 81, startPoint y: 98, endPoint x: 55, endPoint y: 83, distance: 30.0
click at [81, 98] on icon "button" at bounding box center [80, 95] width 5 height 5
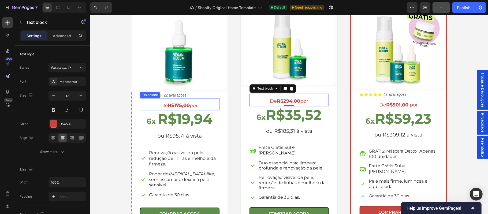
type input "18"
click at [168, 104] on strong "R$175,00" at bounding box center [179, 105] width 22 height 6
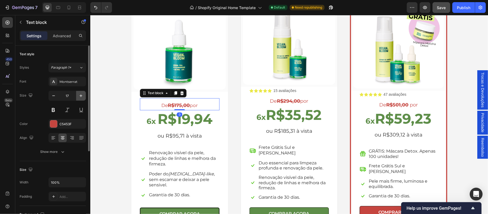
click at [80, 97] on icon "button" at bounding box center [80, 95] width 5 height 5
type input "18"
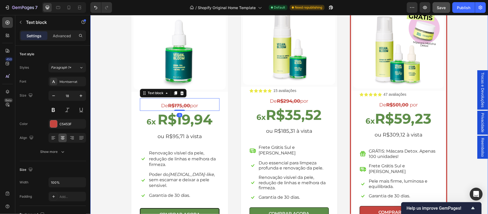
click at [103, 108] on div "Escolha a sua oferta 🔥 Heading *Ofertas válidas enquanto durarem os estoques. T…" at bounding box center [289, 90] width 390 height 275
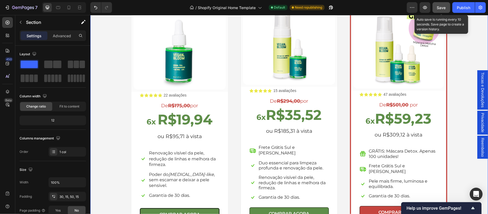
click at [437, 5] on span "Save" at bounding box center [441, 7] width 9 height 5
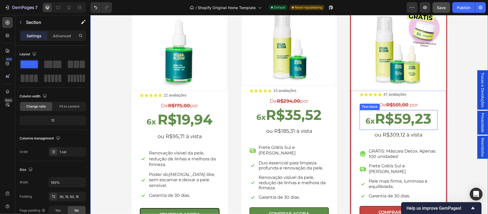
scroll to position [999, 0]
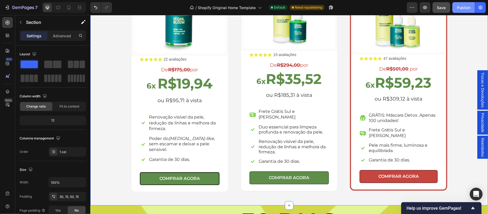
click at [463, 9] on div "Publish" at bounding box center [463, 8] width 13 height 6
click at [415, 114] on span "GRÁTIS: Máscara Detox. Apenas 100 unidades!" at bounding box center [402, 117] width 67 height 10
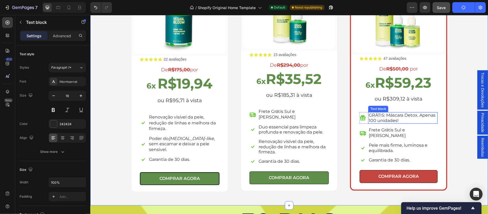
click at [415, 114] on span "GRÁTIS: Máscara Detox. Apenas 100 unidades!" at bounding box center [402, 117] width 67 height 10
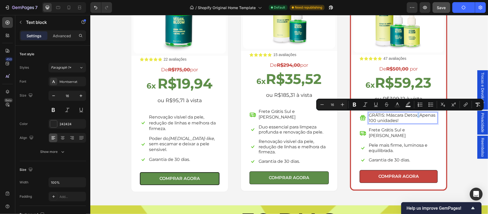
drag, startPoint x: 414, startPoint y: 116, endPoint x: 417, endPoint y: 118, distance: 4.0
click at [415, 116] on span "GRÁTIS: Máscara Detox. Apenas 100 unidades!" at bounding box center [402, 117] width 67 height 10
click at [416, 116] on span "GRÁTIS: Máscara Detox. Apenas 100 unidades!" at bounding box center [402, 117] width 67 height 10
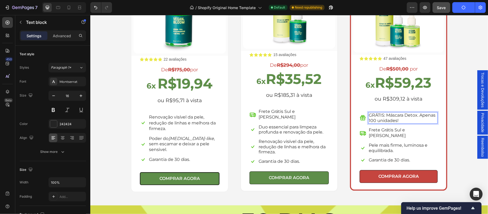
click at [421, 116] on span "GRÁTIS: Máscara Detox. Apenas 100 unidades!" at bounding box center [402, 117] width 67 height 10
click at [415, 115] on span "GRÁTIS: Máscara Detox. Apenas 100 unidades!" at bounding box center [402, 117] width 67 height 10
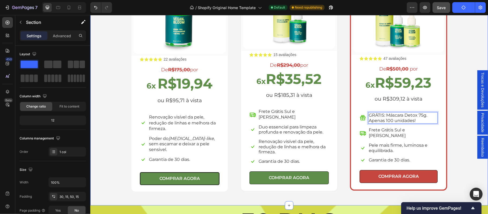
click at [453, 168] on div "Escolha a sua oferta 🔥 Heading *Ofertas válidas enquanto durarem os estoques. T…" at bounding box center [289, 54] width 390 height 275
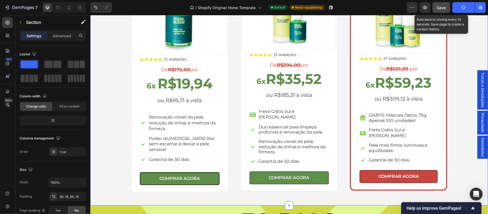
click at [439, 12] on button "Save" at bounding box center [442, 7] width 18 height 11
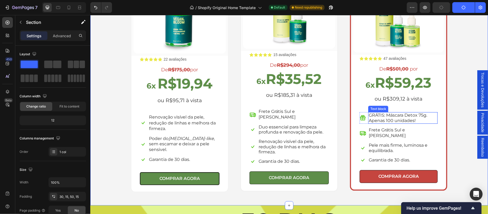
click at [402, 118] on span "GRÁTIS: Máscara Detox 75g. Apenas 100 unidades!" at bounding box center [398, 117] width 58 height 10
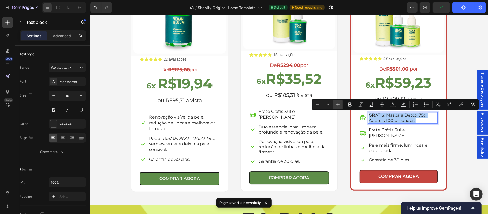
click at [338, 104] on icon "Editor contextual toolbar" at bounding box center [337, 104] width 5 height 5
type input "18"
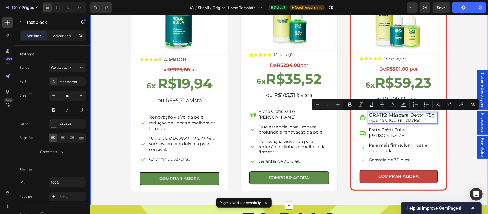
click at [456, 158] on div "Escolha a sua oferta 🔥 Heading *Ofertas válidas enquanto durarem os estoques. T…" at bounding box center [289, 54] width 390 height 275
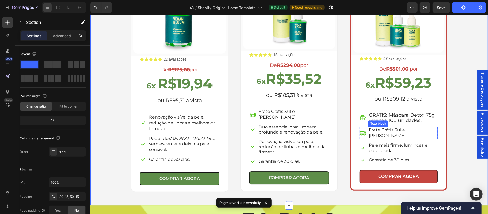
click at [397, 131] on span "Frete Grátis Sul e [PERSON_NAME]" at bounding box center [387, 132] width 37 height 11
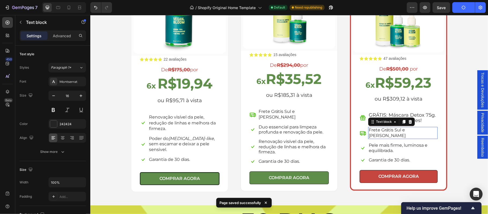
click at [397, 131] on span "Frete Grátis Sul e [PERSON_NAME]" at bounding box center [387, 132] width 37 height 11
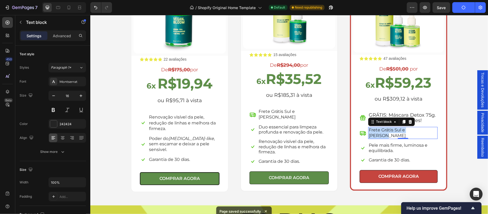
click at [397, 131] on span "Frete Grátis Sul e [PERSON_NAME]" at bounding box center [387, 132] width 37 height 11
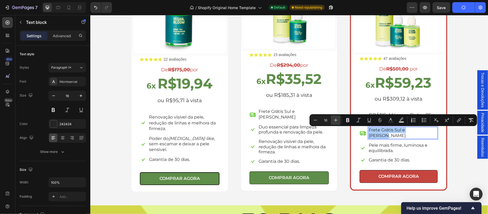
click at [337, 120] on icon "Editor contextual toolbar" at bounding box center [335, 119] width 5 height 5
type input "17"
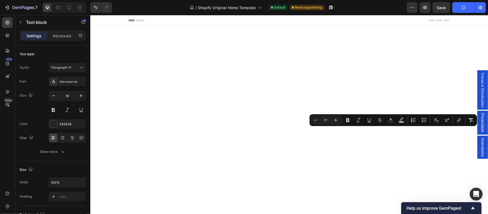
scroll to position [999, 0]
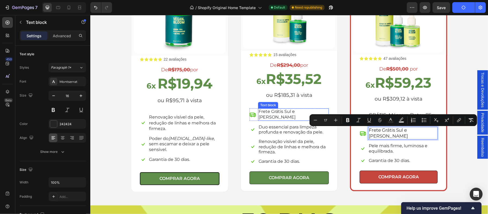
click at [285, 112] on p "Frete Grátis Sul e [PERSON_NAME]" at bounding box center [293, 114] width 70 height 11
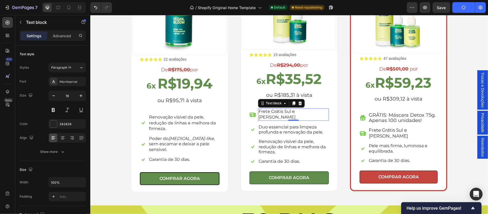
click at [285, 112] on p "Frete Grátis Sul e [PERSON_NAME]" at bounding box center [293, 114] width 70 height 11
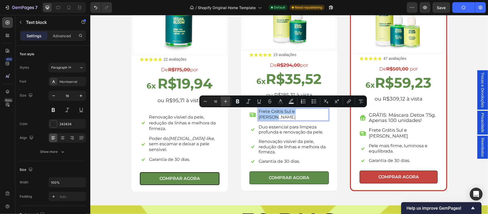
click at [226, 100] on icon "Editor contextual toolbar" at bounding box center [225, 101] width 5 height 5
type input "17"
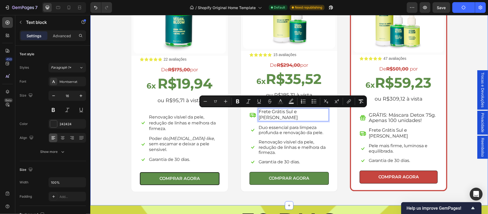
click at [450, 134] on div "Escolha a sua oferta 🔥 Heading *Ofertas válidas enquanto durarem os estoques. T…" at bounding box center [289, 54] width 390 height 275
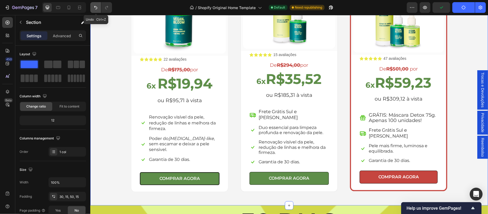
click at [97, 11] on button "Undo/Redo" at bounding box center [95, 7] width 11 height 11
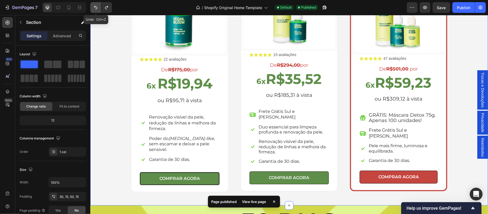
click at [97, 11] on button "Undo/Redo" at bounding box center [95, 7] width 11 height 11
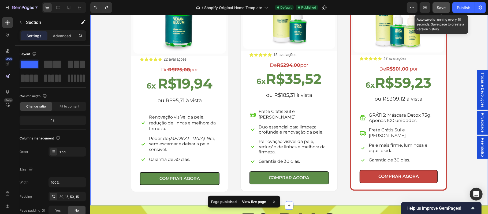
click at [439, 8] on span "Save" at bounding box center [441, 7] width 9 height 5
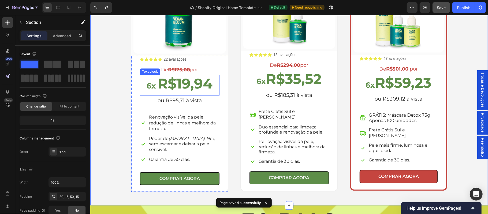
click at [204, 90] on strong "R$19,94" at bounding box center [184, 83] width 55 height 17
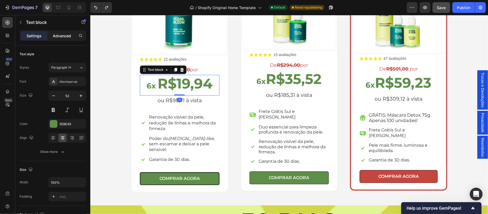
click at [67, 38] on p "Advanced" at bounding box center [62, 36] width 18 height 6
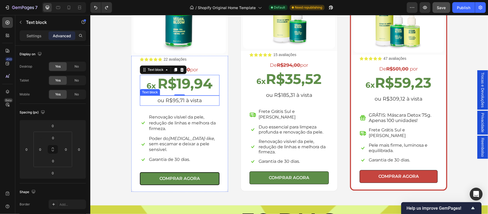
click at [157, 103] on p "ou R$95,71 à vista" at bounding box center [179, 100] width 79 height 9
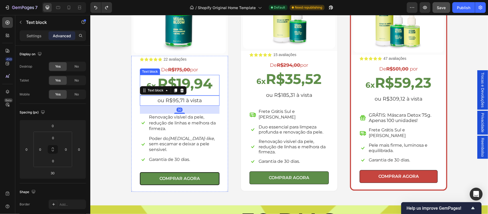
click at [202, 93] on p "6x R$19,94" at bounding box center [179, 85] width 79 height 20
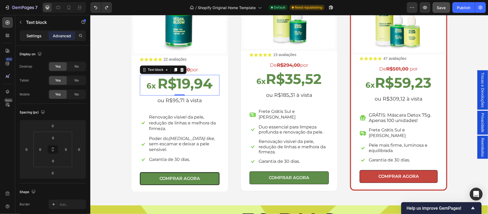
click at [30, 35] on p "Settings" at bounding box center [34, 36] width 15 height 6
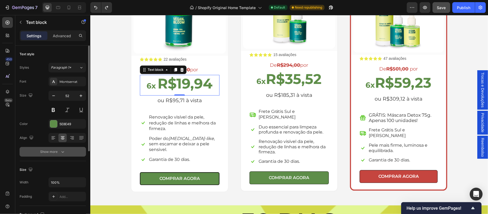
click at [58, 151] on div "Show more" at bounding box center [52, 151] width 25 height 5
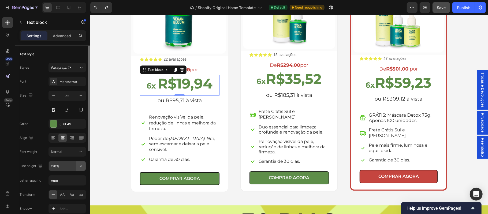
click at [82, 166] on icon "button" at bounding box center [80, 165] width 5 height 5
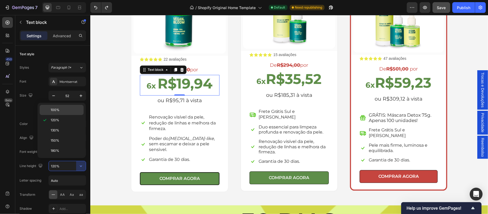
click at [59, 111] on span "100%" at bounding box center [55, 109] width 9 height 5
type input "100%"
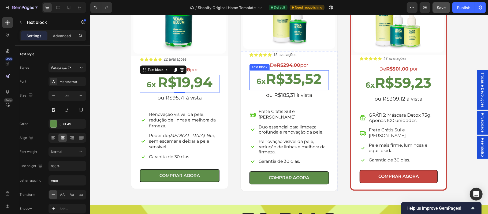
click at [297, 84] on strong "R$35,52" at bounding box center [294, 78] width 56 height 17
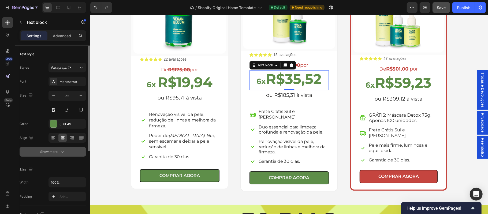
click at [60, 152] on icon "button" at bounding box center [62, 151] width 5 height 5
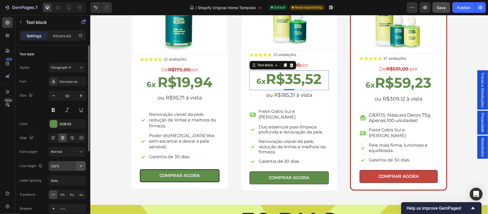
click at [77, 168] on button "button" at bounding box center [81, 166] width 10 height 10
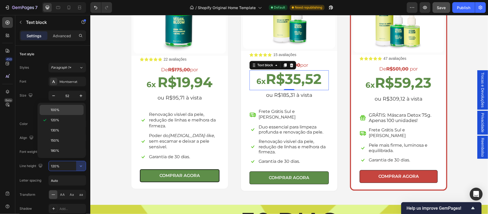
click at [65, 112] on p "100%" at bounding box center [66, 109] width 31 height 5
type input "100%"
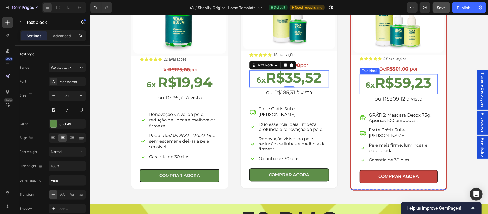
click at [403, 81] on strong "R$59,23" at bounding box center [403, 82] width 57 height 17
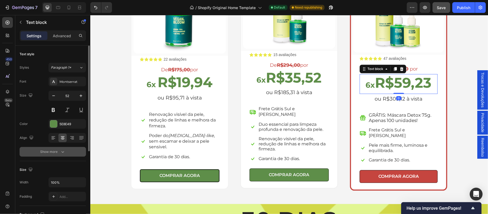
click at [55, 155] on button "Show more" at bounding box center [53, 152] width 66 height 10
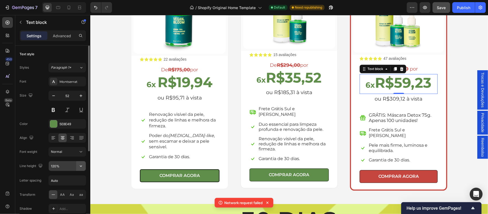
click at [83, 167] on icon "button" at bounding box center [80, 165] width 5 height 5
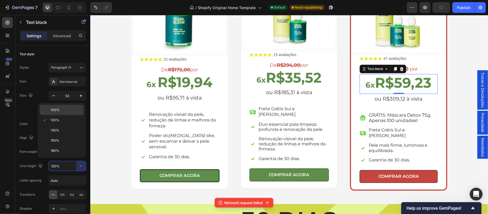
click at [61, 112] on div "100%" at bounding box center [62, 110] width 44 height 10
type input "100%"
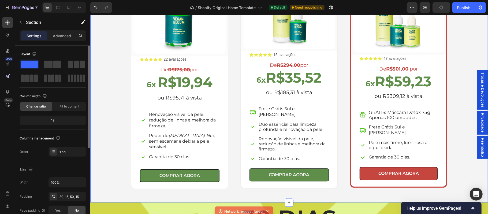
click at [474, 51] on div "Escolha a sua oferta 🔥 Heading *Ofertas válidas enquanto durarem os estoques. T…" at bounding box center [289, 53] width 390 height 272
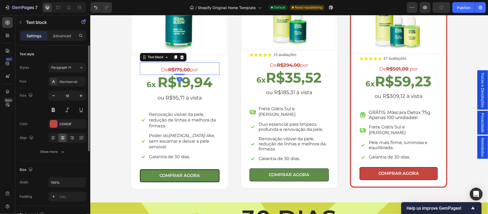
click at [187, 71] on p "De R$175,00 por" at bounding box center [179, 69] width 79 height 9
click at [55, 98] on icon "button" at bounding box center [53, 95] width 5 height 5
type input "17"
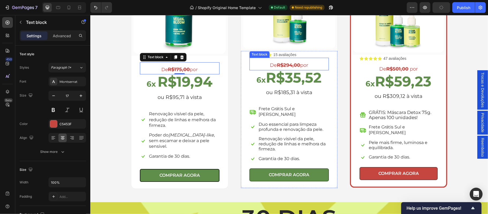
click at [277, 69] on p "De R$294,00 por" at bounding box center [289, 65] width 78 height 9
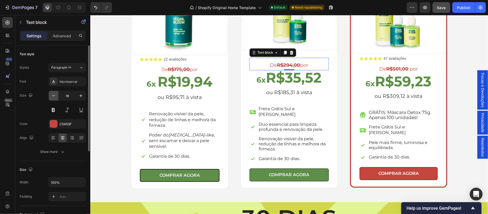
click at [53, 98] on icon "button" at bounding box center [53, 95] width 5 height 5
type input "17"
click at [407, 68] on p "De R$501,00 por" at bounding box center [398, 68] width 77 height 9
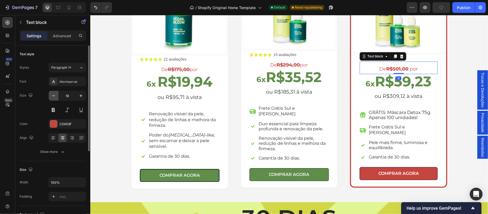
click at [53, 98] on icon "button" at bounding box center [53, 95] width 5 height 5
type input "17"
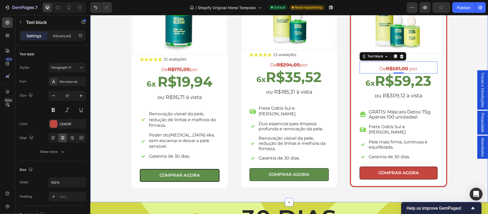
click at [114, 119] on div "Escolha a sua oferta 🔥 Heading *Ofertas válidas enquanto durarem os estoques. T…" at bounding box center [289, 52] width 390 height 271
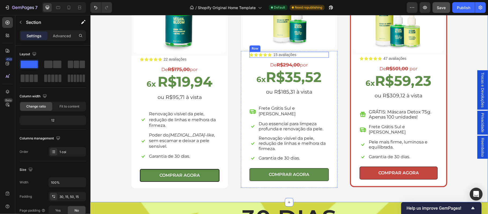
click at [308, 55] on div "Icon Icon Icon Icon Icon Icon List 15 avaliações Text Block Row" at bounding box center [288, 54] width 79 height 6
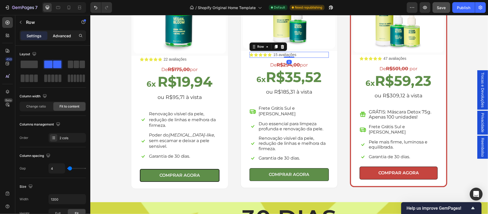
click at [63, 36] on p "Advanced" at bounding box center [62, 36] width 18 height 6
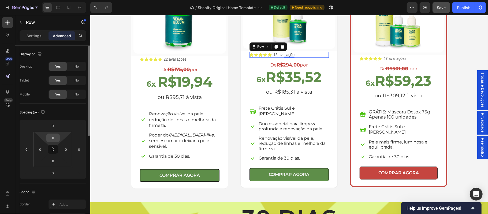
click at [56, 138] on input "0" at bounding box center [53, 138] width 11 height 8
type input "10"
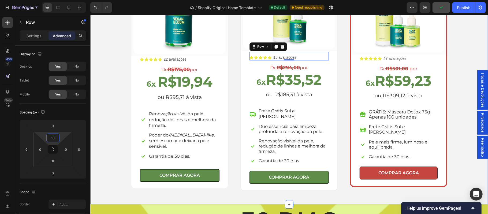
click at [455, 65] on div "Escolha a sua oferta 🔥 Heading *Ofertas válidas enquanto durarem os estoques. T…" at bounding box center [289, 53] width 390 height 273
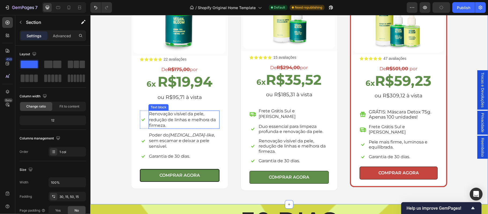
click at [173, 121] on p "Renovação visível da pele, redução de linhas e melhora da firmeza." at bounding box center [184, 119] width 70 height 17
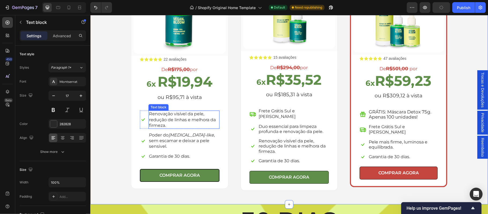
click at [173, 121] on p "Renovação visível da pele, redução de linhas e melhora da firmeza." at bounding box center [184, 119] width 70 height 17
click at [164, 125] on p "Renovação visível da pele, redução de linhas e melhora da firmeza." at bounding box center [184, 119] width 70 height 17
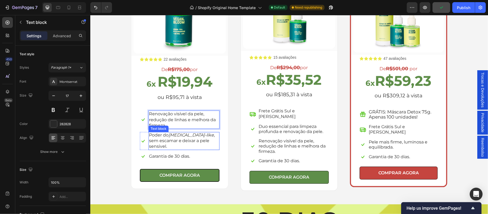
click at [188, 136] on icon "[MEDICAL_DATA]-like" at bounding box center [191, 134] width 46 height 5
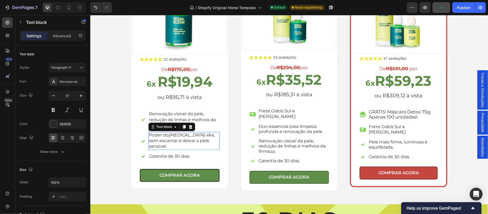
click at [188, 136] on icon "[MEDICAL_DATA]-like" at bounding box center [191, 134] width 46 height 5
click at [215, 138] on span "Poder do [MEDICAL_DATA]-like , sem escamar e deixar a pele sensivel." at bounding box center [182, 140] width 66 height 16
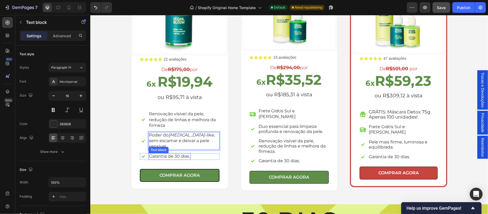
click at [189, 153] on div "Icon Garantia de 30 dias. Text block Row" at bounding box center [180, 156] width 80 height 7
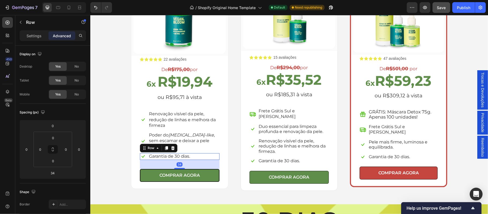
click at [189, 153] on div "Icon Garantia de 30 dias. Text block Row 34" at bounding box center [180, 156] width 80 height 7
click at [191, 153] on div "Icon Garantia de 30 dias. Text block Row 34" at bounding box center [180, 156] width 80 height 7
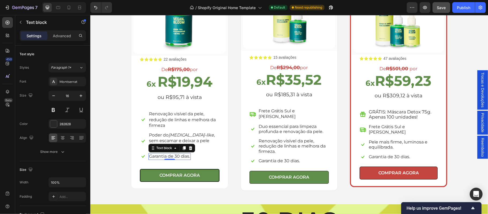
click at [188, 153] on div "Garantia de 30 dias." at bounding box center [169, 156] width 42 height 7
click at [184, 153] on span "Garantia de 30 dias." at bounding box center [169, 155] width 41 height 5
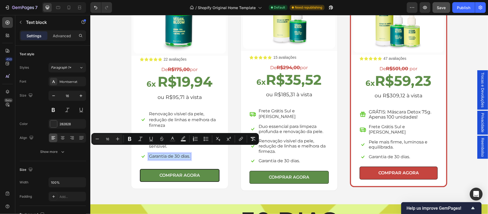
click at [185, 153] on span "Garantia de 30 dias." at bounding box center [169, 155] width 41 height 5
click at [188, 153] on span "Garantia de 30 dias." at bounding box center [169, 155] width 41 height 5
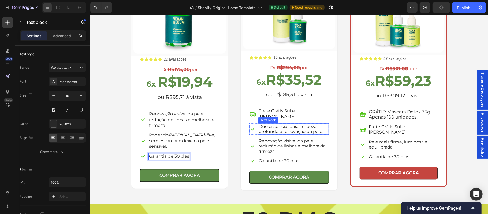
click at [309, 124] on p "Duo essencial para limpeza profunda e renovação da pele." at bounding box center [293, 129] width 70 height 10
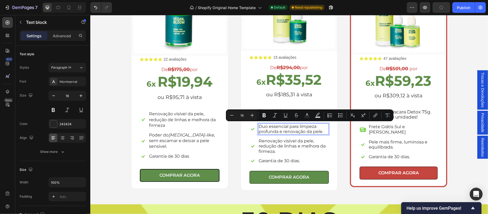
click at [323, 127] on p "Duo essencial para limpeza profunda e renovação da pele." at bounding box center [293, 129] width 70 height 10
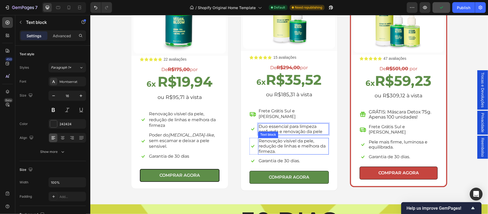
click at [290, 145] on p "Renovação visível da pele, redução de linhas e melhora da firmeza." at bounding box center [293, 146] width 70 height 16
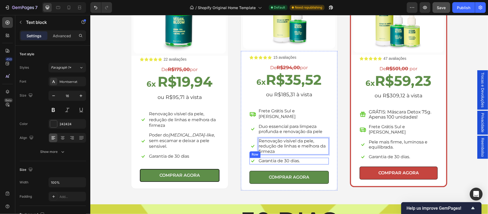
click at [313, 157] on div "Icon Garantia de 30 dias. Text block Row" at bounding box center [288, 160] width 79 height 7
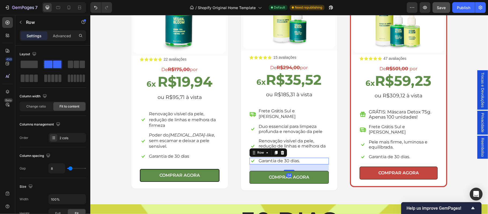
click at [313, 157] on div "Icon Garantia de 30 dias. Text block Row 24" at bounding box center [288, 160] width 79 height 7
click at [295, 158] on p "Garantia de 30 dias." at bounding box center [278, 161] width 41 height 6
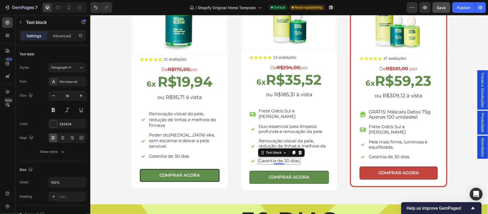
click at [295, 158] on p "Garantia de 30 dias." at bounding box center [278, 161] width 41 height 6
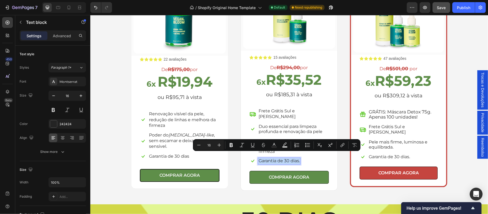
click at [295, 158] on p "Garantia de 30 dias." at bounding box center [278, 161] width 41 height 6
click at [297, 158] on p "Garantia de 30 dias." at bounding box center [278, 161] width 41 height 6
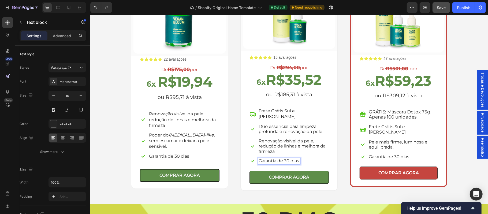
click at [293, 158] on p "Garantia de 30 dias." at bounding box center [278, 161] width 41 height 6
click at [296, 158] on p "Garantia de 30 dias." at bounding box center [278, 161] width 41 height 6
click at [412, 140] on p "Pele mais firme, luminosa e equilibrada." at bounding box center [403, 144] width 69 height 10
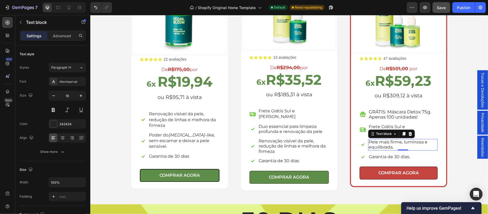
click at [412, 140] on p "Pele mais firme, luminosa e equilibrada." at bounding box center [403, 144] width 69 height 10
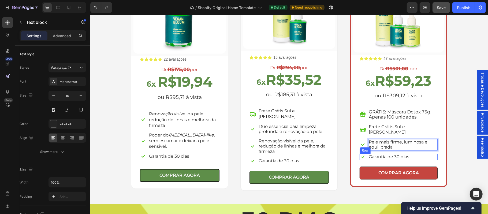
click at [413, 153] on div "Icon Garantia de 30 dias. Text block Row" at bounding box center [398, 156] width 78 height 7
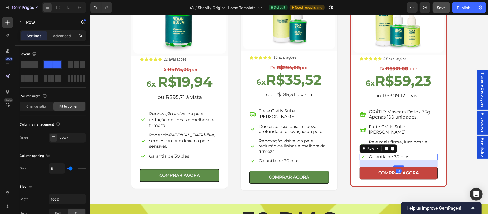
click at [413, 153] on div "Icon Garantia de 30 dias. Text block Row 24" at bounding box center [398, 156] width 78 height 7
click at [412, 153] on div "Icon Garantia de 30 dias. Text block Row 24" at bounding box center [398, 156] width 78 height 7
click at [406, 154] on span "Garantia de 30 dias." at bounding box center [389, 156] width 41 height 5
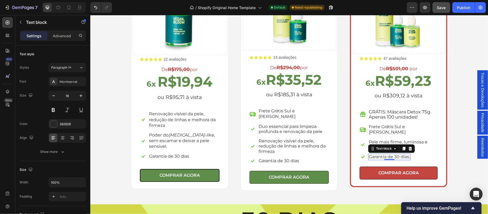
click at [406, 154] on span "Garantia de 30 dias." at bounding box center [389, 156] width 41 height 5
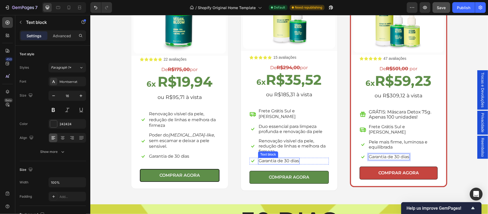
click at [283, 158] on p "Garantia de 30 dias" at bounding box center [278, 161] width 40 height 6
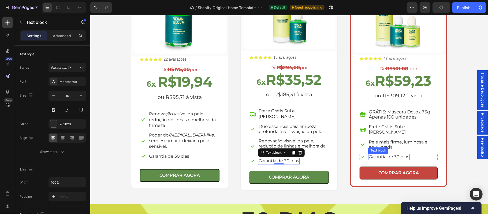
click at [381, 154] on div "Garantia de 30 dias Text block" at bounding box center [389, 156] width 42 height 7
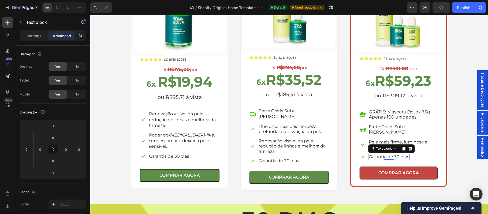
click at [383, 159] on div at bounding box center [388, 159] width 11 height 1
click at [376, 154] on span "Garantia de 30 dias" at bounding box center [389, 156] width 40 height 5
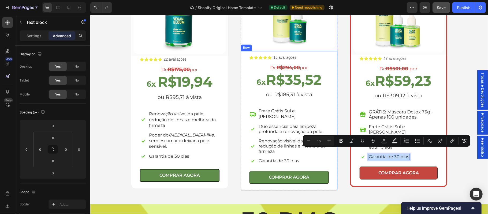
click at [281, 159] on div "Icon Icon Icon Icon Icon Icon List 15 avaliações Text Block Row De R$294,00 por…" at bounding box center [288, 117] width 79 height 132
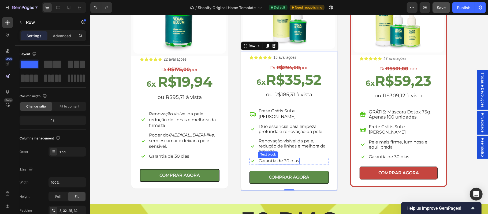
click at [279, 158] on p "Garantia de 30 dias" at bounding box center [278, 161] width 40 height 6
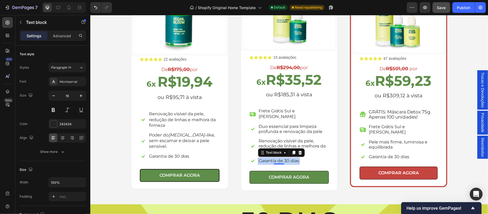
click at [279, 158] on p "Garantia de 30 dias" at bounding box center [278, 161] width 40 height 6
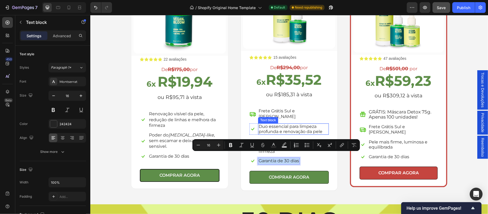
click at [283, 124] on p "Duo essencial para limpeza profunda e renovação da pele" at bounding box center [293, 129] width 70 height 10
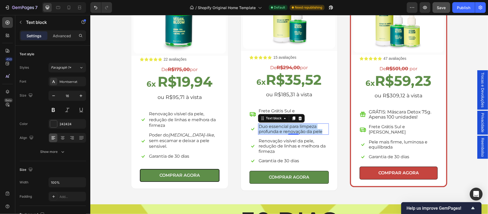
click at [283, 124] on p "Duo essencial para limpeza profunda e renovação da pele" at bounding box center [293, 129] width 70 height 10
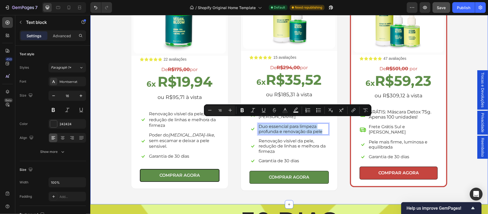
click at [473, 37] on div "Escolha a sua oferta 🔥 Heading *Ofertas válidas enquanto durarem os estoques. T…" at bounding box center [289, 53] width 390 height 273
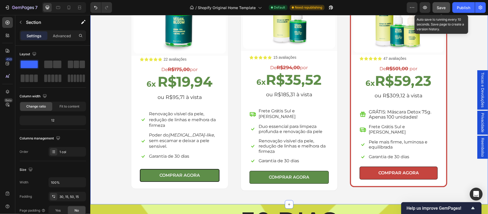
click at [442, 9] on span "Save" at bounding box center [441, 7] width 9 height 5
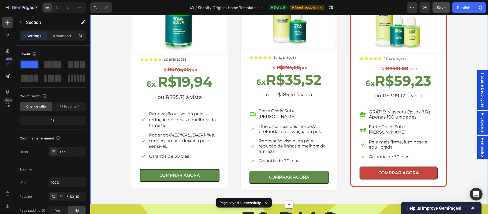
click at [462, 13] on div "7 / Shopify Original Home Template Default Need republishing Preview Save Publi…" at bounding box center [244, 7] width 488 height 15
click at [463, 10] on button "Publish" at bounding box center [464, 7] width 23 height 11
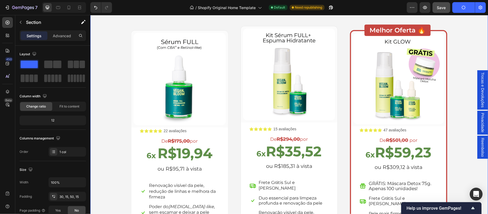
scroll to position [963, 0]
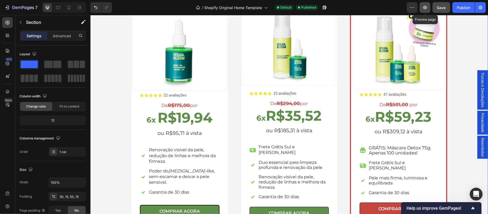
click at [425, 11] on button "button" at bounding box center [425, 7] width 11 height 11
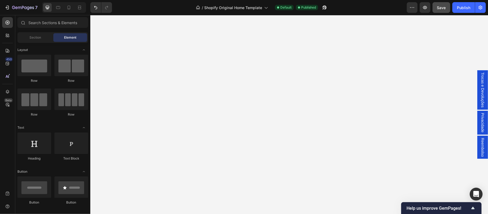
scroll to position [0, 0]
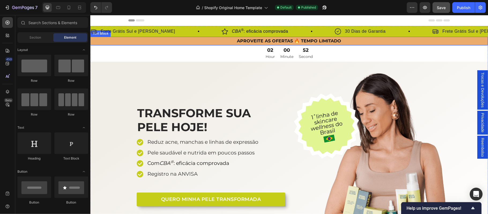
click at [193, 43] on p "APROVEITE AS OFERTAS 🔥 TEMPO LIMITADO" at bounding box center [289, 41] width 397 height 8
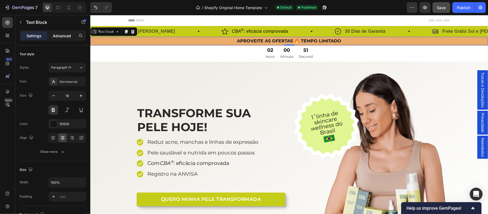
click at [65, 36] on p "Advanced" at bounding box center [62, 36] width 18 height 6
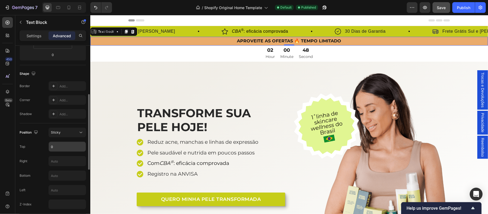
scroll to position [154, 0]
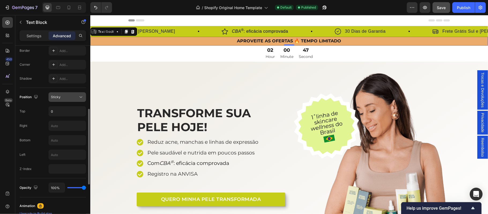
click at [65, 99] on div "Sticky" at bounding box center [64, 97] width 27 height 5
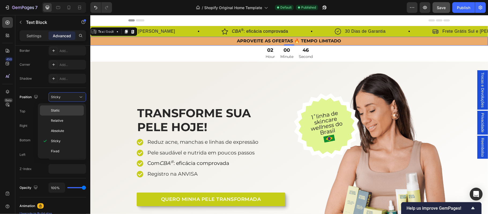
click at [64, 111] on p "Static" at bounding box center [66, 110] width 31 height 5
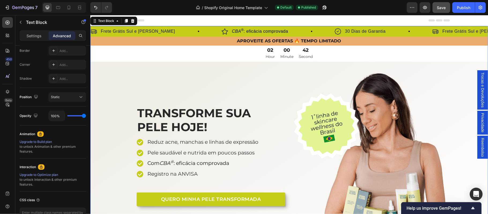
click at [180, 44] on p "APROVEITE AS OFERTAS 🔥 TEMPO LIMITADO" at bounding box center [289, 41] width 397 height 8
click at [445, 8] on span "Save" at bounding box center [441, 7] width 9 height 5
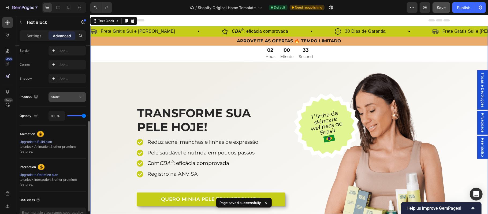
click at [70, 99] on div "Static" at bounding box center [64, 97] width 27 height 5
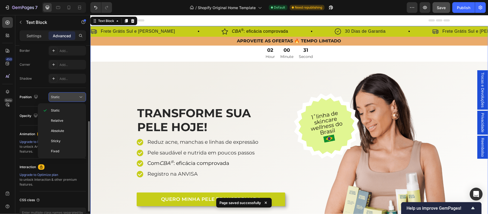
click at [70, 99] on div "Static" at bounding box center [64, 97] width 27 height 5
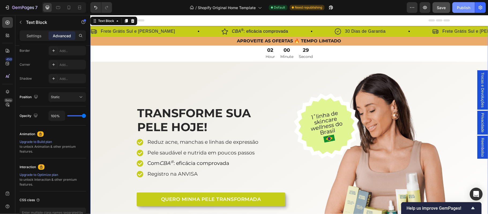
click at [468, 8] on div "Publish" at bounding box center [463, 8] width 13 height 6
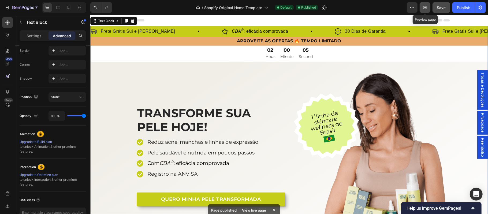
click at [425, 9] on icon "button" at bounding box center [424, 7] width 5 height 5
click at [424, 10] on icon "button" at bounding box center [424, 7] width 5 height 5
